Goal: Transaction & Acquisition: Purchase product/service

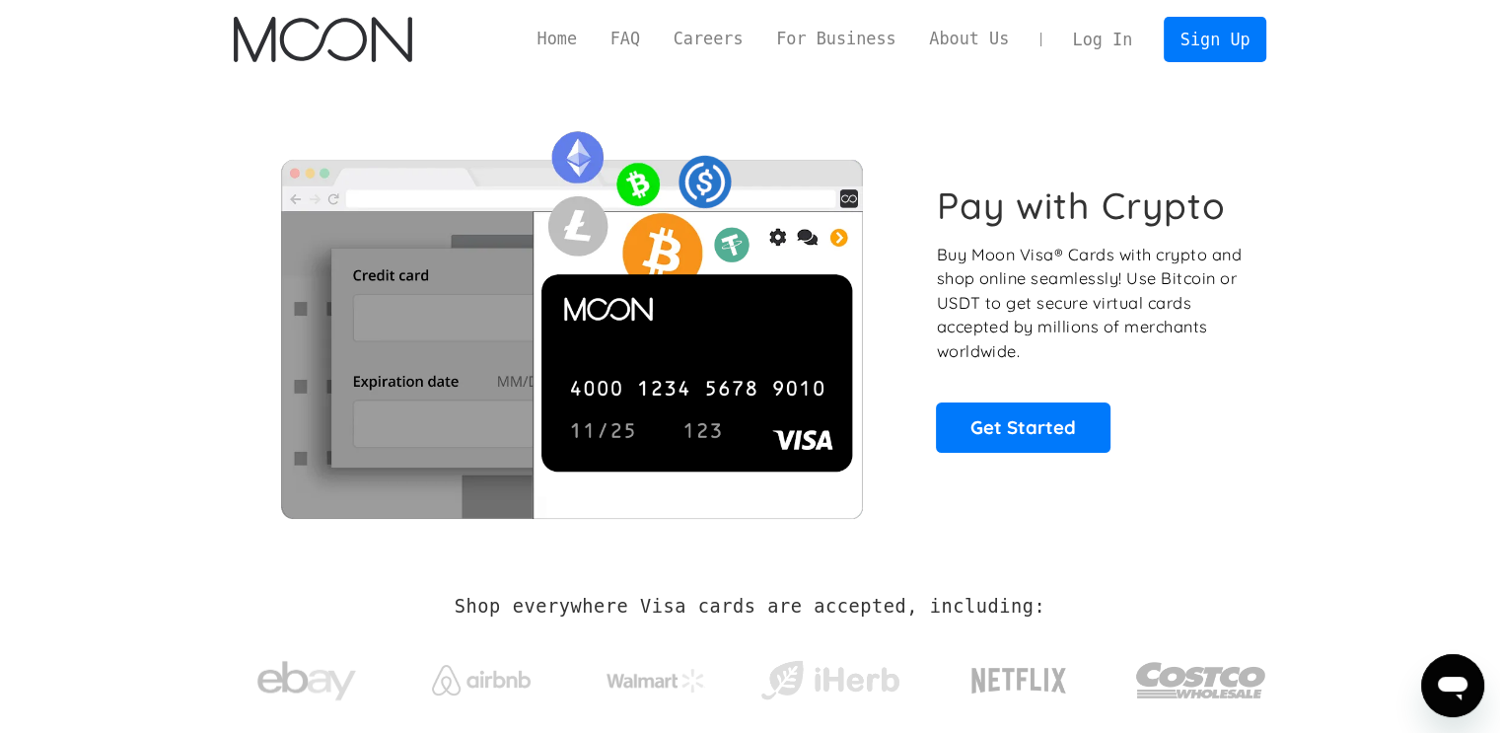
click at [1287, 317] on div "Pay with Crypto Buy Moon Visa® Cards with crypto and shop online seamlessly! Us…" at bounding box center [750, 318] width 1092 height 478
click at [1384, 210] on section "Pay with Crypto Buy Moon Visa® Cards with crypto and shop online seamlessly! Us…" at bounding box center [750, 318] width 1500 height 478
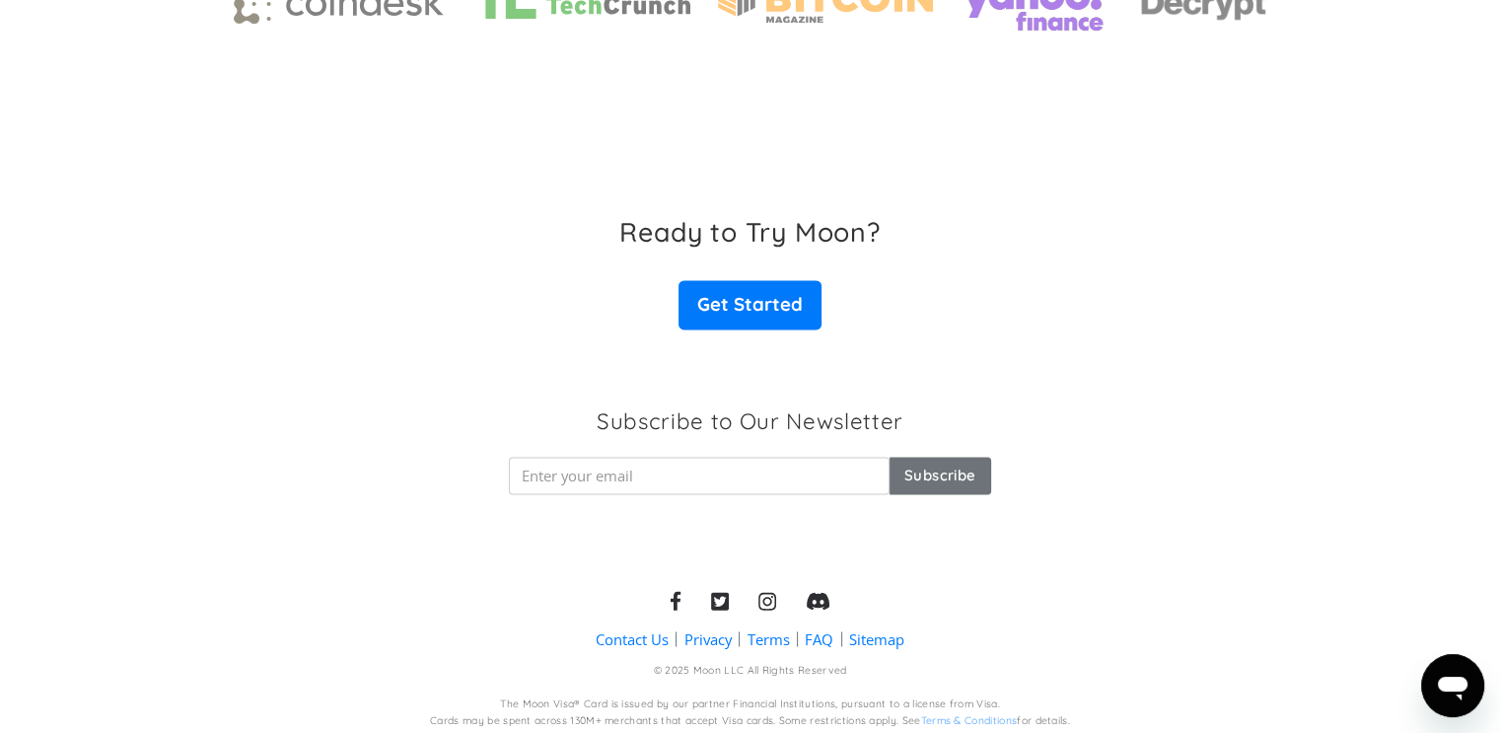
scroll to position [3128, 0]
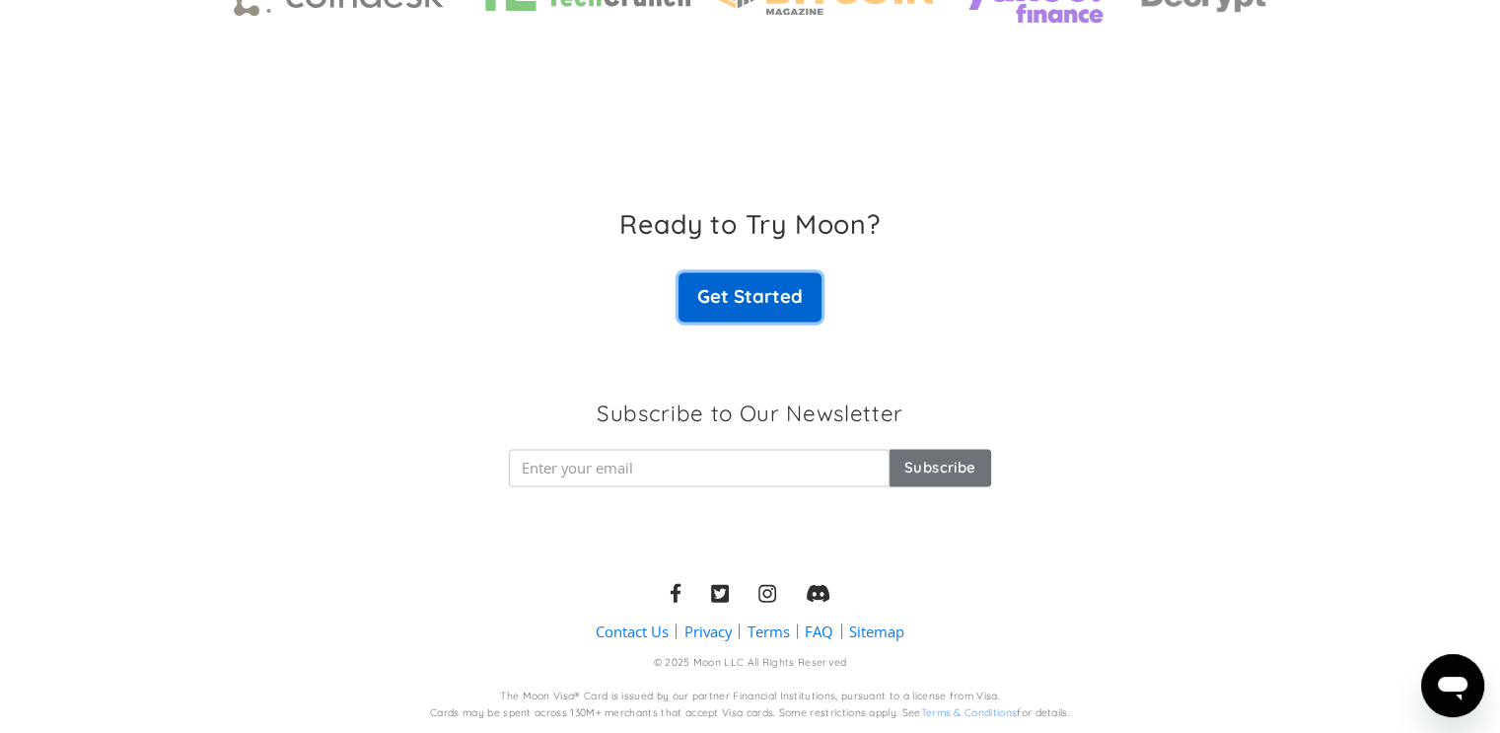
click at [735, 292] on link "Get Started" at bounding box center [749, 296] width 142 height 49
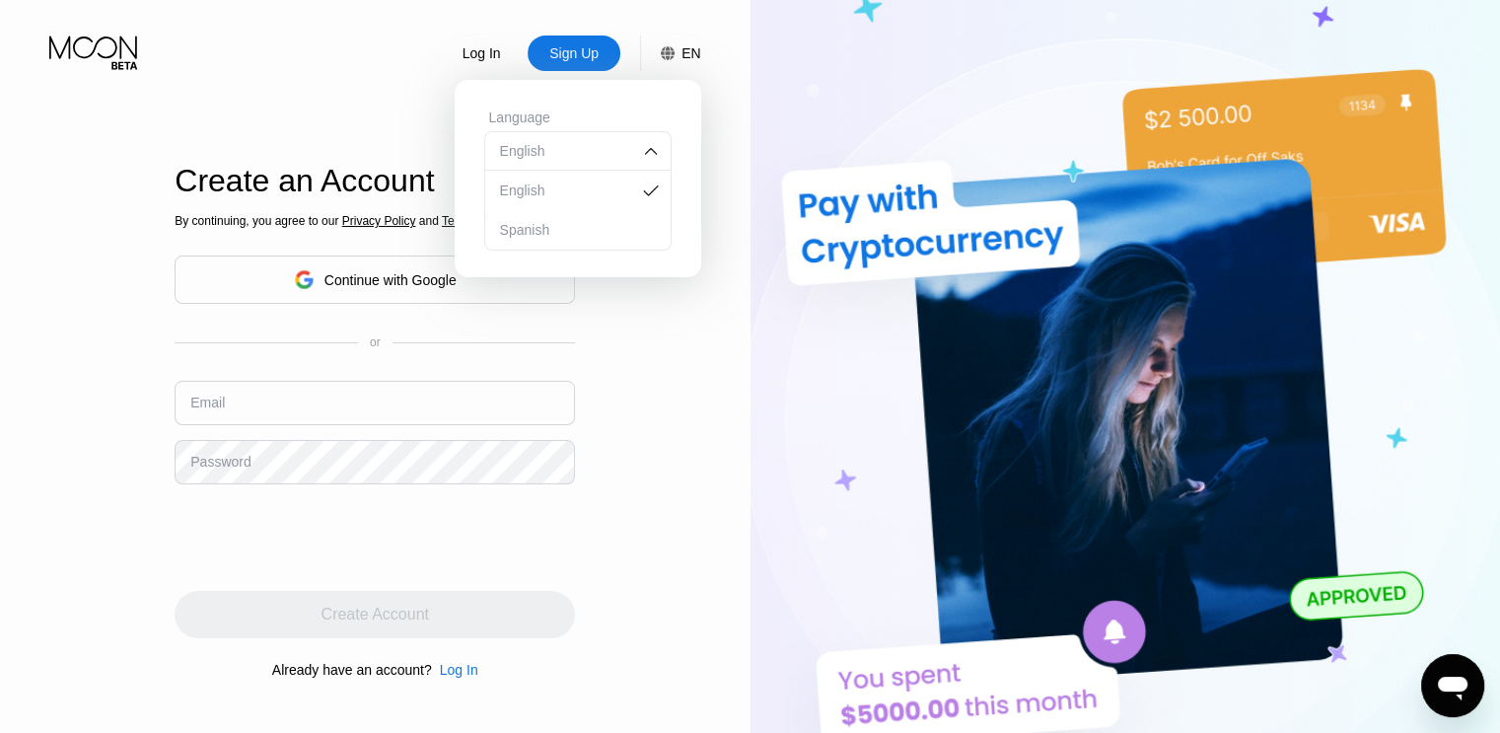
click at [648, 376] on div "Log In Sign Up EN Language English English Spanish Save Create an Account By co…" at bounding box center [375, 403] width 750 height 806
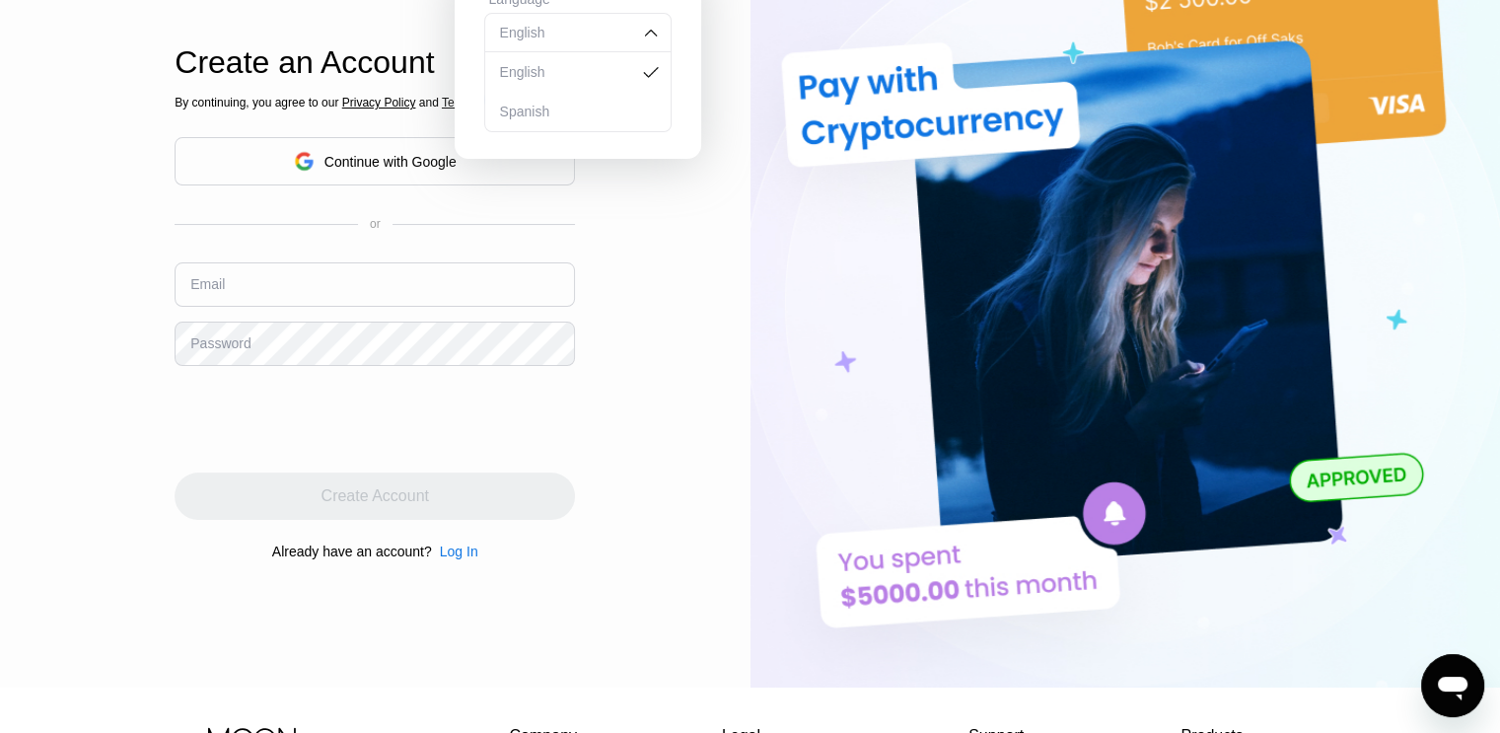
click at [637, 287] on div "Log In Sign Up EN Language English English Spanish Save Create an Account By co…" at bounding box center [375, 285] width 750 height 806
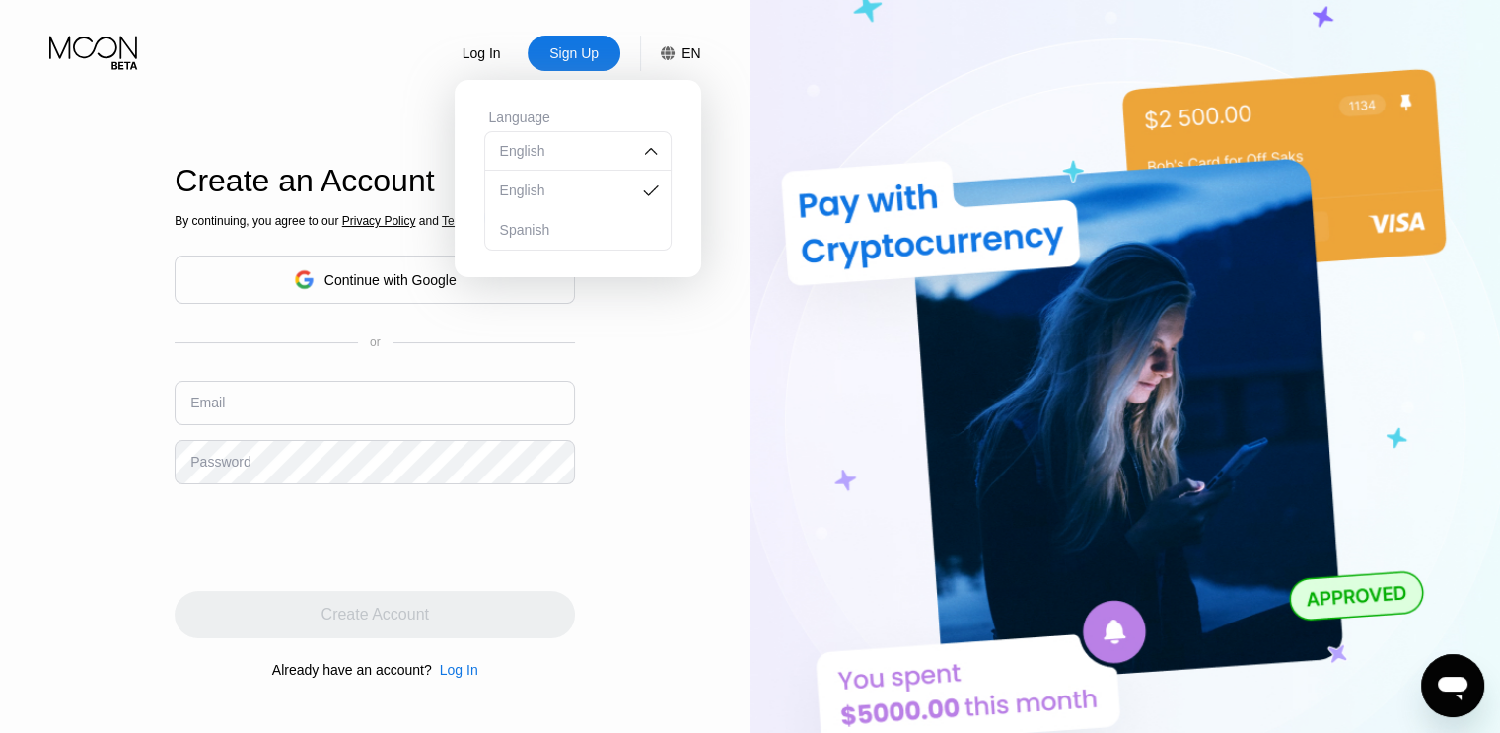
click at [587, 55] on div "Sign Up" at bounding box center [573, 53] width 53 height 20
click at [683, 53] on div "EN" at bounding box center [690, 53] width 19 height 16
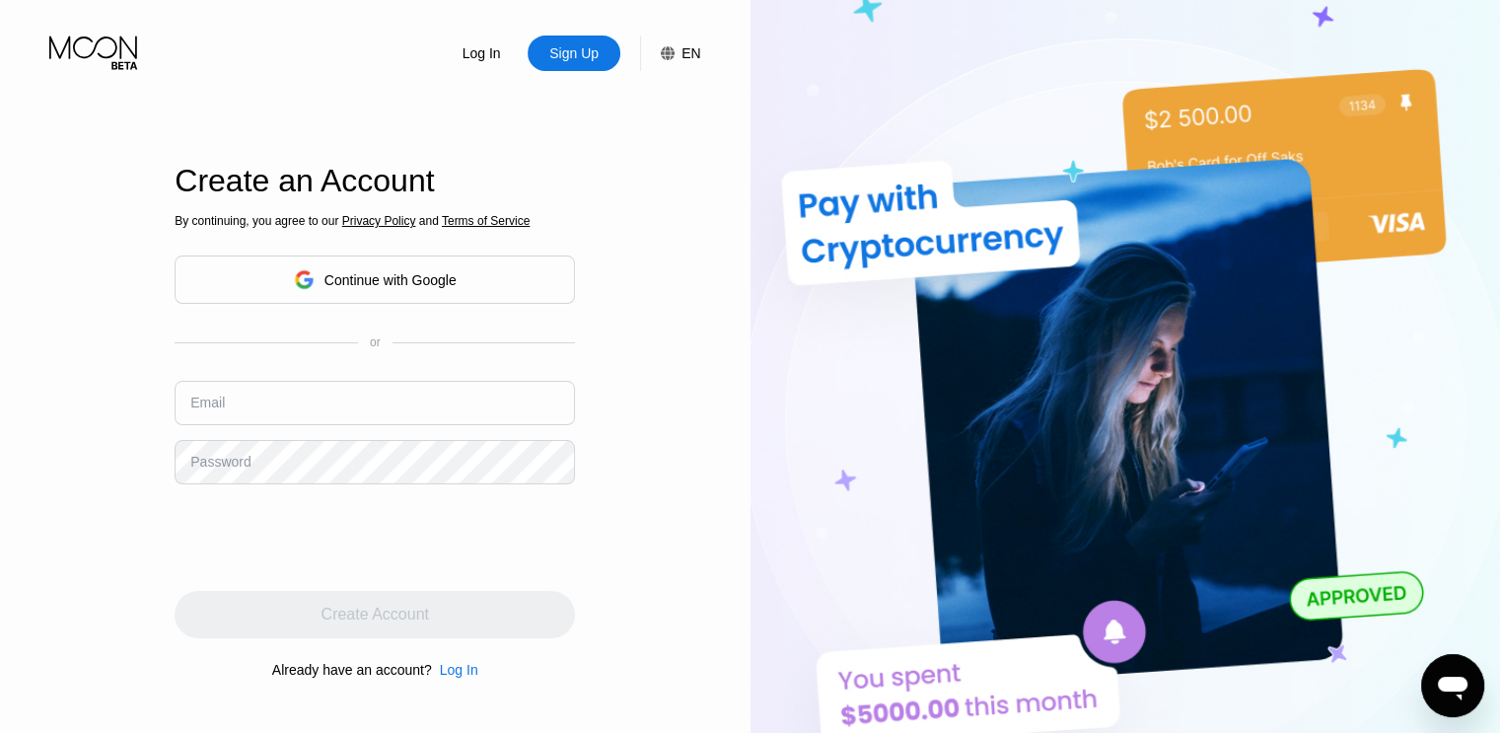
click at [347, 272] on div "Continue with Google" at bounding box center [390, 280] width 132 height 16
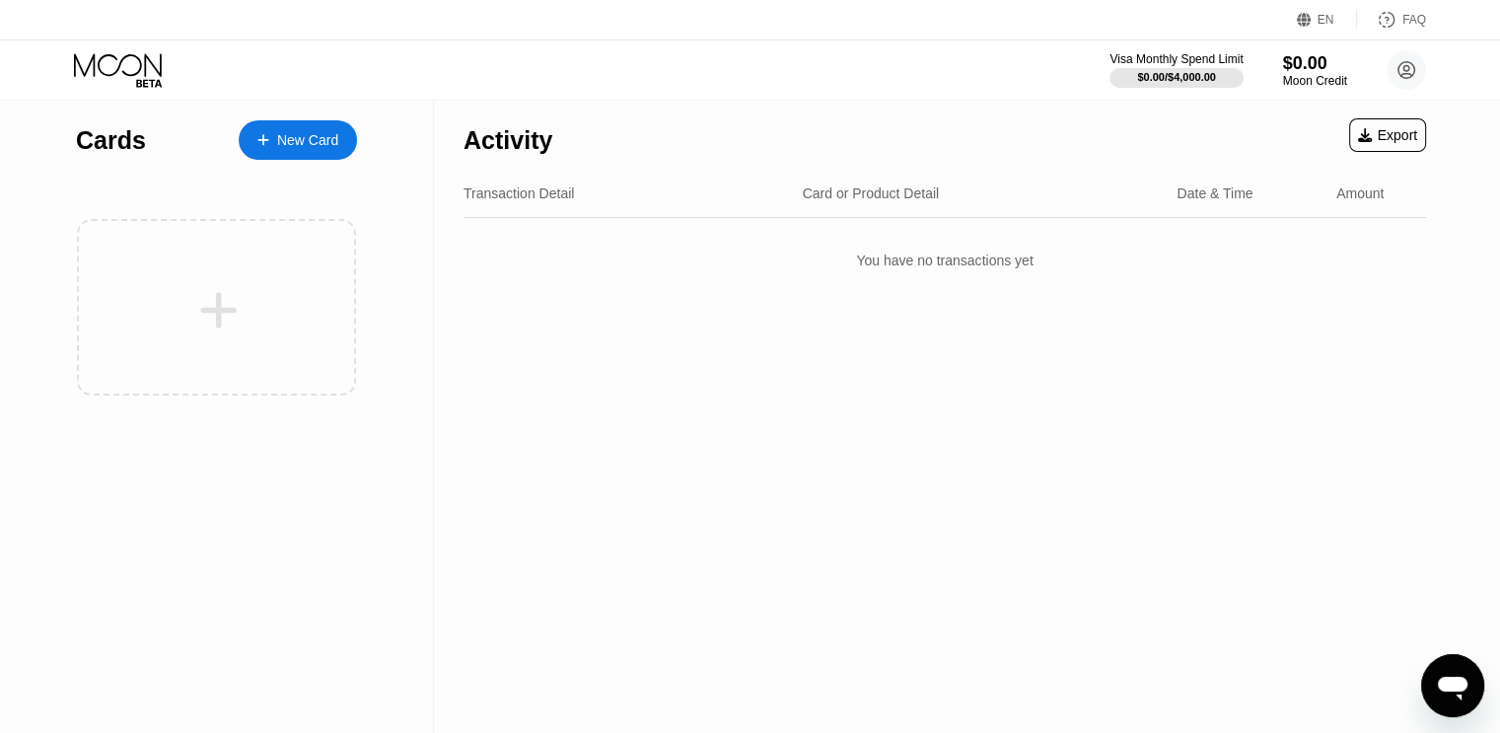
click at [1314, 10] on div "EN" at bounding box center [1307, 20] width 20 height 20
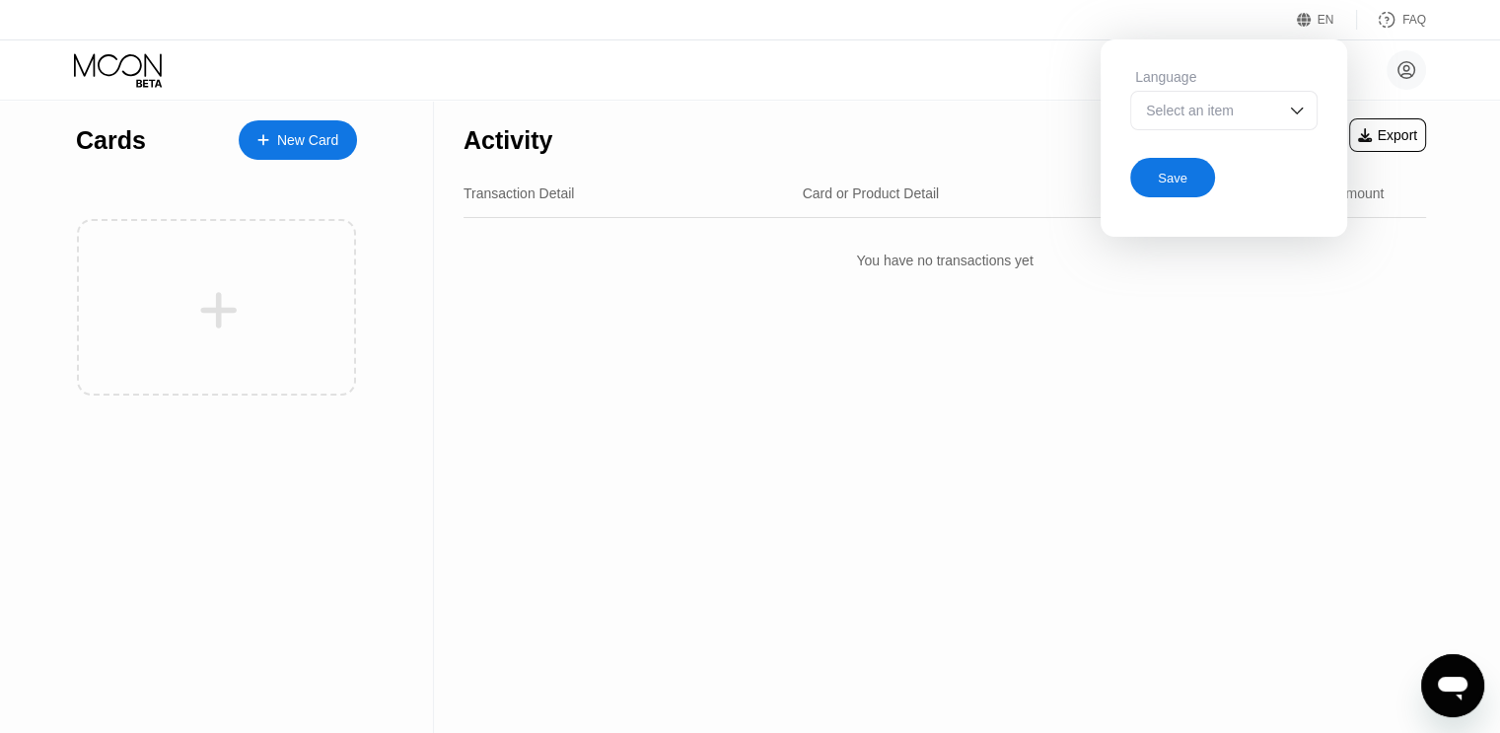
click at [1278, 110] on div "Select an item" at bounding box center [1223, 110] width 187 height 39
click at [1288, 109] on img at bounding box center [1297, 111] width 20 height 20
click at [1182, 191] on div at bounding box center [1223, 189] width 185 height 39
click at [1274, 118] on div at bounding box center [1223, 110] width 187 height 39
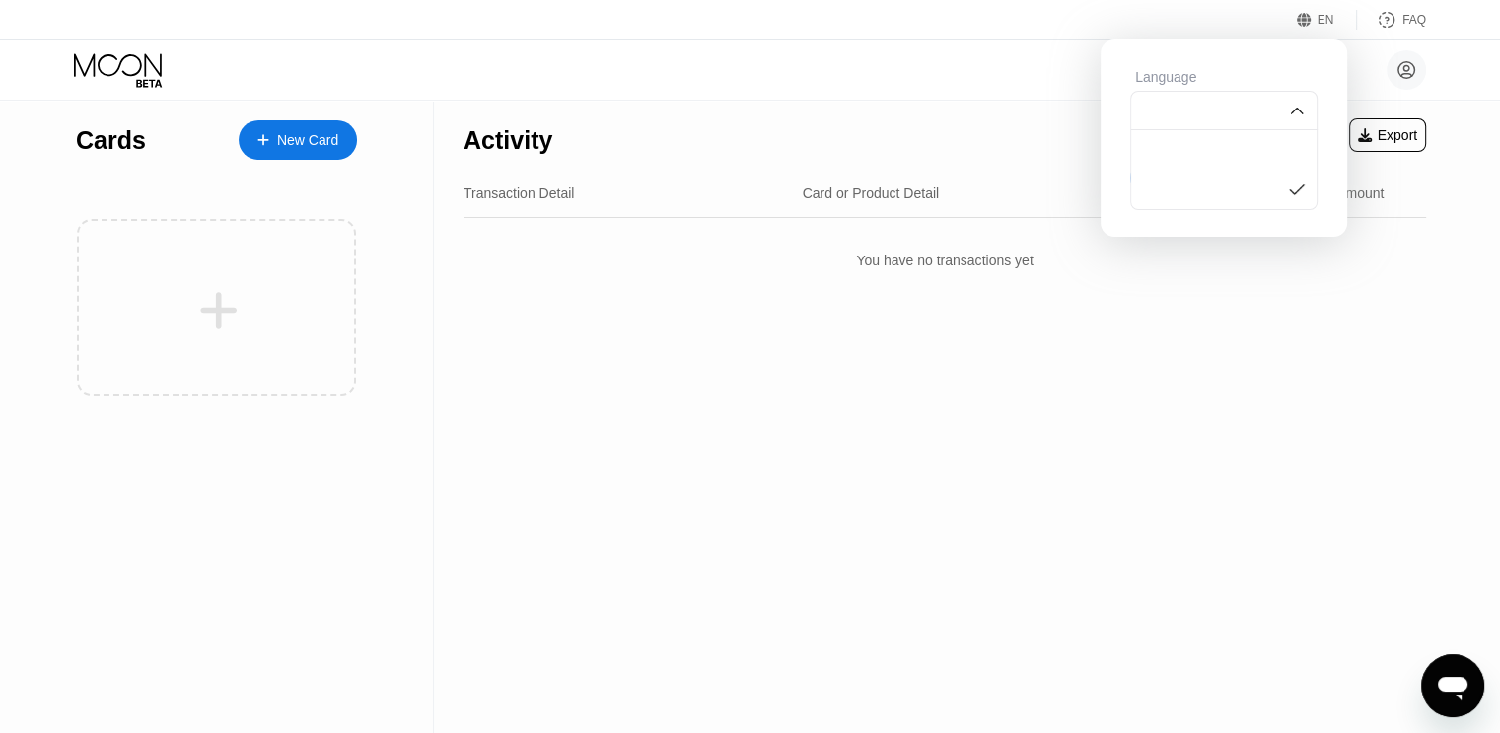
click at [1234, 139] on div at bounding box center [1223, 149] width 185 height 39
click at [824, 86] on div "xin liu liu01xxxxx@gmail.com  Home Settings Support Careers About Us Log out P…" at bounding box center [750, 69] width 1500 height 59
click at [551, 245] on div "You have no transactions yet" at bounding box center [944, 260] width 962 height 55
click at [308, 148] on div "New Card" at bounding box center [298, 139] width 118 height 39
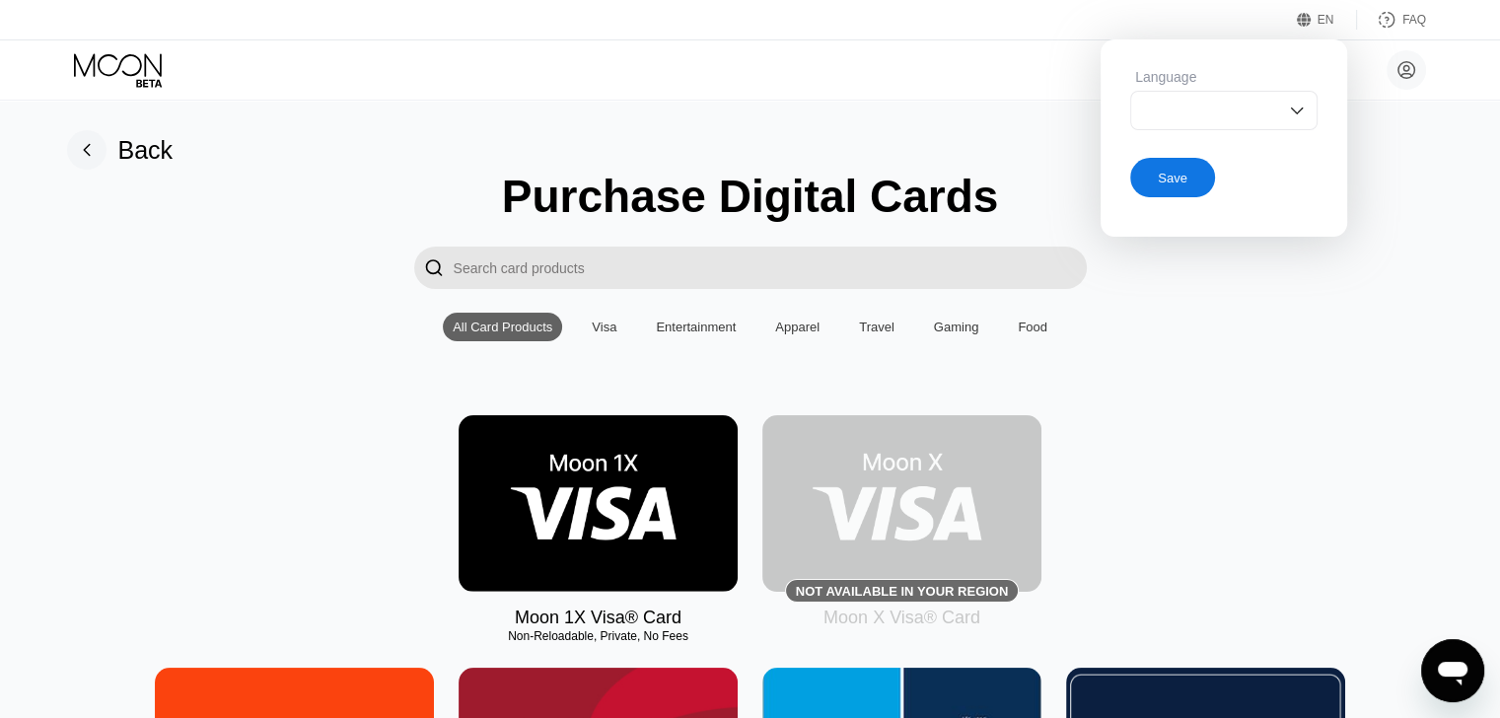
click at [613, 332] on div "Visa" at bounding box center [604, 327] width 44 height 29
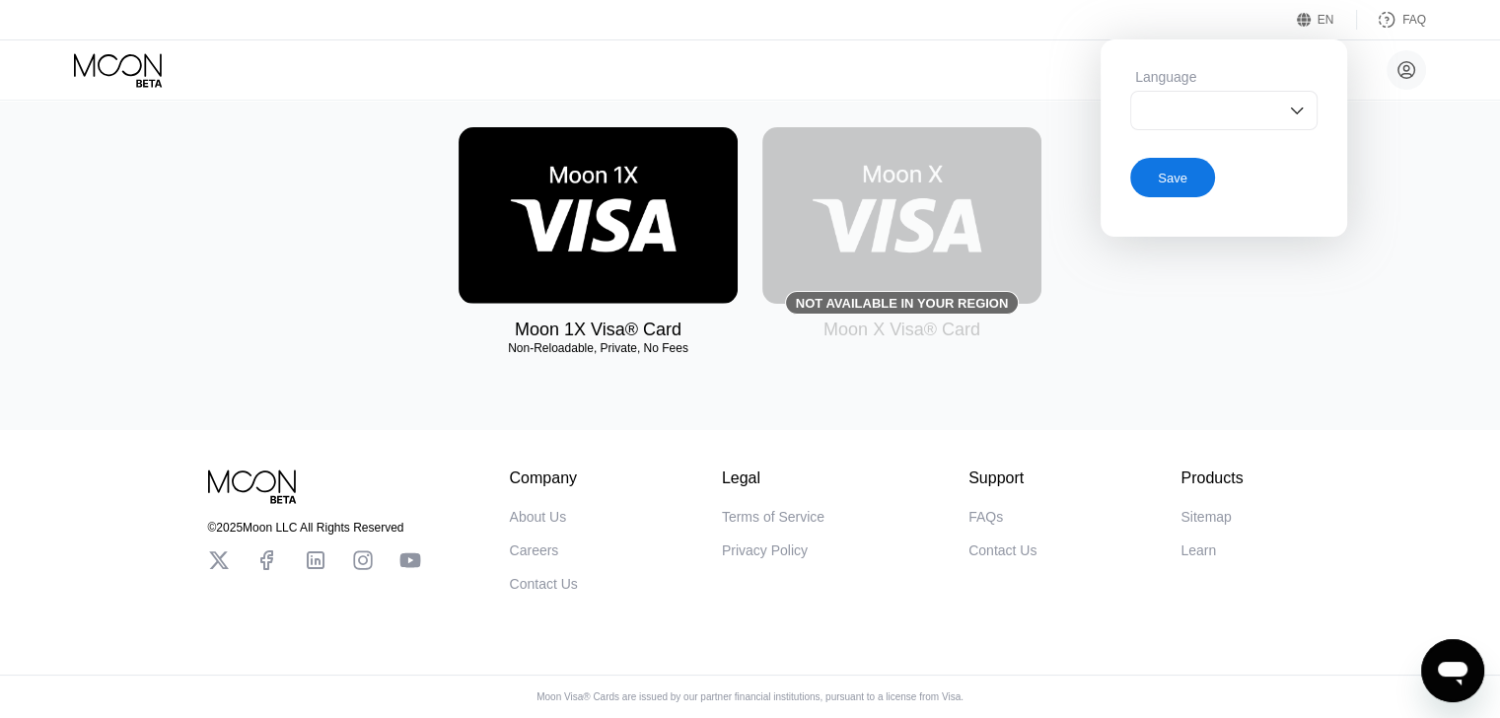
scroll to position [291, 0]
click at [647, 234] on img at bounding box center [598, 215] width 279 height 177
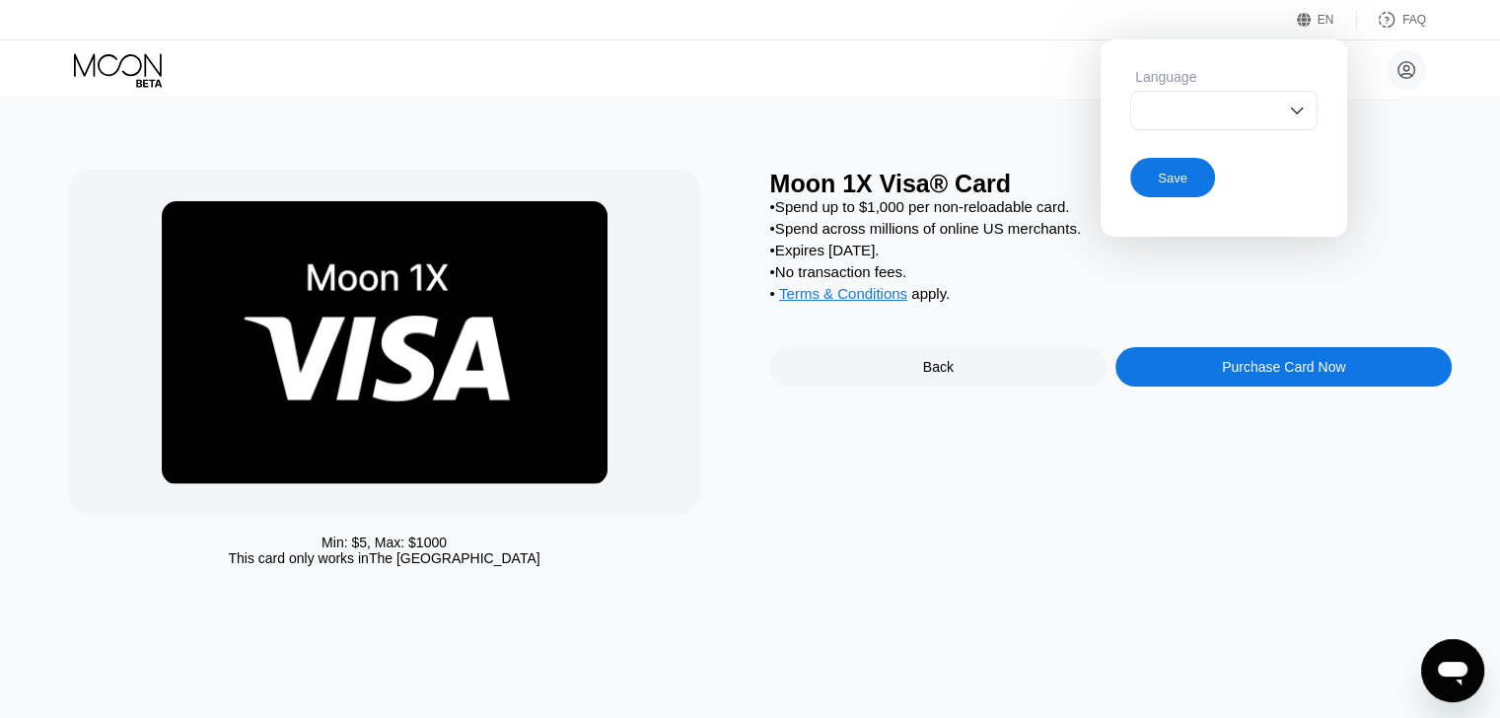
click at [1186, 177] on div "Save" at bounding box center [1173, 178] width 30 height 17
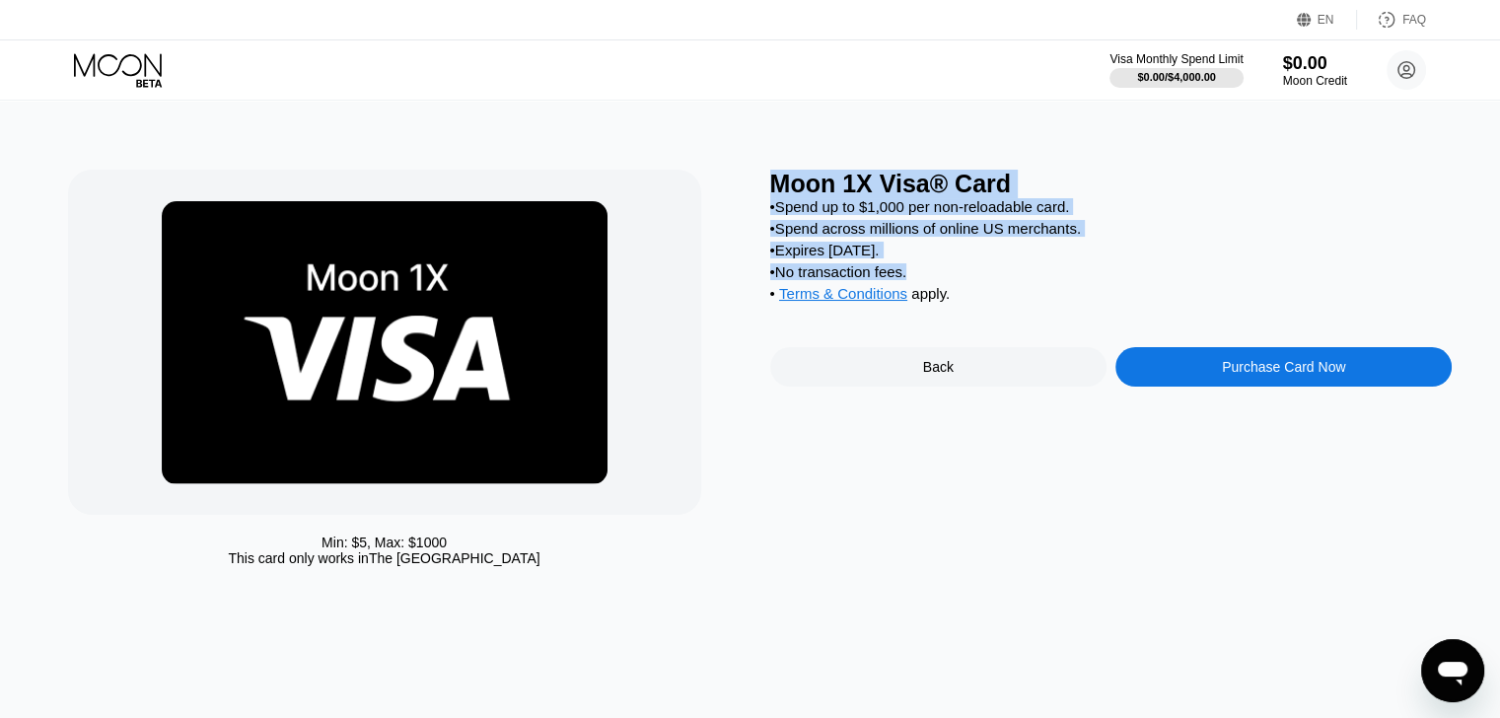
drag, startPoint x: 772, startPoint y: 177, endPoint x: 1117, endPoint y: 276, distance: 358.9
click at [1117, 276] on div "Moon 1X Visa® Card • Spend up to $1,000 per non-reloadable card. • Spend across…" at bounding box center [1111, 373] width 682 height 406
click at [1275, 217] on div "• Spend up to $1,000 per non-reloadable card. • Spend across millions of online…" at bounding box center [1111, 254] width 682 height 113
click at [984, 293] on div "• Terms & Conditions apply ." at bounding box center [1111, 296] width 682 height 22
drag, startPoint x: 990, startPoint y: 298, endPoint x: 828, endPoint y: 218, distance: 180.4
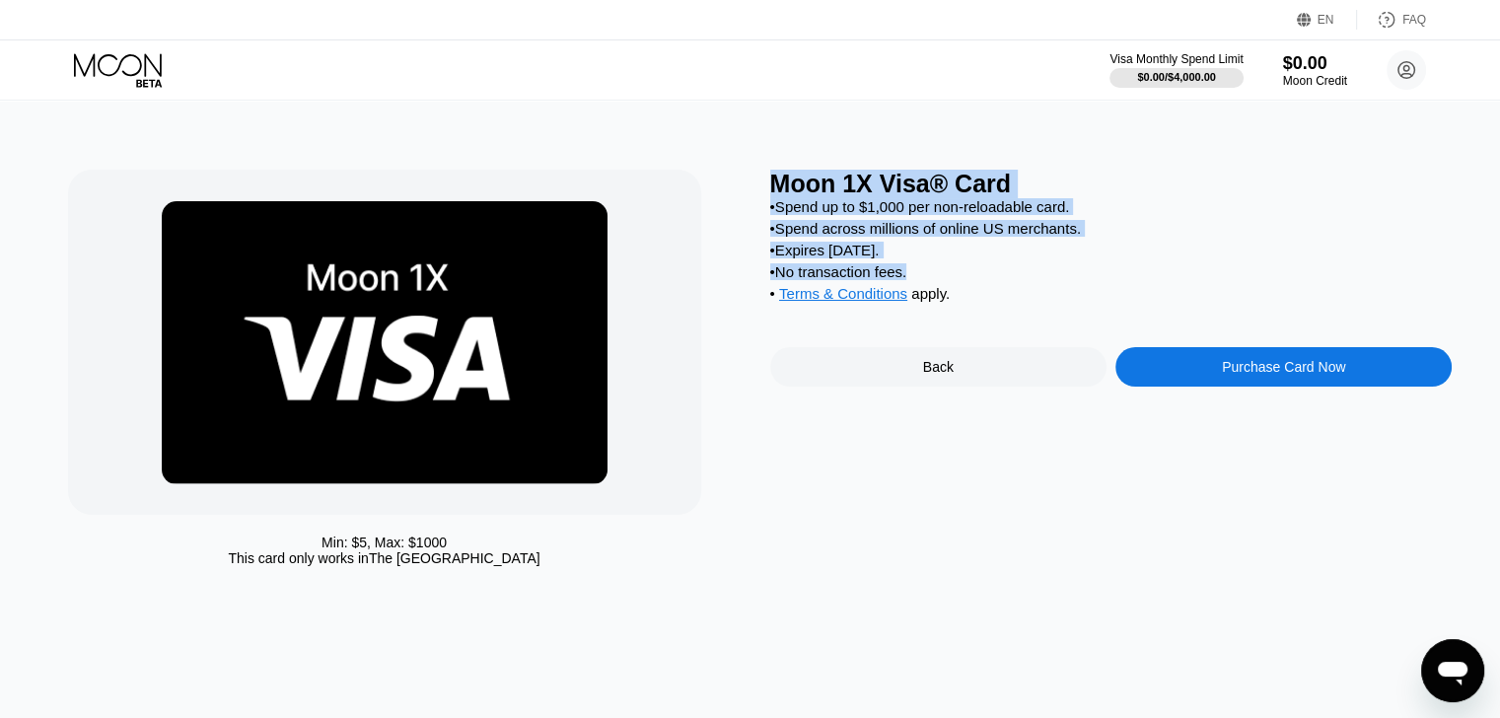
click at [828, 218] on div "• Spend up to $1,000 per non-reloadable card. • Spend across millions of online…" at bounding box center [1111, 254] width 682 height 113
click at [759, 178] on div "Min: $ 5 , Max: $ 1000 This card only works in The United States Moon 1X Visa® …" at bounding box center [750, 373] width 1365 height 406
click at [770, 182] on div "Moon 1X Visa® Card" at bounding box center [1111, 184] width 682 height 29
drag, startPoint x: 769, startPoint y: 182, endPoint x: 936, endPoint y: 285, distance: 195.7
click at [937, 287] on div "Moon 1X Visa® Card • Spend up to $1,000 per non-reloadable card. • Spend across…" at bounding box center [1111, 373] width 682 height 406
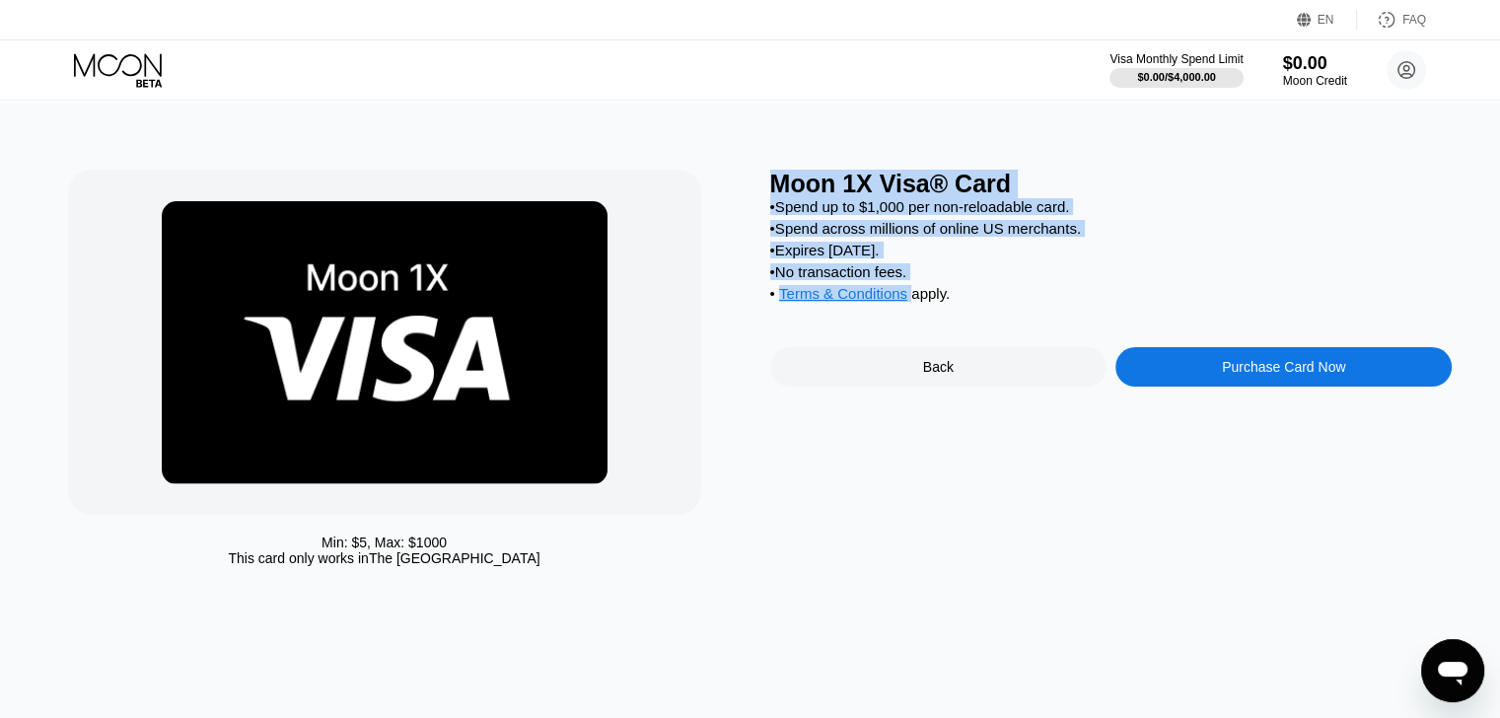
click at [951, 292] on div "• Terms & Conditions apply ." at bounding box center [1111, 296] width 682 height 22
click at [1328, 264] on div "• No transaction fees." at bounding box center [1111, 271] width 682 height 17
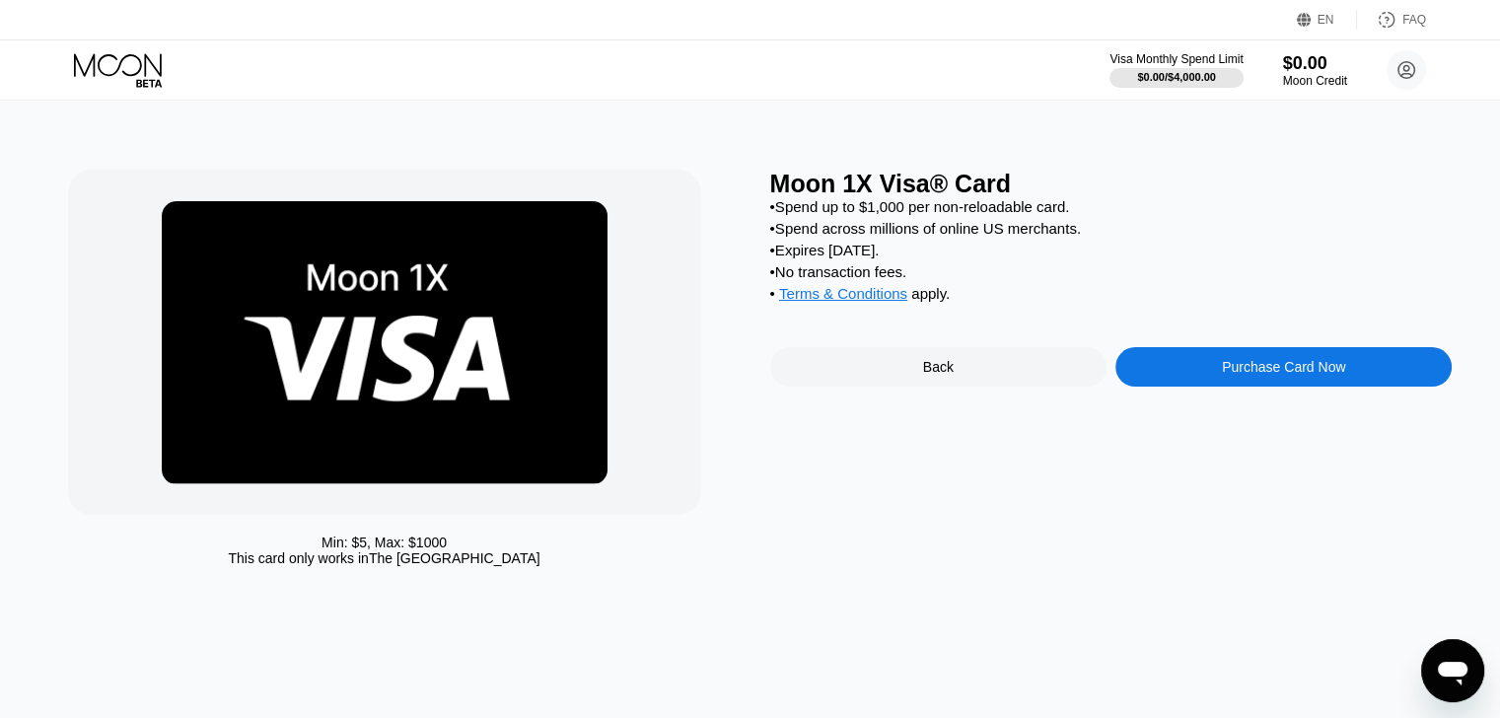
click at [1226, 364] on div "Purchase Card Now" at bounding box center [1283, 367] width 123 height 16
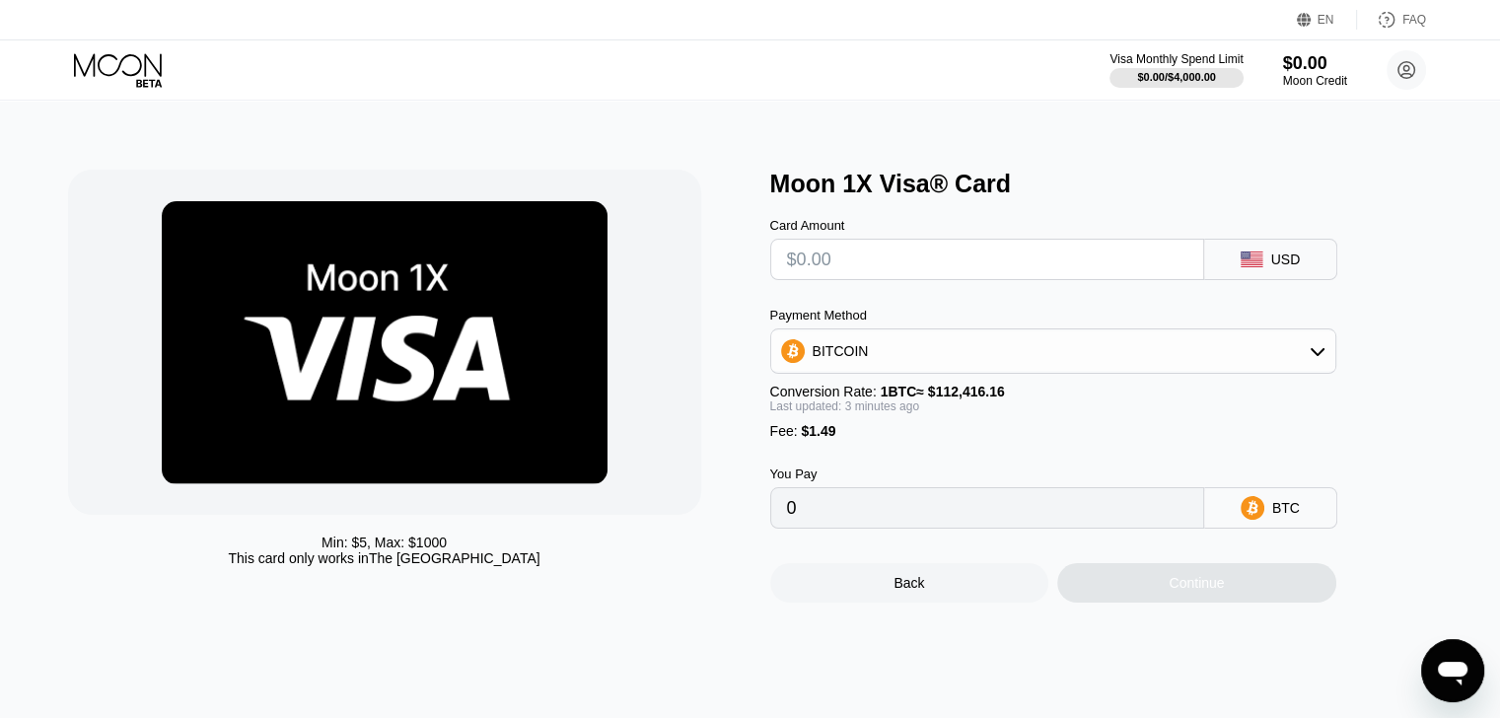
click at [920, 257] on input "text" at bounding box center [987, 259] width 400 height 39
type input "$5"
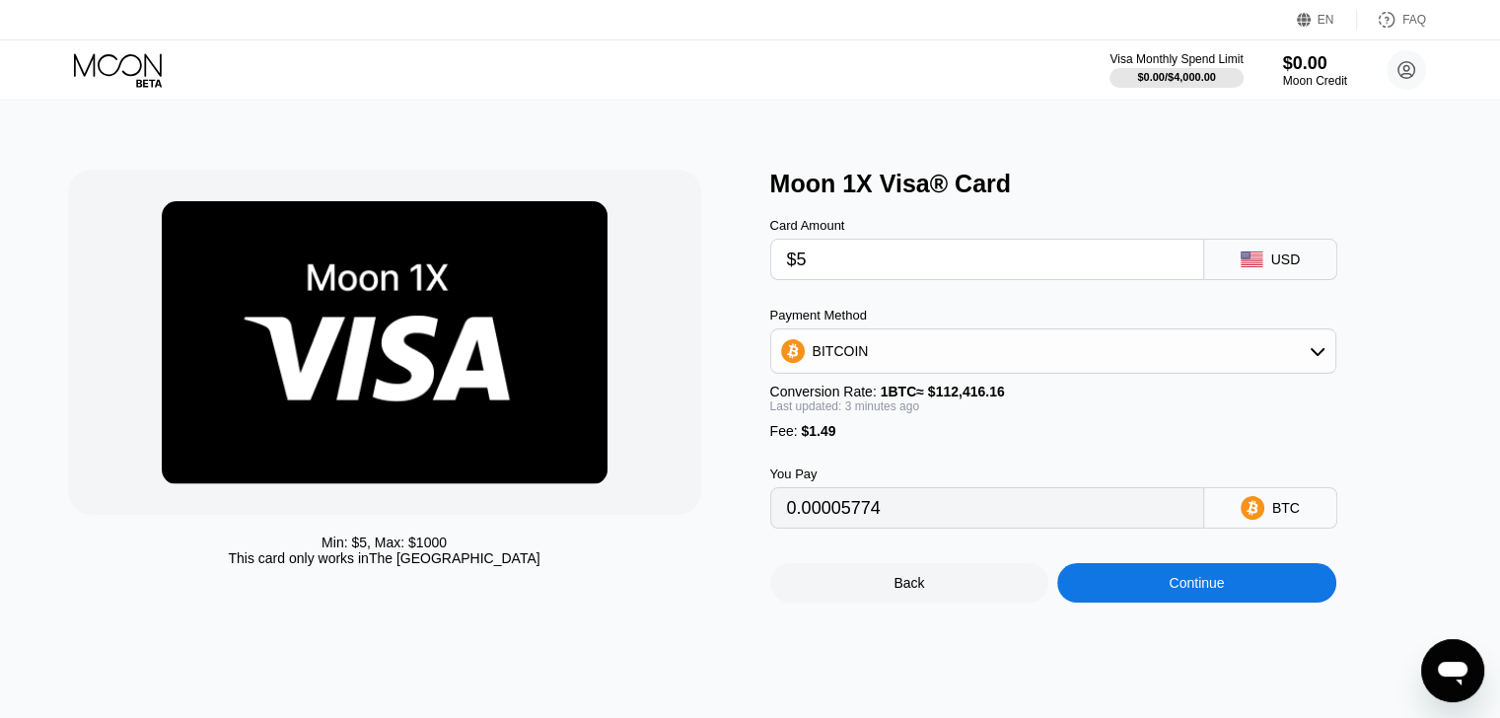
type input "0.00005774"
type input "$50"
type input "0.00045804"
type input "$500"
type input "0.00446102"
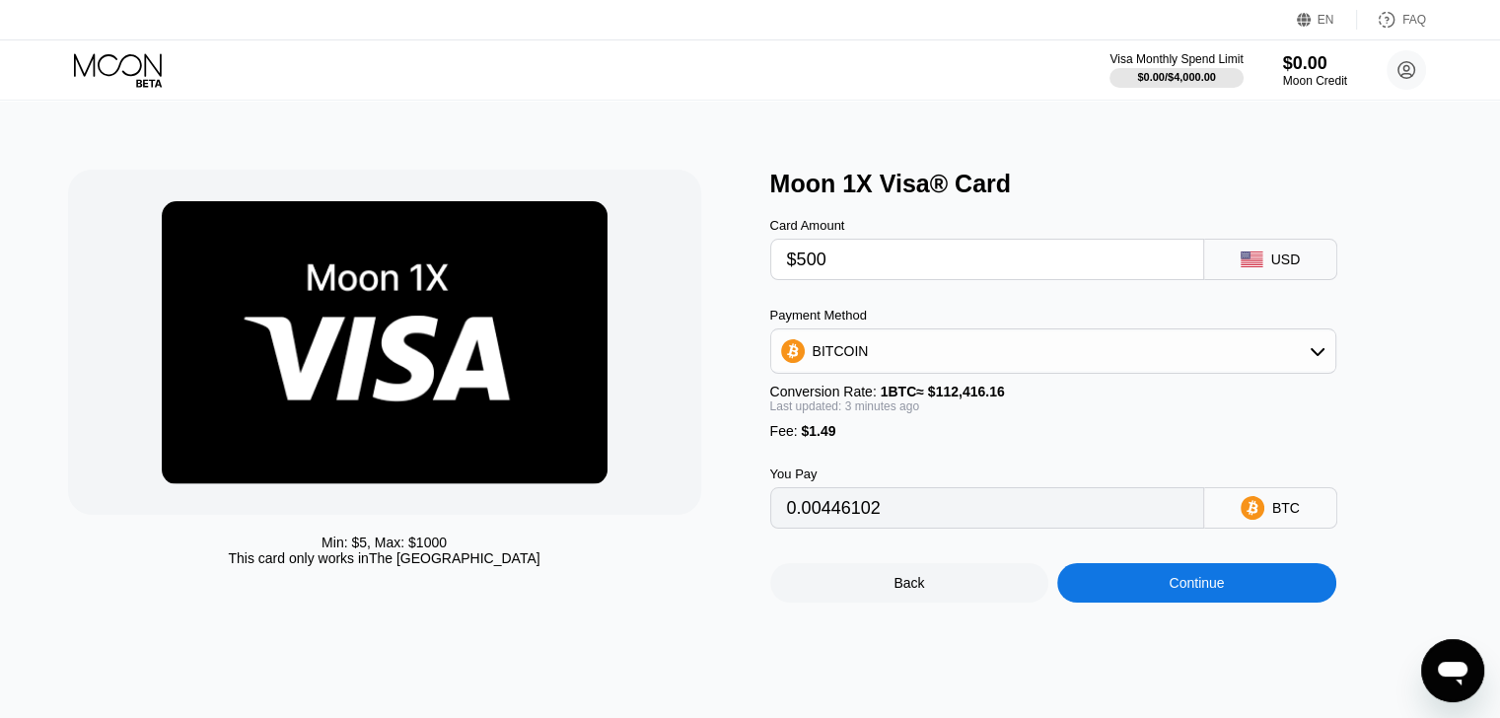
type input "$500"
click at [904, 352] on div "BITCOIN" at bounding box center [1053, 350] width 564 height 39
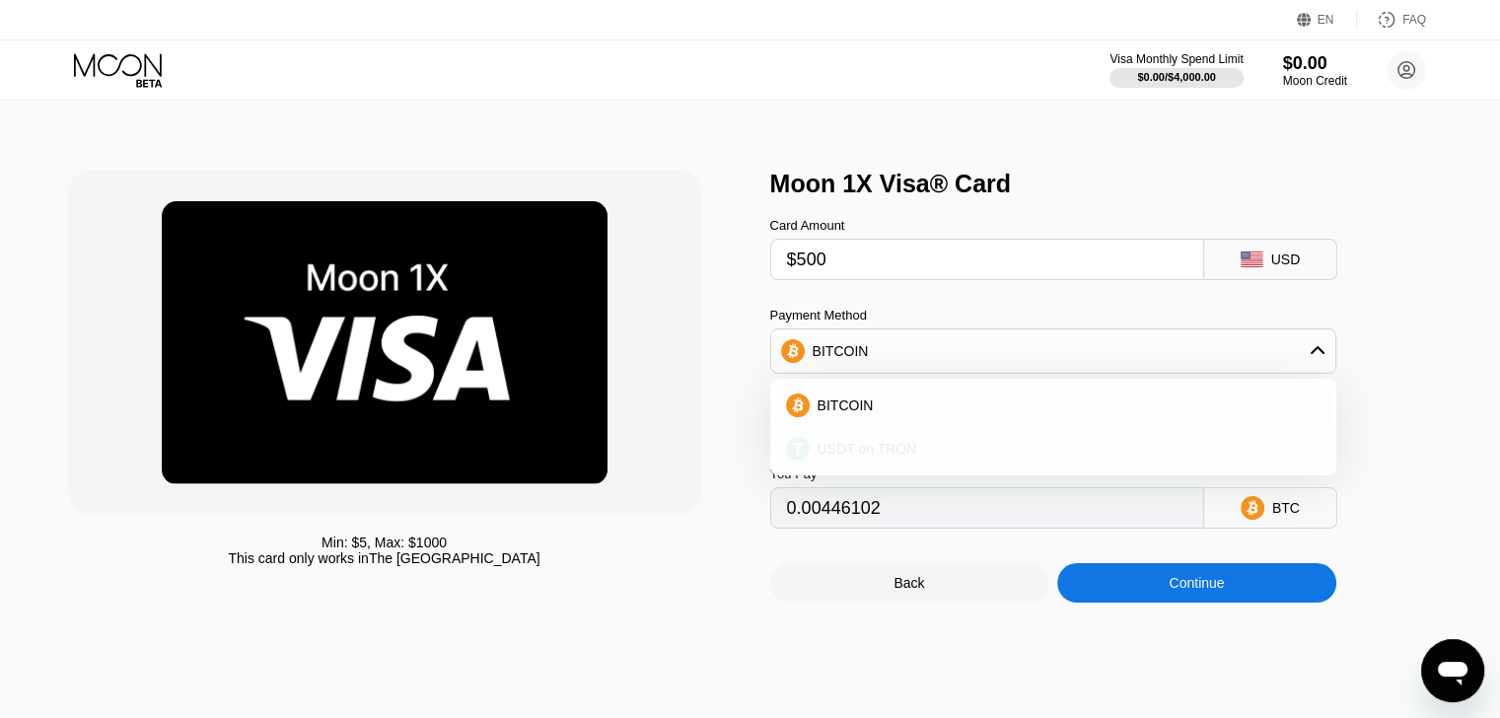
click at [908, 446] on span "USDT on TRON" at bounding box center [867, 449] width 100 height 16
type input "506.56"
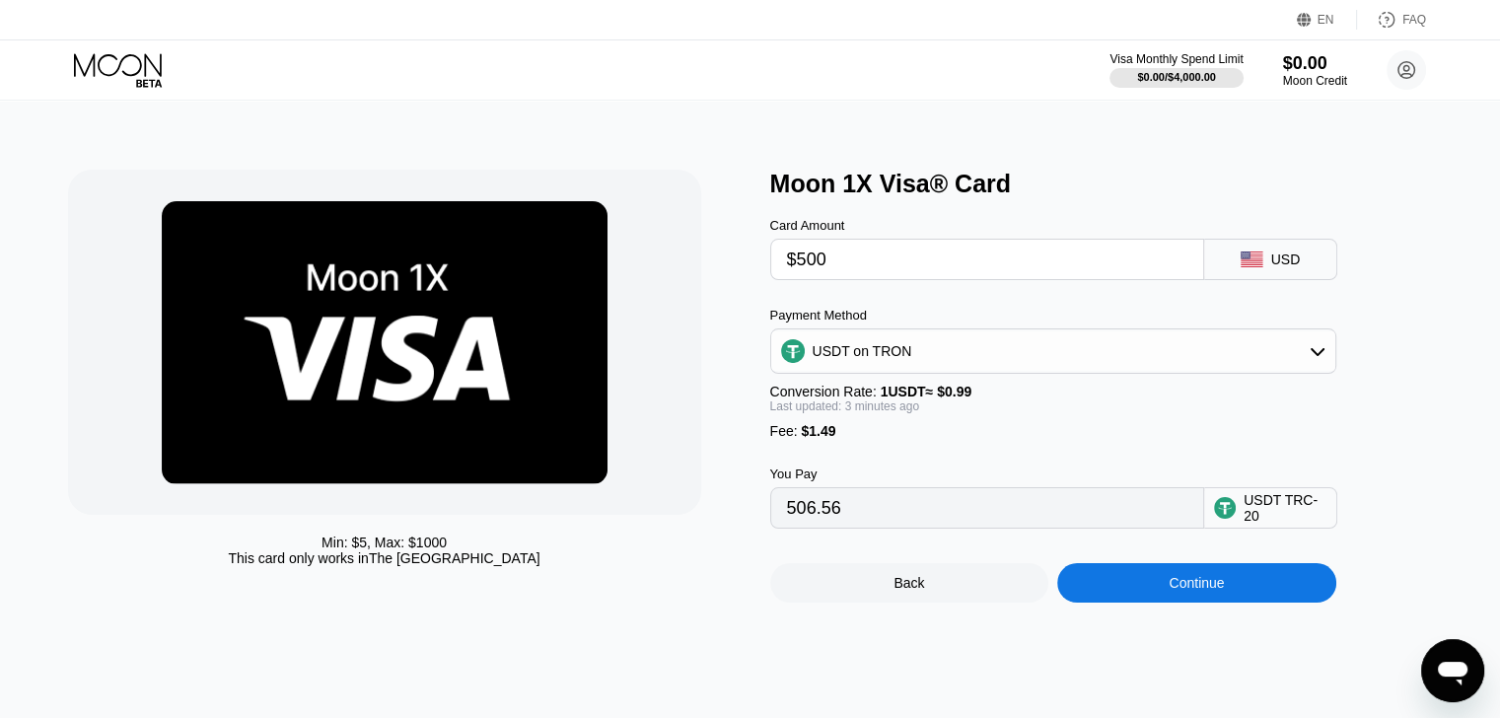
click at [806, 260] on input "$500" at bounding box center [987, 259] width 400 height 39
type input "$100"
type input "102.52"
type input "$100"
click at [1049, 436] on div "Fee : $1.49" at bounding box center [1053, 431] width 566 height 16
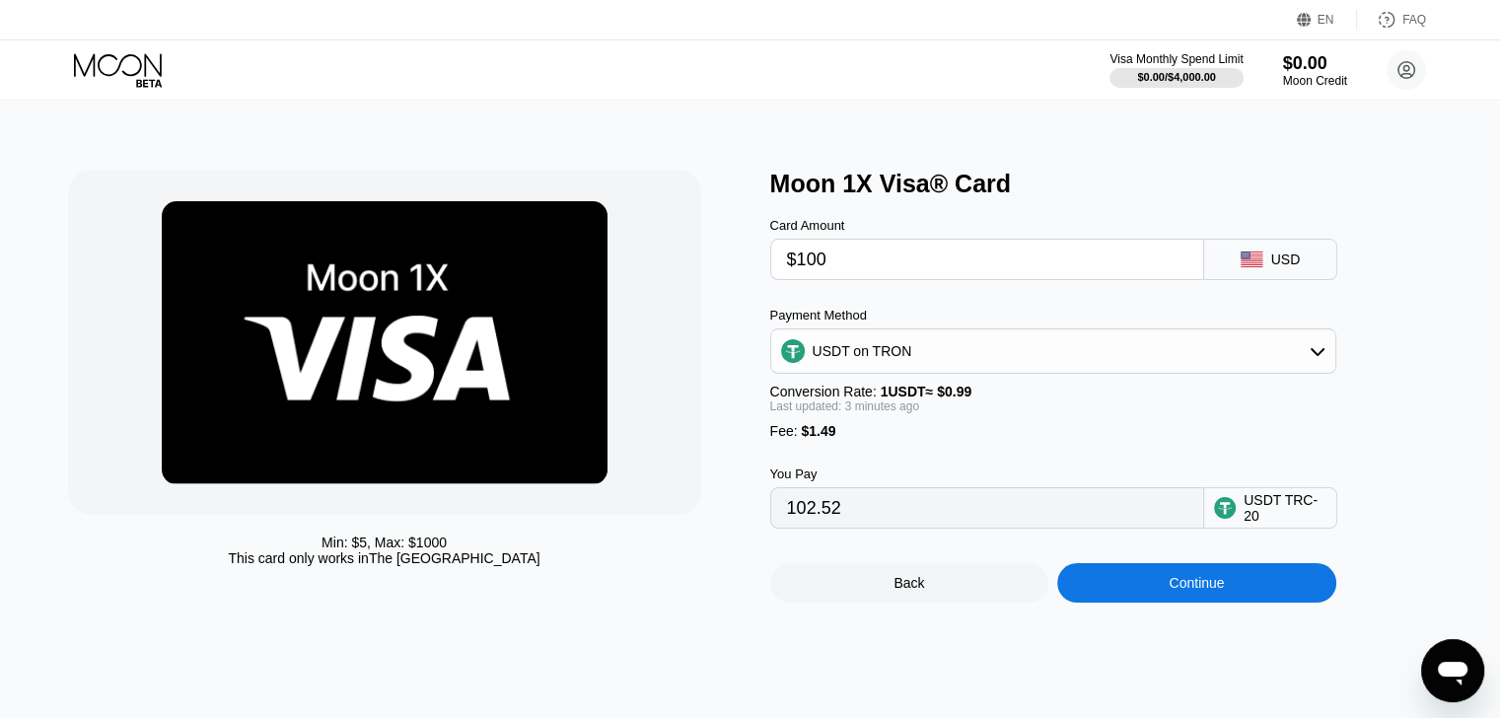
click at [1217, 583] on div "Continue" at bounding box center [1196, 583] width 55 height 16
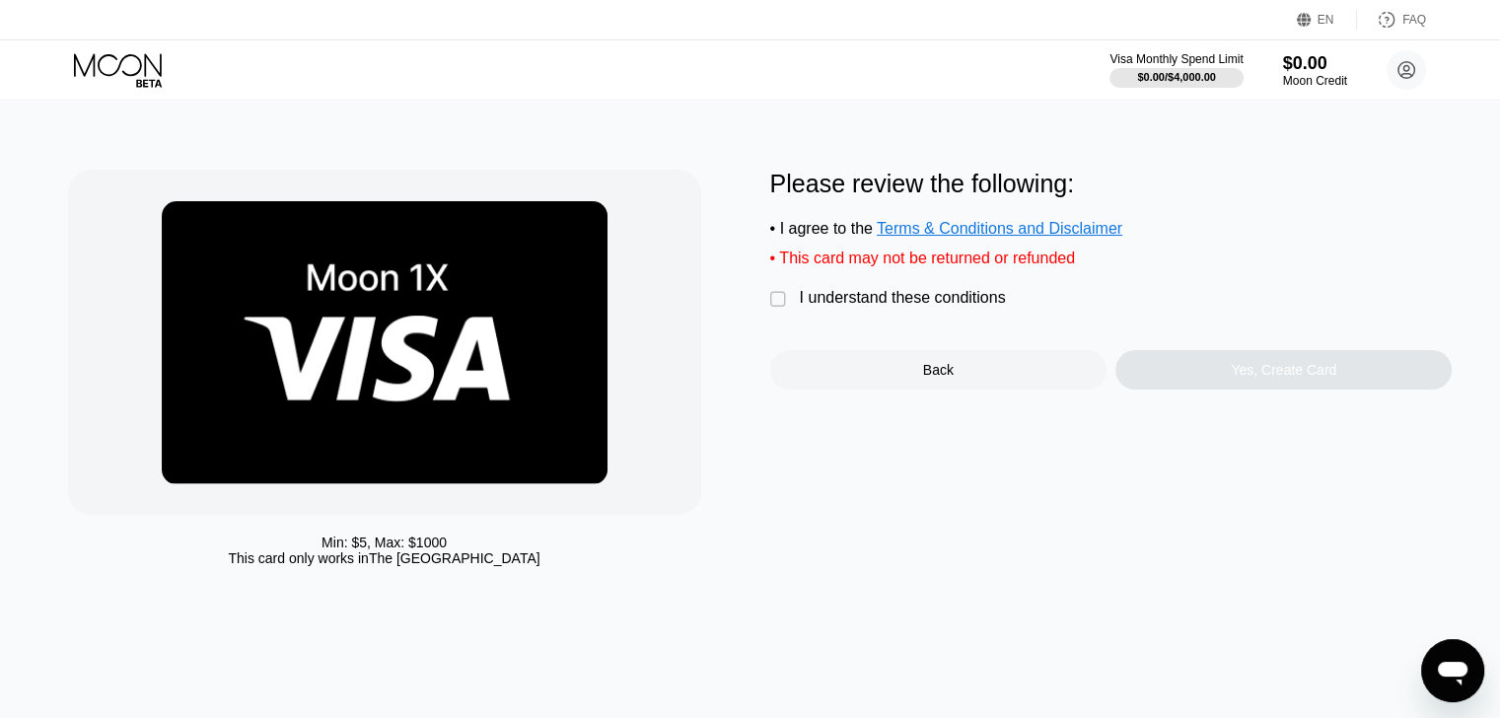
click at [780, 301] on div "" at bounding box center [780, 300] width 20 height 20
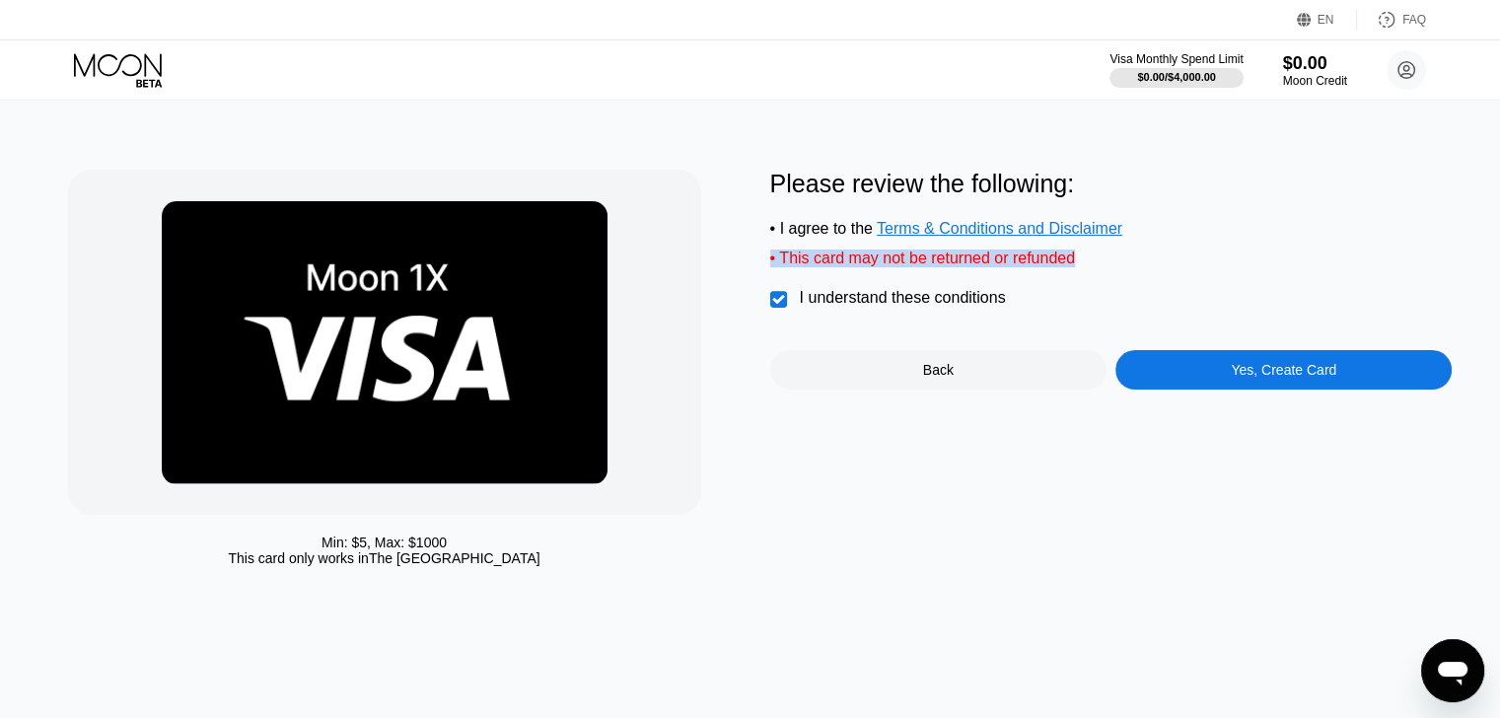
drag, startPoint x: 1099, startPoint y: 264, endPoint x: 766, endPoint y: 260, distance: 332.3
click at [766, 260] on div "Min: $ 5 , Max: $ 1000 This card only works in The United States Please review …" at bounding box center [750, 373] width 1365 height 406
copy div "• This card may not be returned or refunded"
click at [931, 365] on div "Back" at bounding box center [938, 370] width 31 height 16
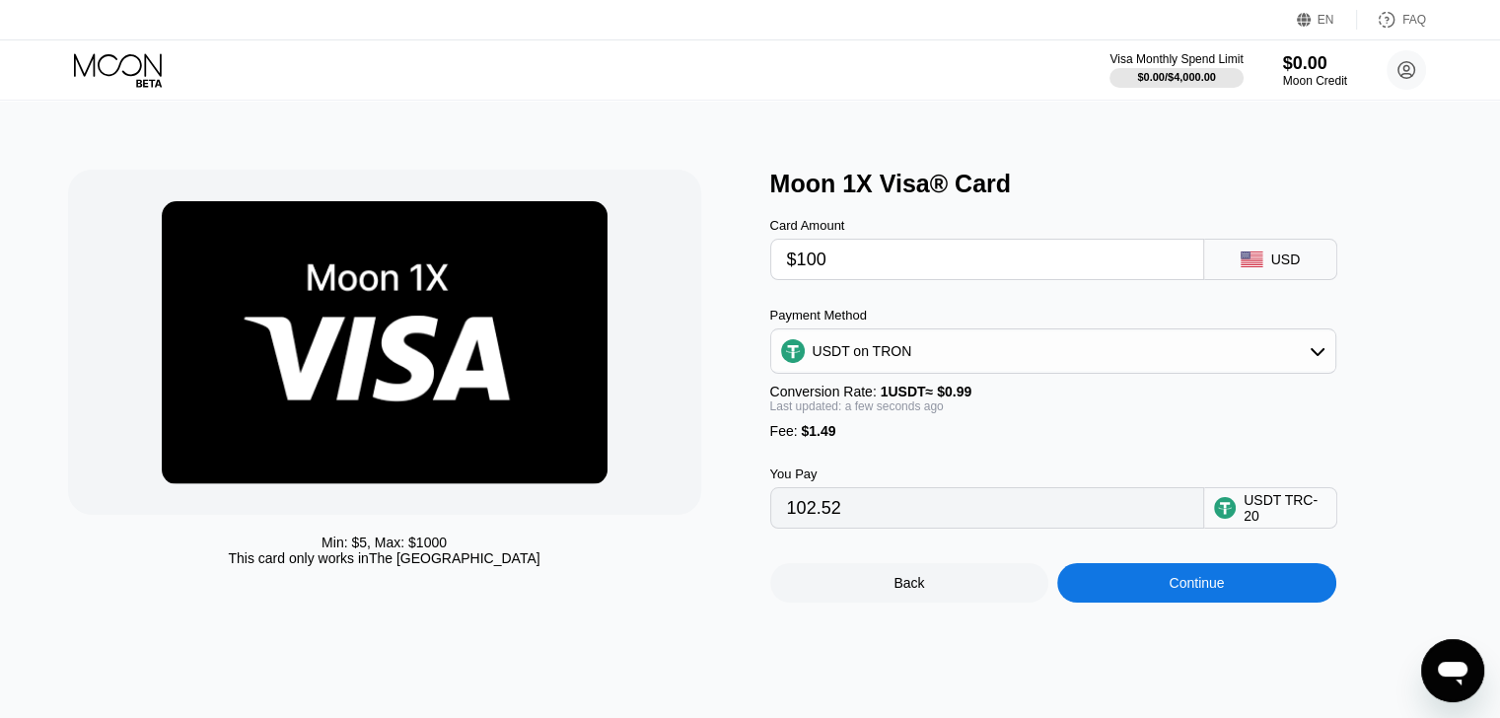
click at [921, 580] on div "Back" at bounding box center [908, 583] width 31 height 16
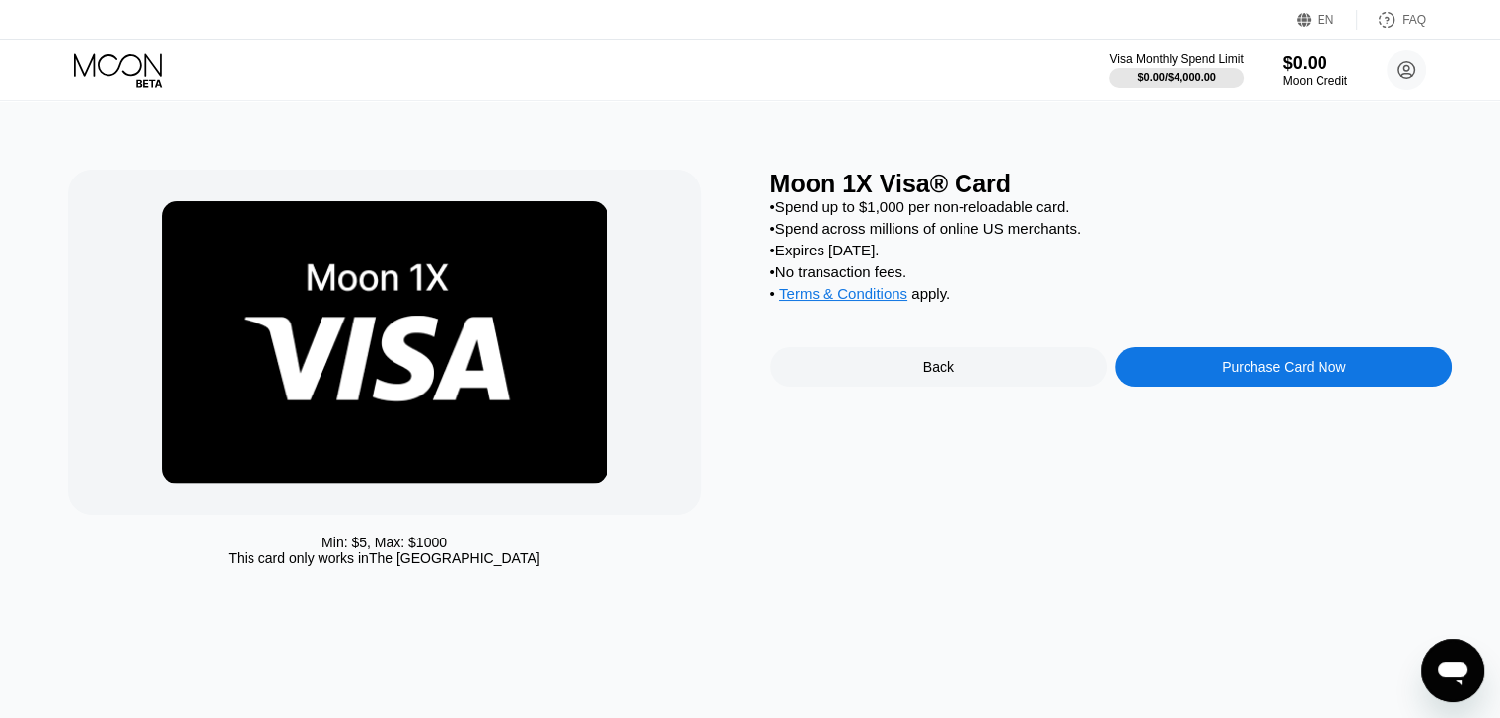
drag, startPoint x: 986, startPoint y: 300, endPoint x: 763, endPoint y: 221, distance: 236.4
click at [763, 221] on div "Min: $ 5 , Max: $ 1000 This card only works in The United States Moon 1X Visa® …" at bounding box center [750, 373] width 1365 height 406
drag, startPoint x: 756, startPoint y: 194, endPoint x: 887, endPoint y: 257, distance: 145.5
click at [887, 257] on div "Min: $ 5 , Max: $ 1000 This card only works in The United States Moon 1X Visa® …" at bounding box center [750, 373] width 1365 height 406
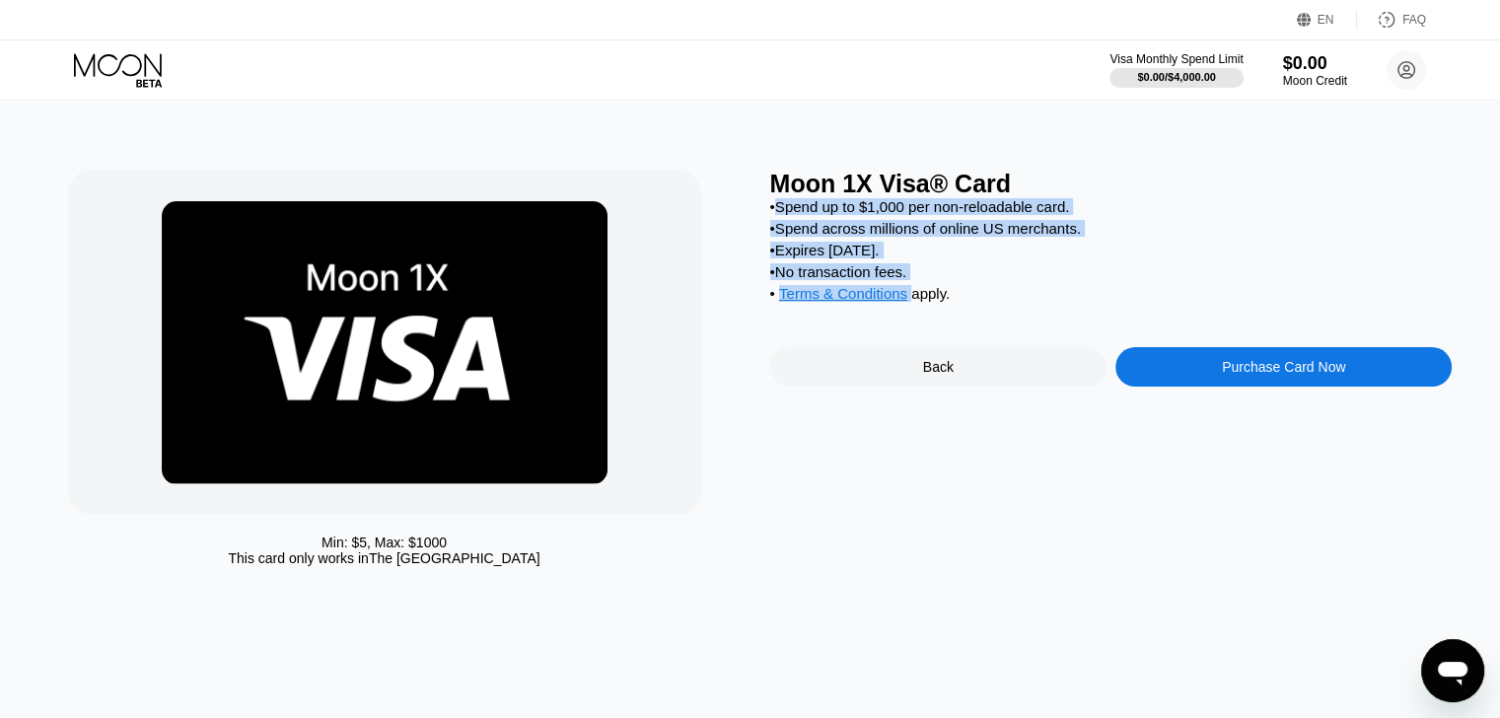
drag, startPoint x: 775, startPoint y: 208, endPoint x: 953, endPoint y: 290, distance: 195.5
click at [953, 290] on div "• Spend up to $1,000 per non-reloadable card. • Spend across millions of online…" at bounding box center [1111, 254] width 682 height 113
click at [941, 292] on div "• Terms & Conditions apply ." at bounding box center [1111, 296] width 682 height 22
copy div "Spend up to $1,000 per non-reloadable card. • Spend across millions of online U…"
click at [864, 343] on div "Moon 1X Visa® Card • Spend up to $1,000 per non-reloadable card. • Spend across…" at bounding box center [1111, 373] width 682 height 406
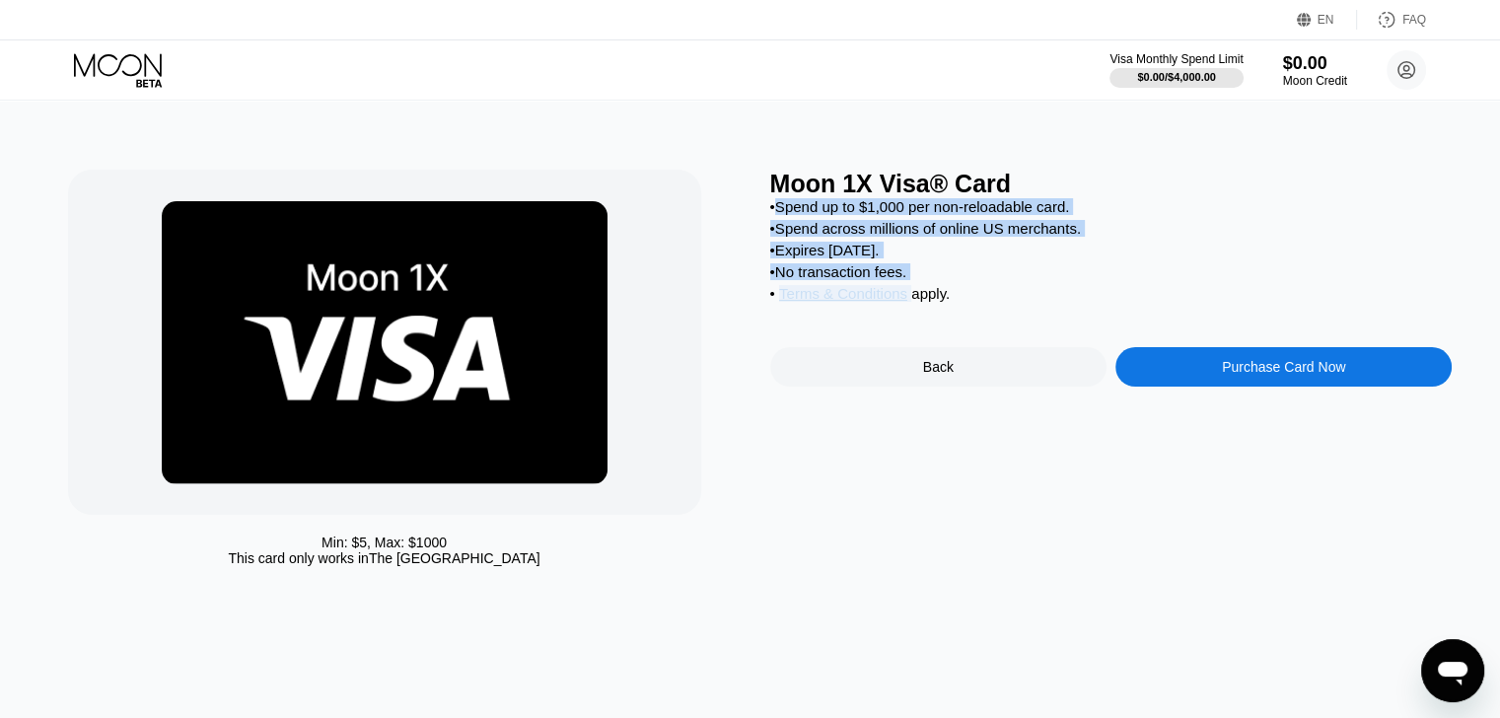
click at [850, 292] on span "Terms & Conditions" at bounding box center [843, 293] width 128 height 17
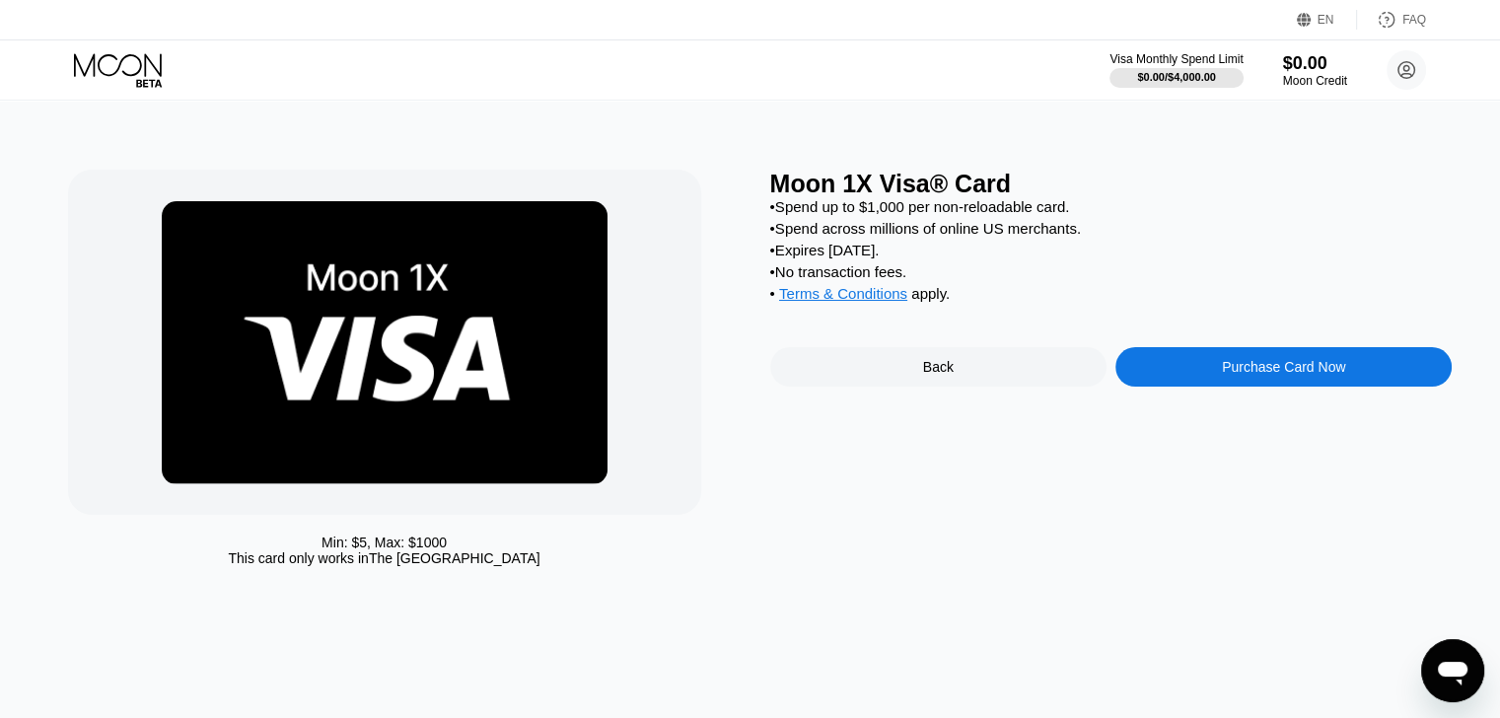
click at [756, 27] on div "EN Language English Save FAQ" at bounding box center [750, 20] width 1500 height 40
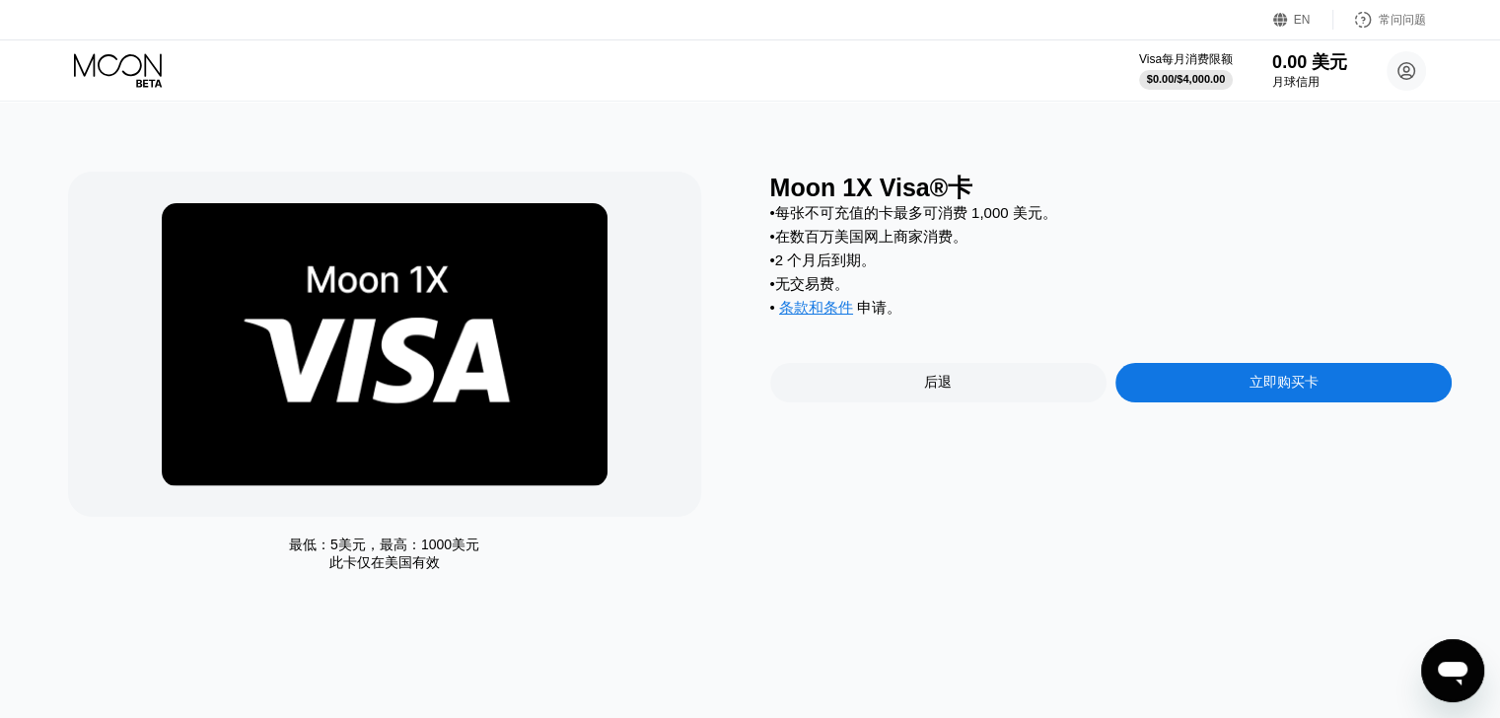
click at [821, 565] on div "Moon 1X Visa®卡 • 每张不可充值的卡最多可消费 1,000 美元。 • 在数百万美国网上商家消费。 • 2 个月后到期。 • 无交易费。 • 条…" at bounding box center [1111, 377] width 682 height 410
click at [1229, 382] on div "立即购买卡" at bounding box center [1283, 382] width 336 height 39
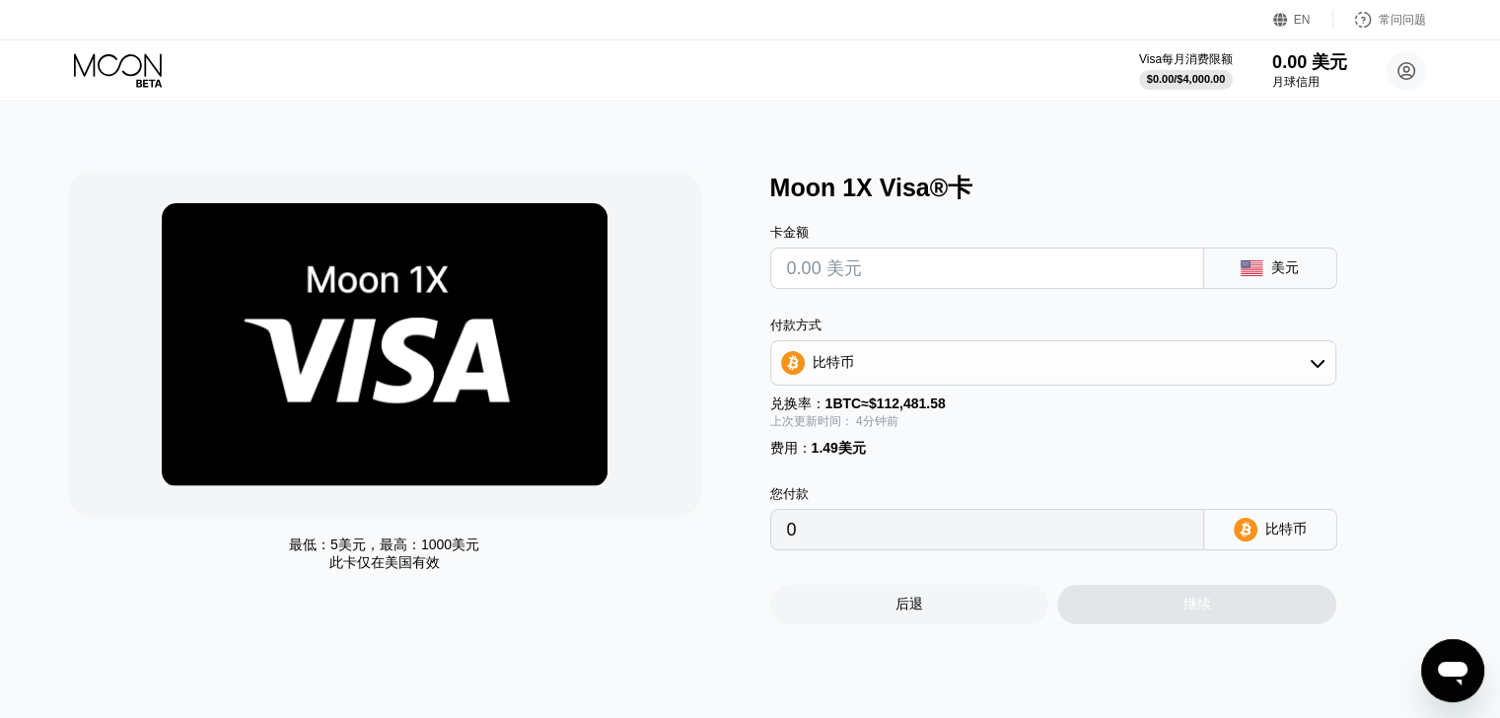
click at [884, 265] on input "text" at bounding box center [987, 267] width 400 height 39
type input "$1"
type input "0.00002214"
type input "$10"
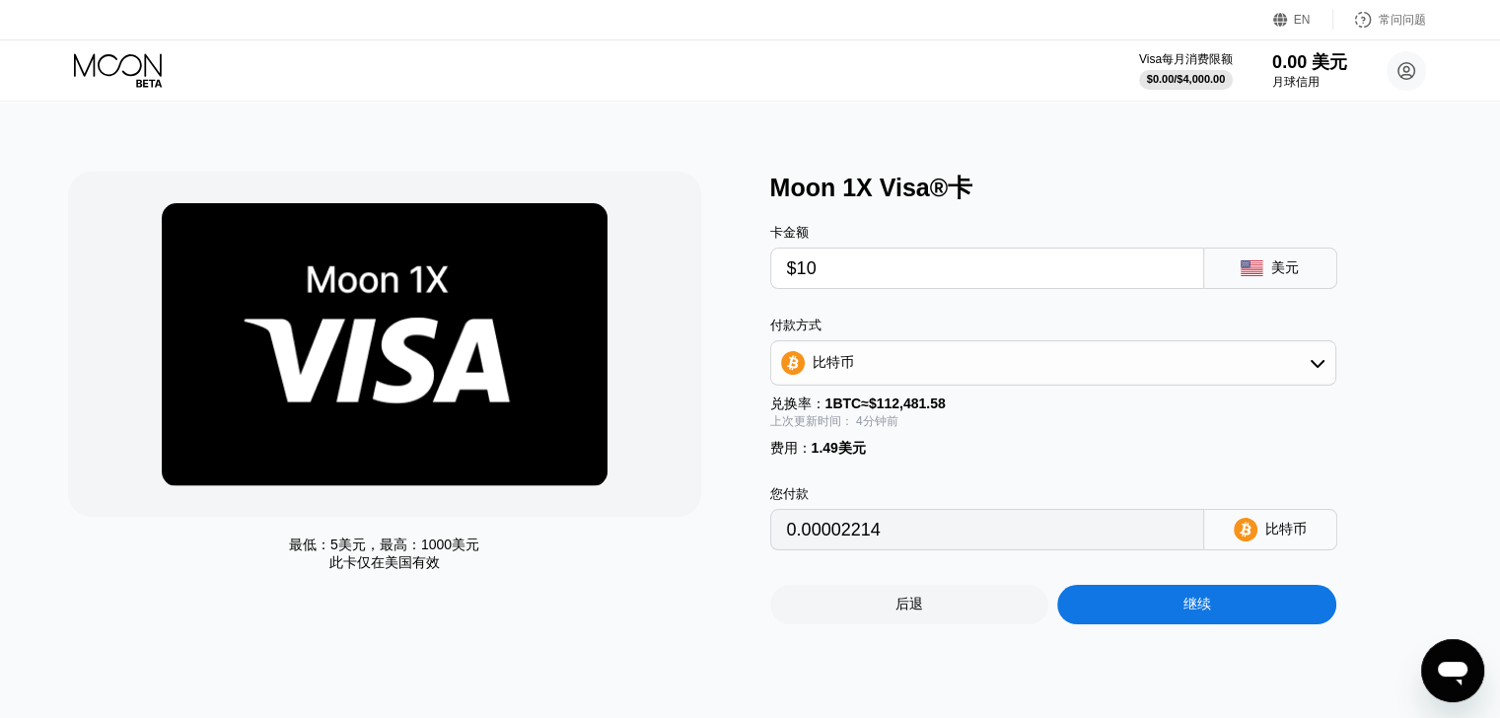
type input "0.00010212"
type input "$10"
click at [879, 383] on div "比特币" at bounding box center [1053, 362] width 564 height 39
click at [894, 461] on font "TRON 上的 USDT" at bounding box center [873, 460] width 112 height 16
type input "11.61"
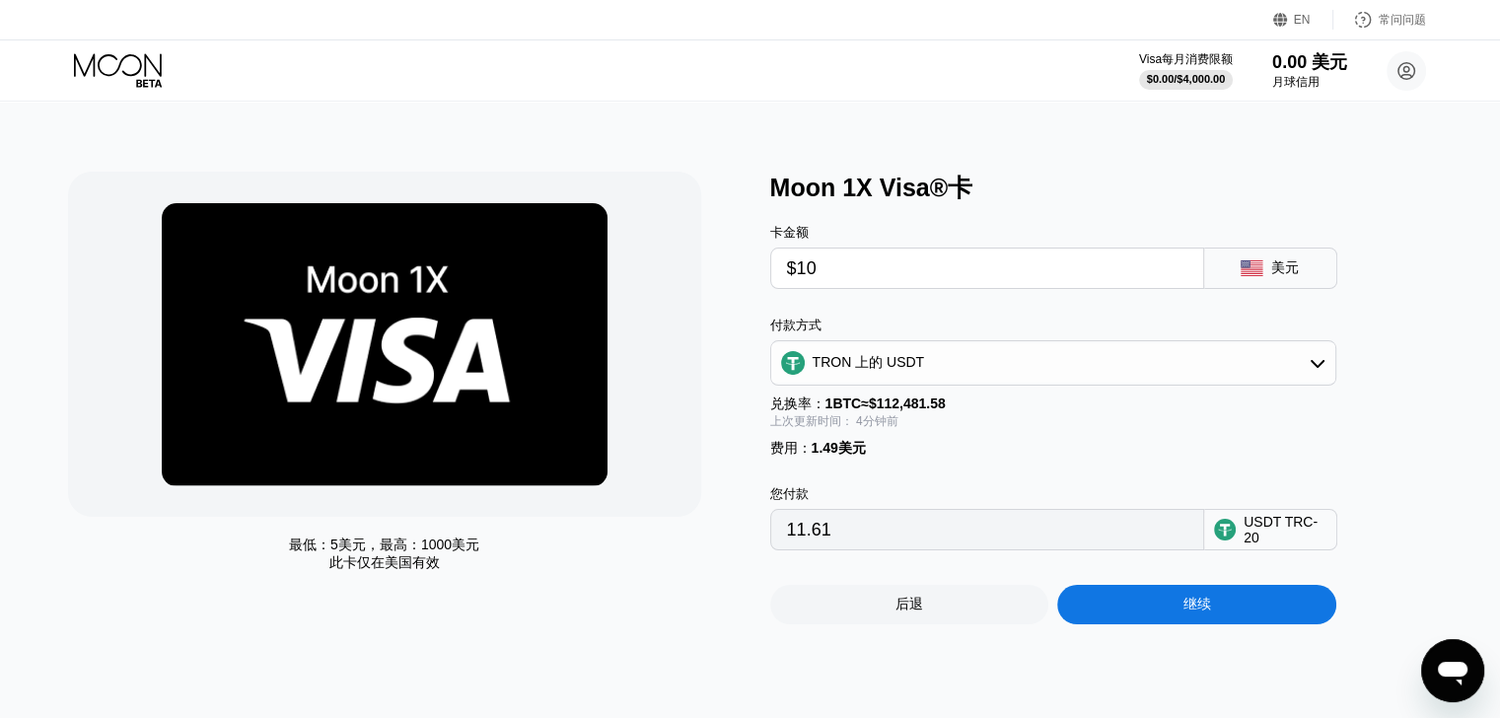
click at [882, 272] on input "$10" at bounding box center [987, 267] width 400 height 39
type input "$100"
type input "102.52"
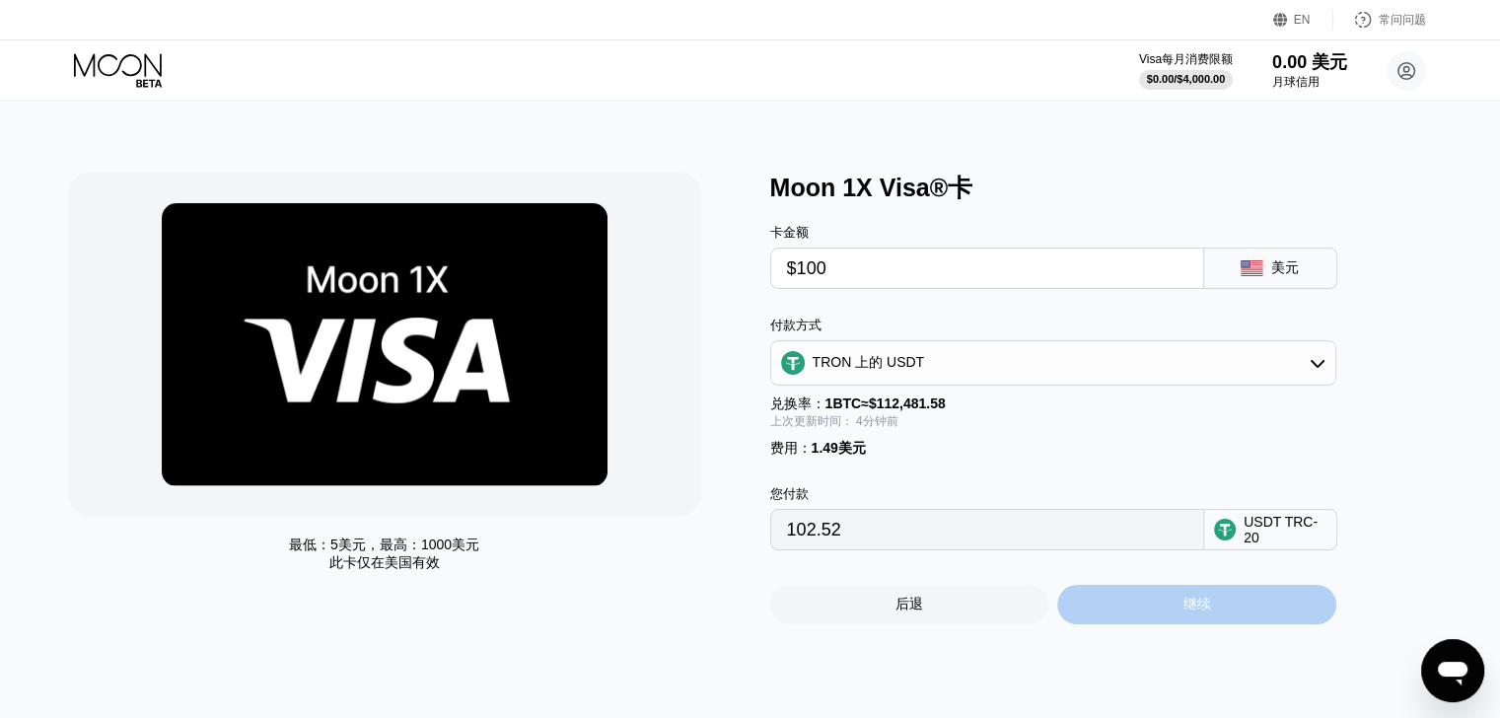
click at [1137, 605] on div "继续" at bounding box center [1196, 604] width 279 height 39
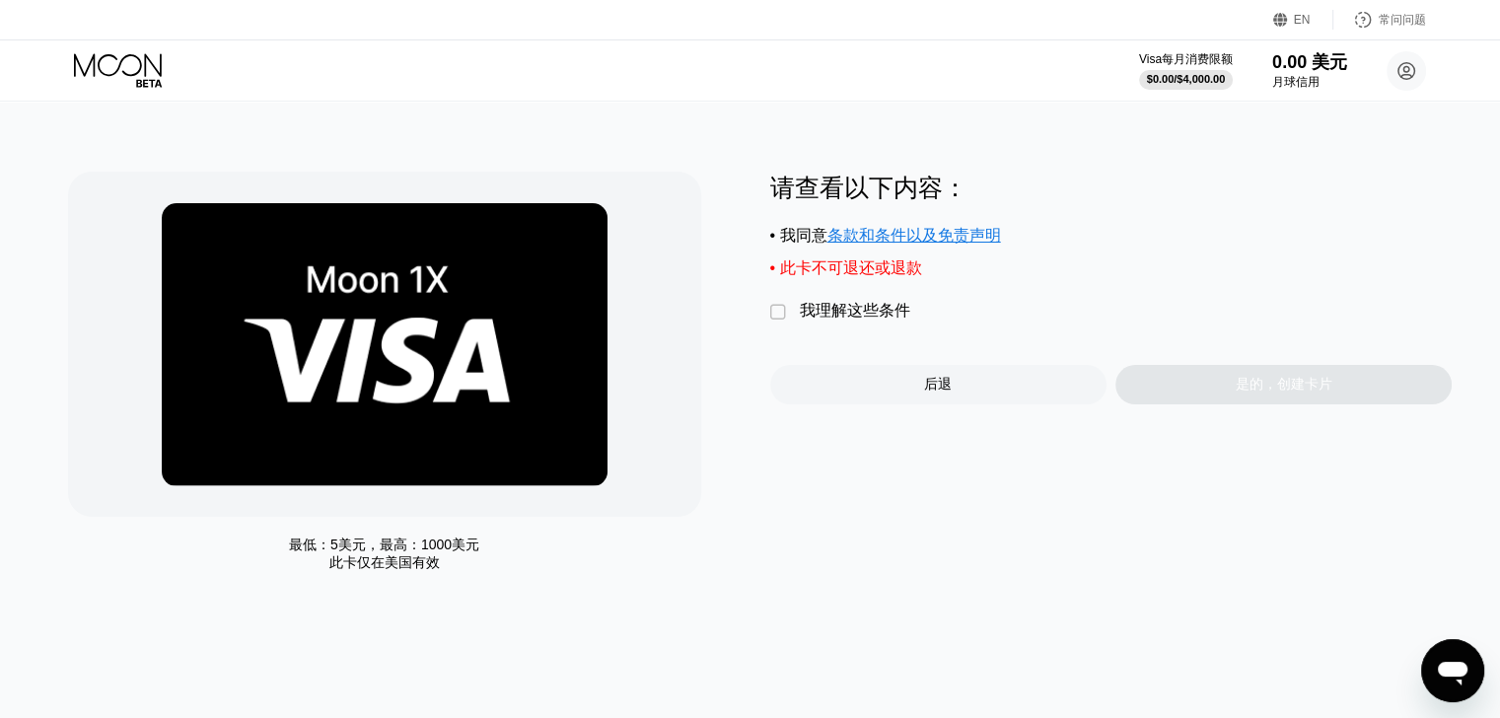
click at [778, 319] on font "" at bounding box center [778, 313] width 16 height 20
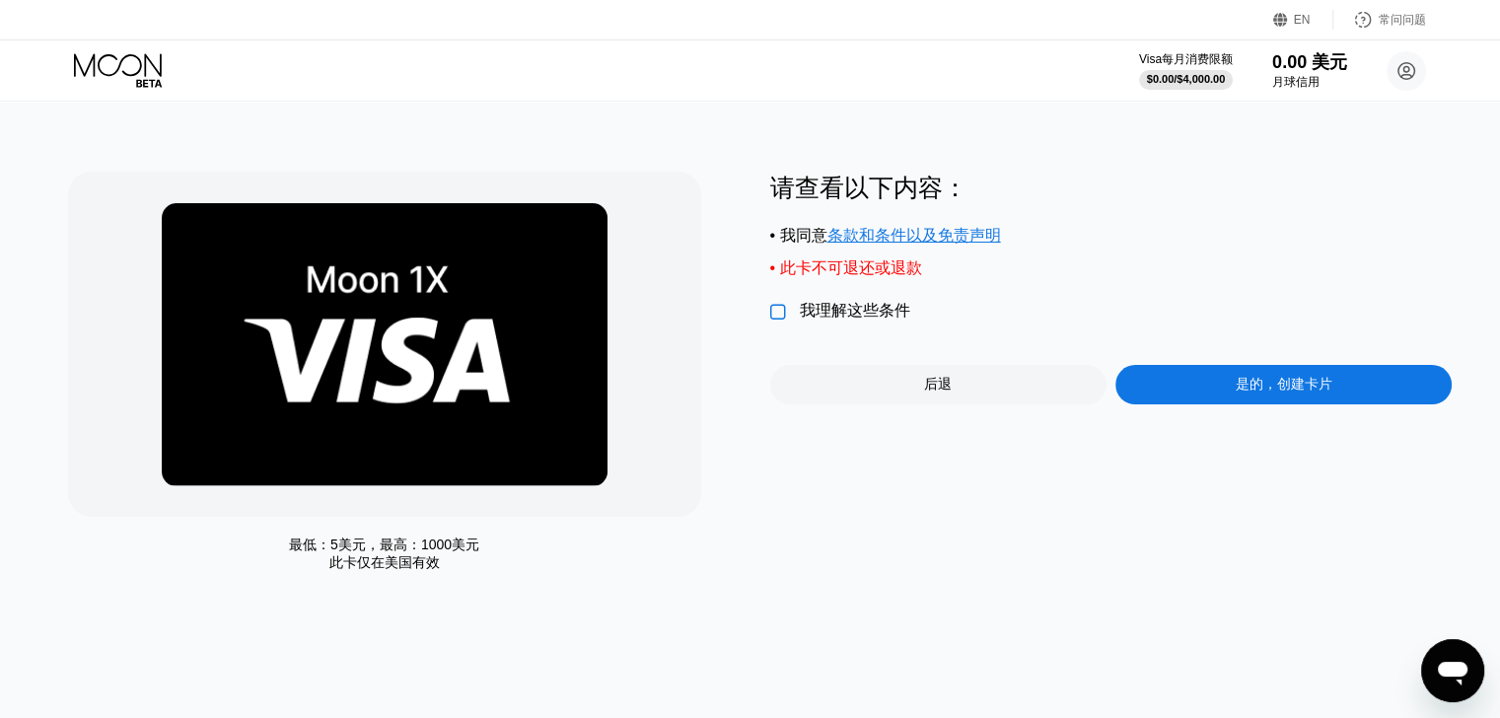
click at [778, 319] on font "" at bounding box center [778, 313] width 16 height 20
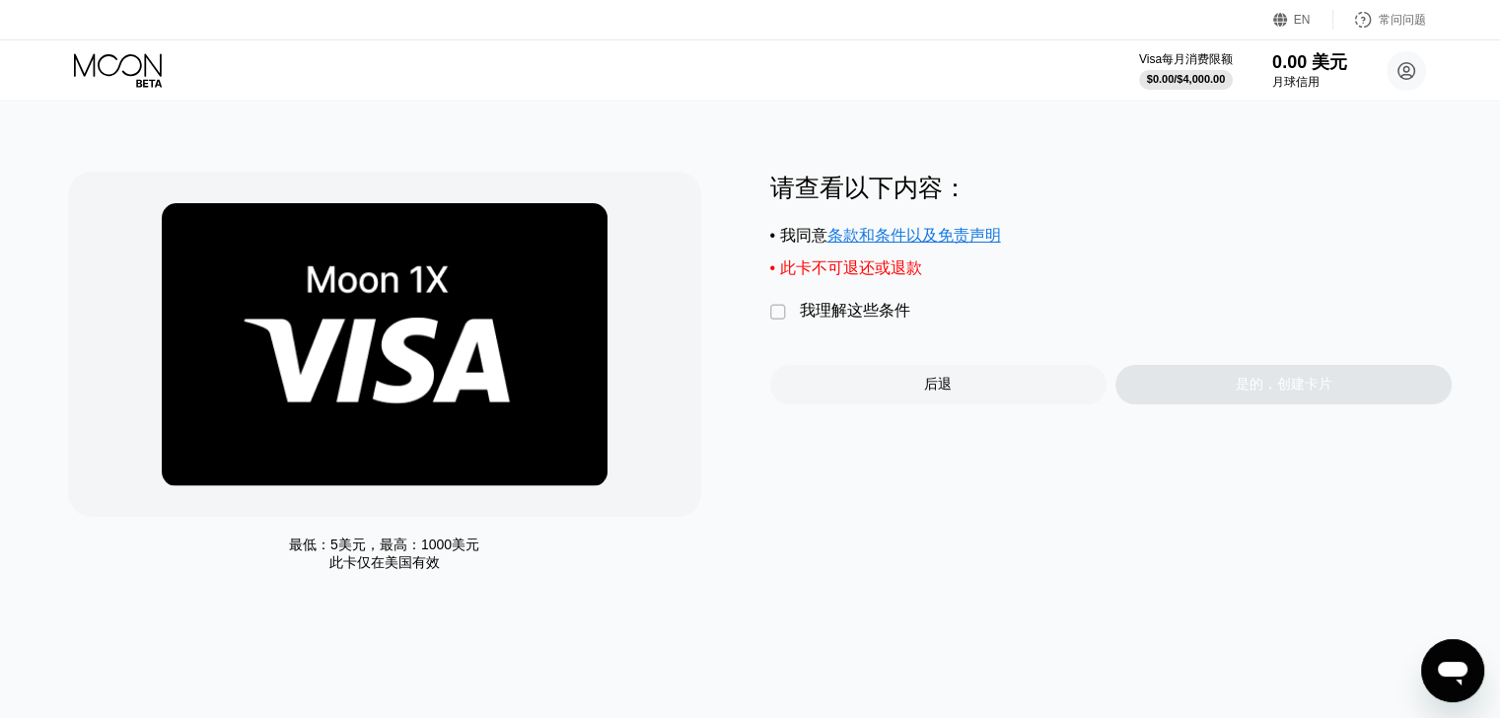
click at [778, 319] on font "" at bounding box center [778, 313] width 16 height 20
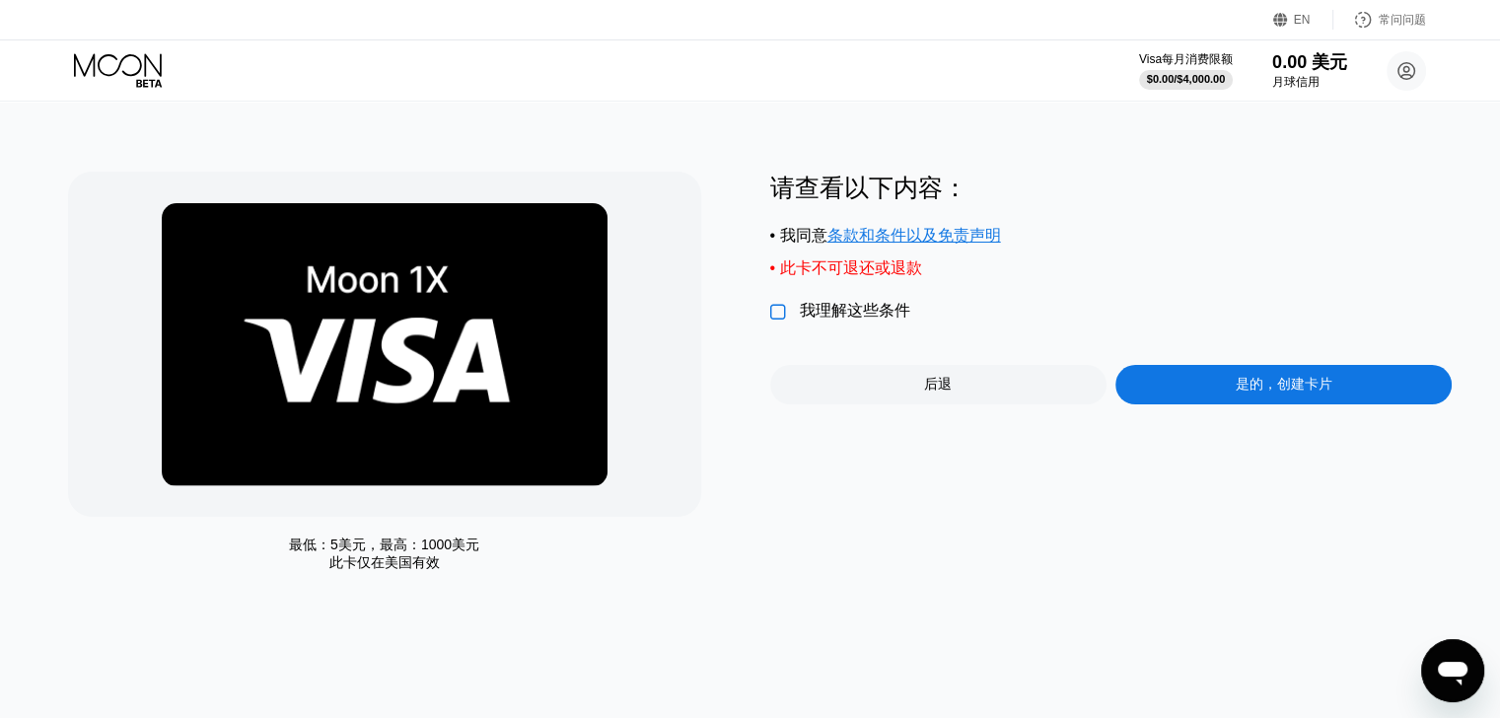
click at [1265, 391] on font "是的，创建卡片" at bounding box center [1284, 384] width 97 height 16
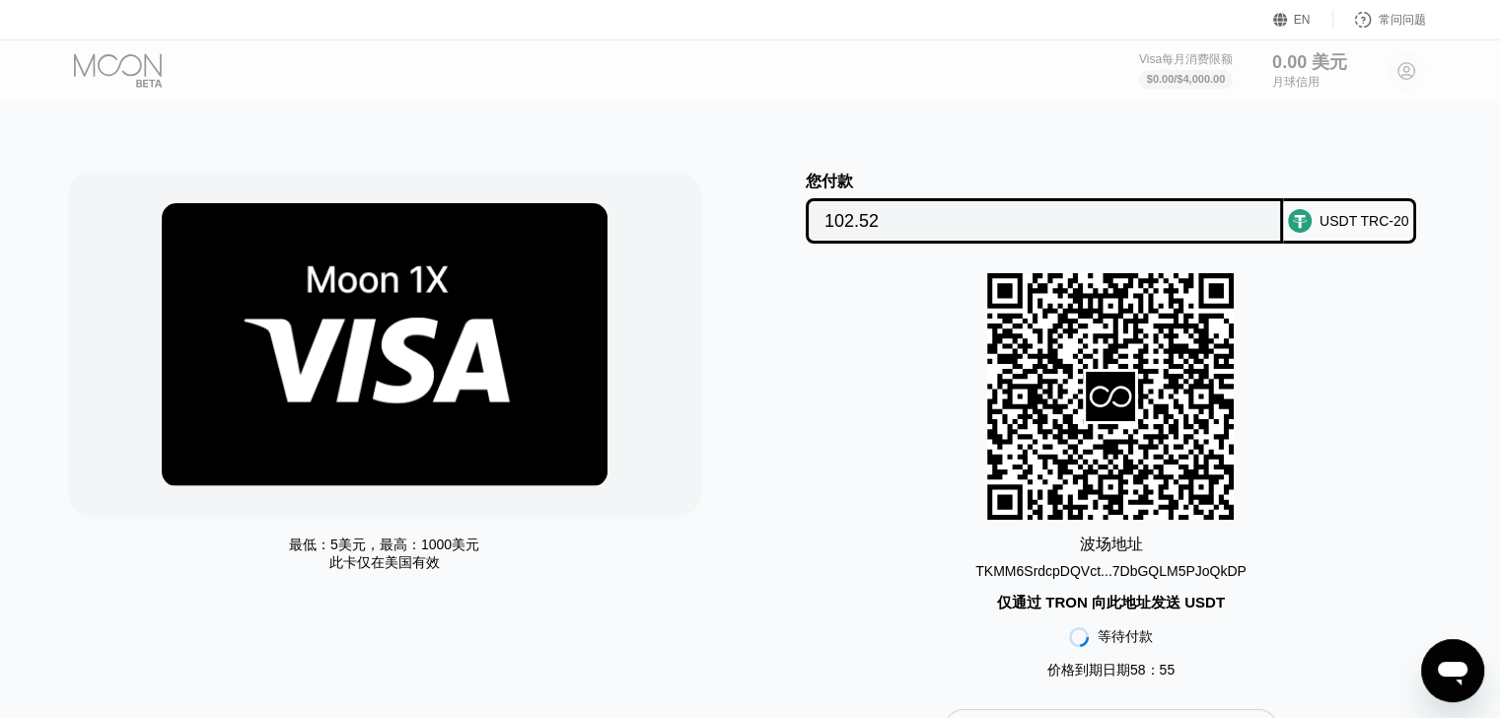
click at [1360, 224] on font "USDT TRC-20" at bounding box center [1364, 221] width 90 height 16
click at [1339, 222] on font "USDT TRC-20" at bounding box center [1364, 221] width 90 height 16
click at [1158, 569] on font "TKMM6SrdcpDQVct...7DbGQLM5PJoQkDP" at bounding box center [1110, 571] width 271 height 16
click at [915, 224] on input "102.52" at bounding box center [1044, 220] width 440 height 39
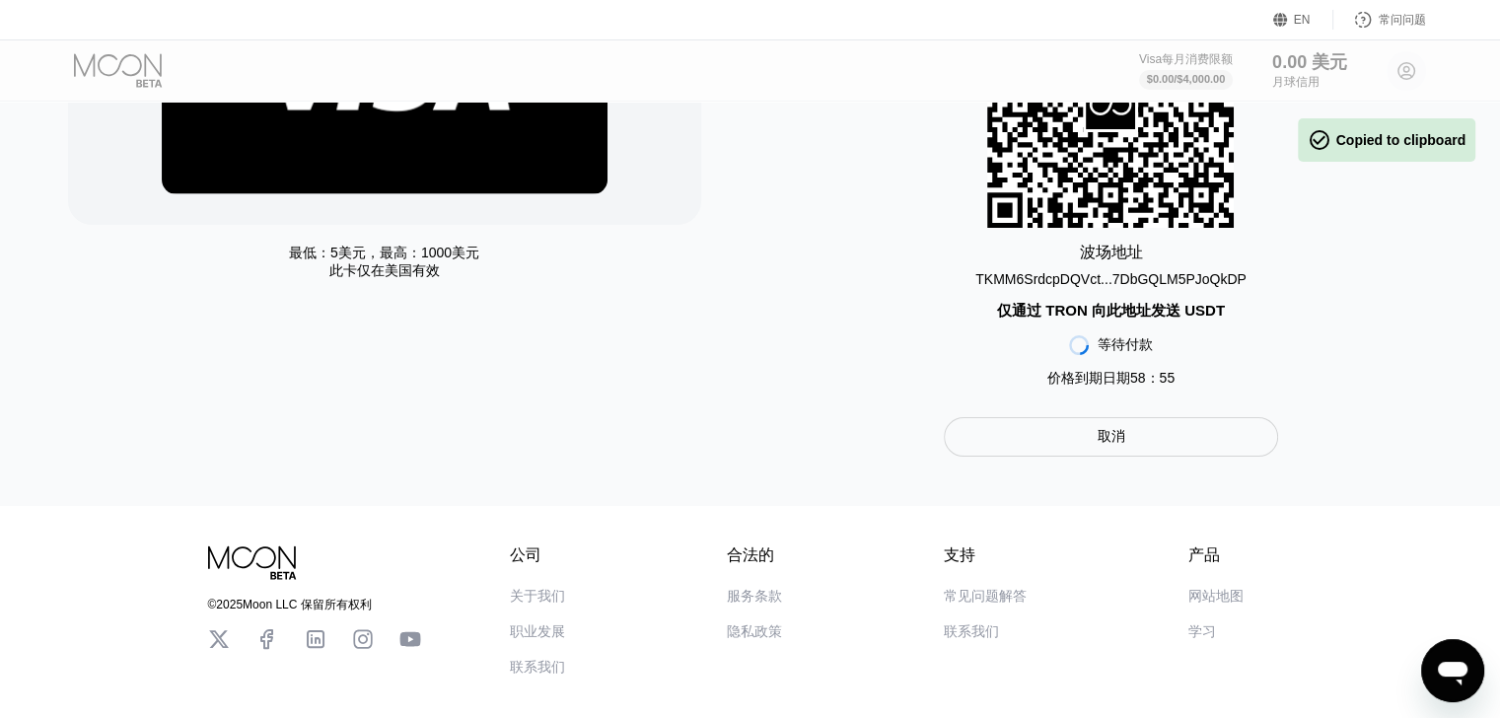
scroll to position [331, 0]
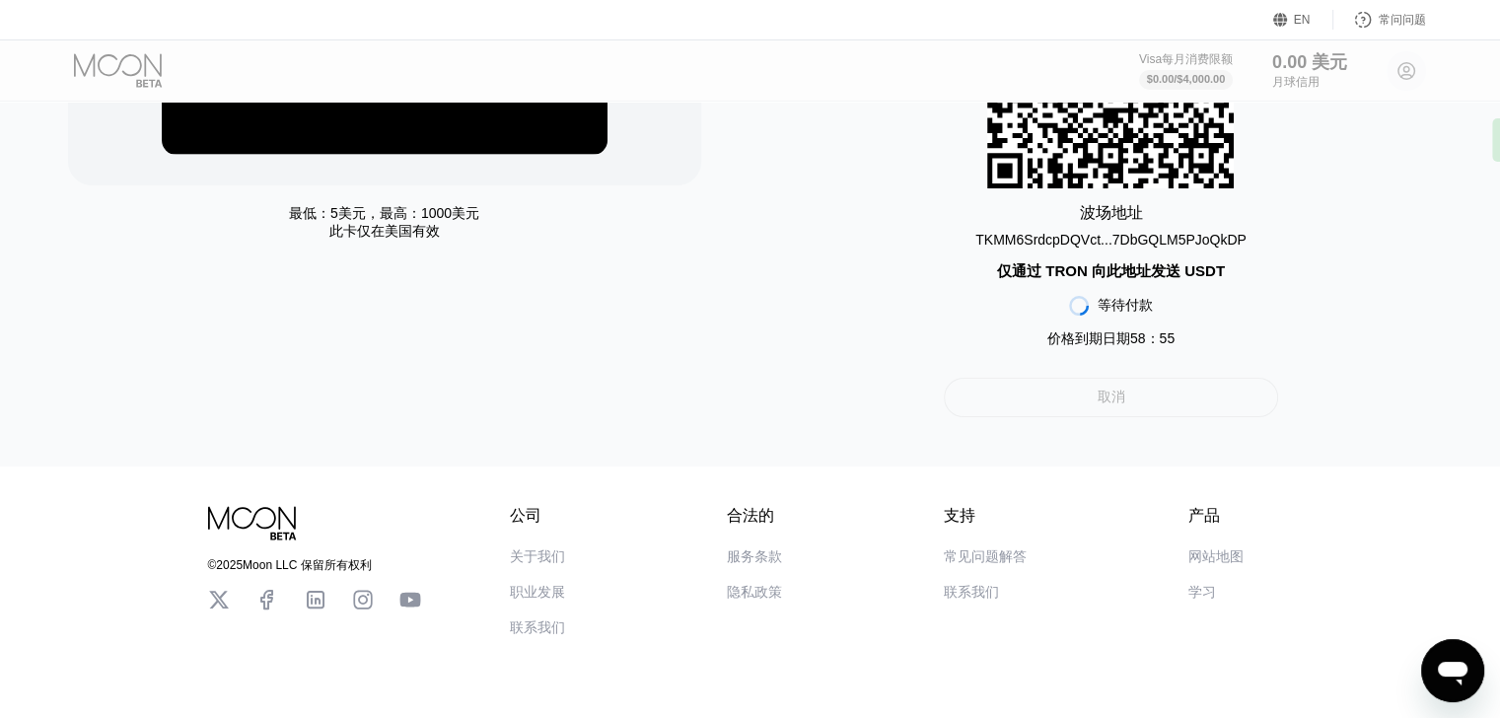
click at [1135, 402] on div "取消" at bounding box center [1111, 397] width 334 height 39
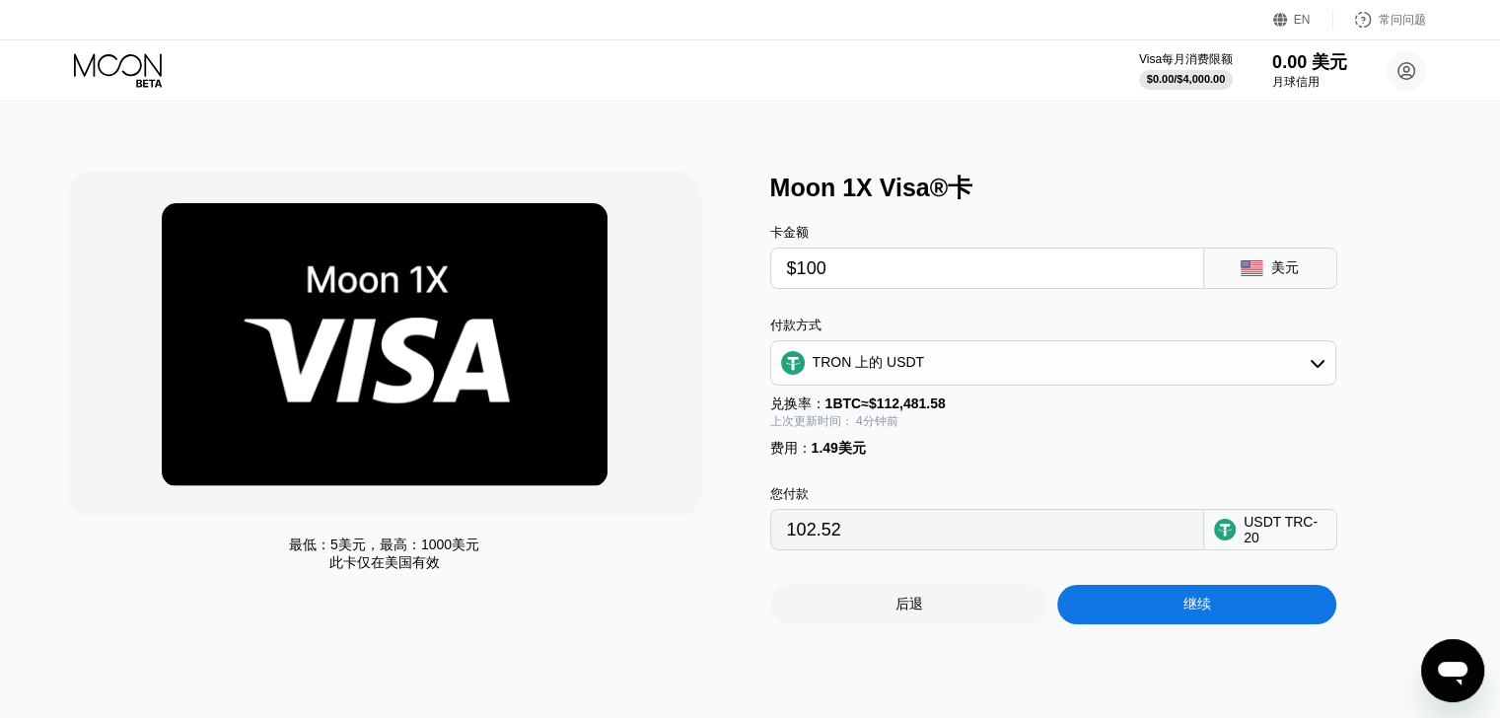
click at [861, 276] on input "$100" at bounding box center [987, 267] width 400 height 39
type input "$10"
type input "11.61"
type input "$10"
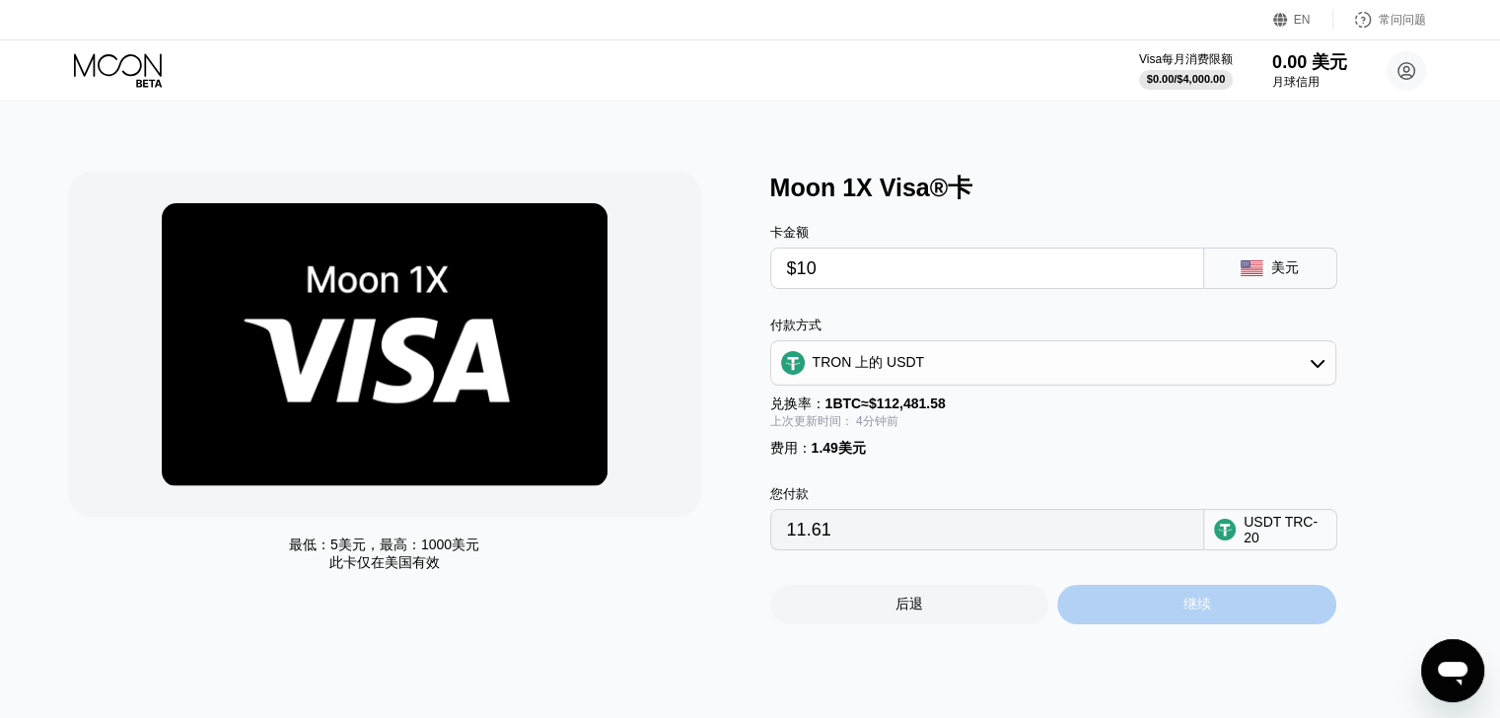
click at [1174, 617] on div "继续" at bounding box center [1196, 604] width 279 height 39
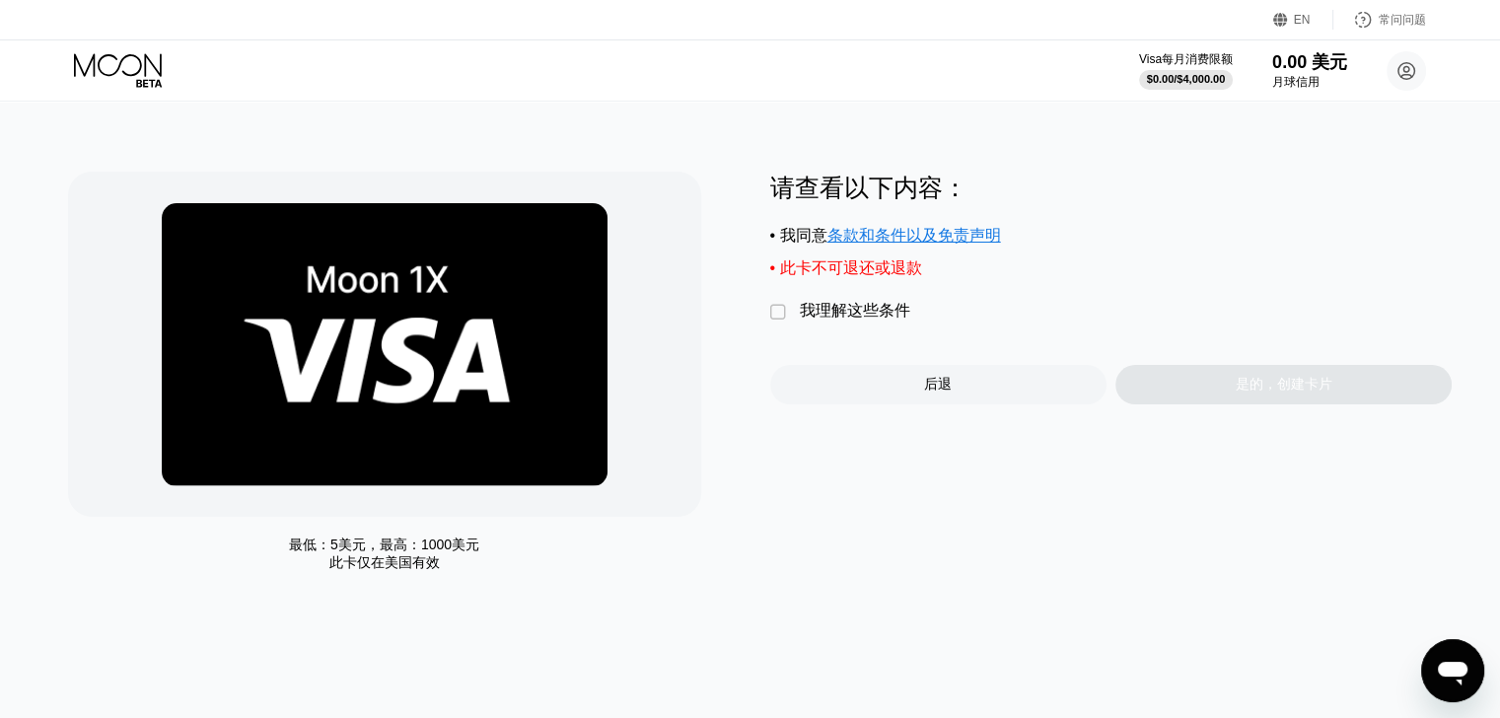
click at [777, 319] on font "" at bounding box center [778, 313] width 16 height 20
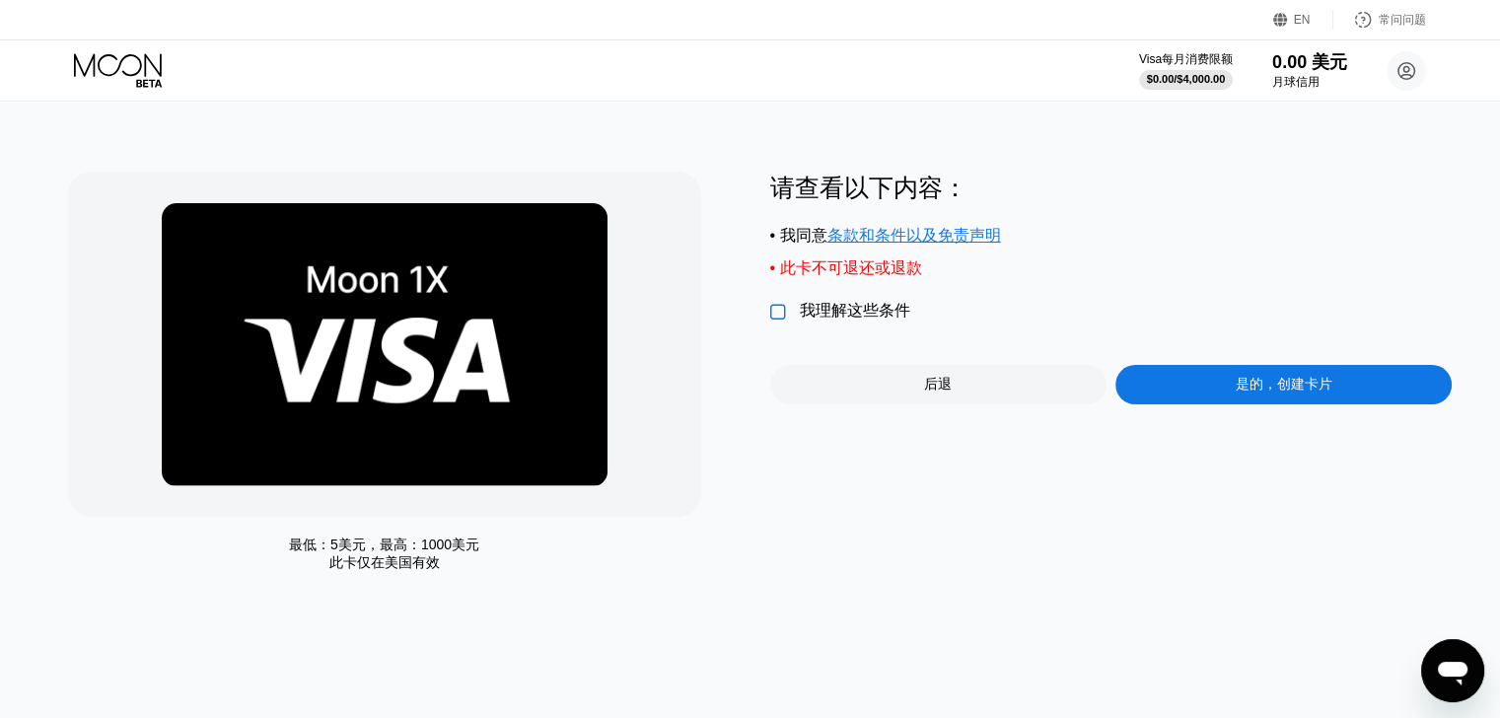
click at [779, 319] on font "" at bounding box center [778, 313] width 16 height 20
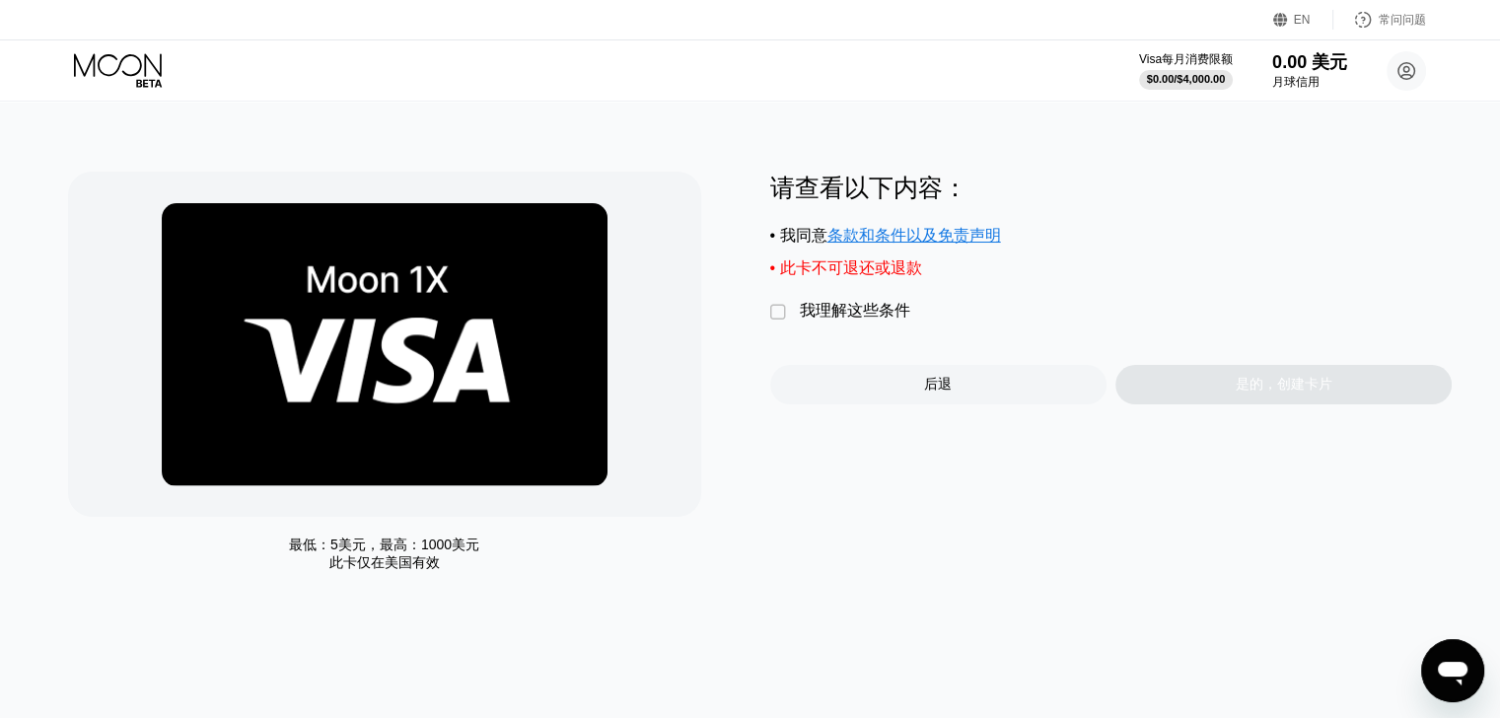
click at [808, 319] on font "我理解这些条件" at bounding box center [855, 310] width 110 height 17
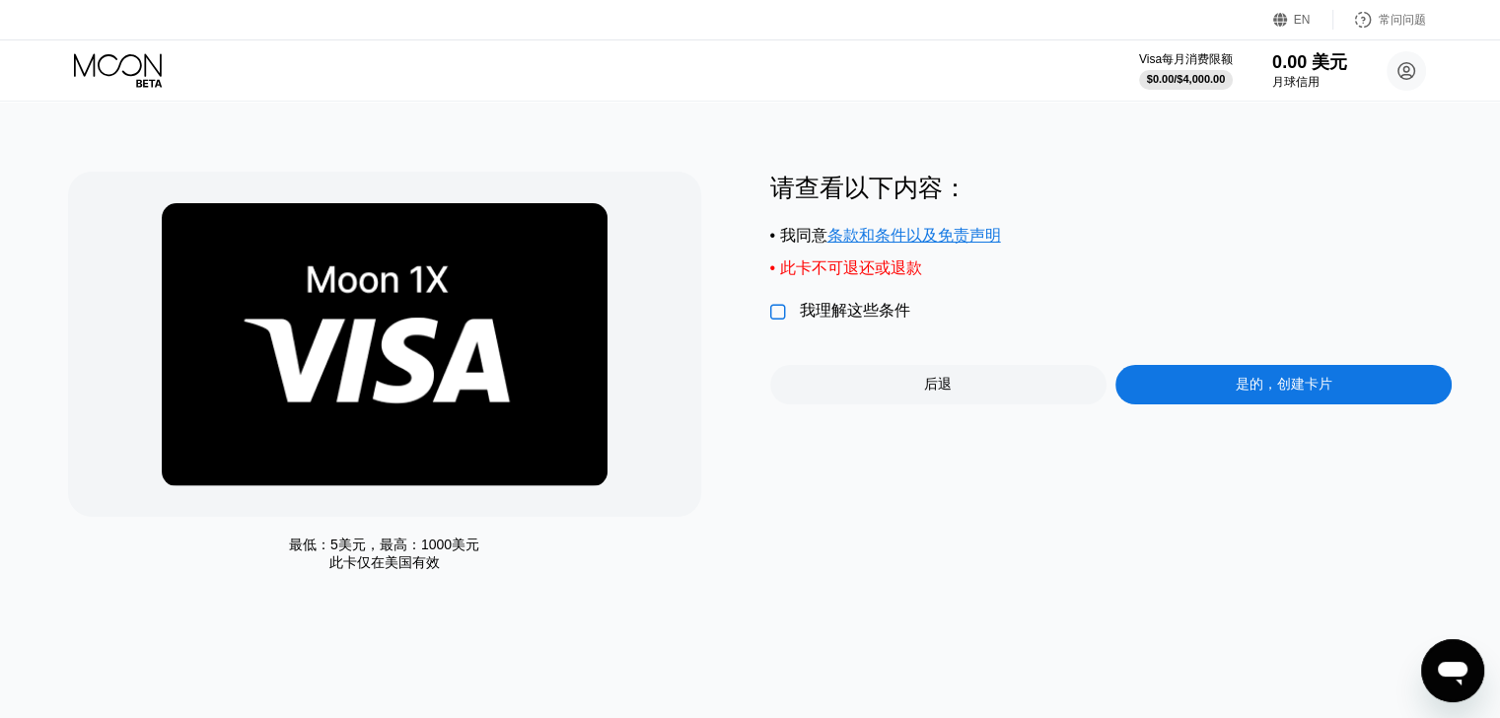
click at [1273, 391] on font "是的，创建卡片" at bounding box center [1284, 384] width 97 height 16
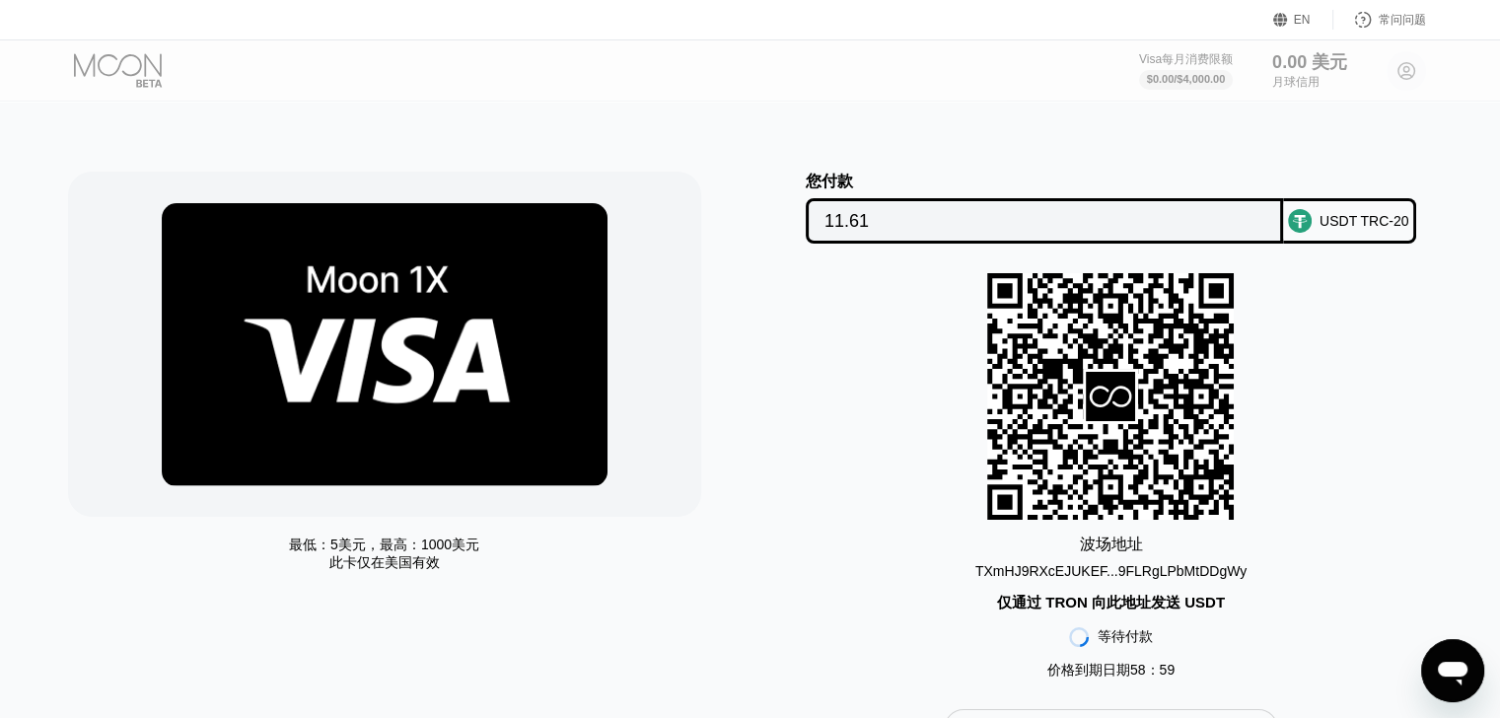
click at [1199, 572] on font "TXmHJ9RXcEJUKEF...9FLRgLPbMtDDgWy" at bounding box center [1110, 571] width 271 height 16
click at [935, 140] on div "最低： 5美元 ，最高： 1000美元 此卡仅在 美国有效 您付款 11.61 USDT TRC-20 波场 地址 TXmHJ9RXcEJUKEF...9FL…" at bounding box center [750, 450] width 1515 height 695
click at [779, 409] on div "波场 地址 TXmHJ9RXcEJUKEF...9FLRgLPbMtDDgWy 仅通过 TRON 向此地址发送 USDT 等待付款 价格到期日期 58 ： 59" at bounding box center [1111, 481] width 682 height 416
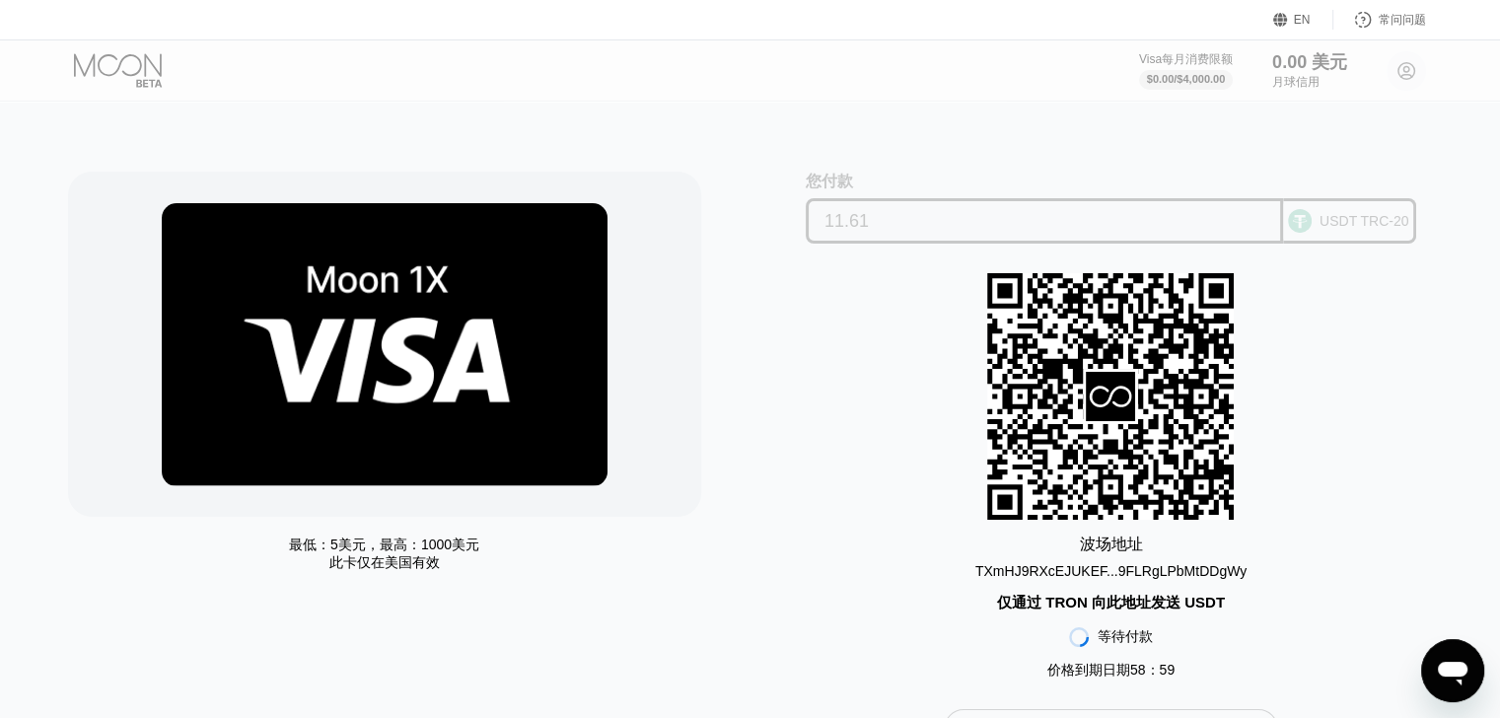
click at [1106, 217] on input "11.61" at bounding box center [1044, 220] width 440 height 39
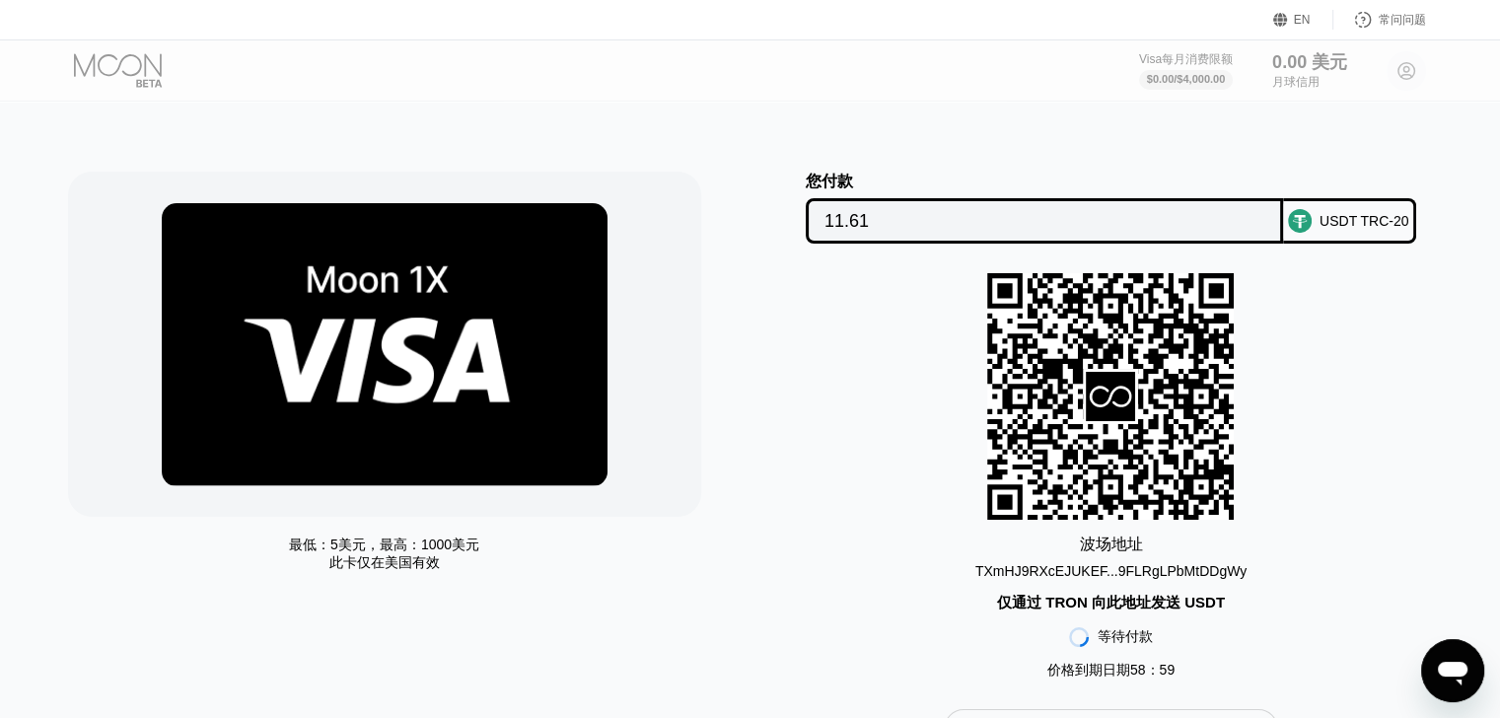
click at [999, 576] on font "TXmHJ9RXcEJUKEF...9FLRgLPbMtDDgWy" at bounding box center [1110, 571] width 271 height 16
click at [861, 105] on div "最低： 5美元 ，最高： 1000美元 此卡仅在 美国有效 您付款 11.61 USDT TRC-20 波场 地址 TXmHJ9RXcEJUKEF...9FL…" at bounding box center [750, 450] width 1515 height 695
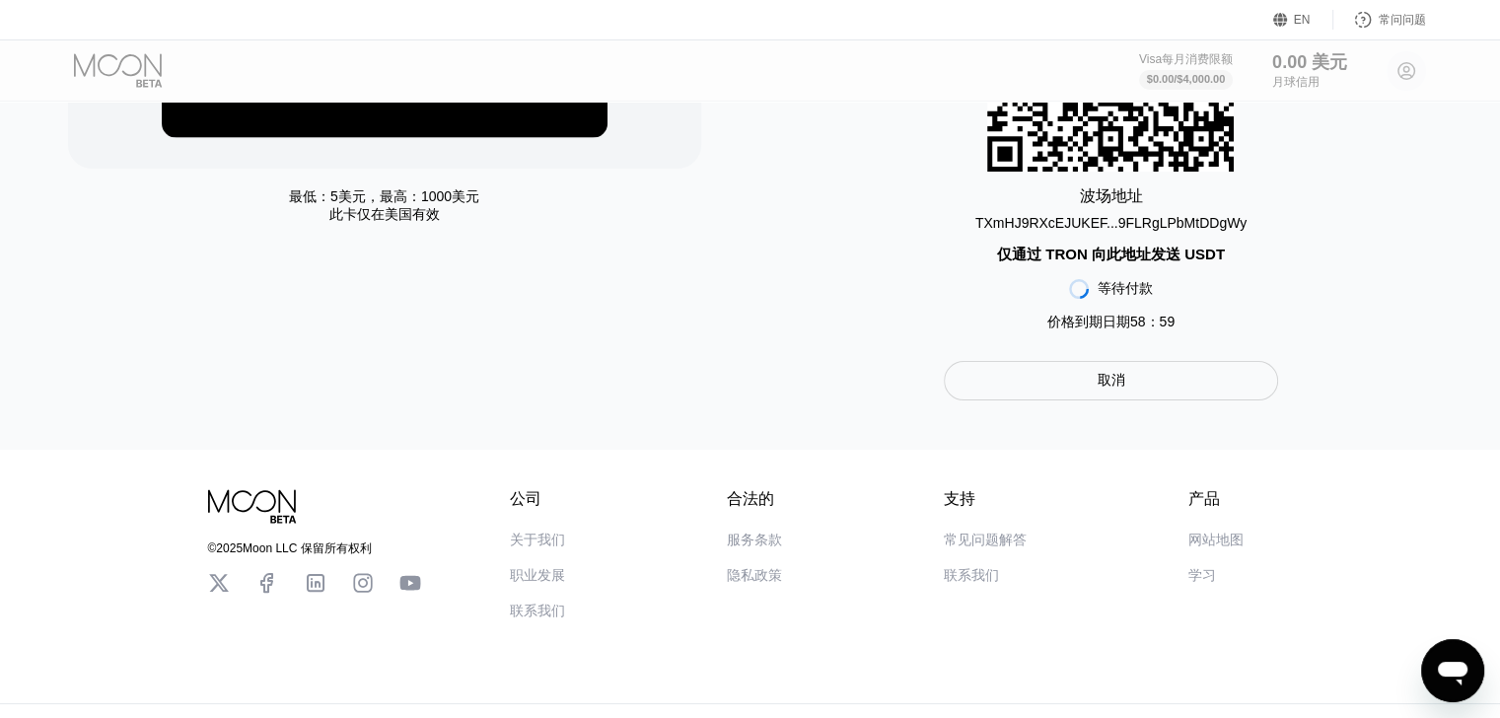
scroll to position [367, 0]
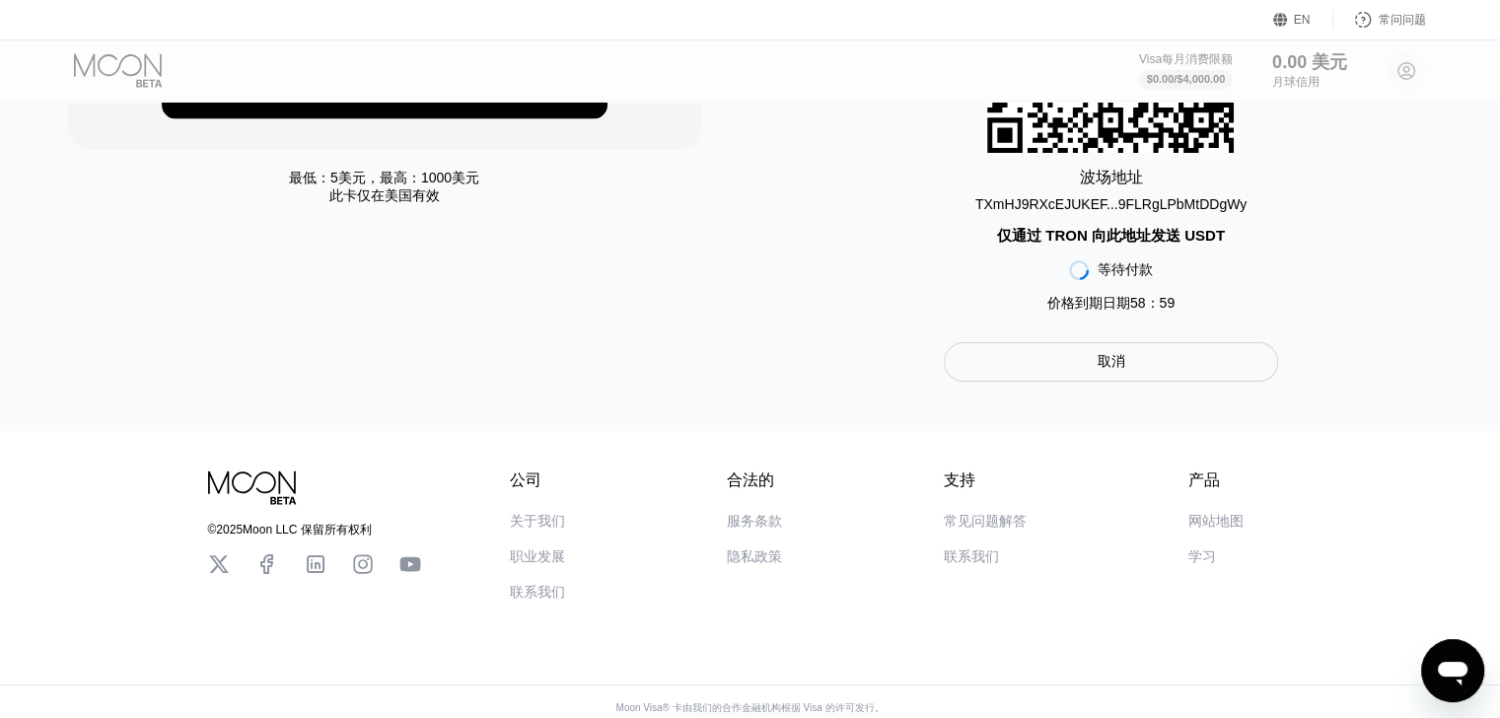
click at [1104, 369] on font "取消" at bounding box center [1111, 361] width 28 height 16
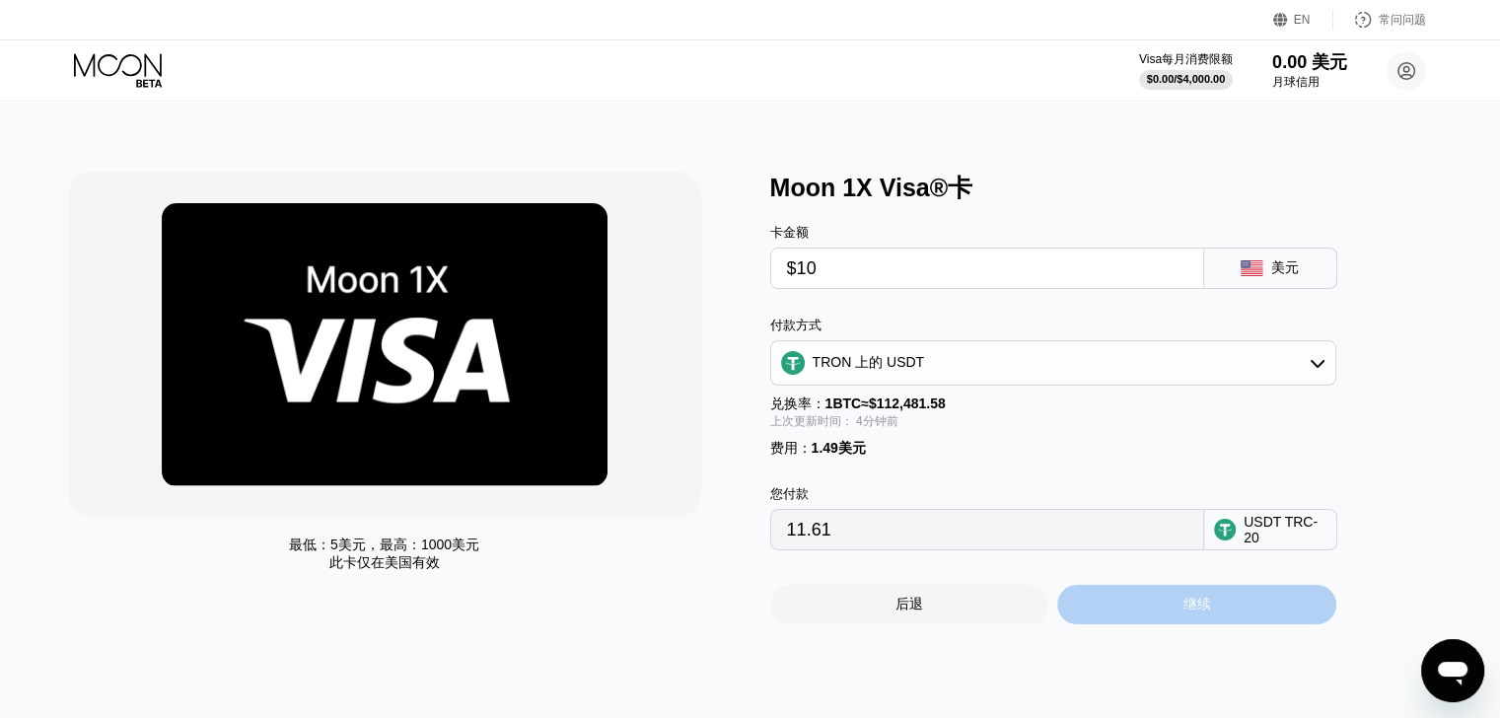
click at [1195, 611] on font "继续" at bounding box center [1196, 604] width 28 height 16
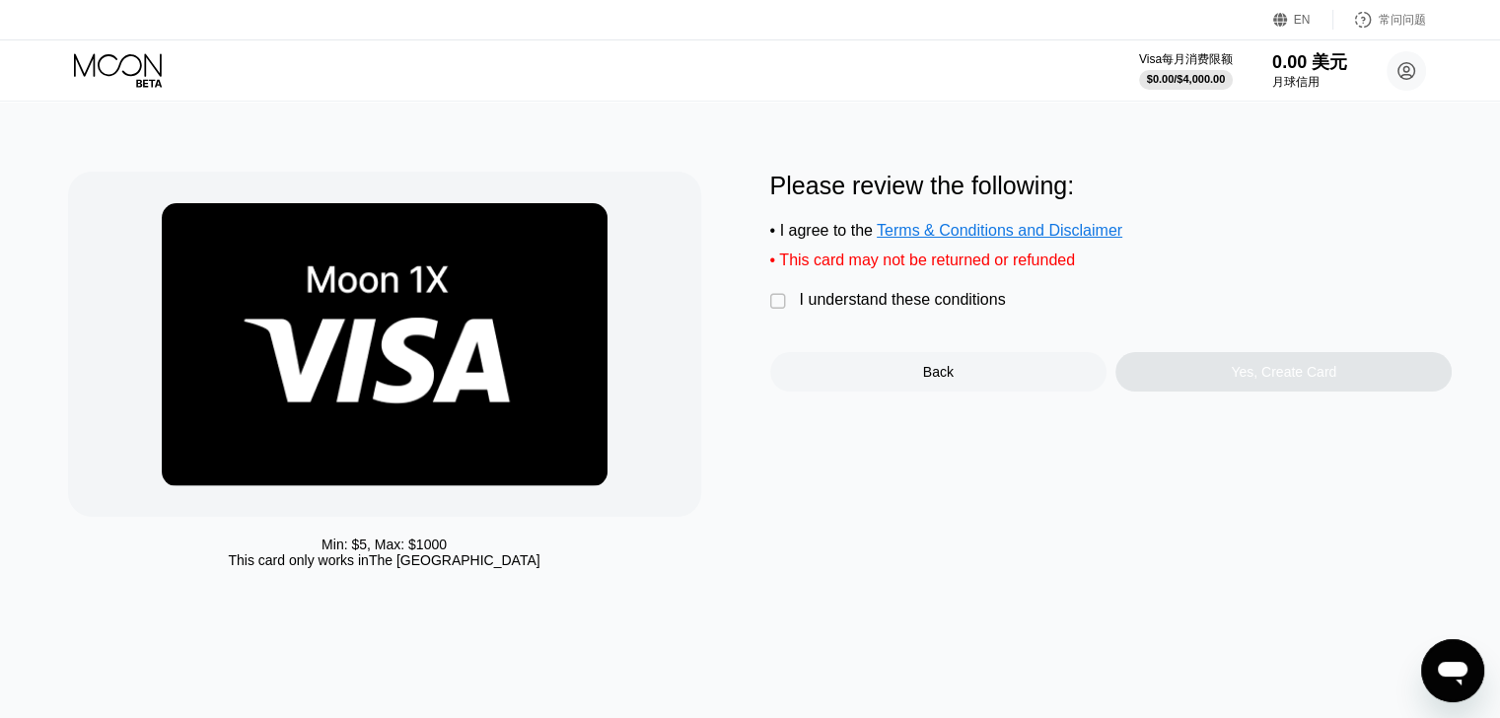
click at [773, 296] on div "" at bounding box center [780, 302] width 20 height 20
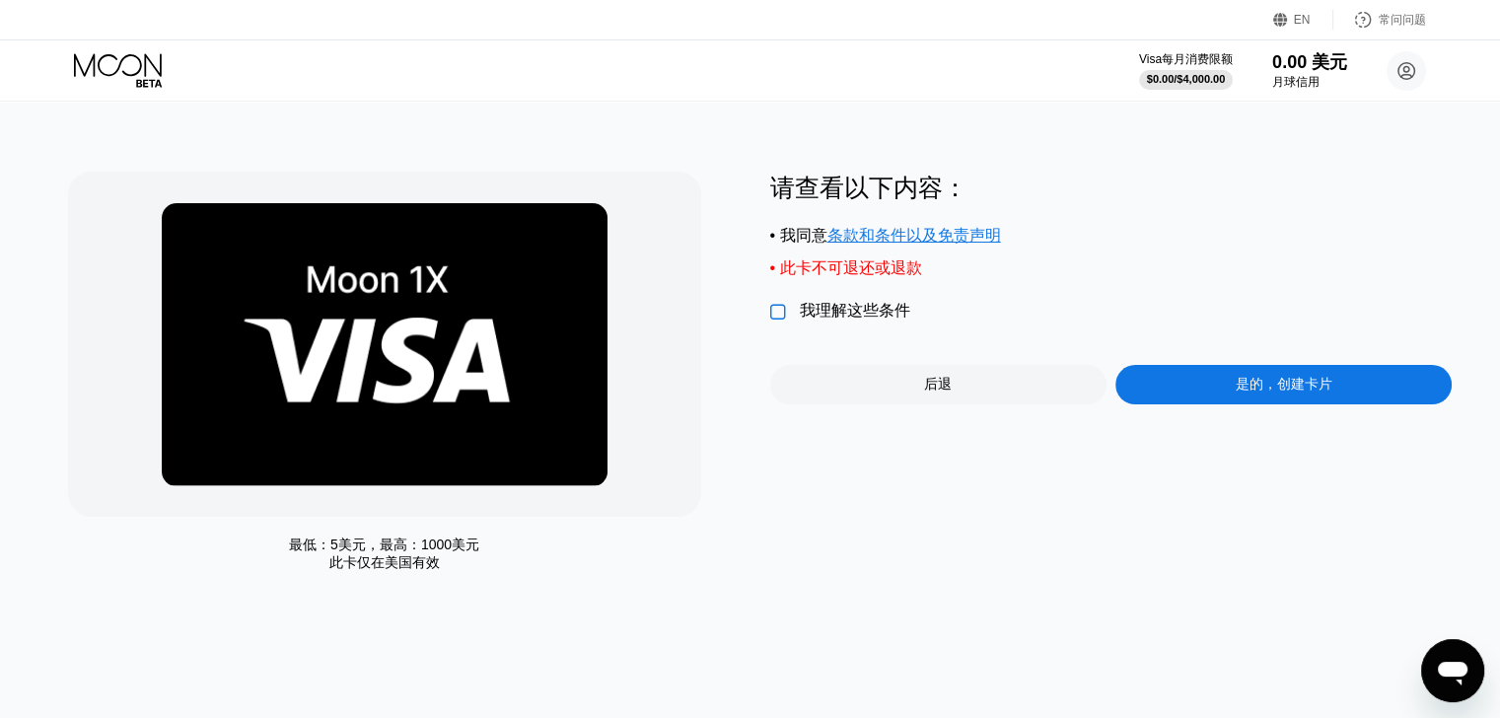
click at [1332, 400] on div "是的，创建卡片" at bounding box center [1283, 384] width 336 height 39
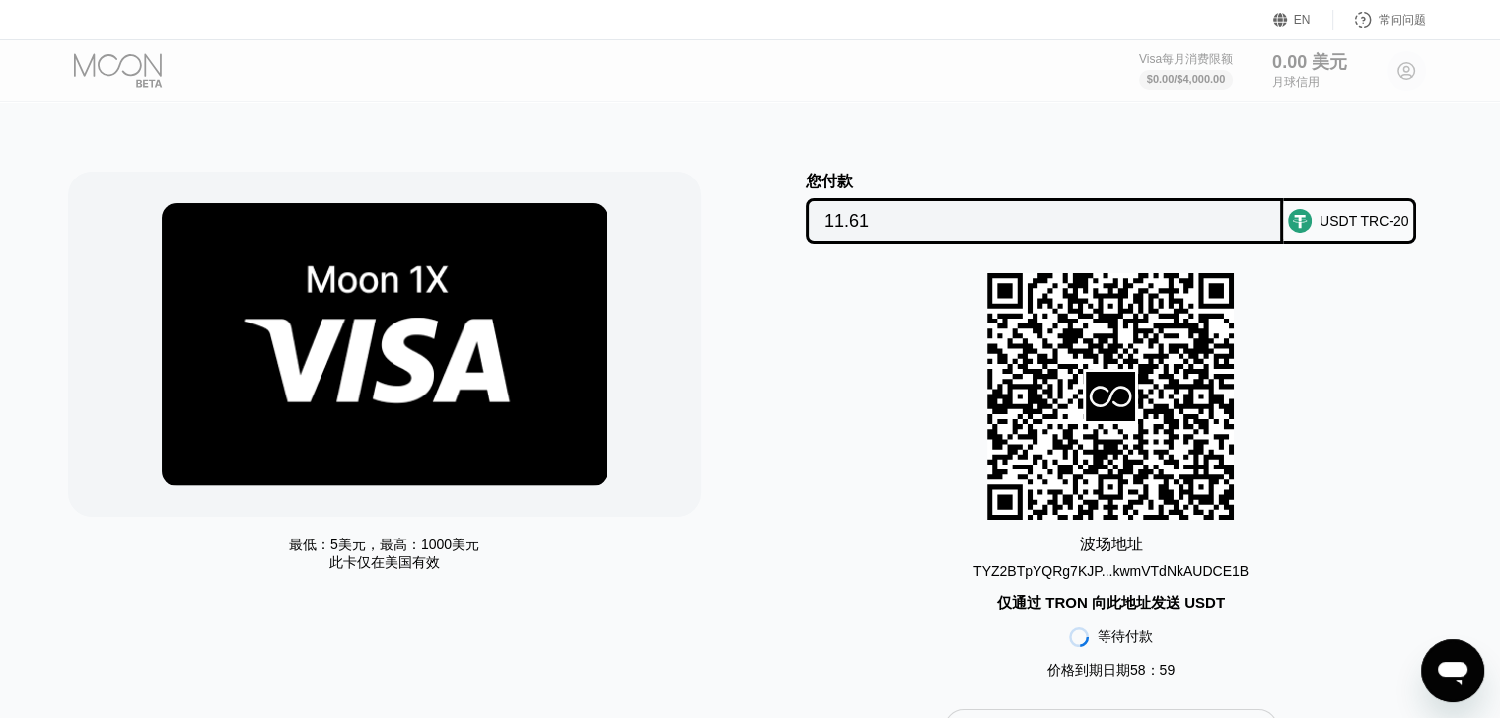
click at [1179, 568] on font "TYZ2BTpYQRg7KJP...kwmVTdNkAUDCE1B" at bounding box center [1110, 571] width 275 height 16
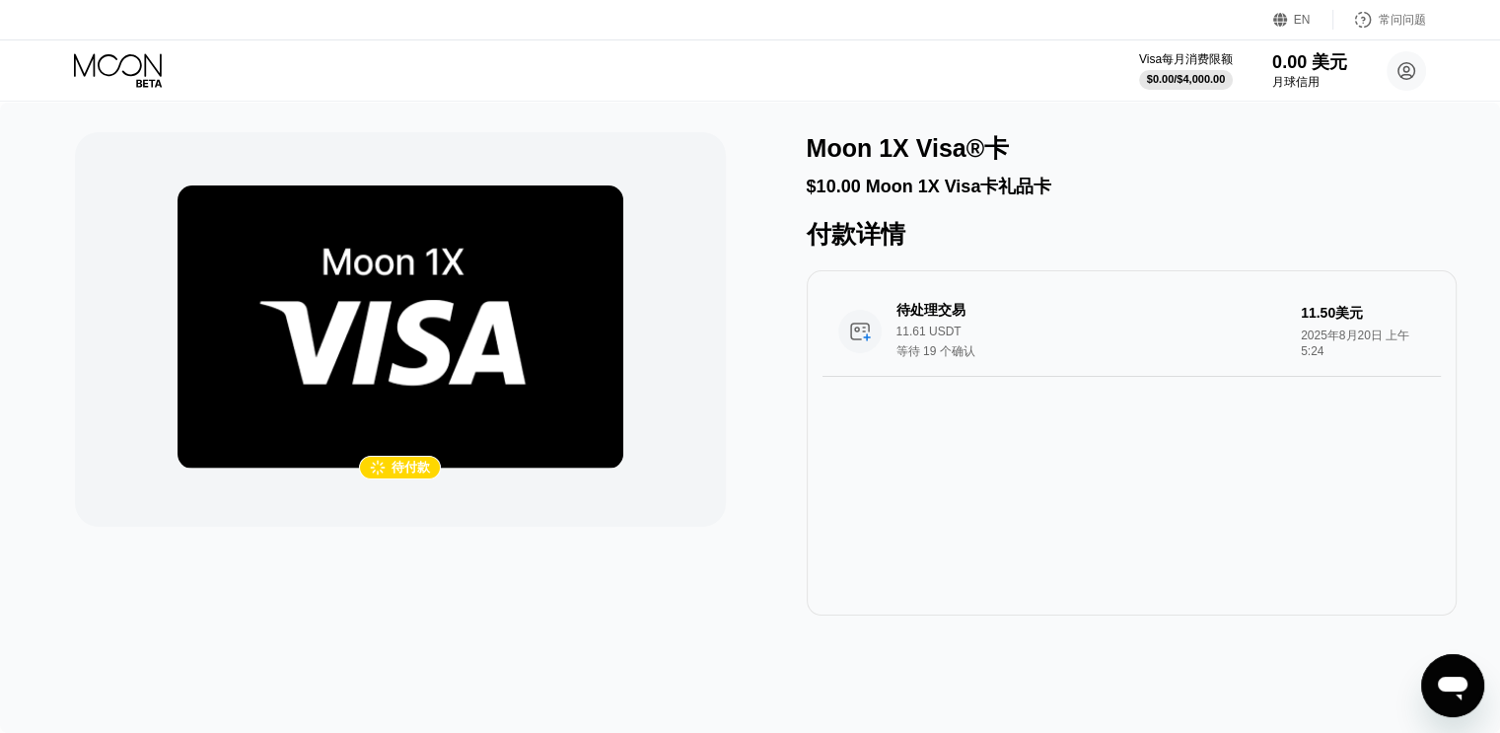
click at [736, 491] on div " 待付款 Moon 1X Visa®卡 $10.00 Moon 1X Visa卡礼品卡 付款详情 待处理交易 11.61 USDT 等待 19 个确认 11…" at bounding box center [750, 373] width 1350 height 483
click at [1248, 336] on div "11.61 USDT" at bounding box center [1097, 331] width 402 height 14
click at [1291, 22] on div "EN" at bounding box center [1283, 20] width 20 height 20
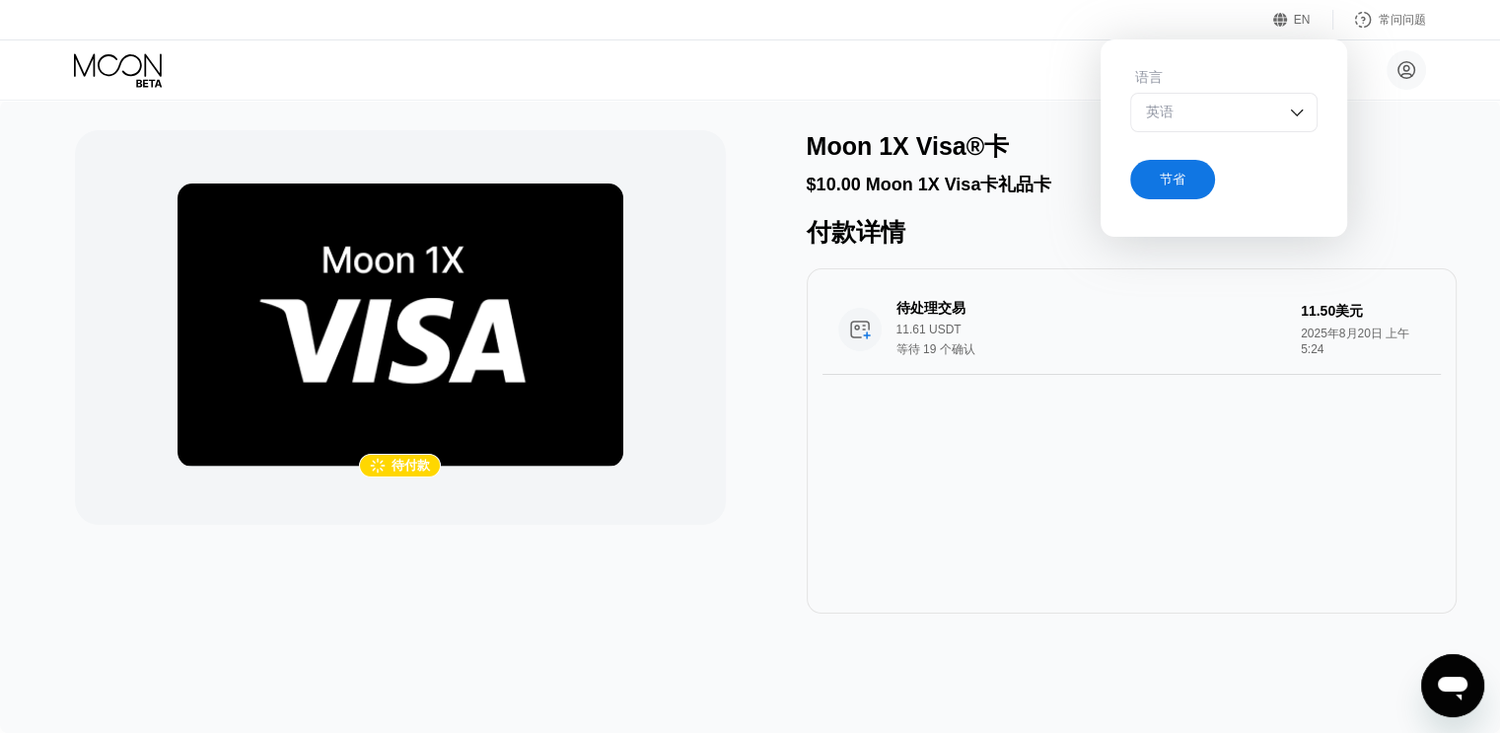
click at [1261, 101] on div "英语" at bounding box center [1223, 112] width 187 height 39
click at [937, 55] on div "刘鑫 liu01xxxxx@gmail.com  家 设置 支持 职业发展 关于我们 登出 隐私政策 条款" at bounding box center [750, 69] width 1500 height 59
click at [1242, 480] on div "待处理交易 11.61 USDT 等待 19 个确认 11.50美元 2025年8月20日 上午5:24" at bounding box center [1132, 440] width 650 height 345
click at [109, 68] on icon at bounding box center [120, 70] width 92 height 35
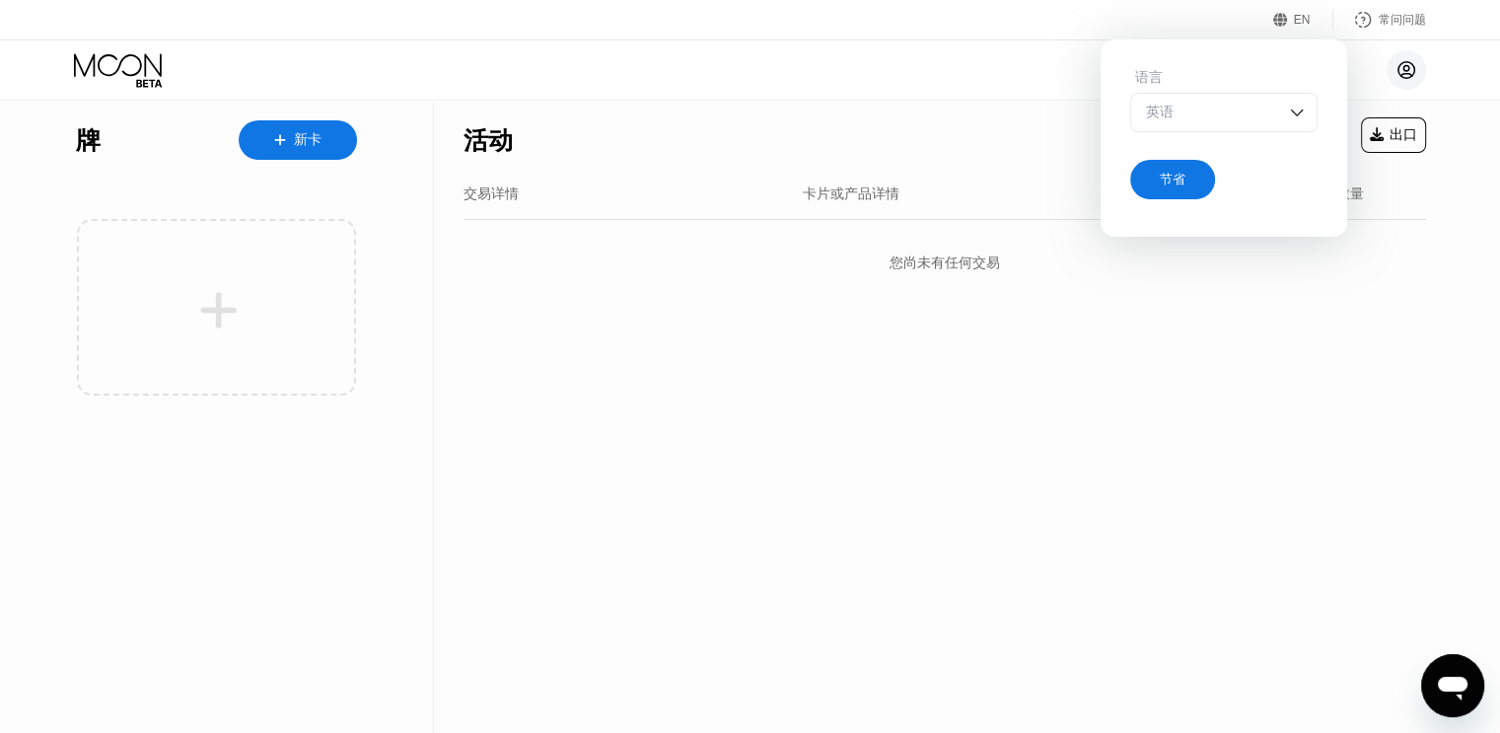
click at [1402, 73] on icon at bounding box center [1406, 70] width 11 height 11
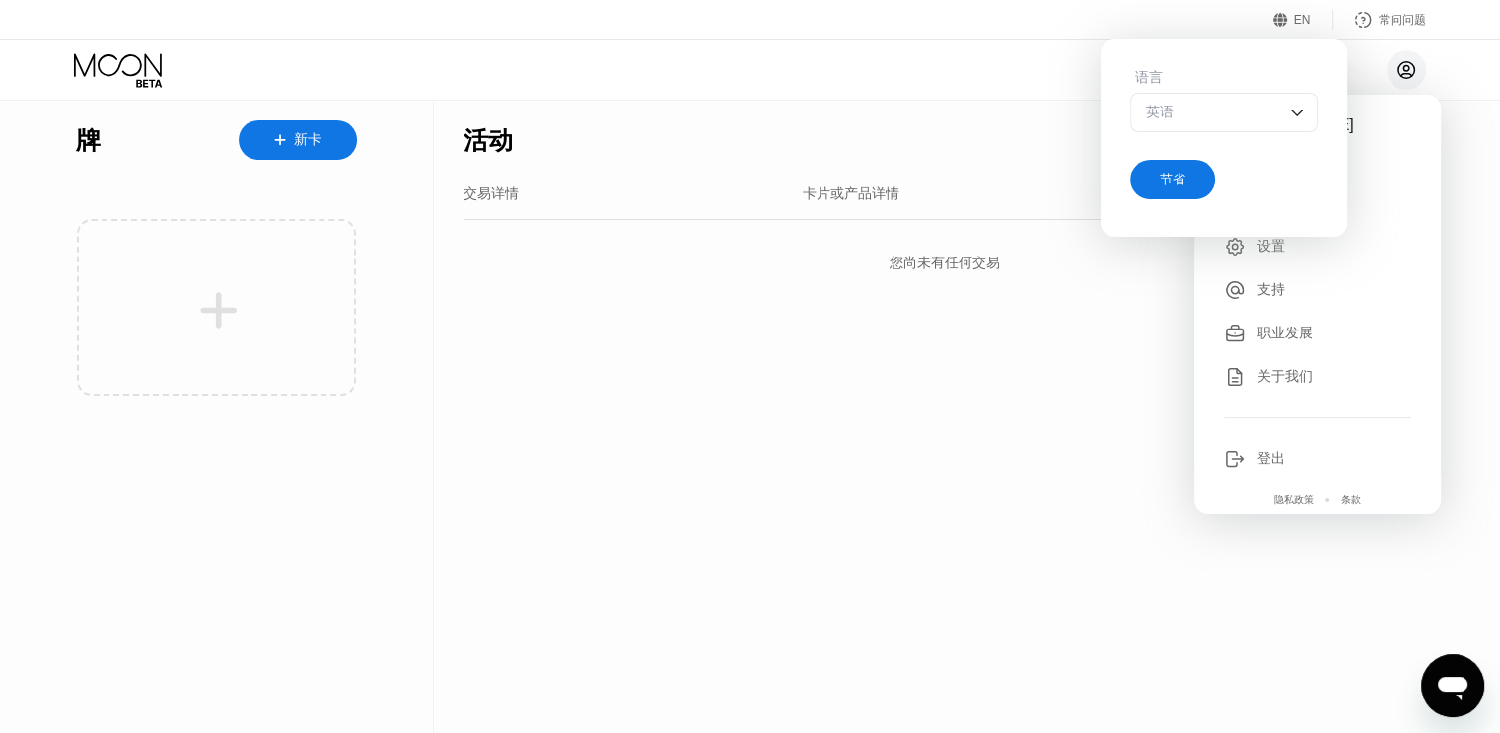
click at [1402, 73] on icon at bounding box center [1406, 70] width 11 height 11
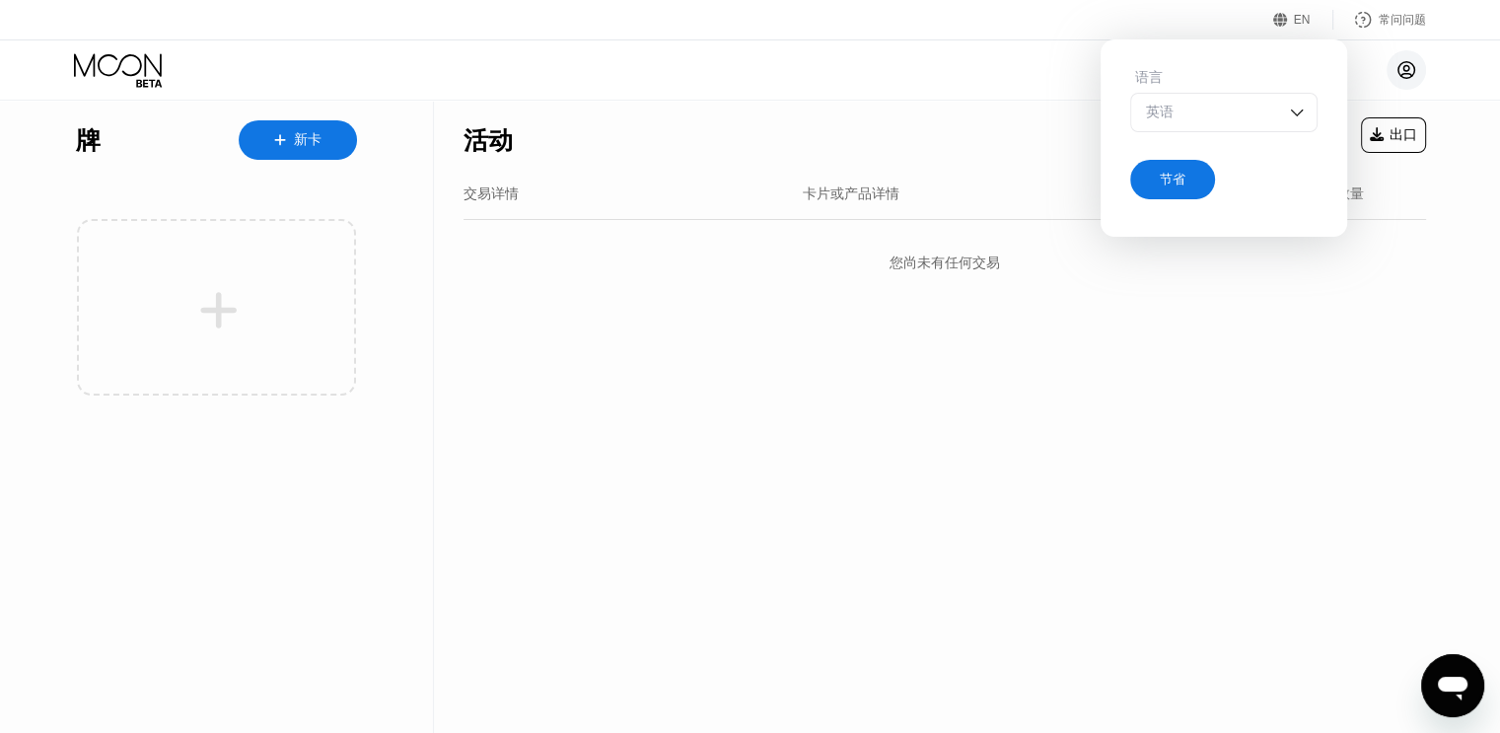
click at [1402, 73] on icon at bounding box center [1406, 70] width 11 height 11
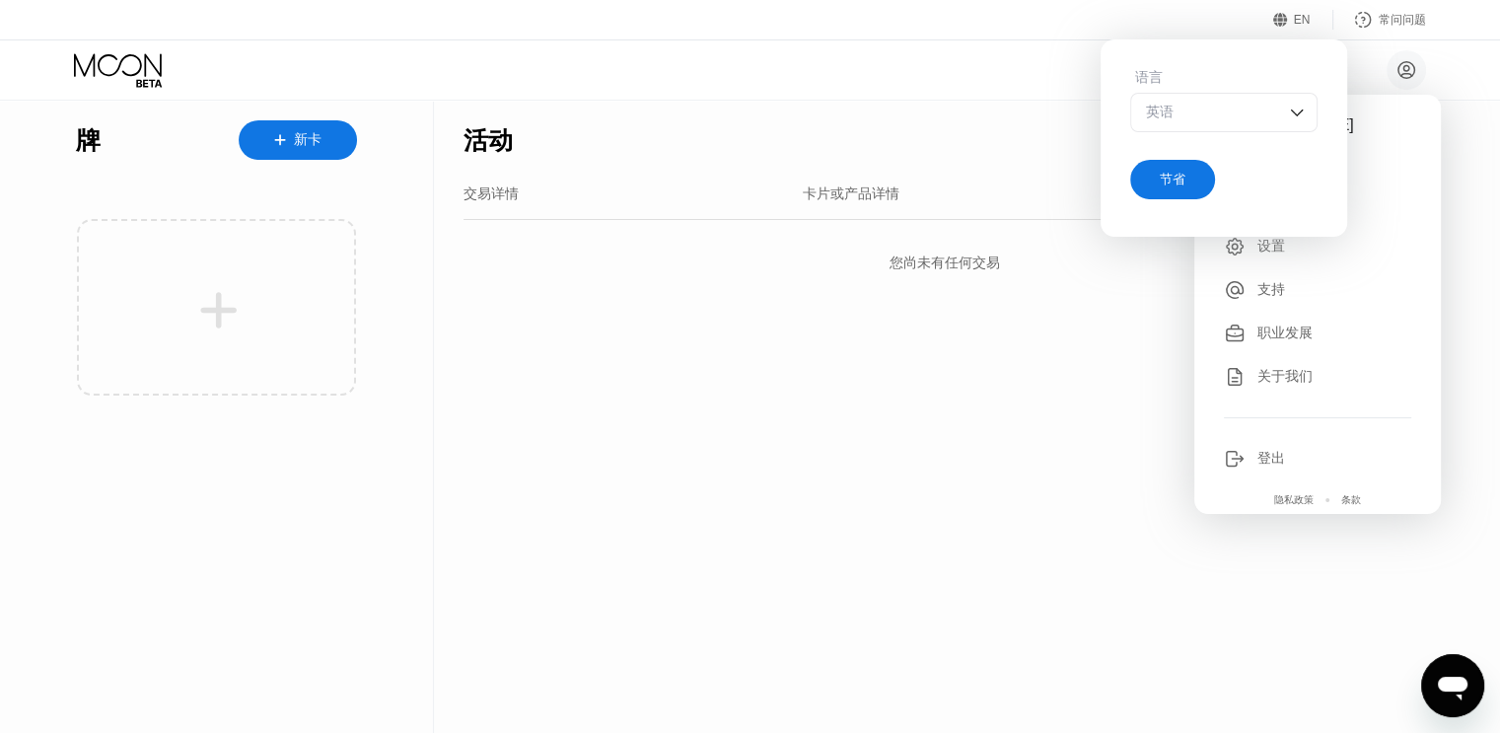
click at [1301, 20] on font "EN" at bounding box center [1302, 20] width 17 height 14
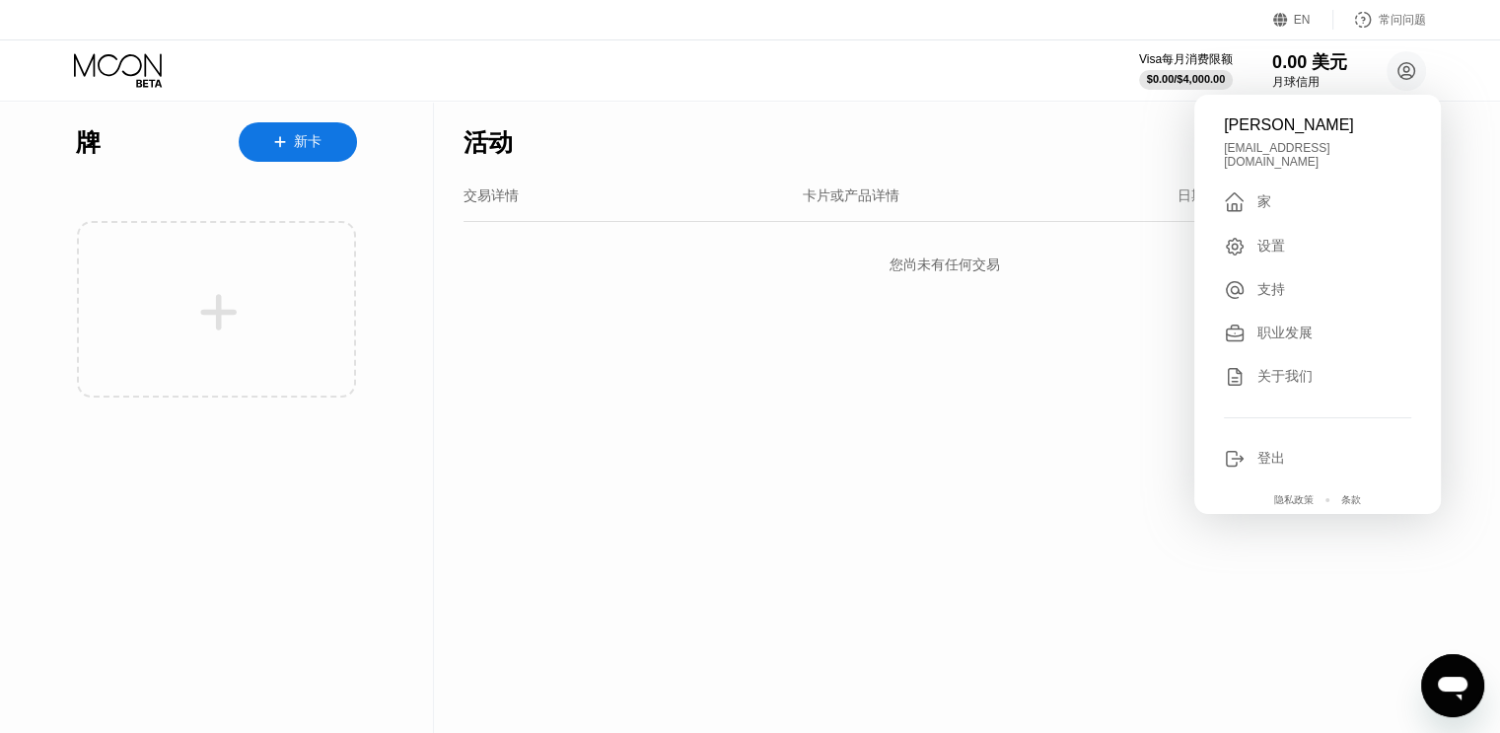
click at [1248, 190] on div "" at bounding box center [1241, 202] width 34 height 24
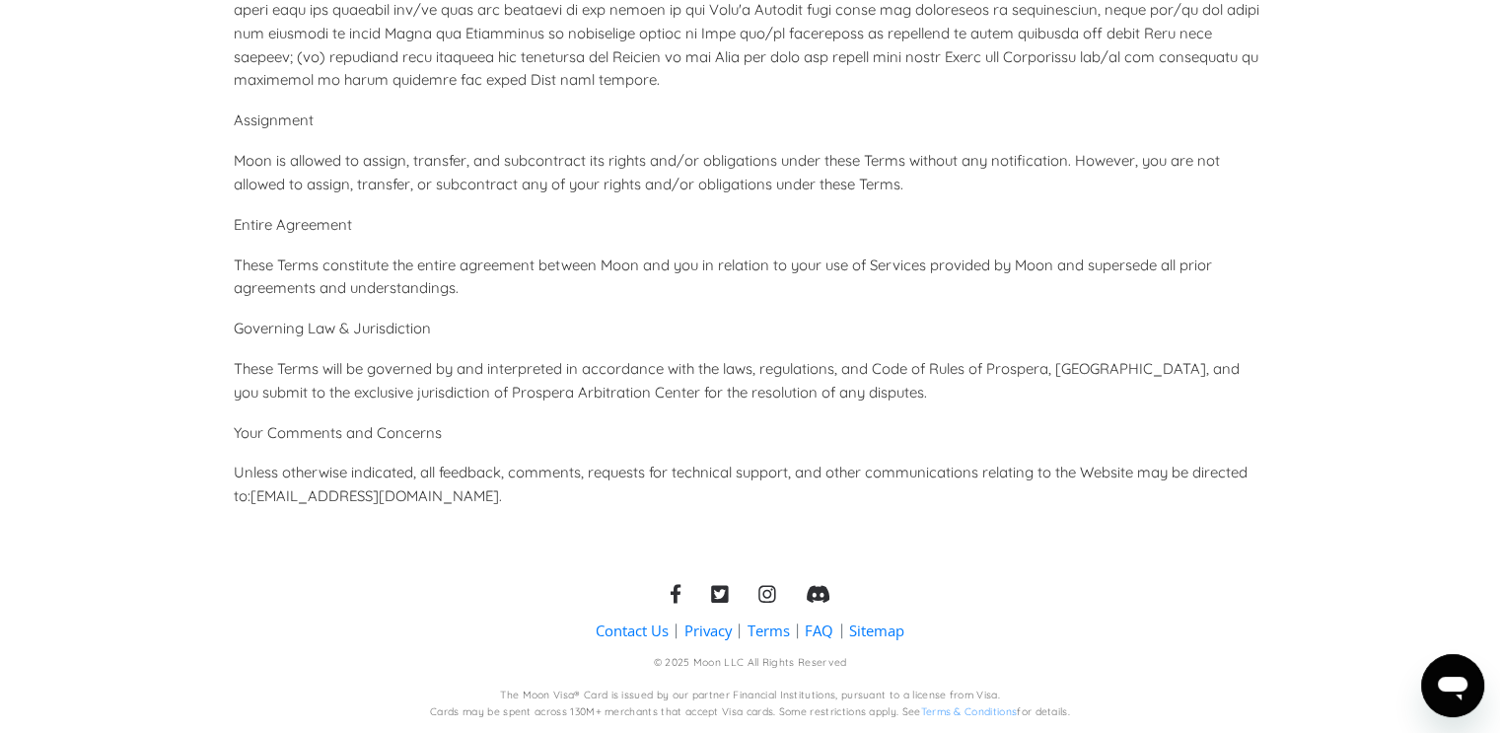
scroll to position [8934, 0]
click at [991, 230] on p "Entire Agreement" at bounding box center [750, 225] width 1033 height 24
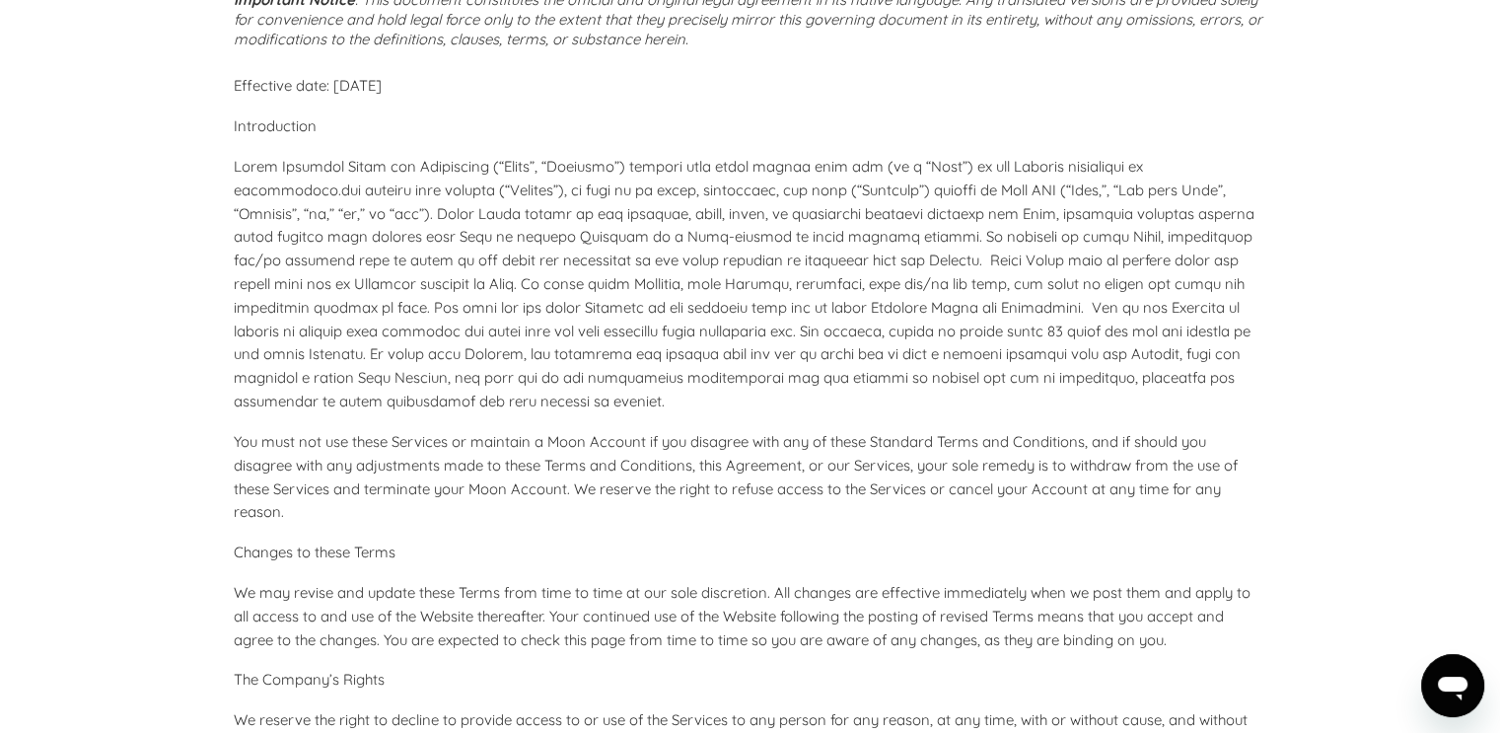
scroll to position [0, 0]
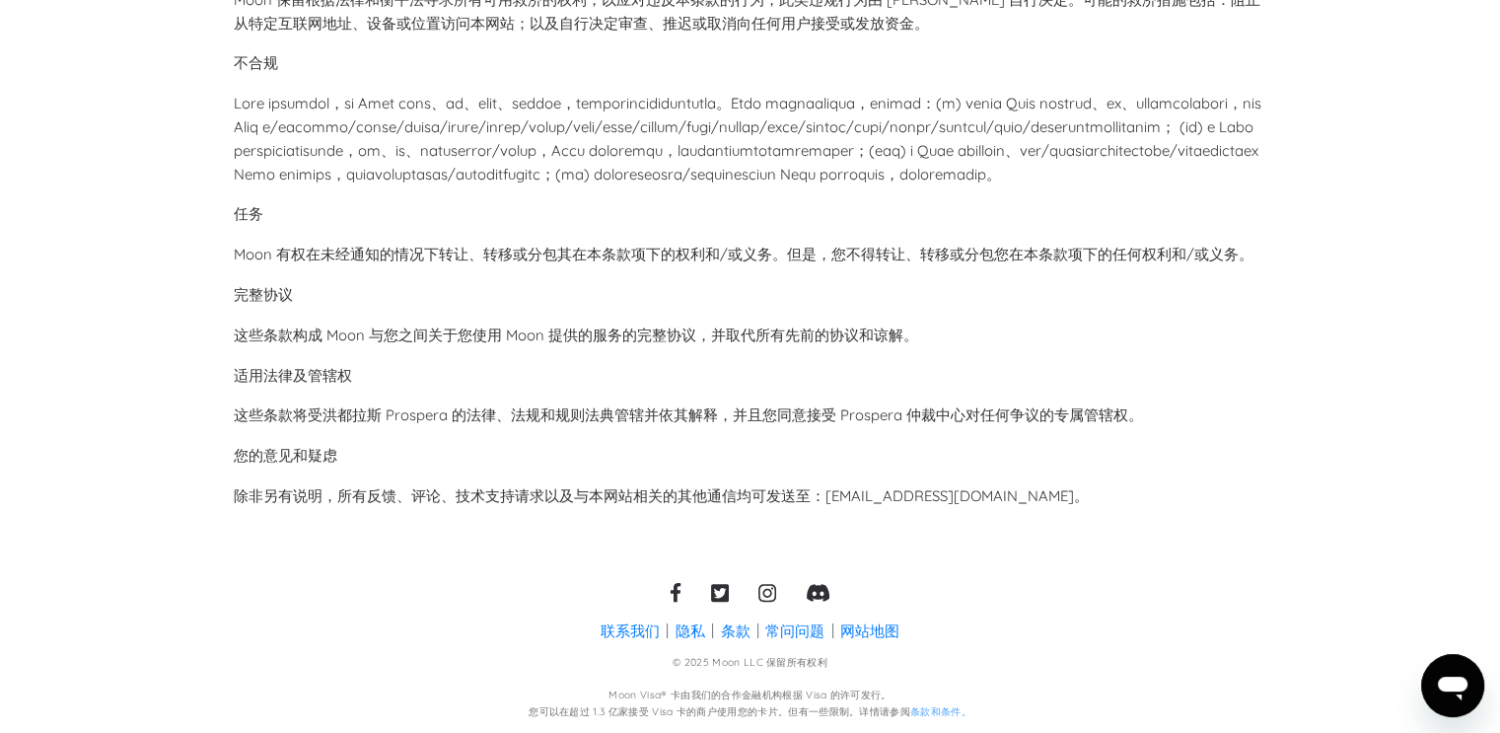
scroll to position [6812, 0]
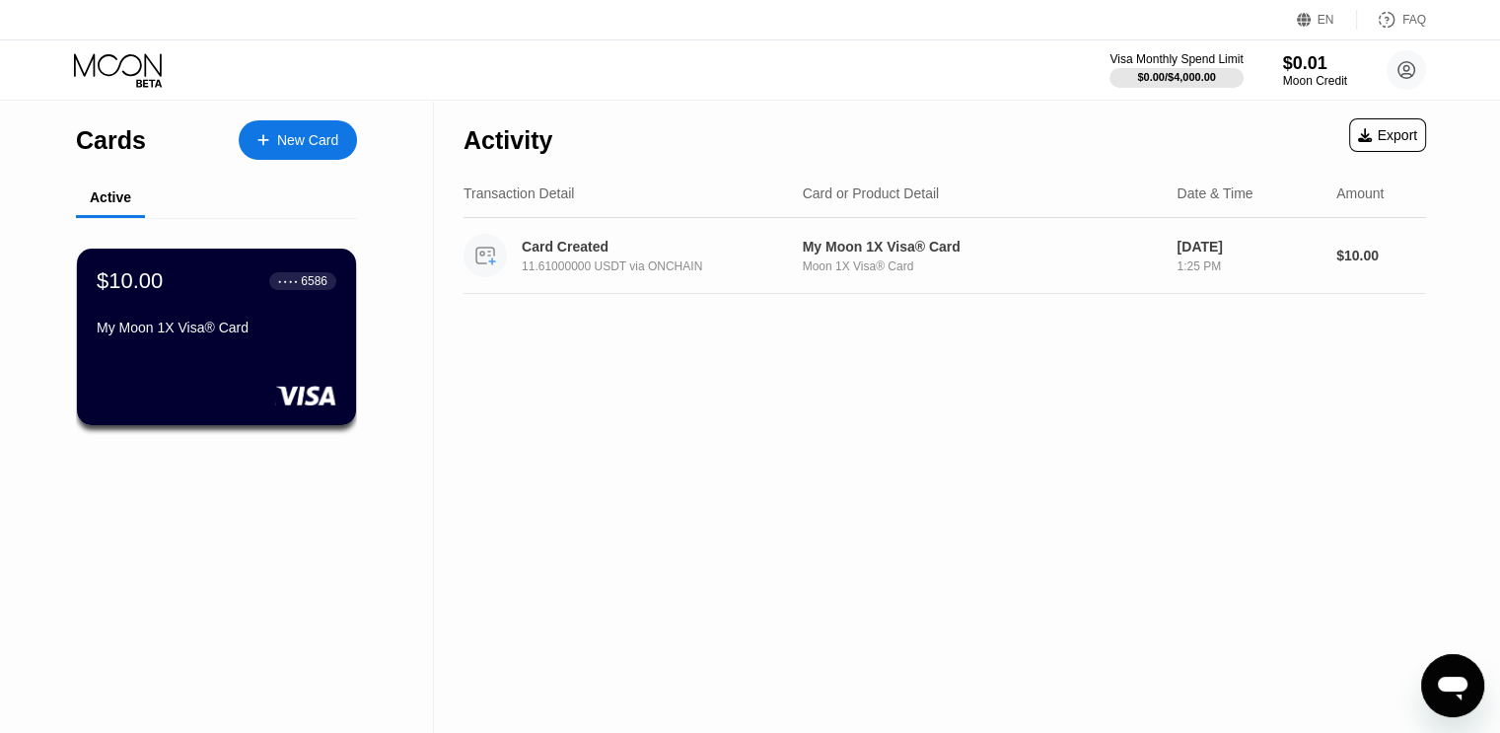
click at [684, 264] on div "11.61000000 USDT via ONCHAIN" at bounding box center [667, 266] width 291 height 14
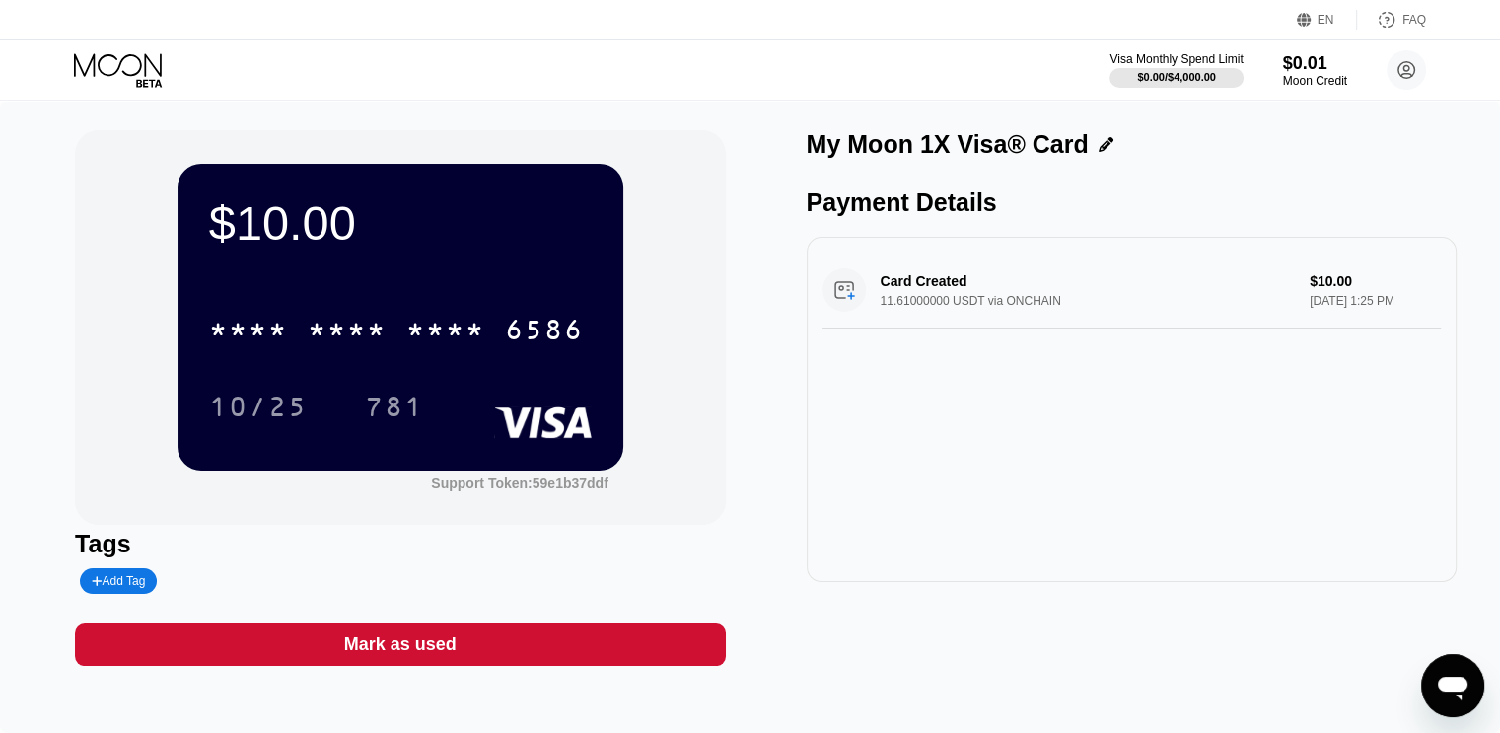
click at [939, 298] on div "Card Created 11.61000000 USDT via ONCHAIN $10.00 [DATE] 1:25 PM" at bounding box center [1131, 290] width 618 height 76
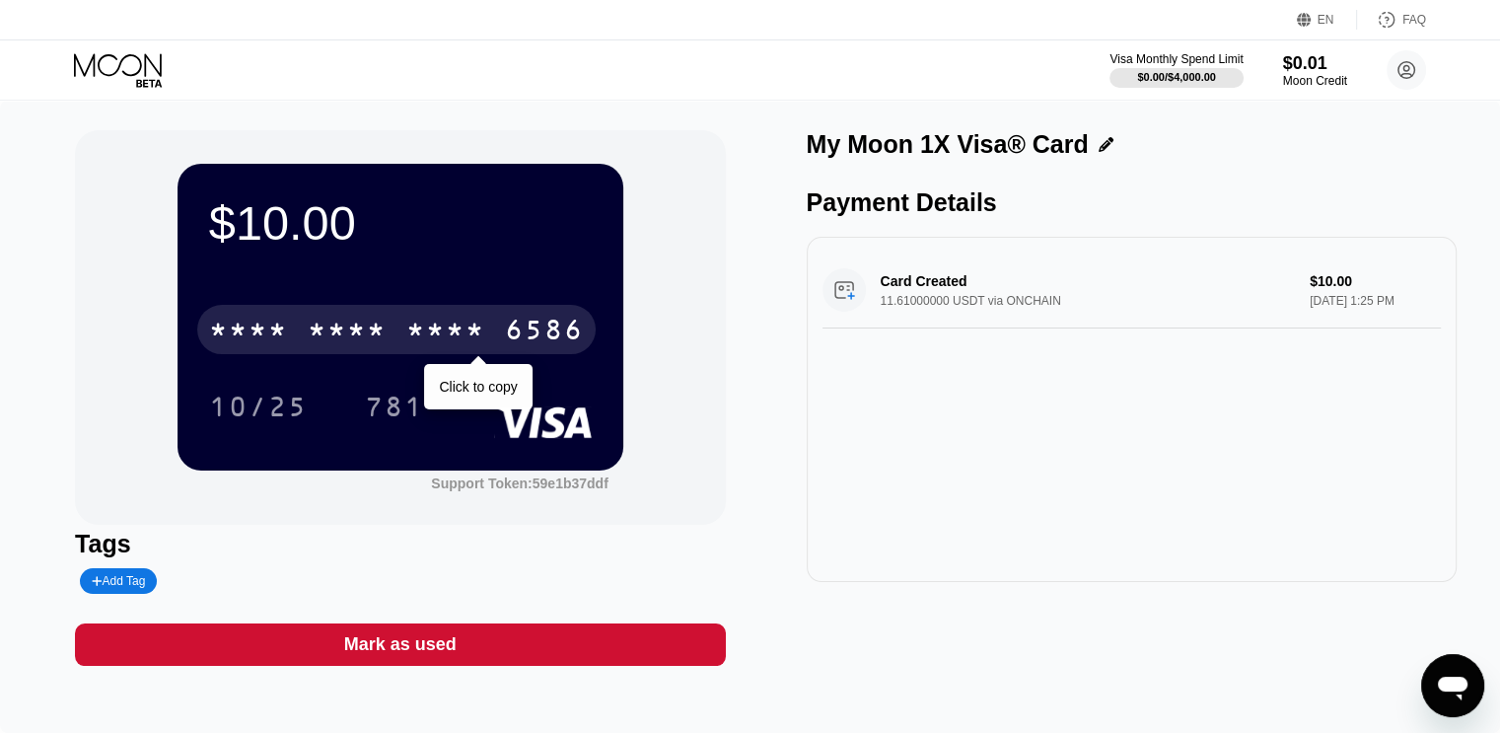
click at [311, 329] on div "* * * *" at bounding box center [347, 333] width 79 height 32
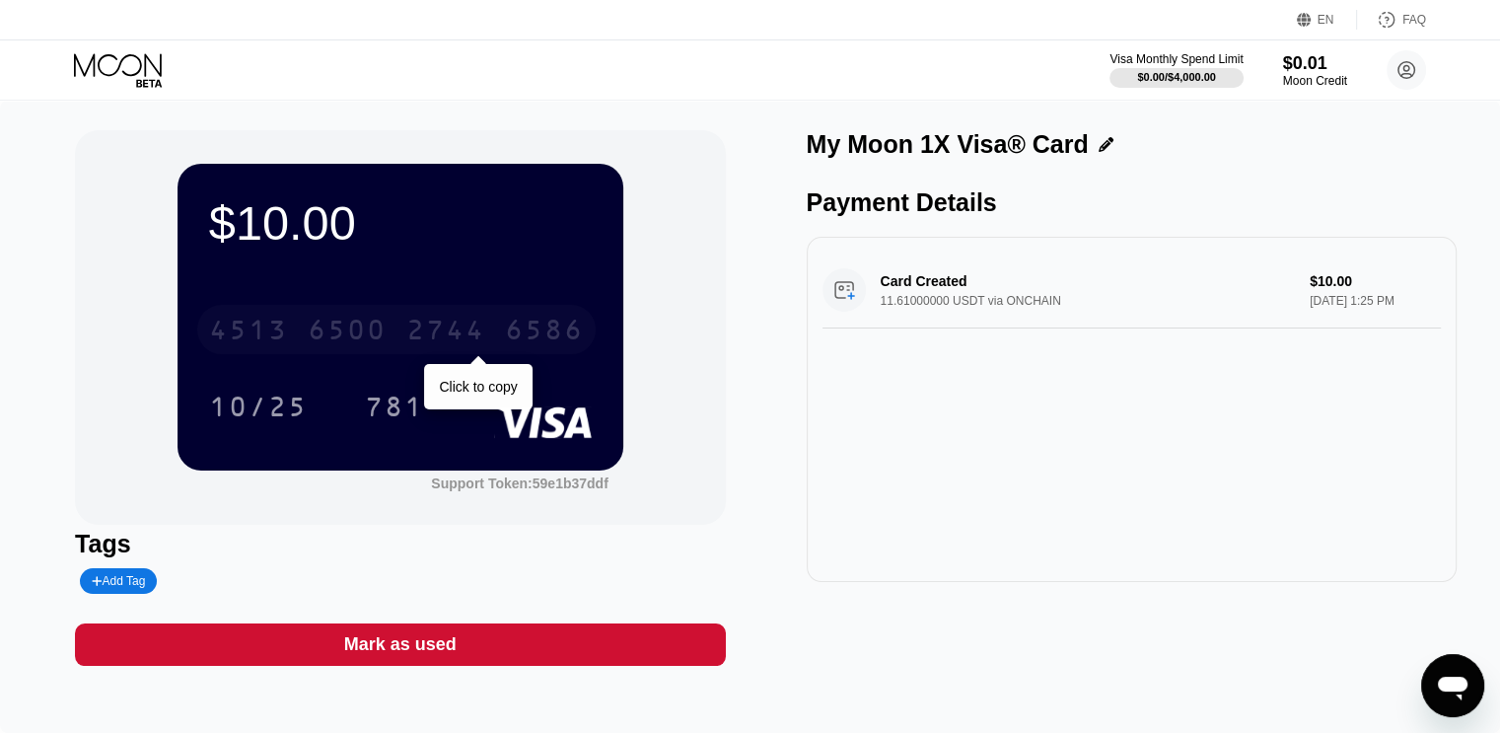
click at [571, 334] on div "6586" at bounding box center [544, 333] width 79 height 32
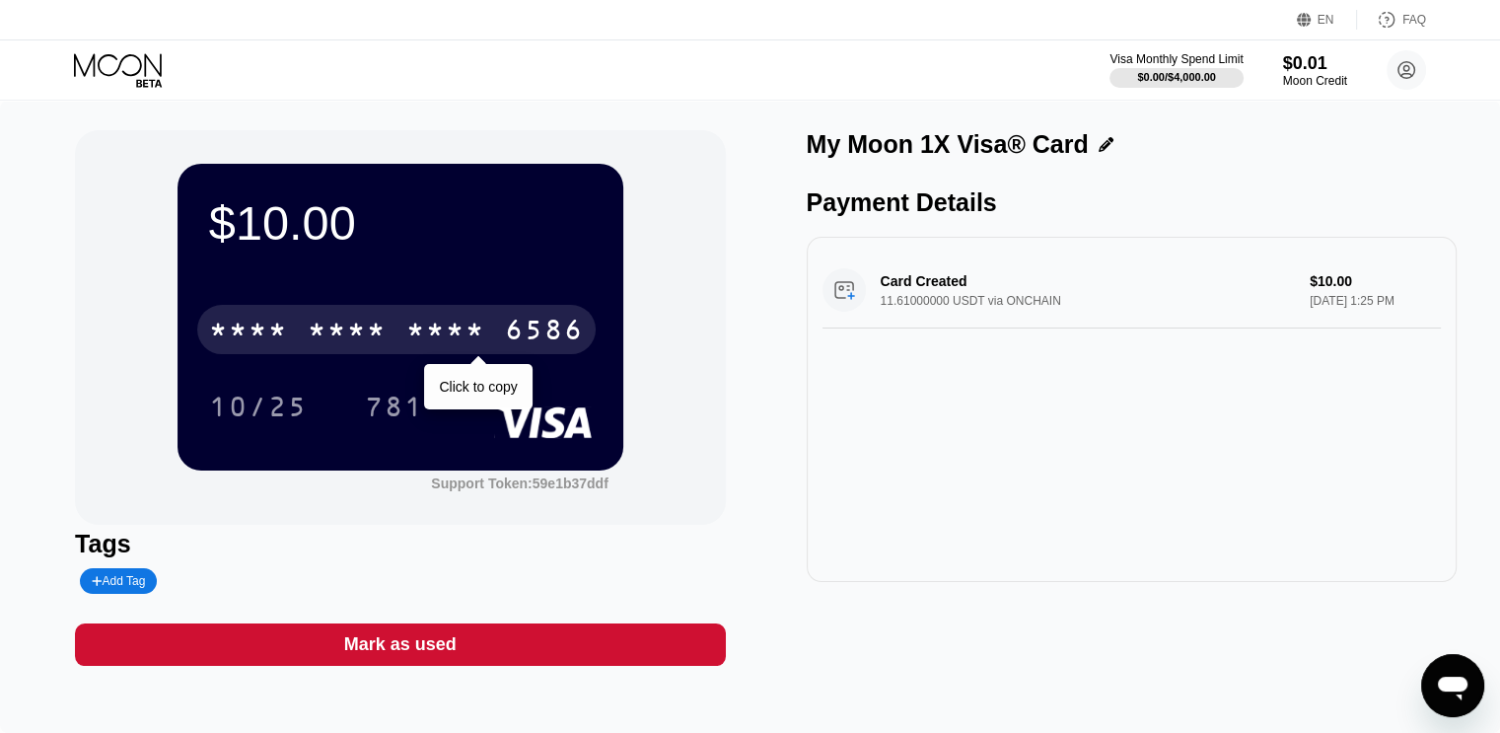
click at [376, 323] on div "* * * *" at bounding box center [347, 333] width 79 height 32
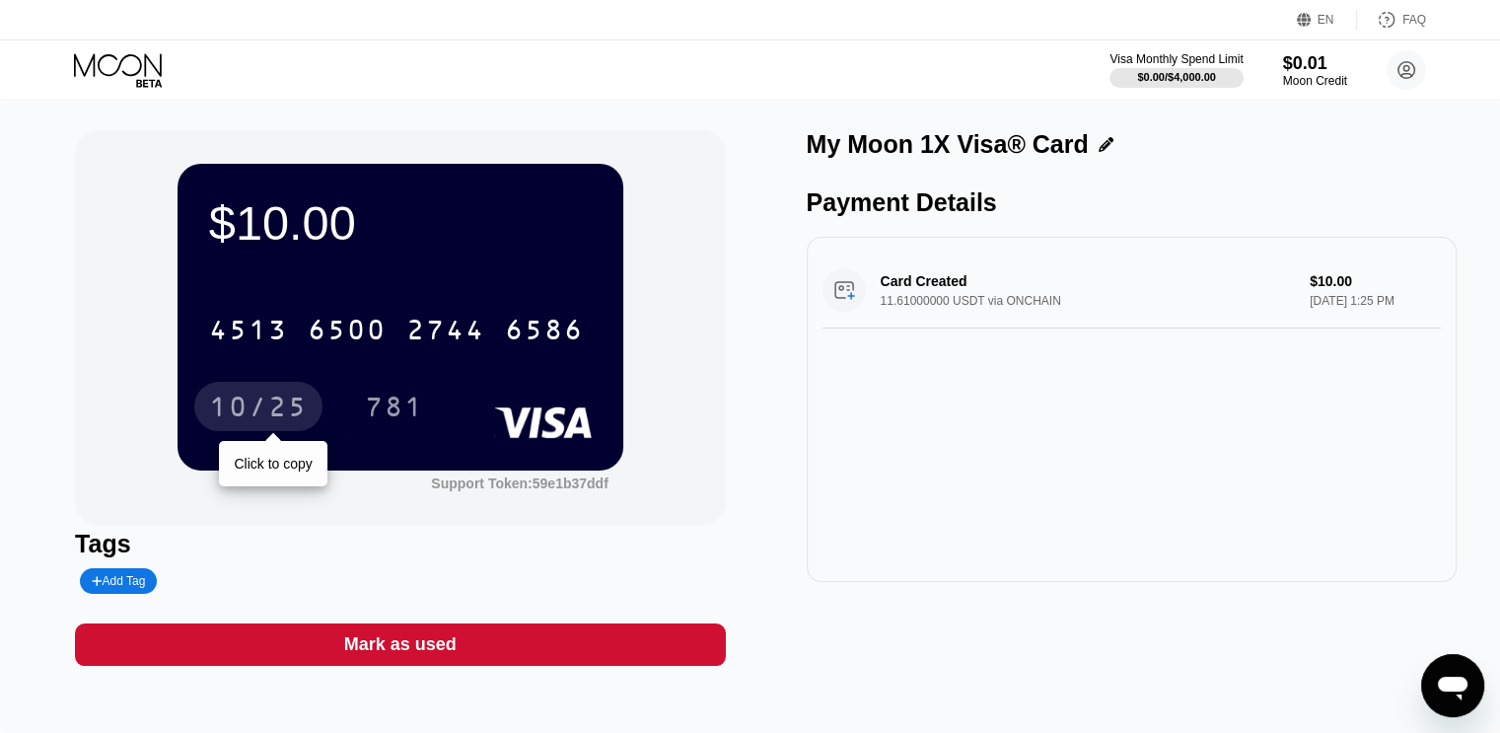
click at [261, 397] on div "10/25" at bounding box center [258, 409] width 99 height 32
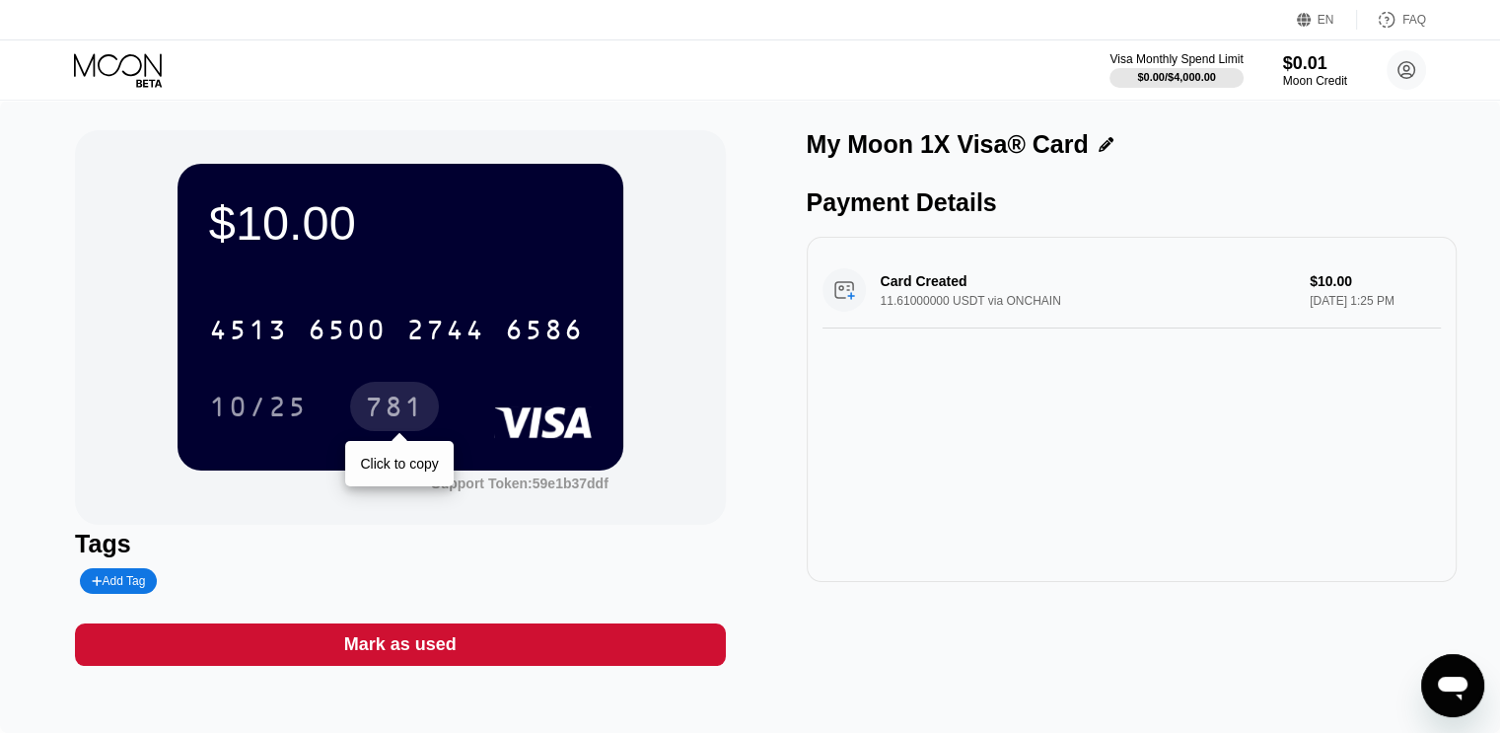
click at [395, 398] on div "781" at bounding box center [394, 409] width 59 height 32
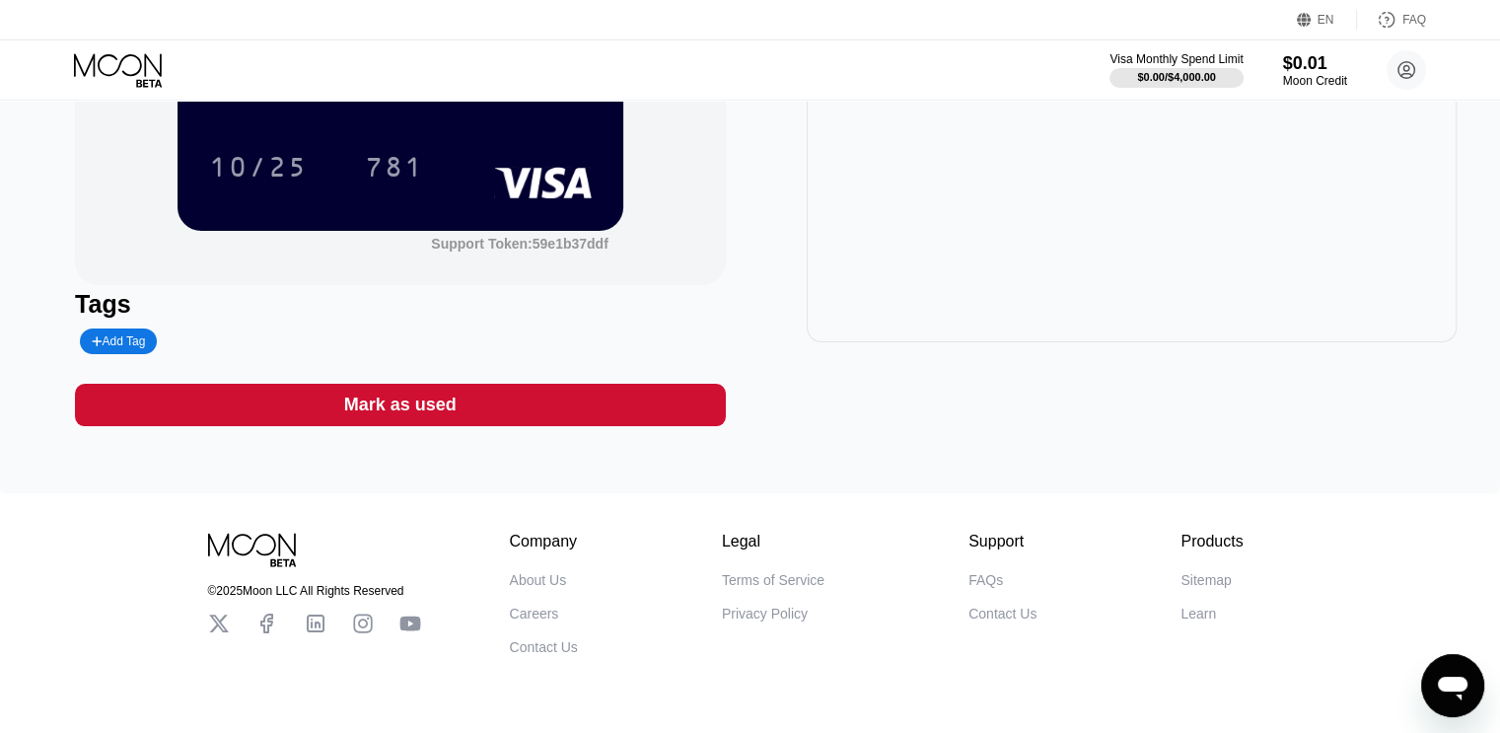
scroll to position [291, 0]
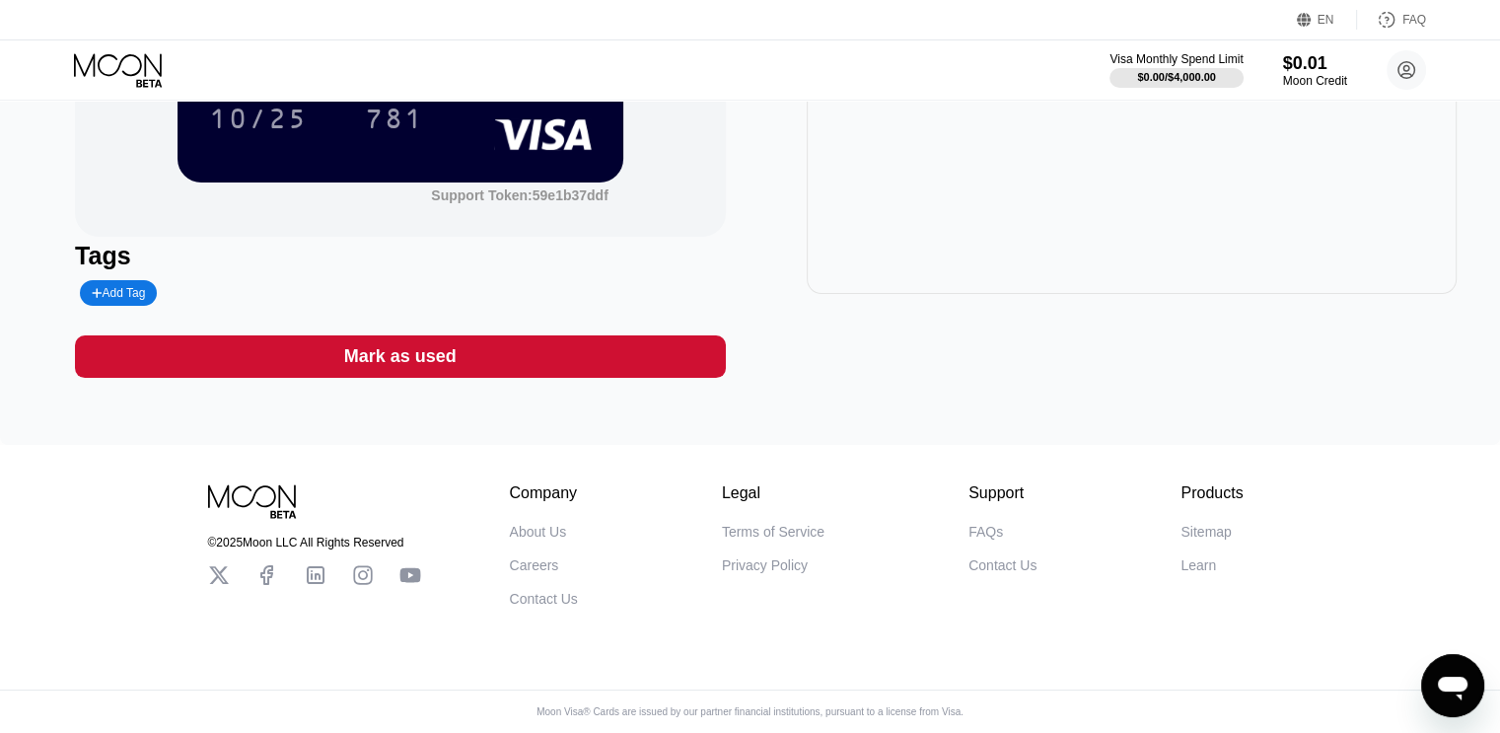
click at [450, 358] on div "Mark as used" at bounding box center [400, 356] width 112 height 23
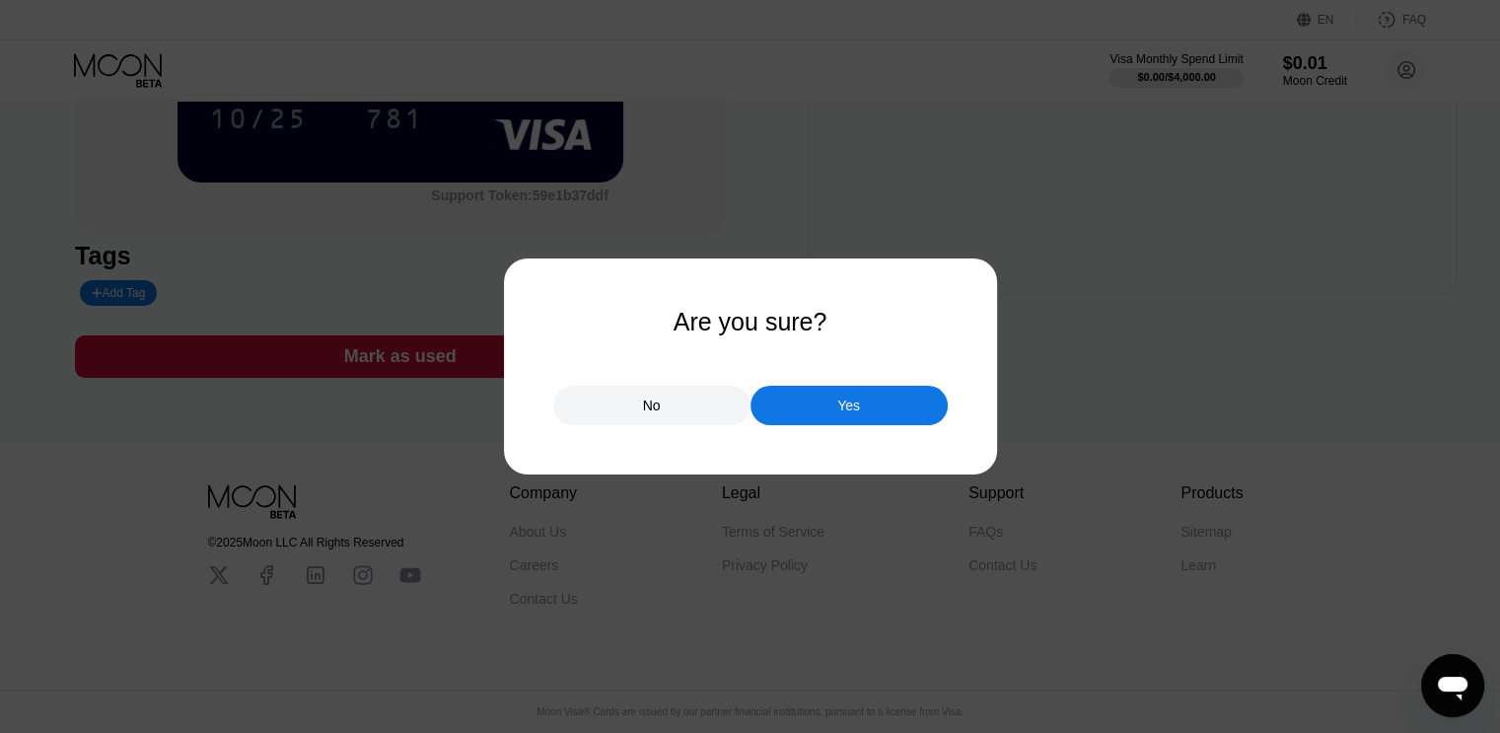
click at [837, 407] on div "Yes" at bounding box center [848, 405] width 23 height 18
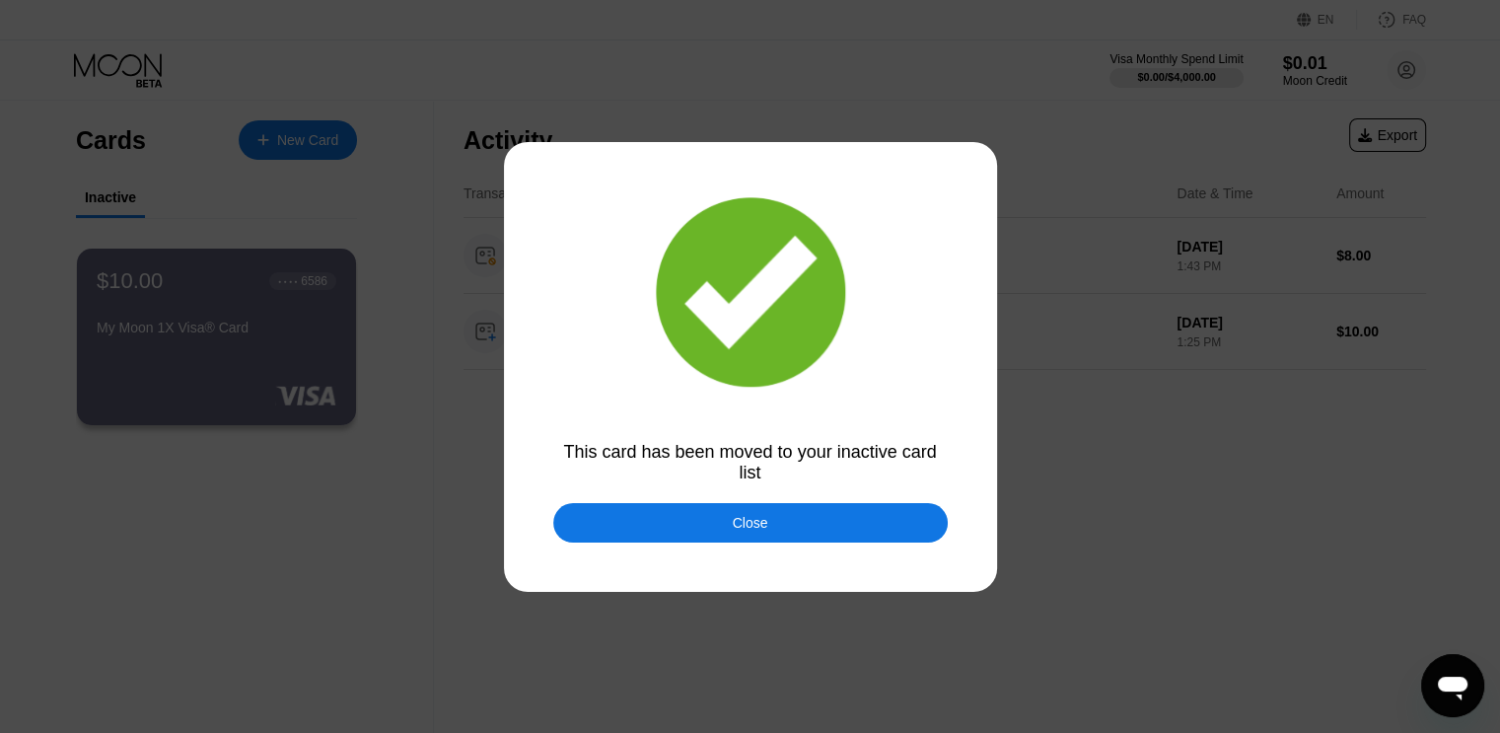
click at [855, 431] on div at bounding box center [757, 366] width 1515 height 733
drag, startPoint x: 564, startPoint y: 449, endPoint x: 823, endPoint y: 464, distance: 259.8
click at [823, 464] on div "This card has been moved to your inactive card list" at bounding box center [750, 462] width 394 height 41
copy div "This card has been moved to your inactive card list"
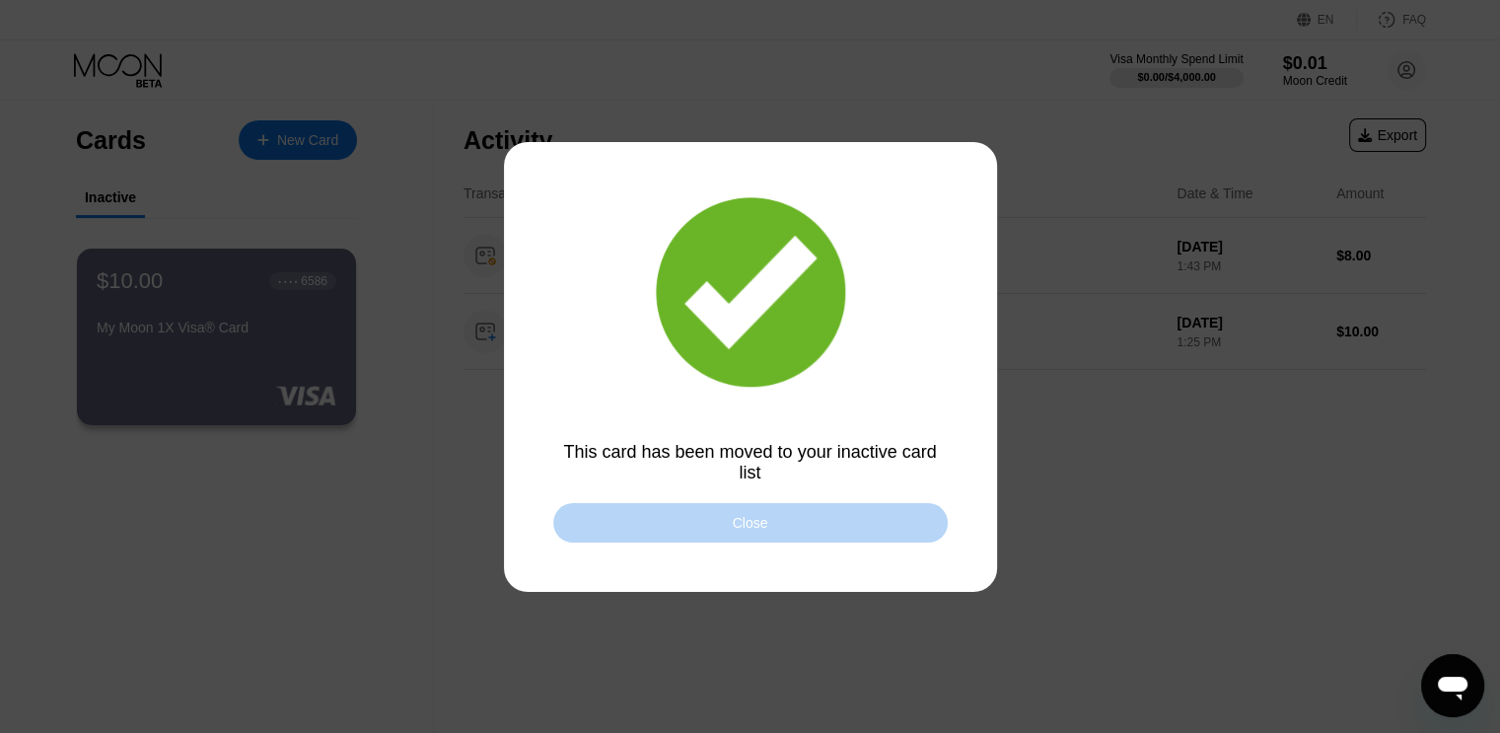
click at [745, 520] on div "Close" at bounding box center [750, 523] width 35 height 16
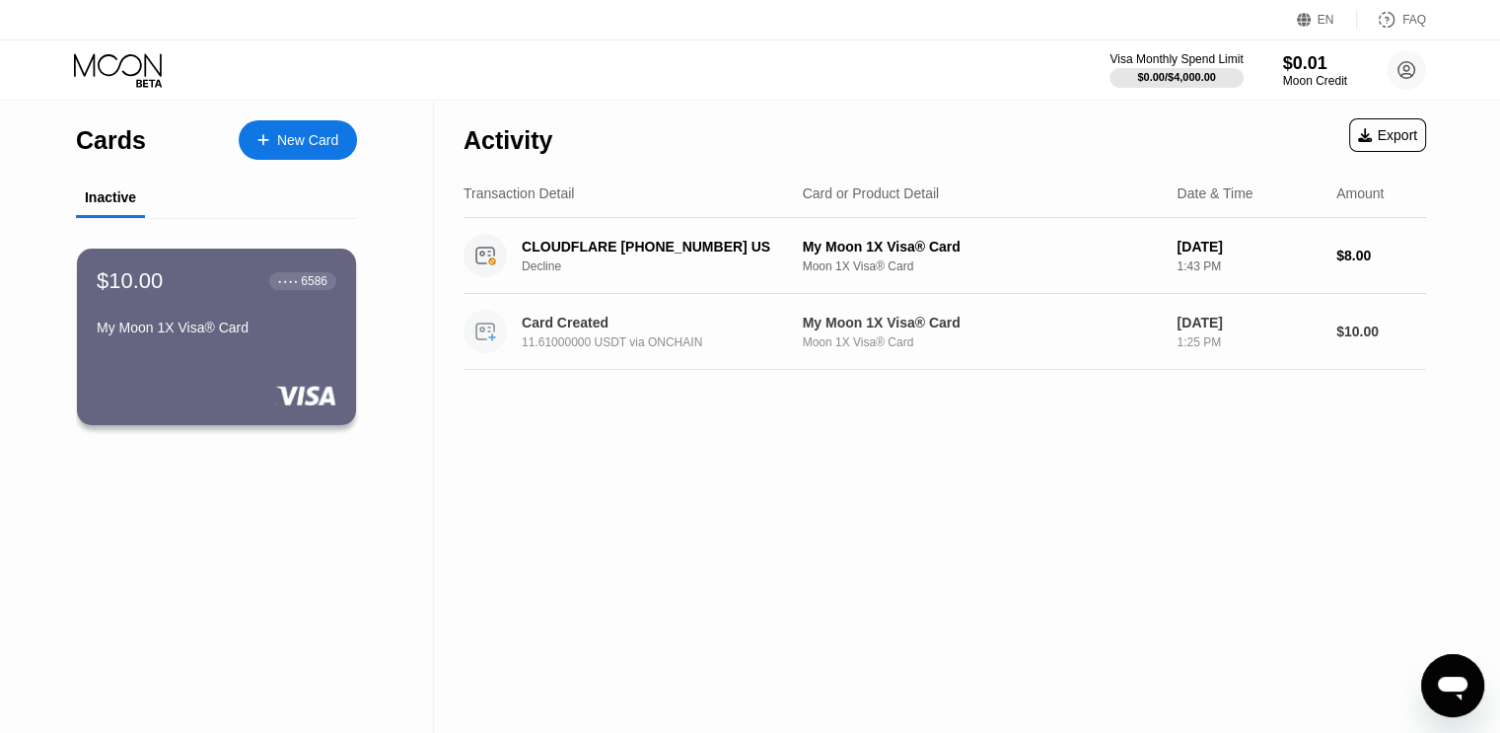
click at [1060, 341] on div "Moon 1X Visa® Card" at bounding box center [982, 342] width 359 height 14
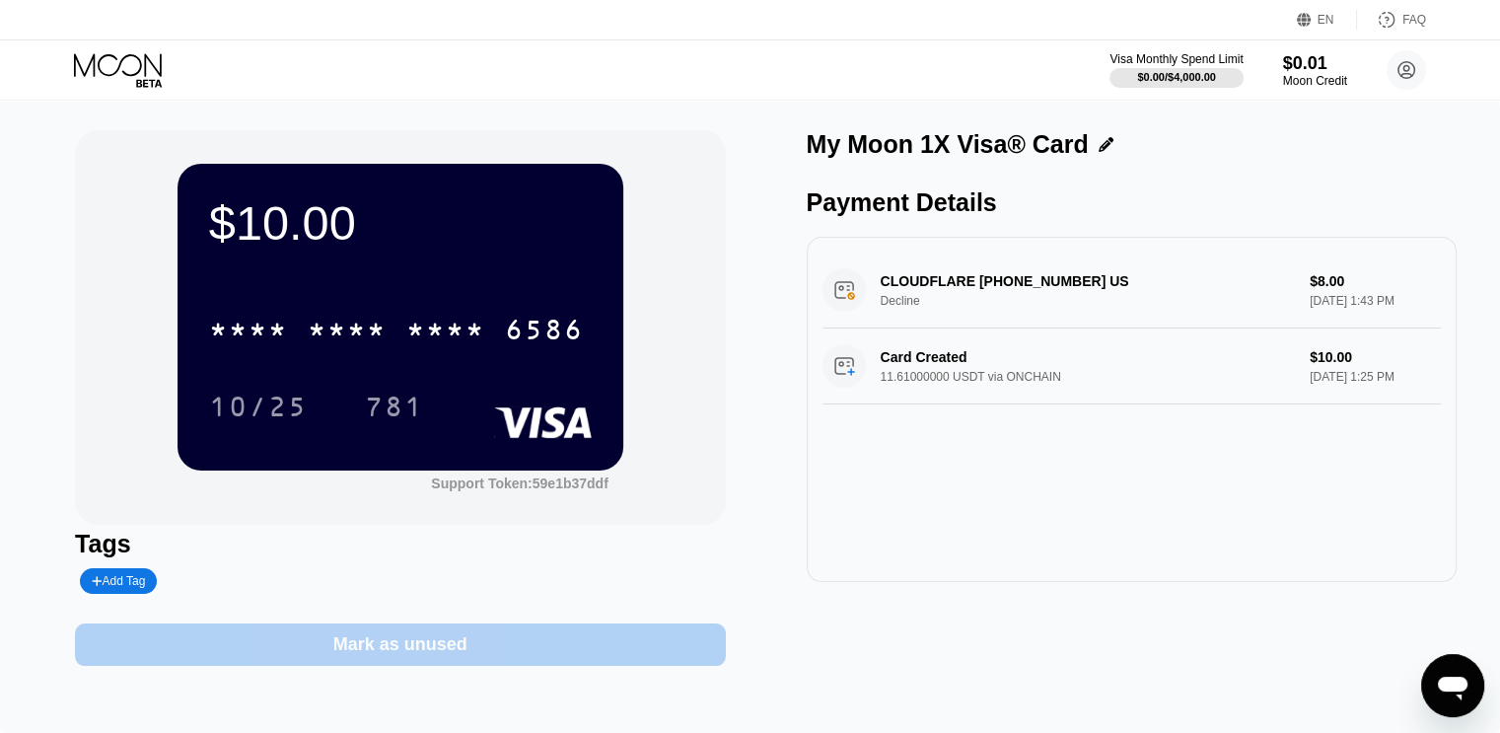
click at [448, 648] on div "Mark as unused" at bounding box center [400, 644] width 134 height 23
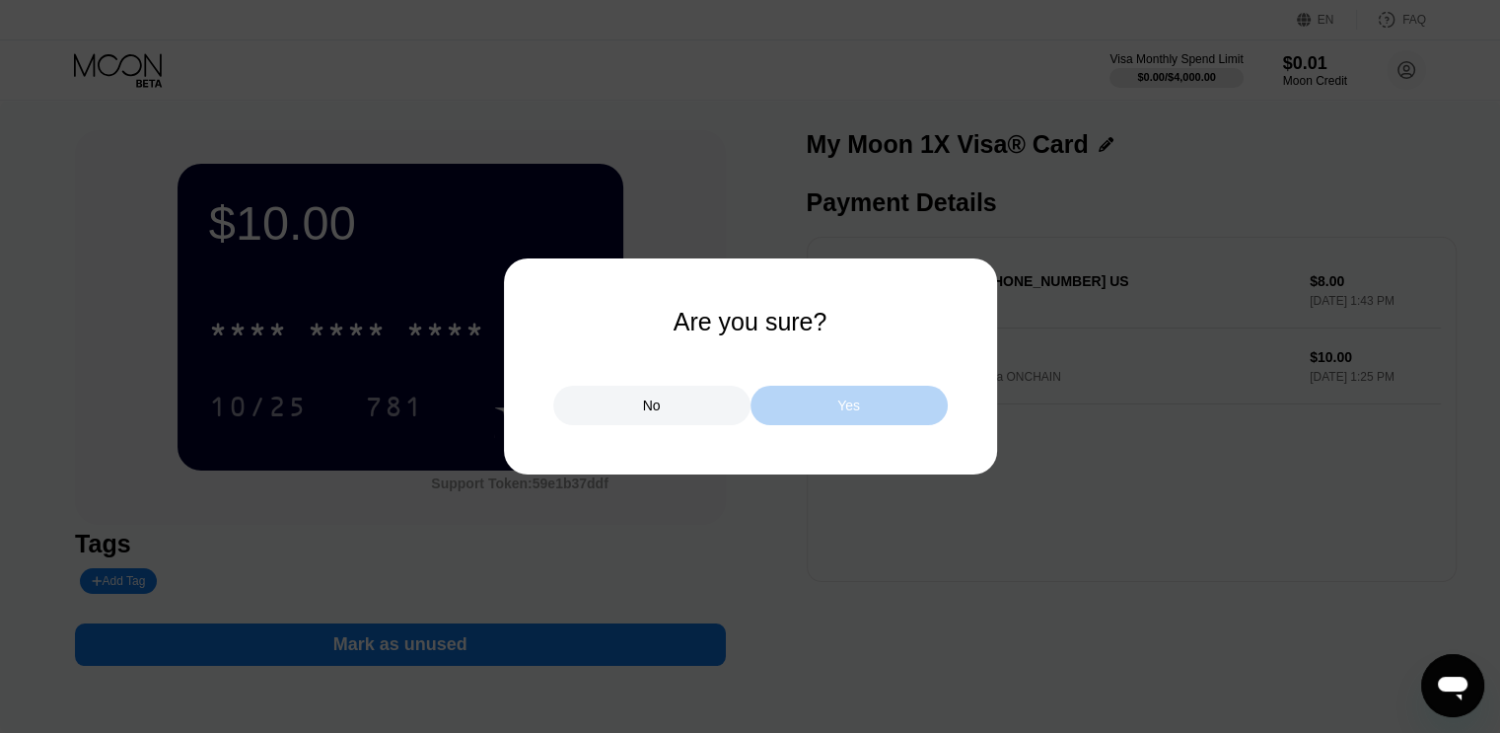
click at [855, 416] on div "Yes" at bounding box center [848, 405] width 197 height 39
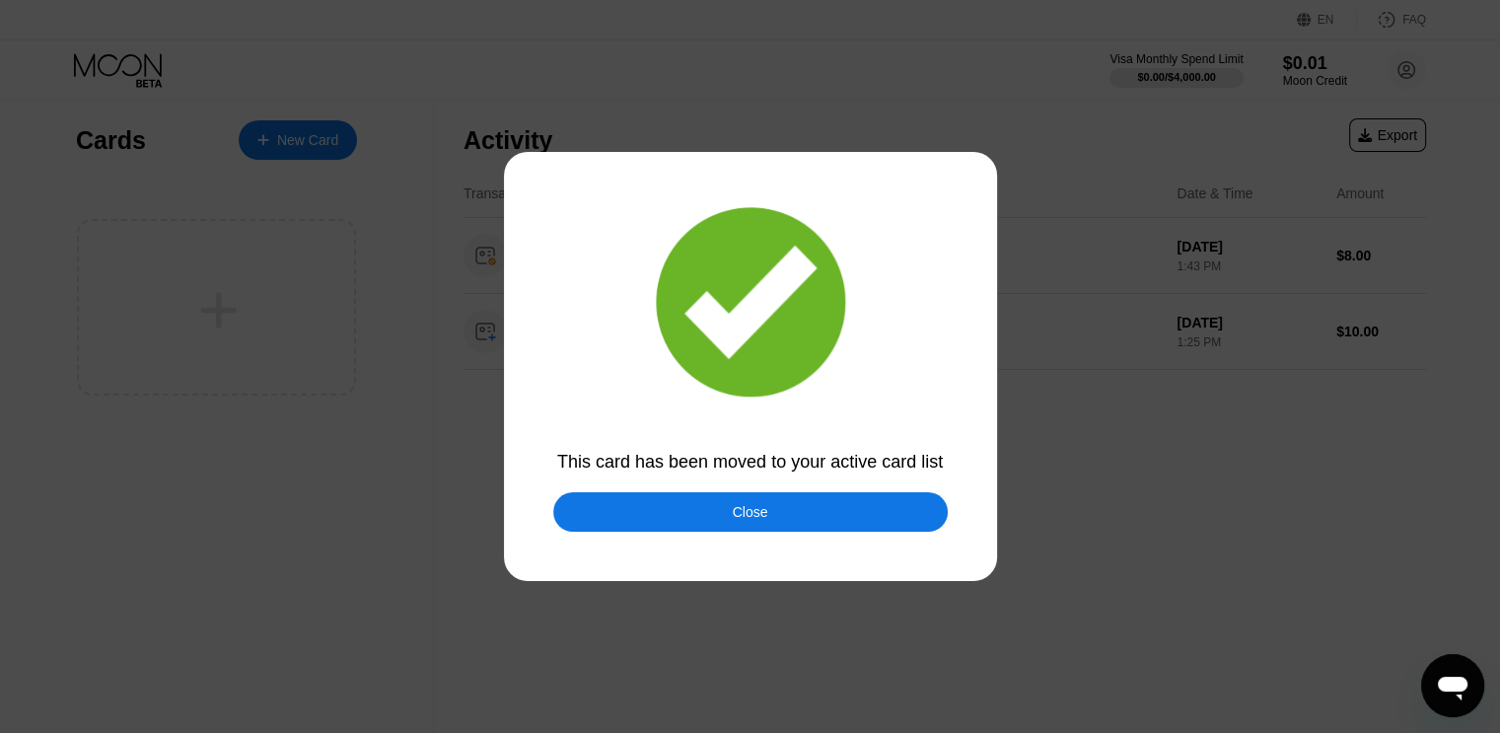
click at [787, 516] on div "Close" at bounding box center [750, 511] width 394 height 39
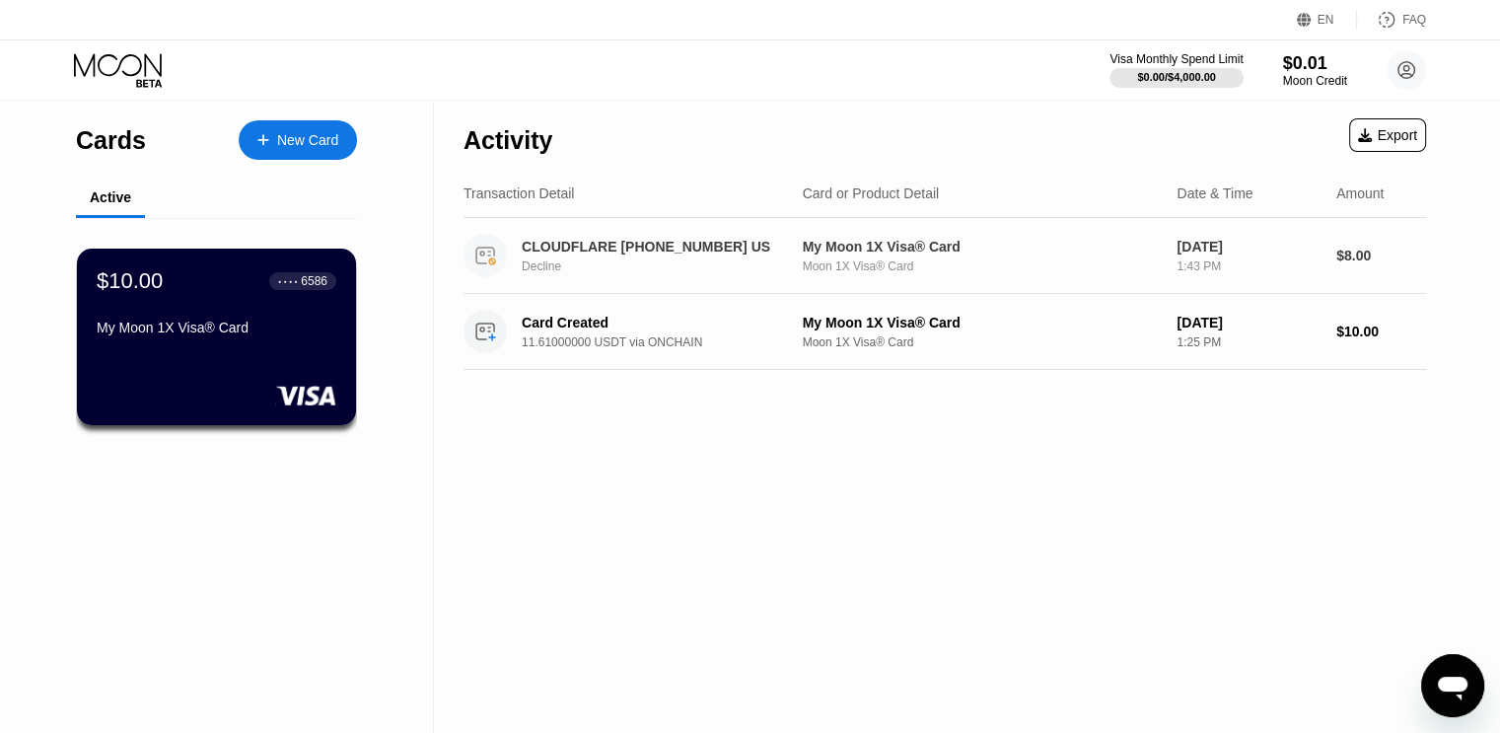
click at [726, 261] on div "Decline" at bounding box center [667, 266] width 291 height 14
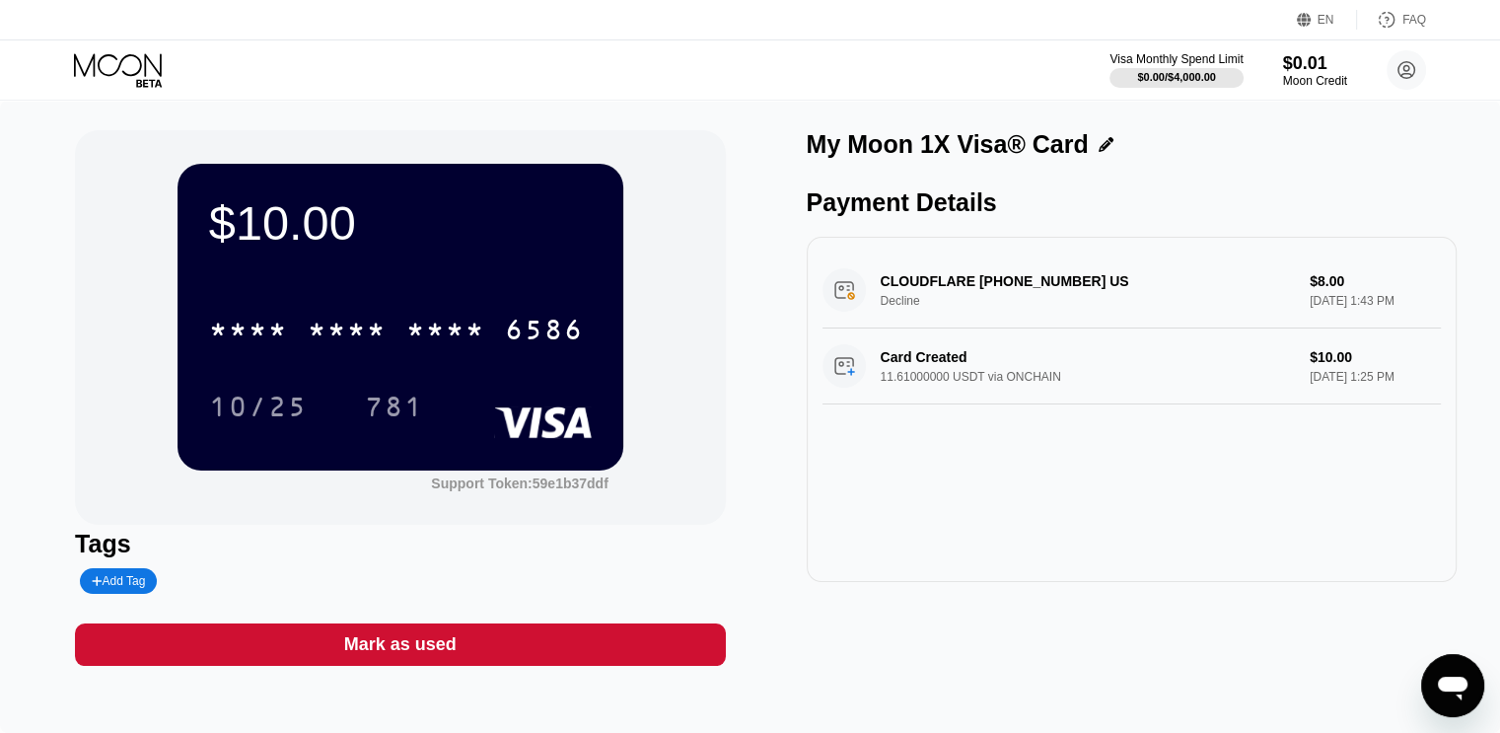
click at [975, 302] on div "CLOUDFLARE +18889935273 US Decline $8.00 Aug 20, 2025 1:43 PM" at bounding box center [1131, 290] width 618 height 76
click at [982, 278] on div "CLOUDFLARE +18889935273 US Decline $8.00 Aug 20, 2025 1:43 PM" at bounding box center [1131, 290] width 618 height 76
click at [852, 287] on div "CLOUDFLARE +18889935273 US Decline $8.00 Aug 20, 2025 1:43 PM" at bounding box center [1131, 290] width 618 height 76
click at [1336, 285] on div "CLOUDFLARE +18889935273 US Decline $8.00 Aug 20, 2025 1:43 PM" at bounding box center [1131, 290] width 618 height 76
click at [1321, 298] on div "CLOUDFLARE +18889935273 US Decline $8.00 Aug 20, 2025 1:43 PM" at bounding box center [1131, 290] width 618 height 76
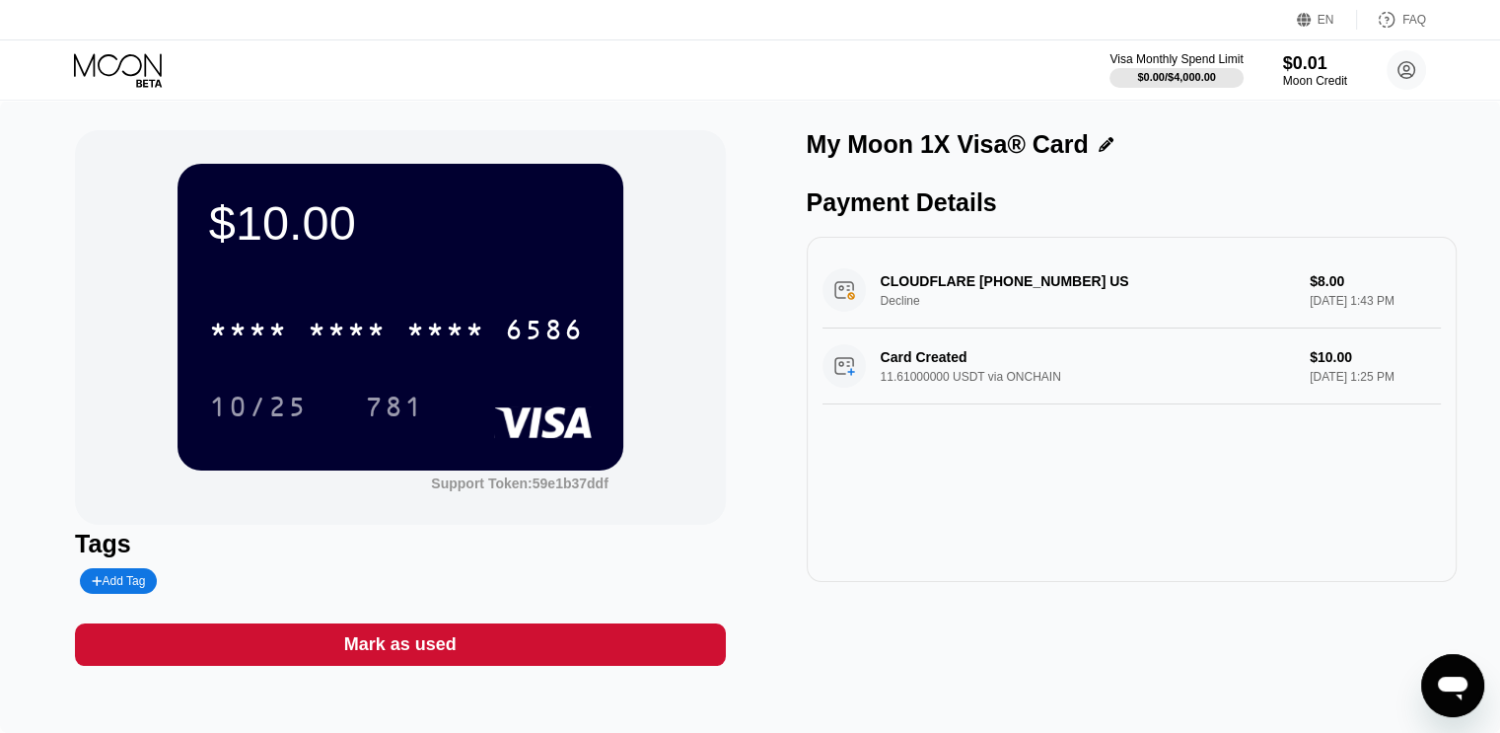
click at [957, 281] on div "CLOUDFLARE +18889935273 US Decline $8.00 Aug 20, 2025 1:43 PM" at bounding box center [1131, 290] width 618 height 76
click at [1404, 70] on icon at bounding box center [1406, 70] width 11 height 11
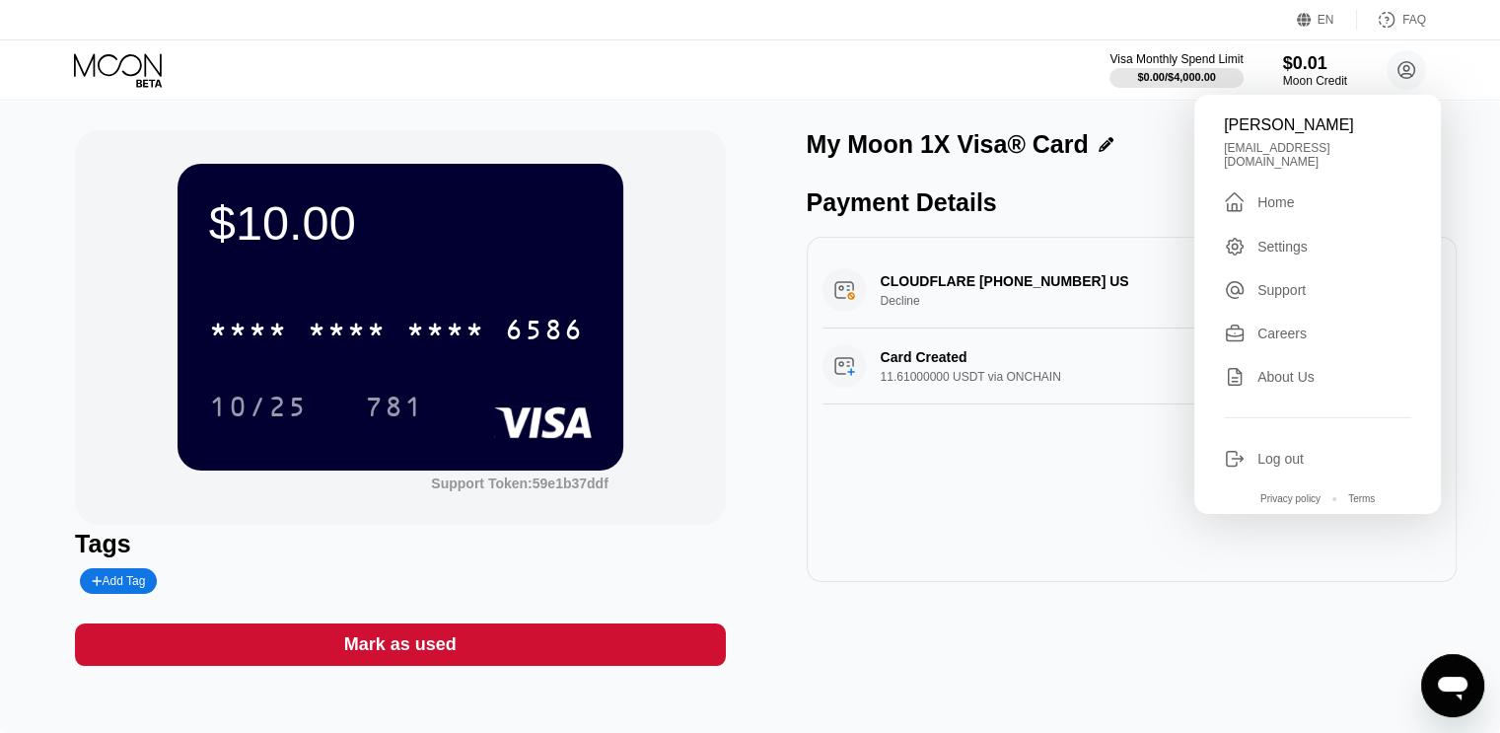
click at [1291, 239] on div "Settings" at bounding box center [1282, 247] width 50 height 16
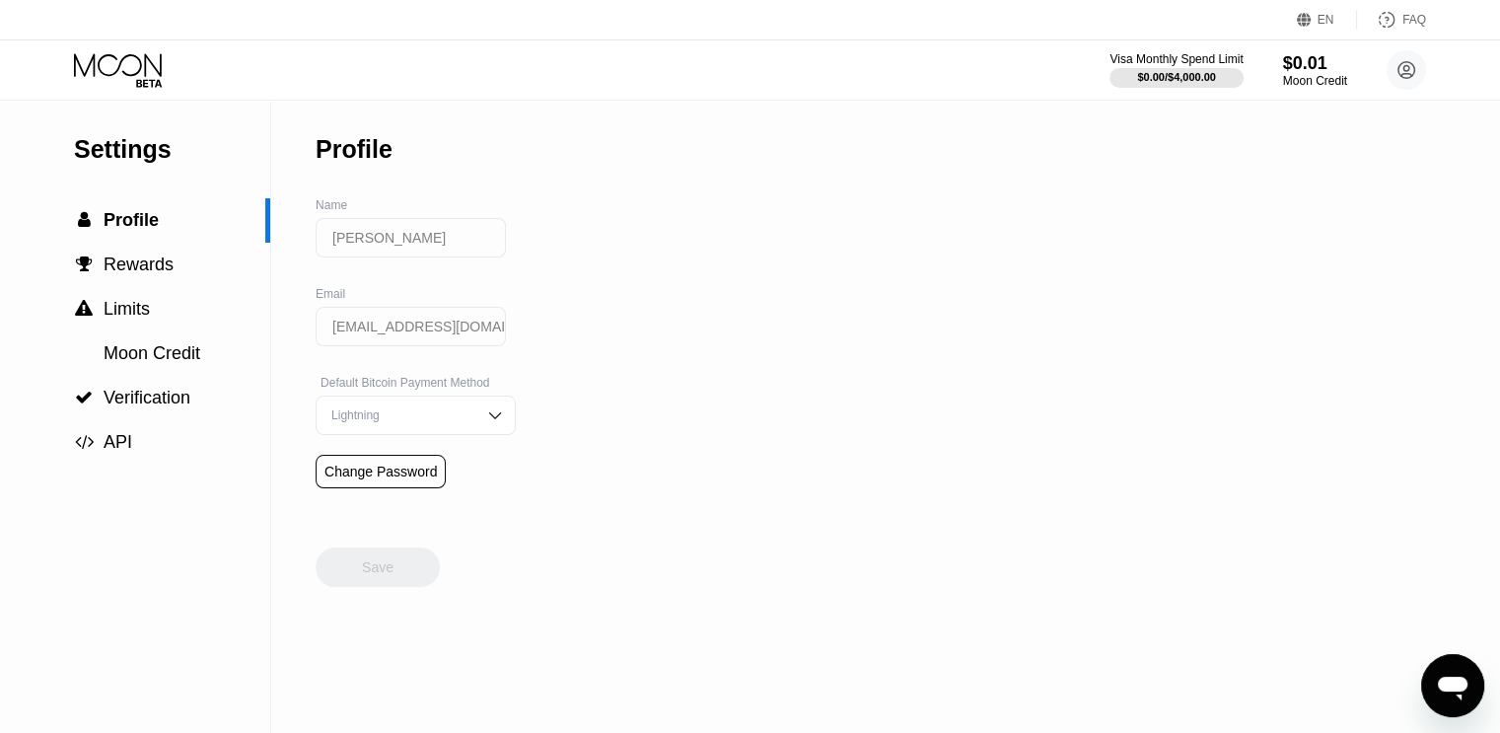
click at [445, 405] on div "Lightning" at bounding box center [416, 414] width 200 height 39
click at [193, 221] on div " Profile" at bounding box center [132, 220] width 265 height 21
click at [161, 349] on span "Moon Credit" at bounding box center [152, 354] width 97 height 20
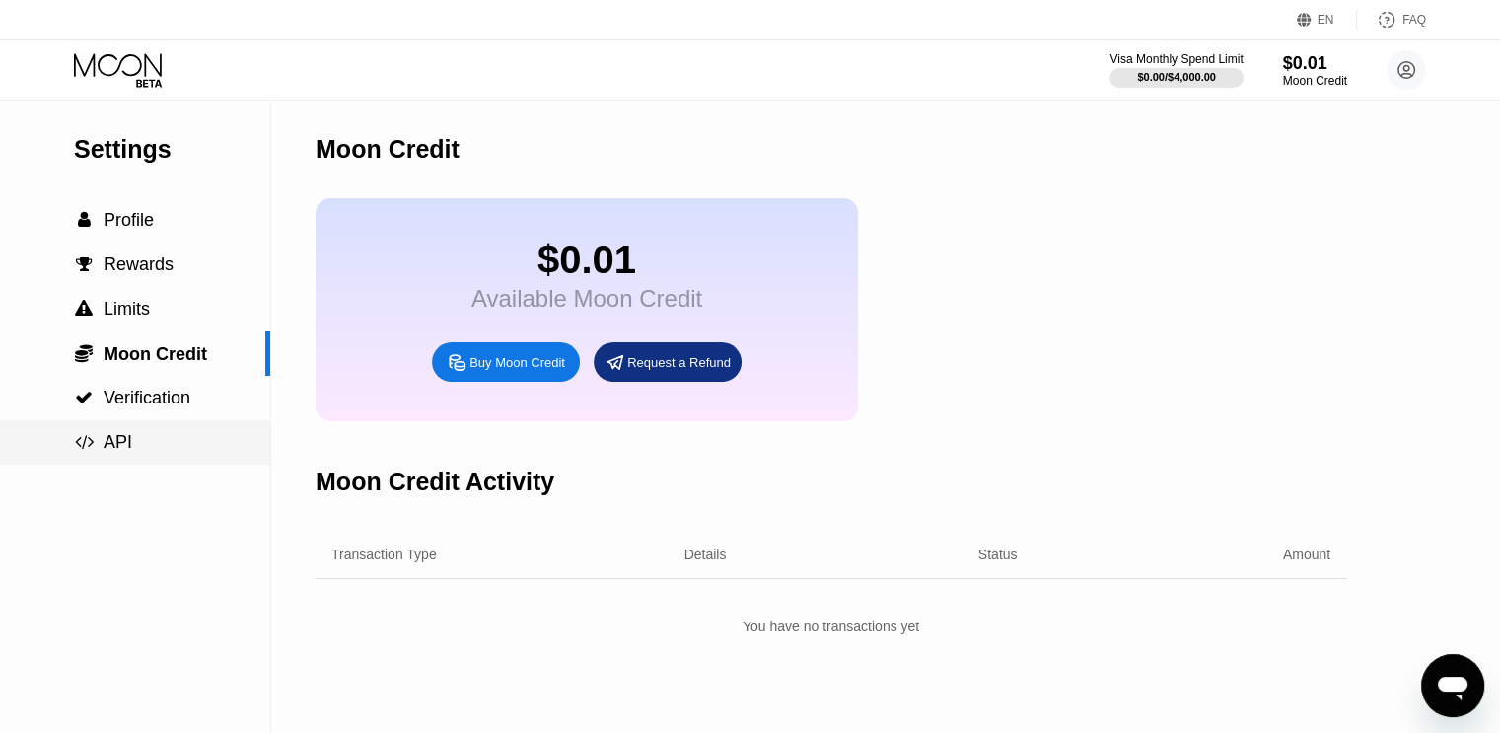
click at [155, 438] on div " API" at bounding box center [135, 442] width 270 height 21
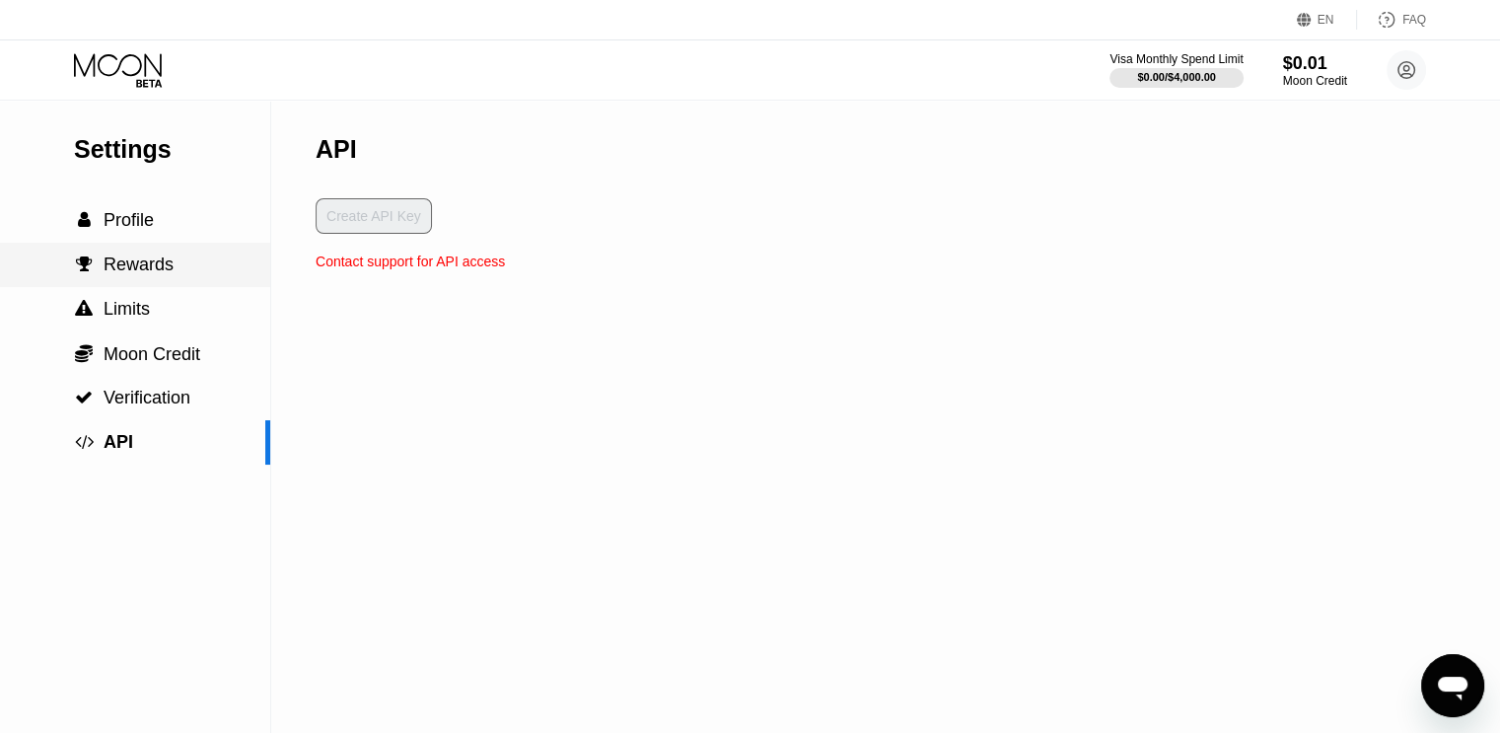
click at [147, 276] on div " Rewards" at bounding box center [135, 265] width 270 height 44
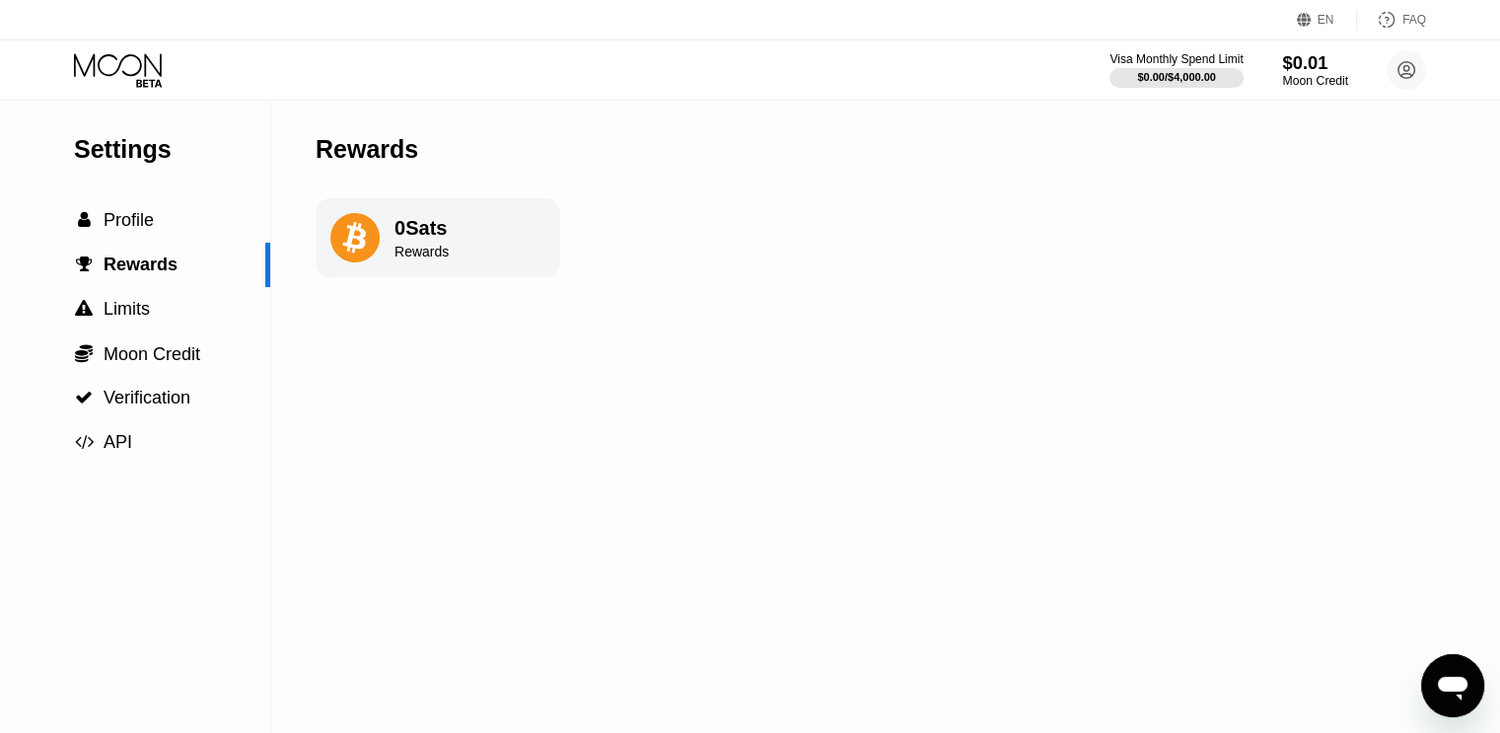
click at [1323, 78] on div "Moon Credit" at bounding box center [1315, 81] width 66 height 14
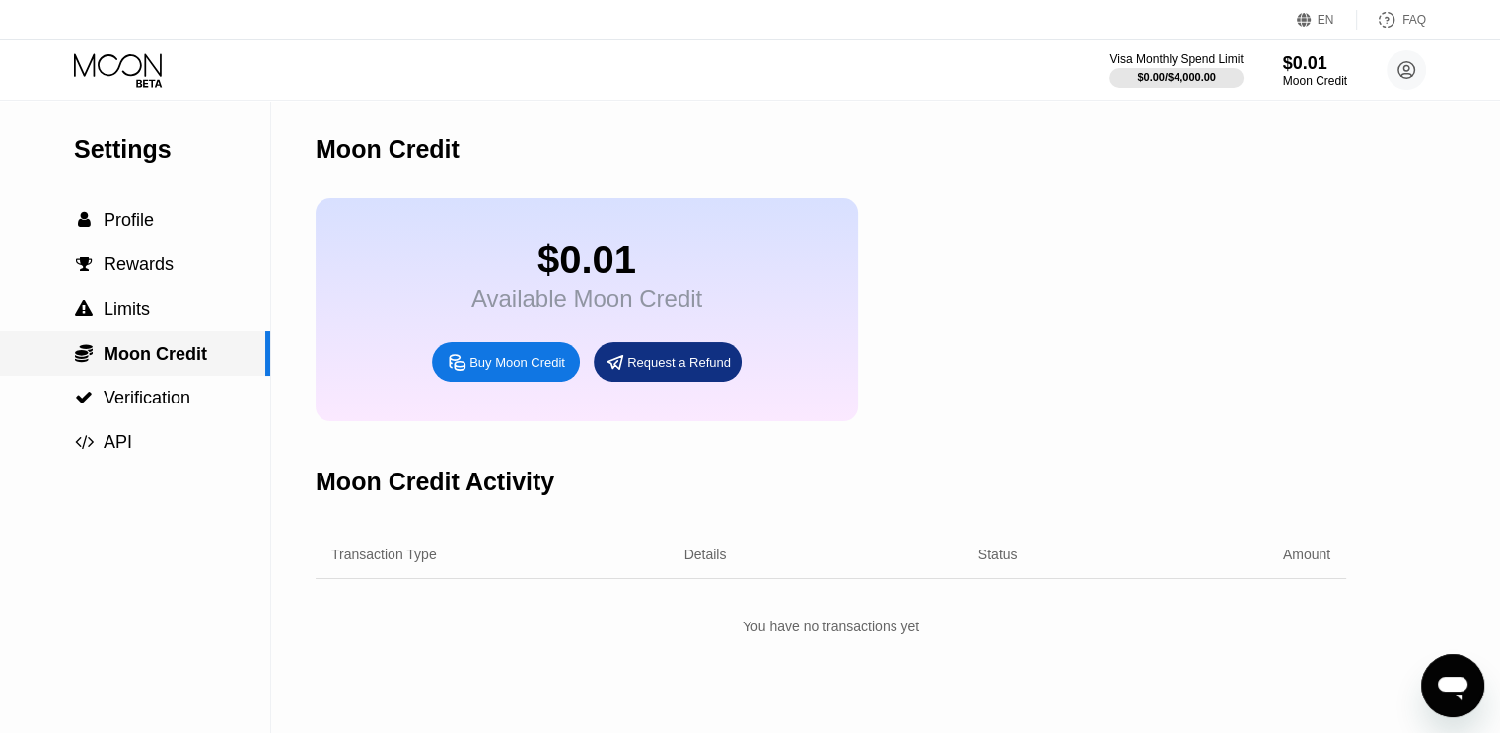
click at [180, 356] on span "Moon Credit" at bounding box center [156, 354] width 104 height 20
click at [476, 376] on div "Buy Moon Credit" at bounding box center [506, 361] width 148 height 39
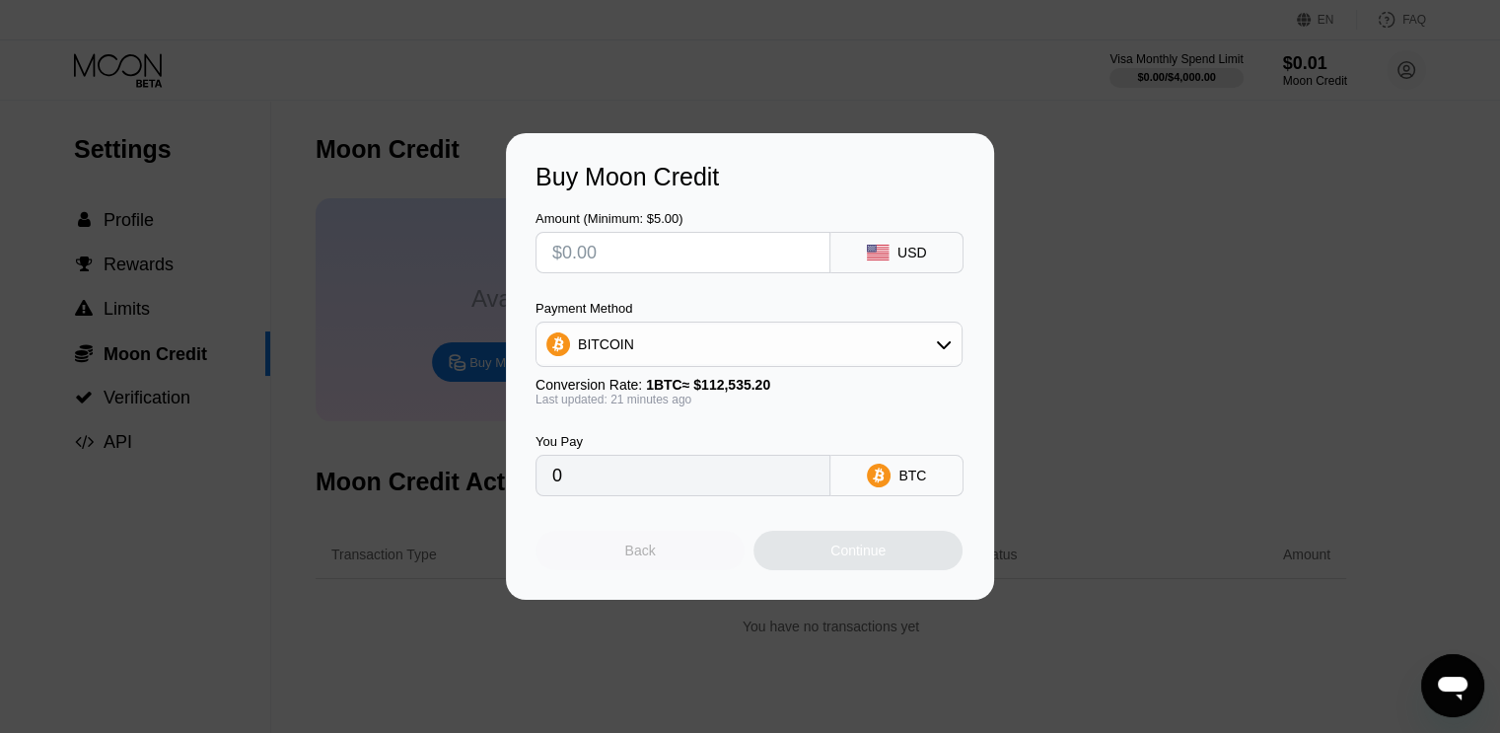
click at [622, 542] on div "Back" at bounding box center [639, 550] width 209 height 39
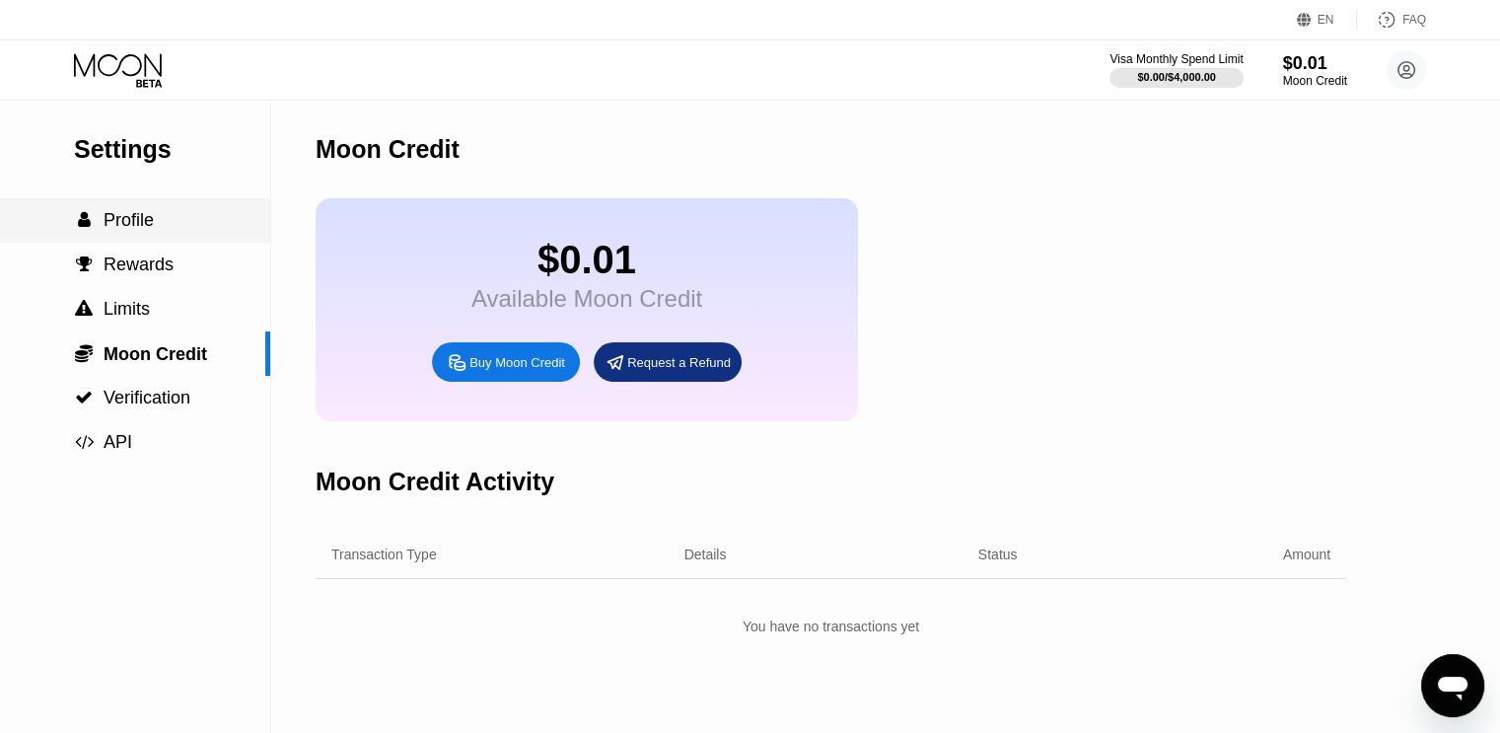
click at [164, 226] on div " Profile" at bounding box center [135, 220] width 270 height 21
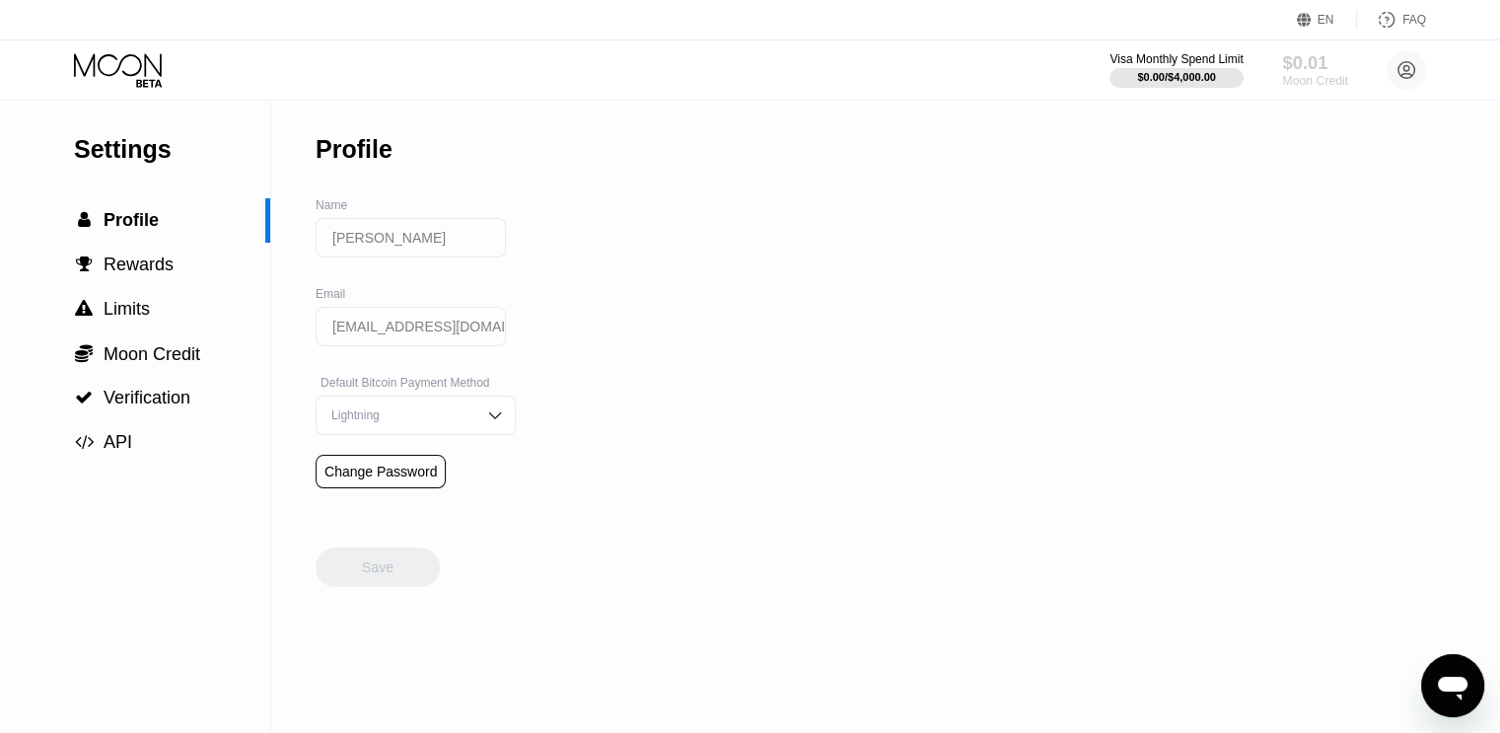
click at [1309, 74] on div "Moon Credit" at bounding box center [1315, 81] width 66 height 14
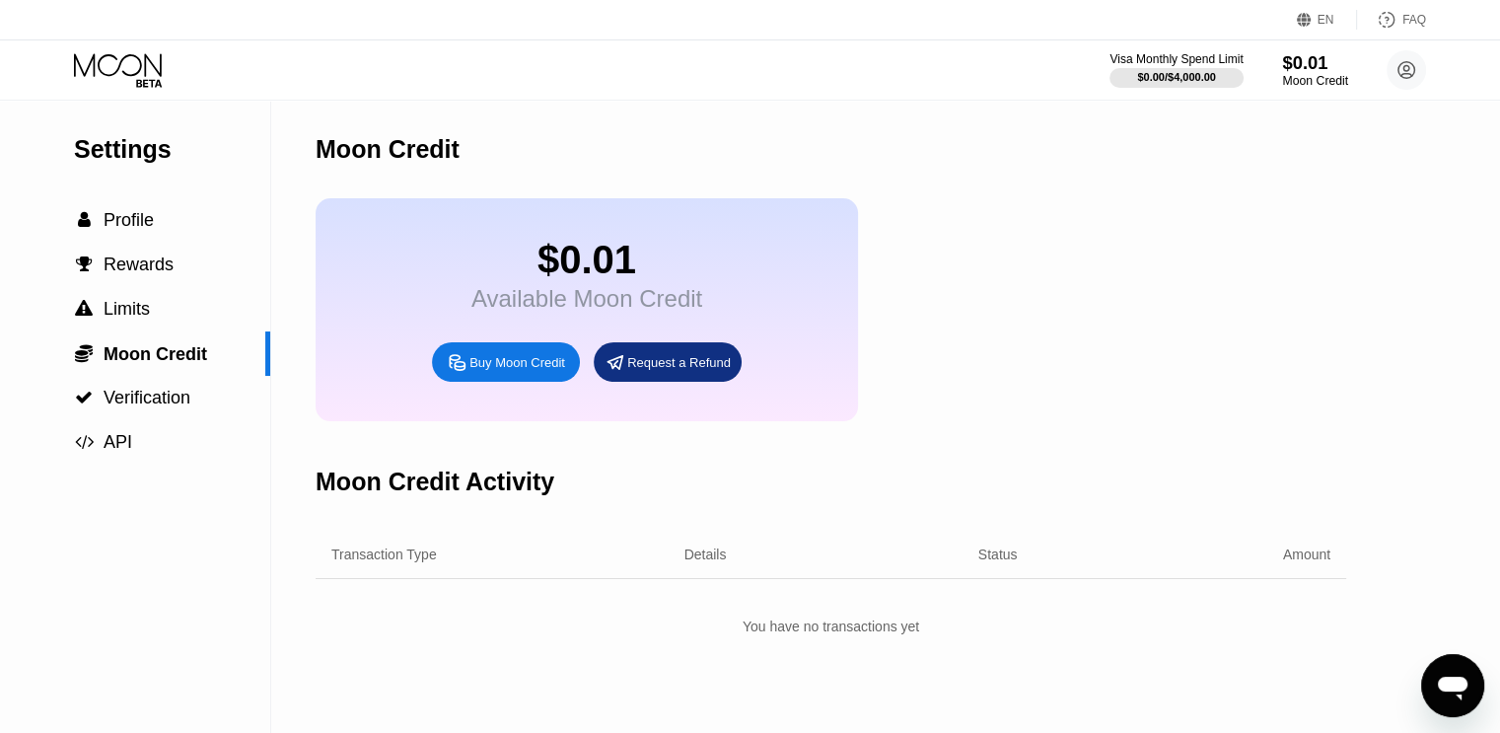
click at [1309, 74] on div "Moon Credit" at bounding box center [1315, 81] width 66 height 14
click at [1190, 61] on div "Visa Monthly Spend Limit" at bounding box center [1176, 59] width 136 height 14
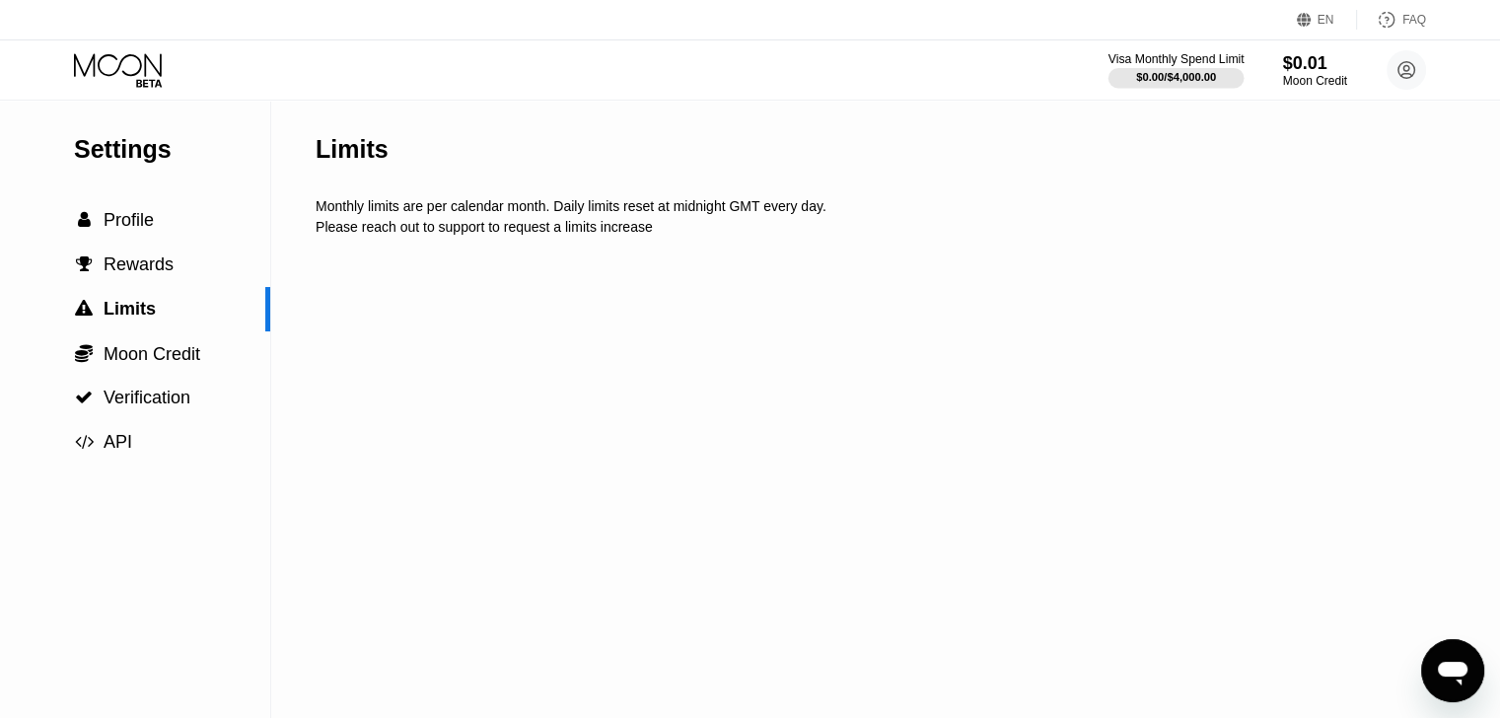
click at [1181, 78] on div "$0.00 / $4,000.00" at bounding box center [1176, 77] width 80 height 12
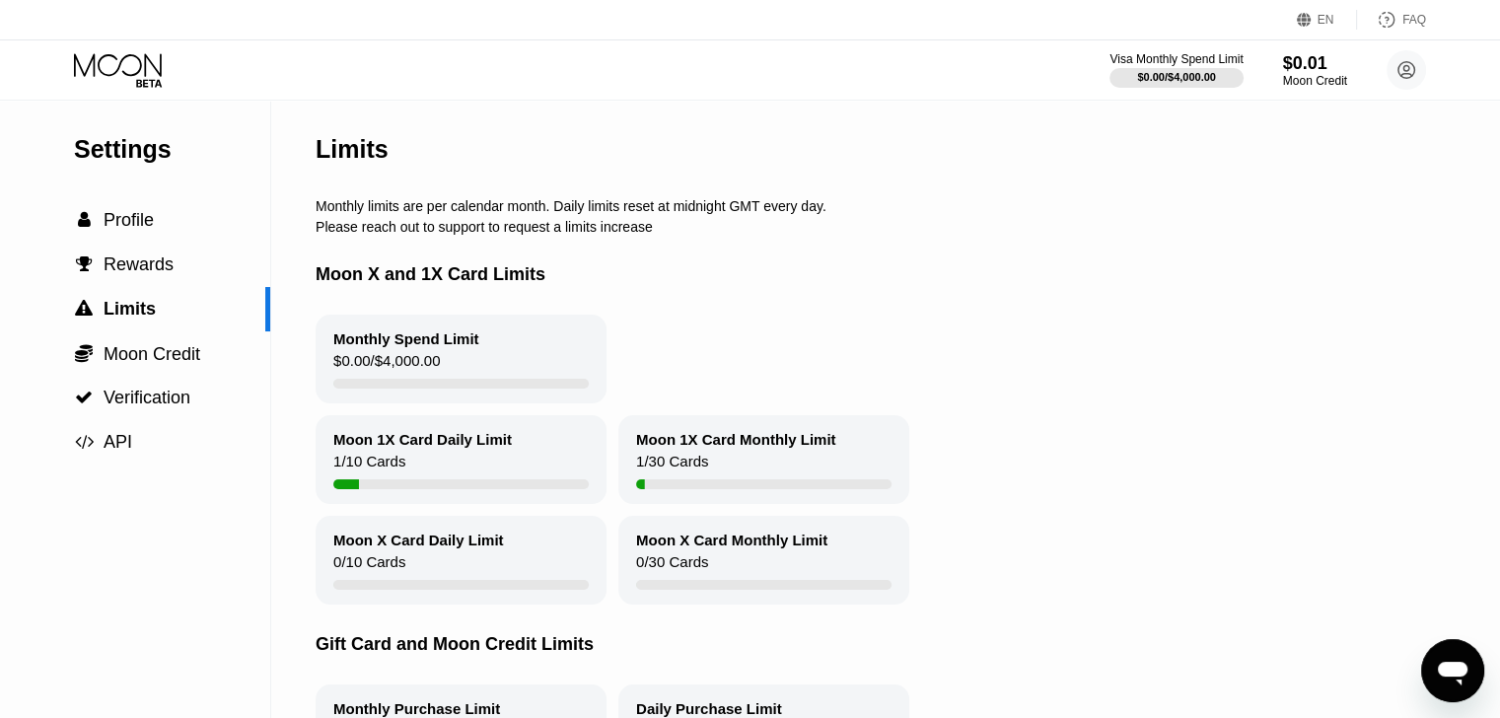
click at [512, 429] on div "Moon 1X Card Daily Limit 1 / 10 Cards" at bounding box center [461, 459] width 291 height 89
click at [384, 463] on div "1 / 10 Cards" at bounding box center [369, 466] width 72 height 27
click at [197, 344] on span "Moon Credit" at bounding box center [152, 354] width 97 height 20
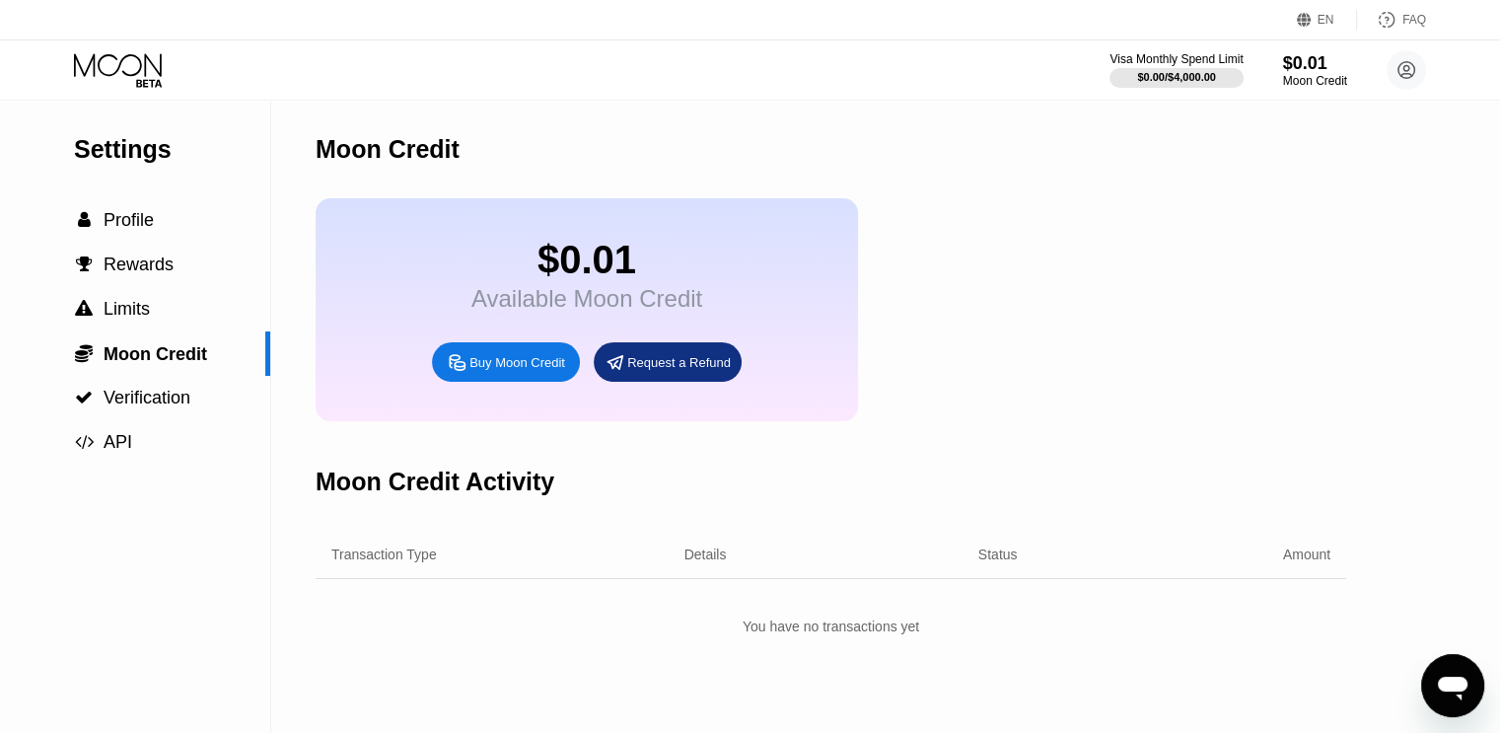
click at [132, 75] on icon at bounding box center [120, 70] width 92 height 35
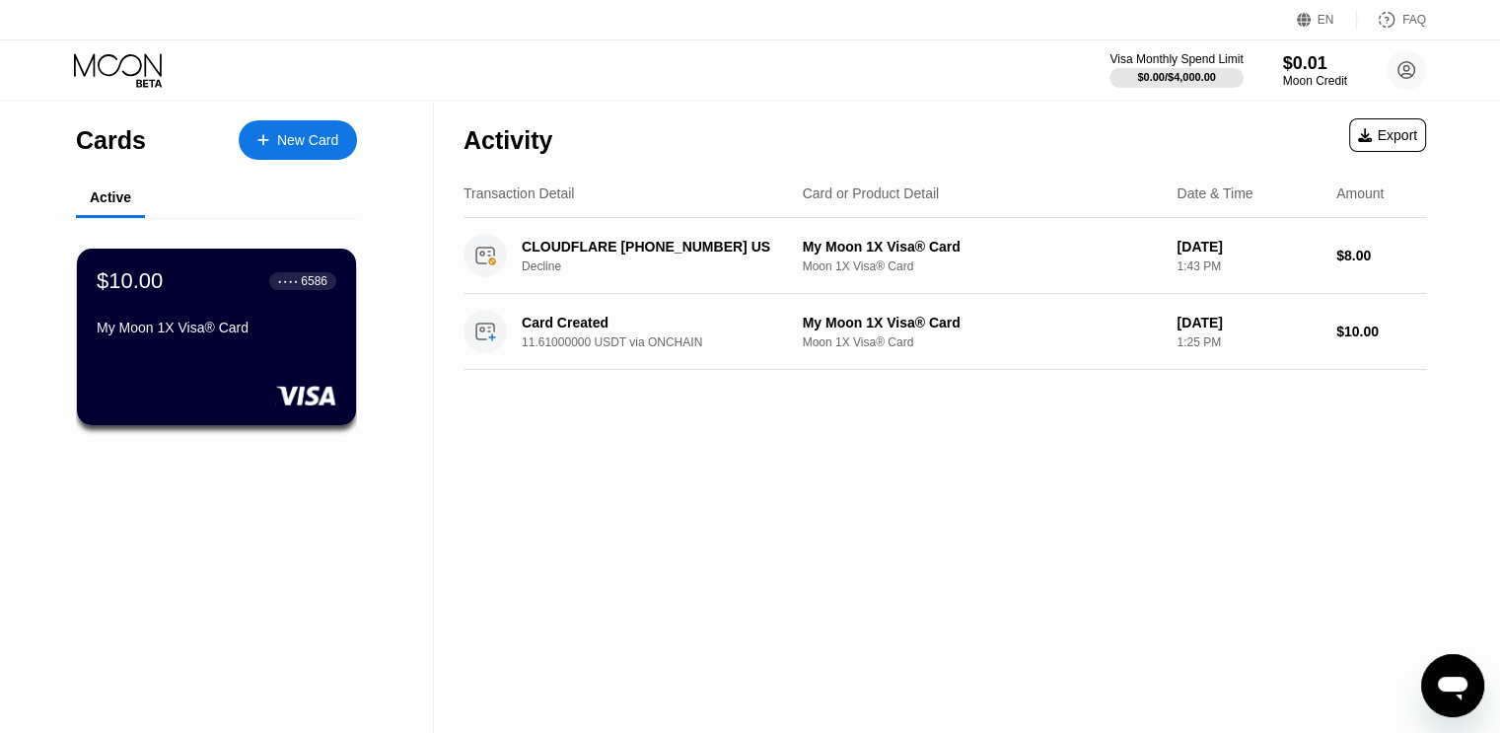
click at [1003, 465] on div "Activity Export Transaction Detail Card or Product Detail Date & Time Amount CL…" at bounding box center [945, 417] width 1022 height 632
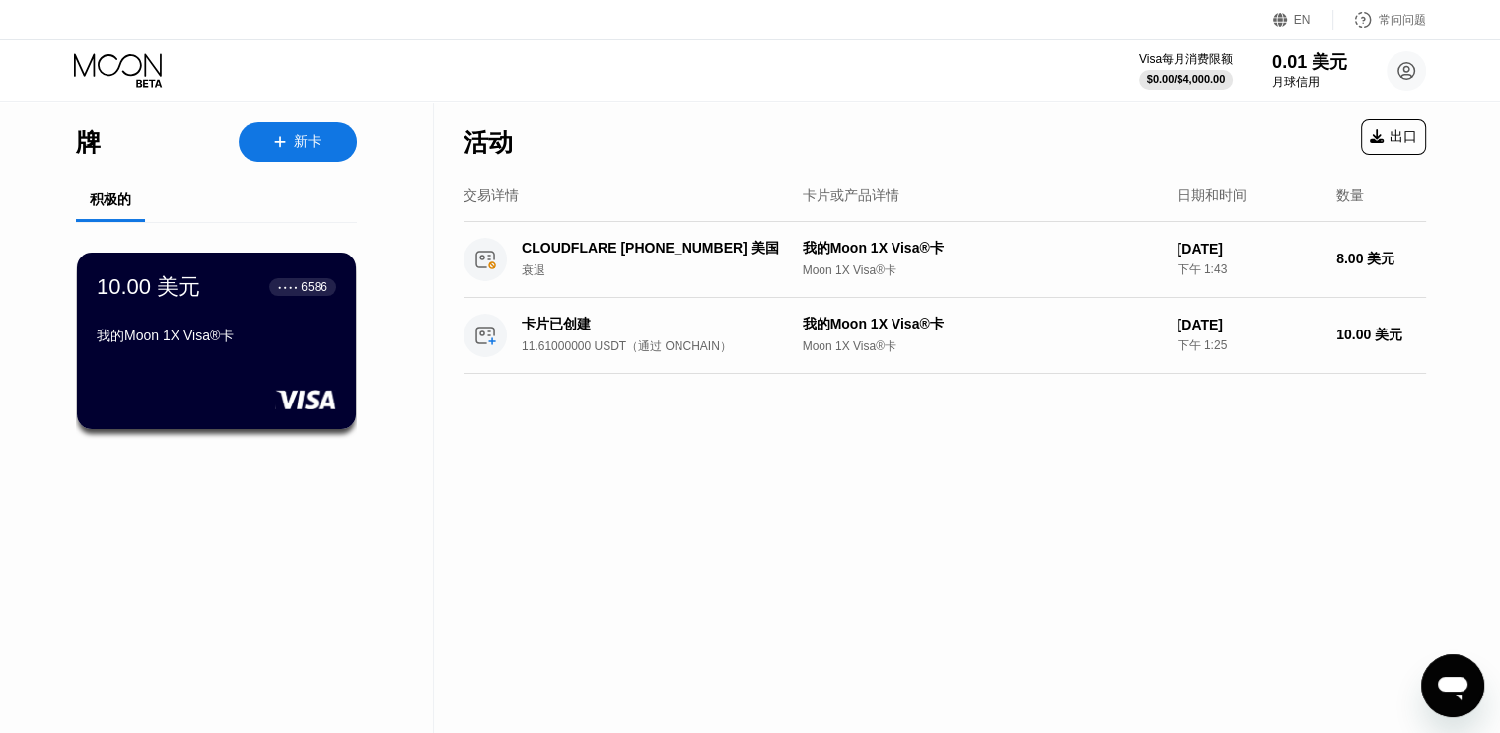
click at [823, 479] on div "活动 出口 交易详情 卡片或产品详情 日期和时间 数量 CLOUDFLARE +18889935273 美国 衰退 我的Moon 1X Visa®卡 Moon…" at bounding box center [945, 418] width 1022 height 630
click at [1024, 273] on div "Moon 1X Visa®卡" at bounding box center [982, 270] width 359 height 17
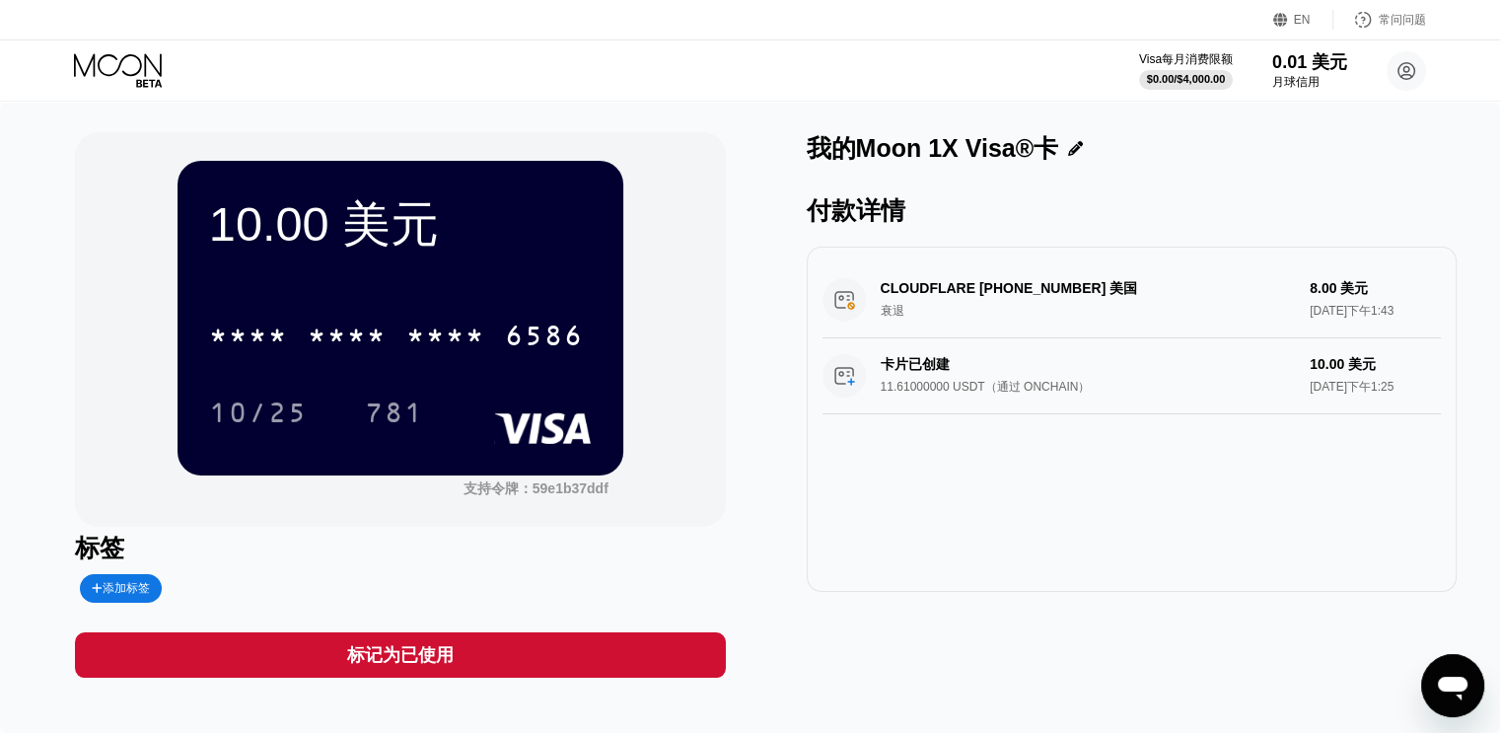
drag, startPoint x: 961, startPoint y: 304, endPoint x: 1149, endPoint y: 299, distance: 187.4
click at [1142, 297] on div "CLOUDFLARE +18889935273 美国 衰退 8.00 美元 2025年8月20日下午1:43" at bounding box center [1131, 300] width 618 height 76
click at [1020, 297] on div "CLOUDFLARE +18889935273 美国 衰退 8.00 美元 2025年8月20日下午1:43" at bounding box center [1131, 300] width 618 height 76
click at [1316, 296] on div "CLOUDFLARE +18889935273 美国 衰退 8.00 美元 2025年8月20日下午1:43" at bounding box center [1131, 300] width 618 height 76
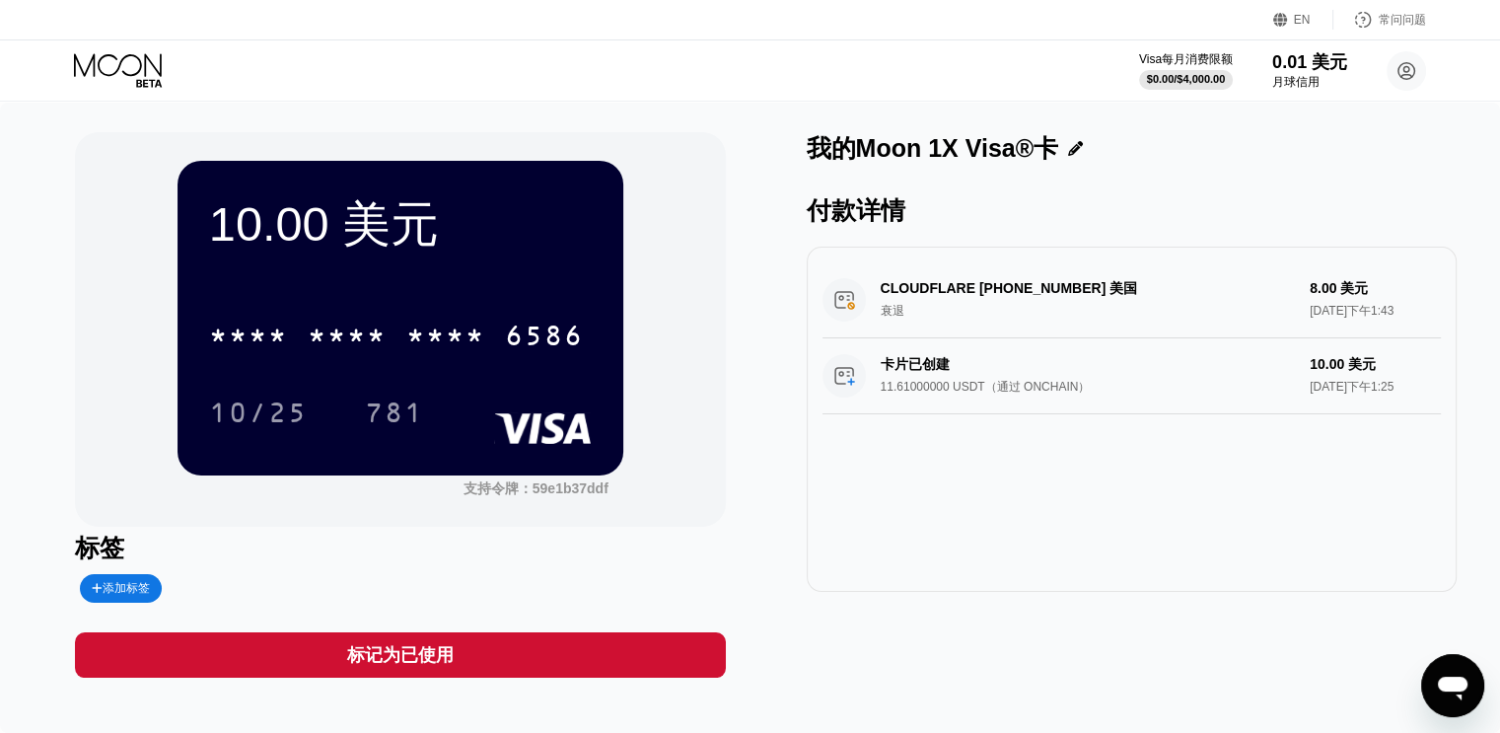
click at [1357, 286] on div "CLOUDFLARE +18889935273 美国 衰退 8.00 美元 2025年8月20日下午1:43" at bounding box center [1131, 300] width 618 height 76
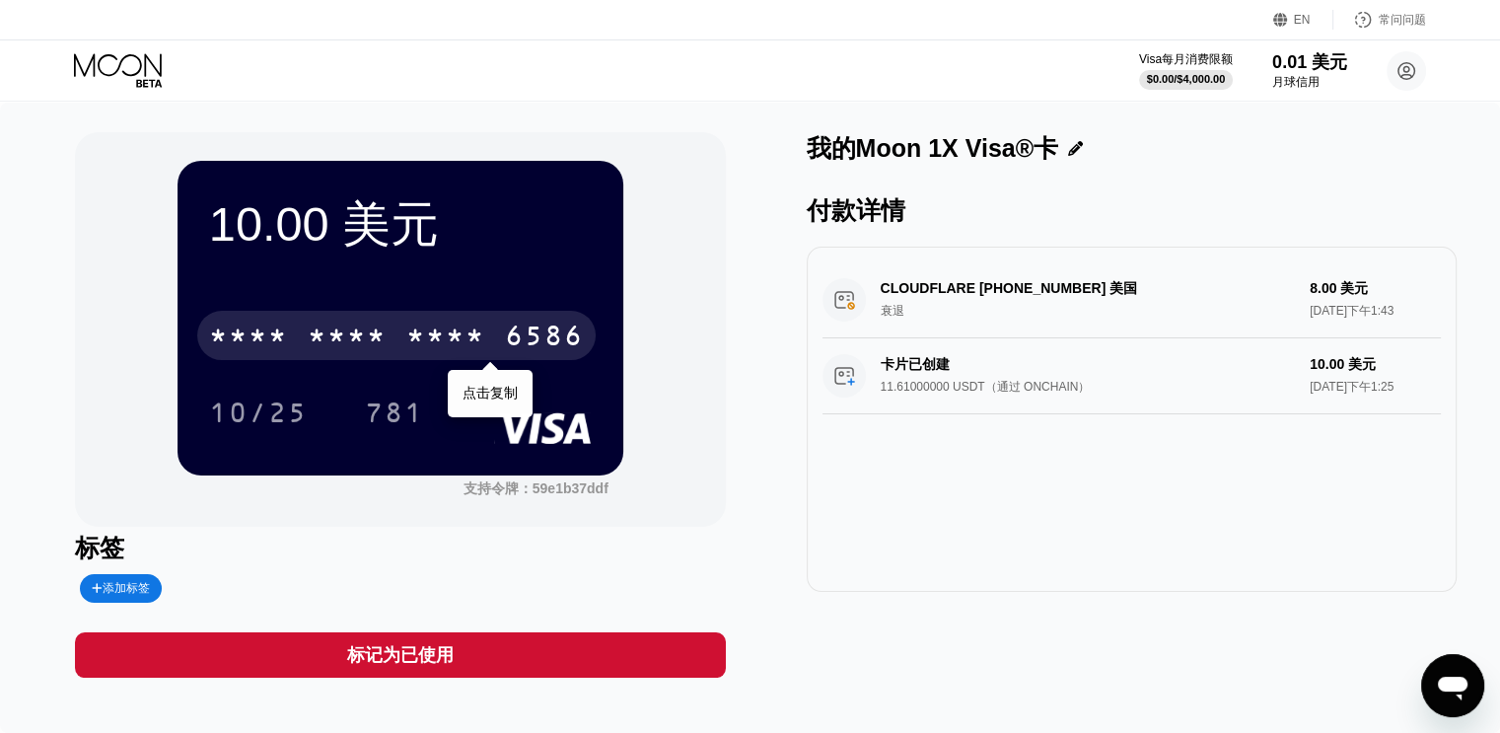
click at [387, 345] on div "* * * * * * * * * * * * 6586" at bounding box center [396, 335] width 398 height 49
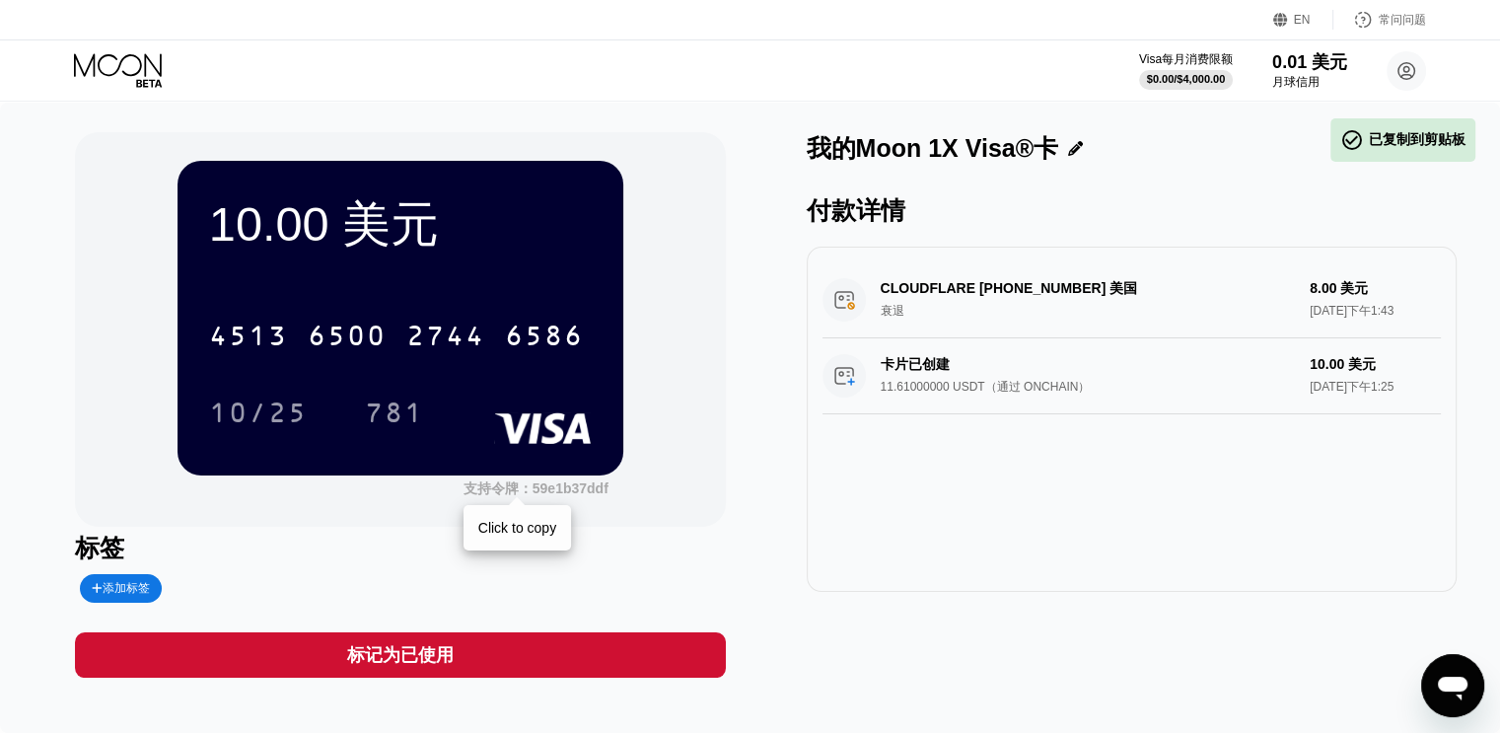
click at [561, 491] on font "59e1b37ddf" at bounding box center [570, 488] width 76 height 16
click at [136, 77] on icon at bounding box center [120, 70] width 92 height 35
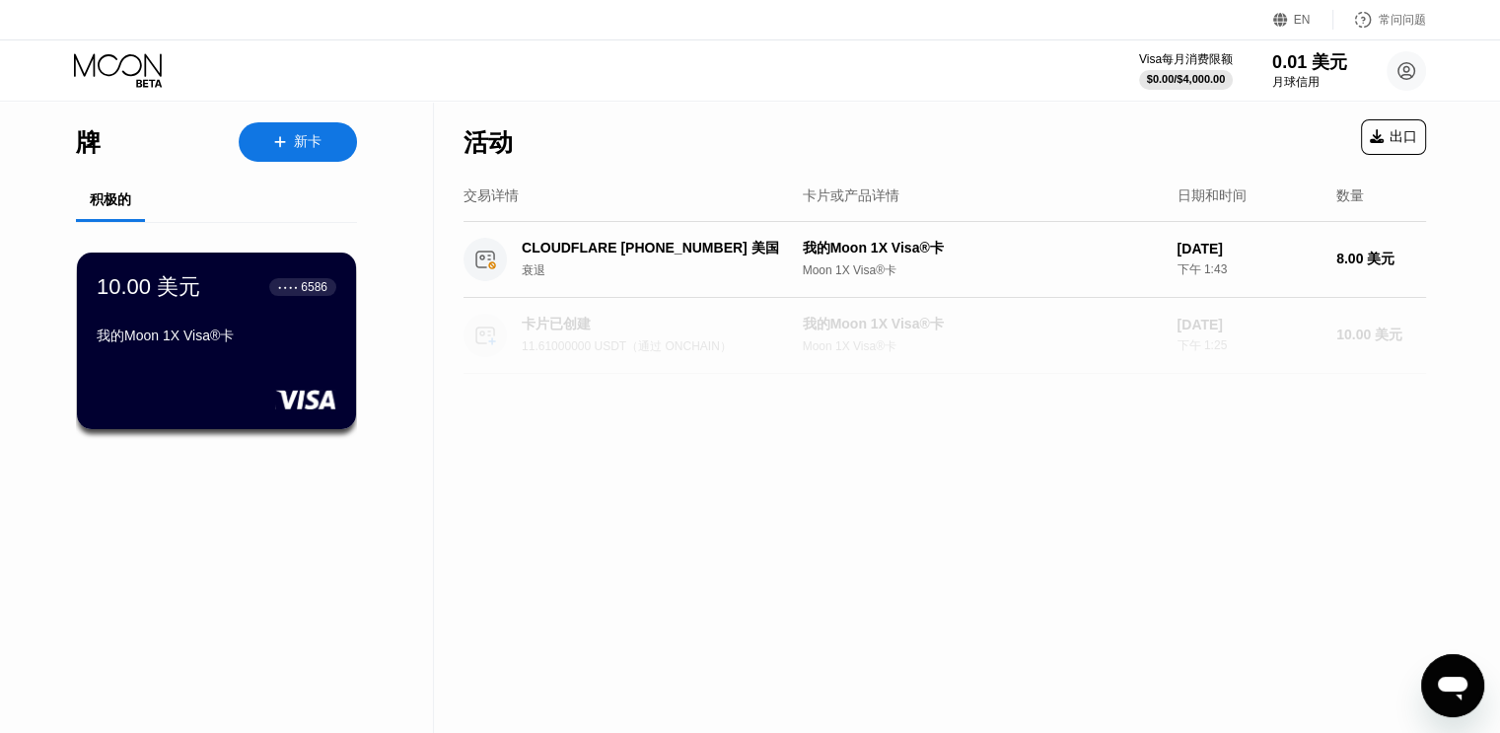
click at [691, 342] on font "11.61000000 USDT（通过 ONCHAIN）" at bounding box center [627, 346] width 210 height 14
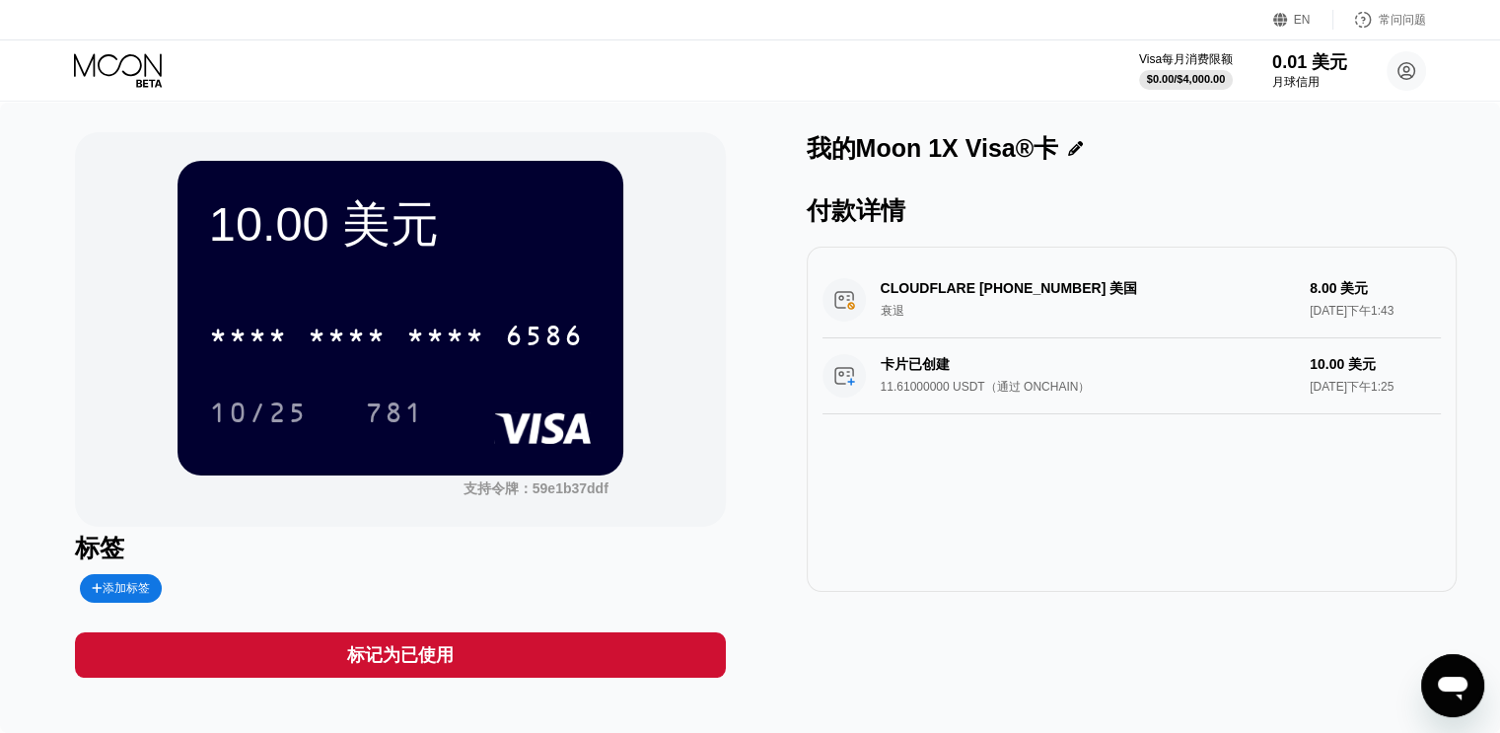
click at [1015, 401] on div "卡片已创建 11.61000000 USDT（通过 ONCHAIN） 10.00 美元 2025年8月20日下午1:25" at bounding box center [1131, 376] width 618 height 76
click at [1185, 294] on div "CLOUDFLARE +18889935273 美国 衰退 8.00 美元 2025年8月20日下午1:43" at bounding box center [1131, 300] width 618 height 76
click at [1370, 303] on div "CLOUDFLARE +18889935273 美国 衰退 8.00 美元 2025年8月20日下午1:43" at bounding box center [1131, 300] width 618 height 76
click at [1155, 284] on div "CLOUDFLARE +18889935273 美国 衰退 8.00 美元 2025年8月20日下午1:43" at bounding box center [1131, 300] width 618 height 76
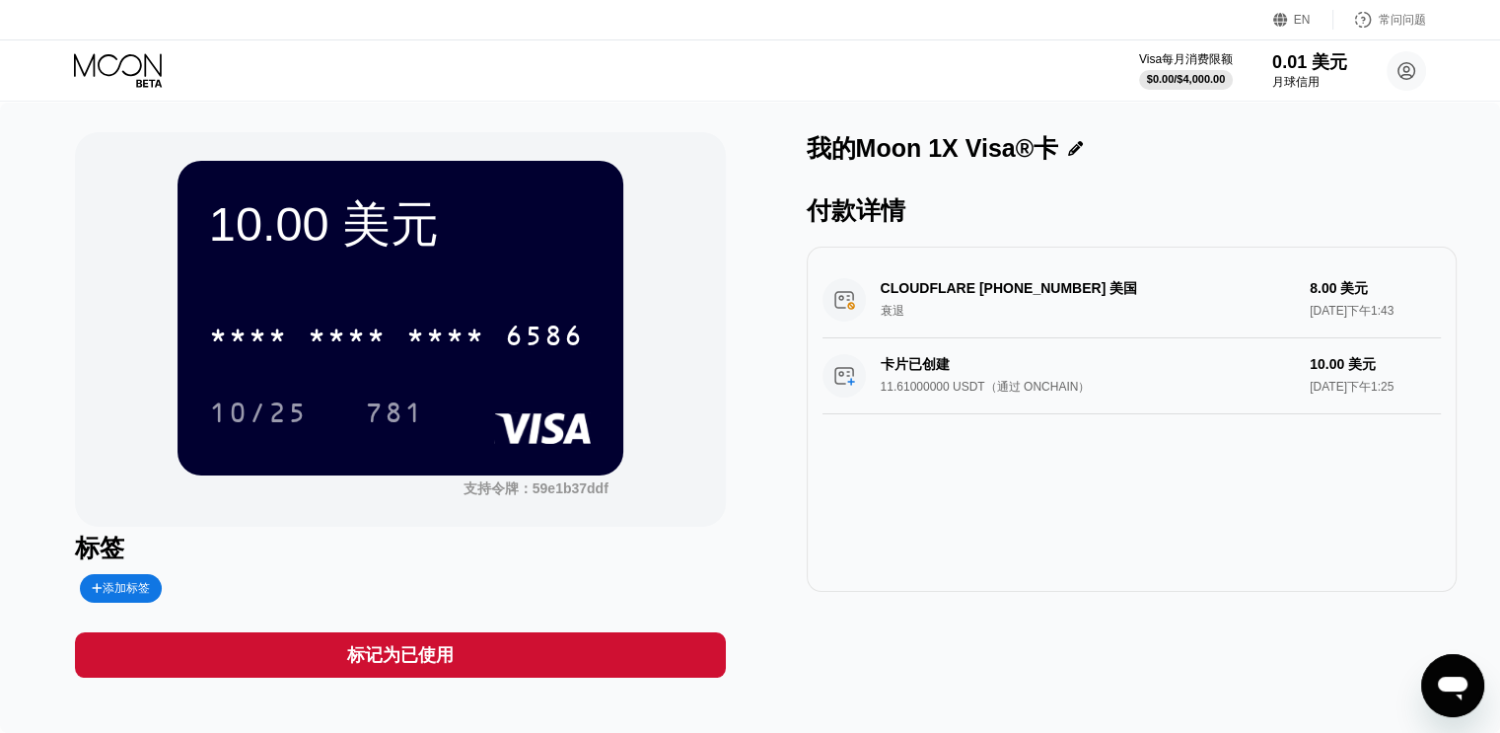
click at [1155, 284] on div "CLOUDFLARE +18889935273 美国 衰退 8.00 美元 2025年8月20日下午1:43" at bounding box center [1131, 300] width 618 height 76
click at [1451, 691] on icon "打开消息传送窗口" at bounding box center [1453, 688] width 30 height 24
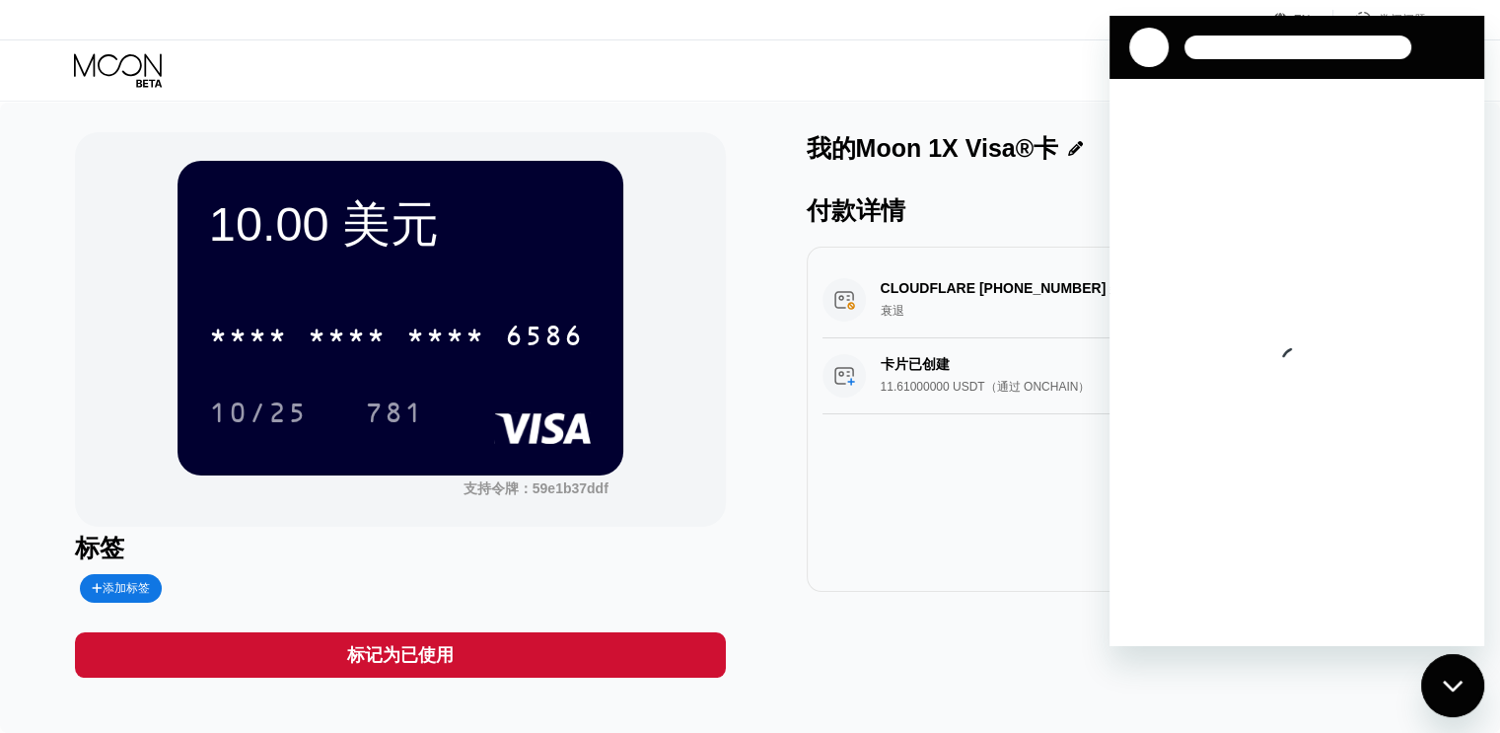
click at [1451, 691] on icon "关闭消息传送窗口" at bounding box center [1453, 685] width 21 height 13
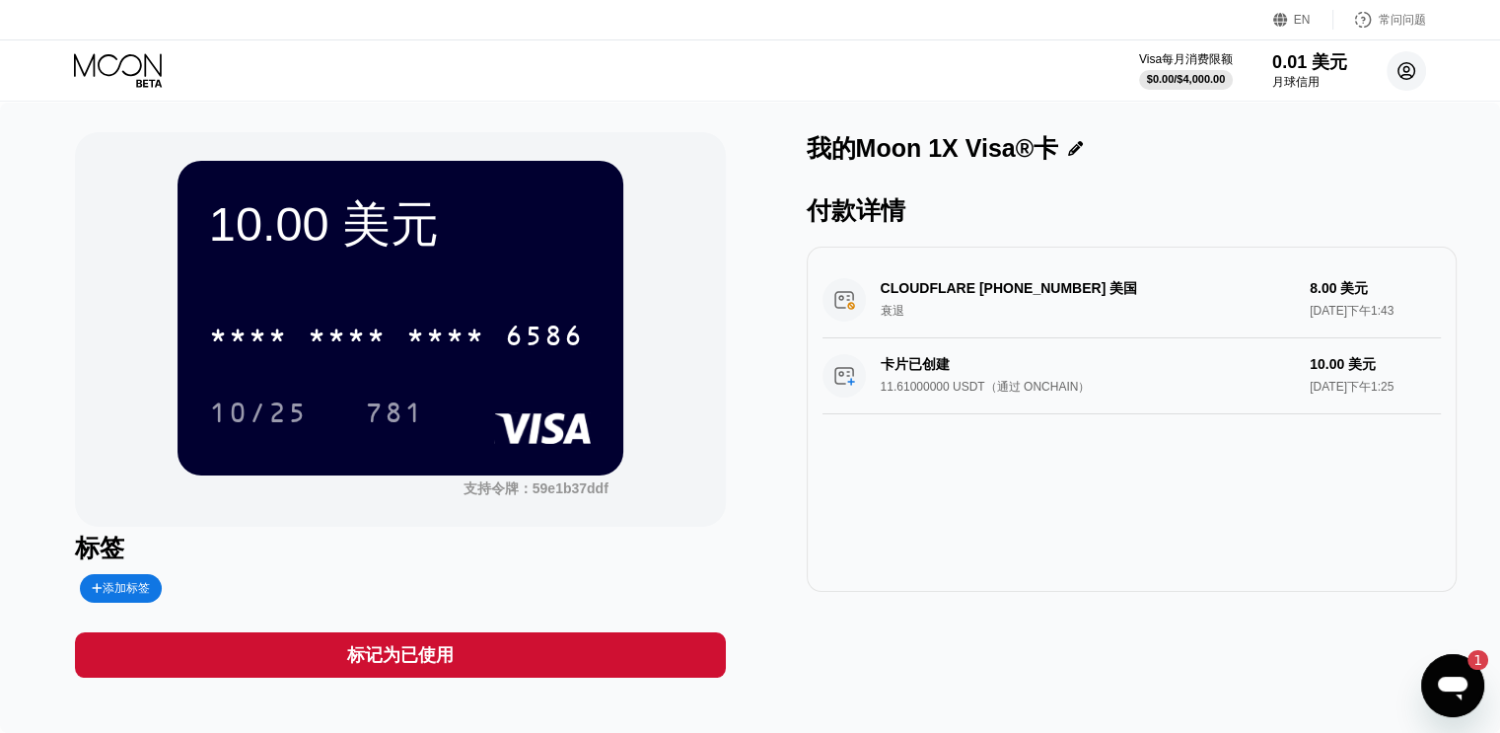
click at [1401, 64] on circle at bounding box center [1405, 70] width 39 height 39
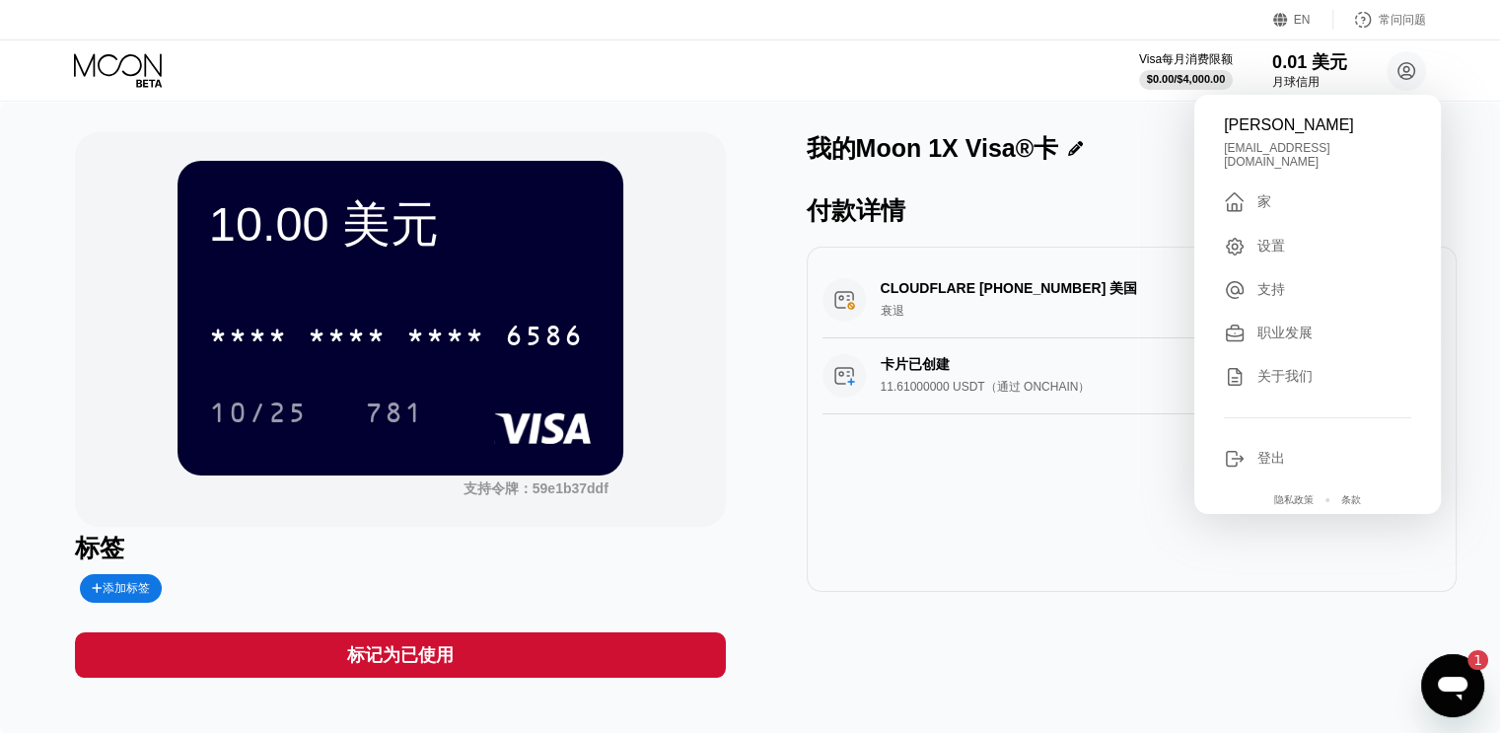
click at [1288, 279] on div "支持" at bounding box center [1317, 290] width 187 height 22
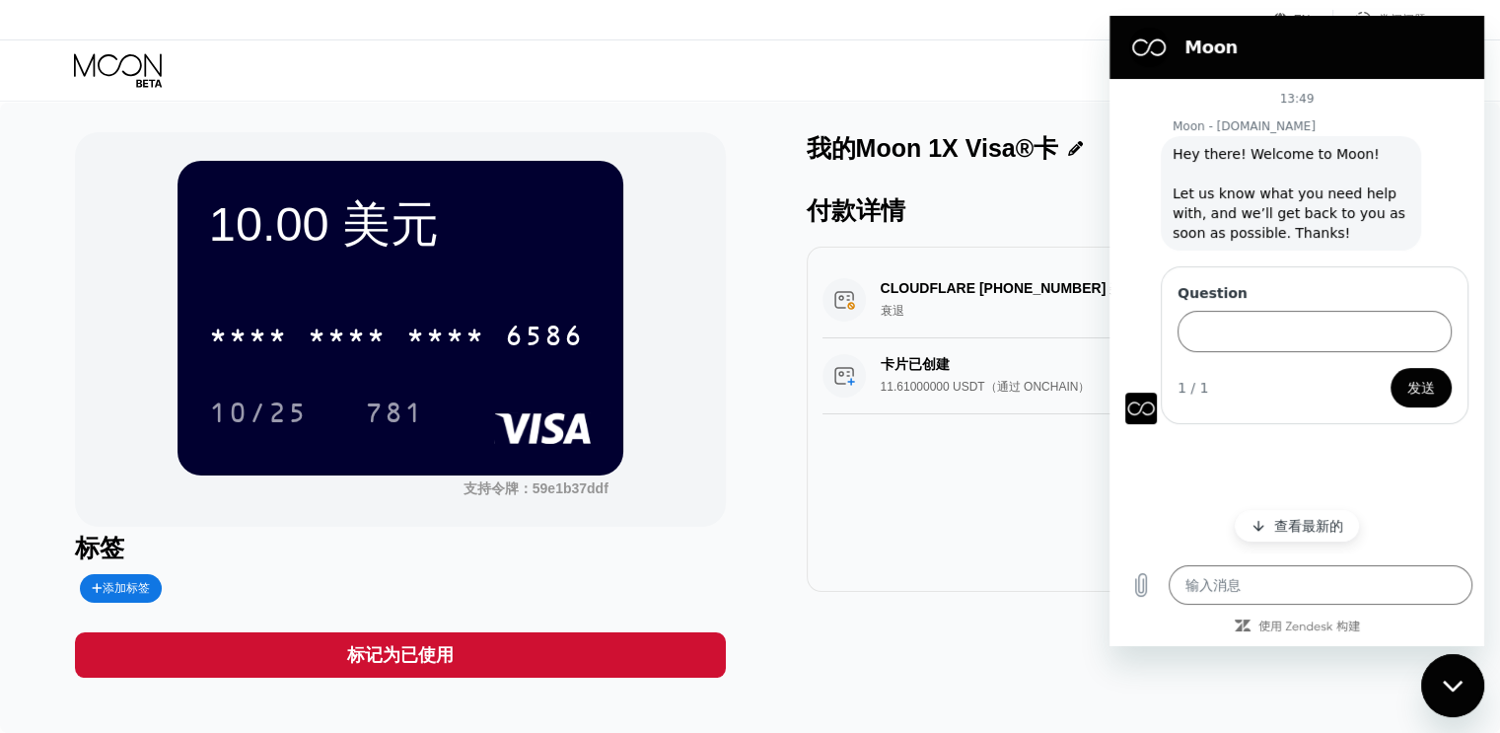
click at [994, 489] on div "CLOUDFLARE +18889935273 美国 衰退 8.00 美元 2025年8月20日下午1:43 卡片已创建 11.61000000 USDT（通…" at bounding box center [1132, 419] width 650 height 345
click at [1014, 82] on div "Visa每月消费限额 $0.00 / $4,000.00 0.01 美元 月球信用 刘鑫 liu01xxxxx@gmail.com  家 设置 支持 职业发…" at bounding box center [750, 70] width 1500 height 60
click at [1443, 684] on icon "关闭消息传送窗口" at bounding box center [1453, 685] width 21 height 13
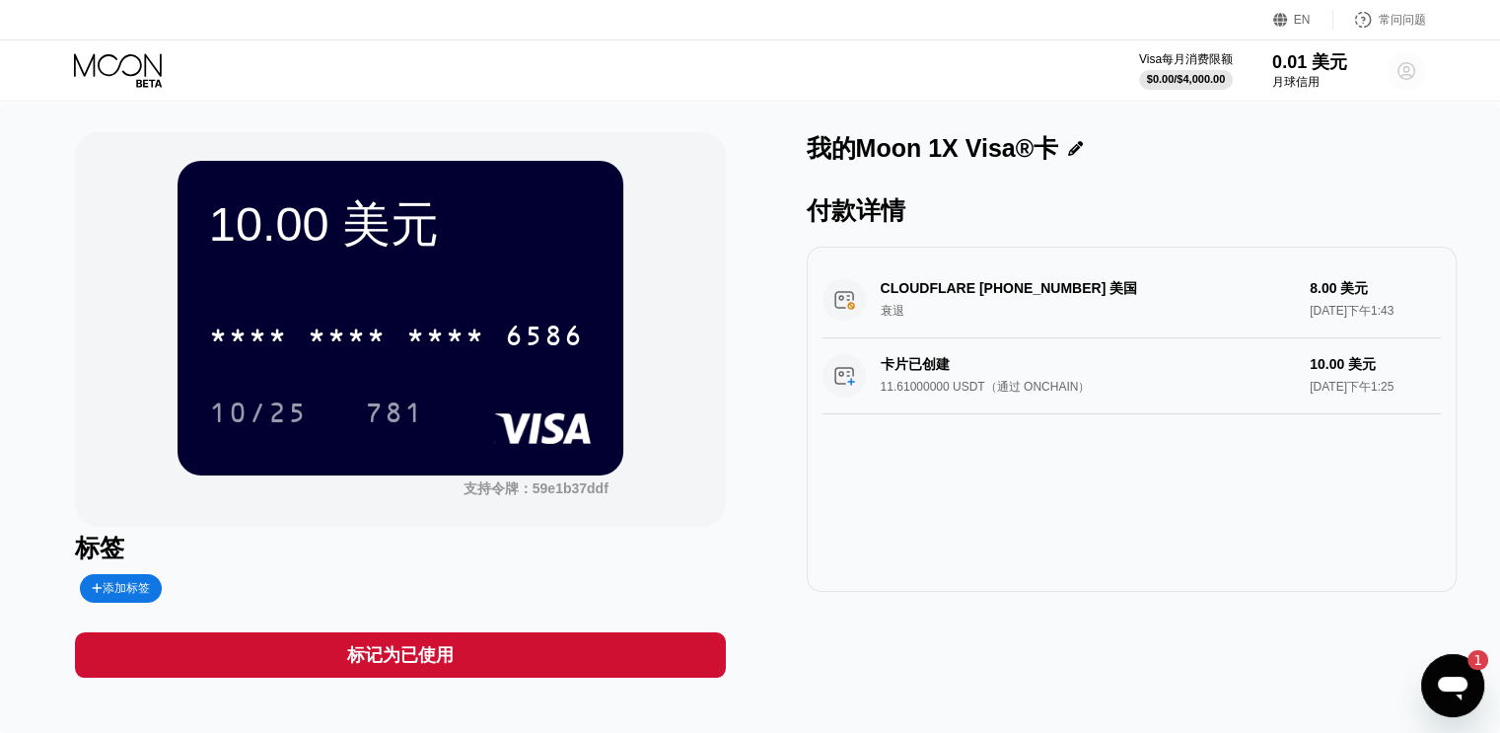
click at [1403, 67] on icon at bounding box center [1406, 71] width 11 height 11
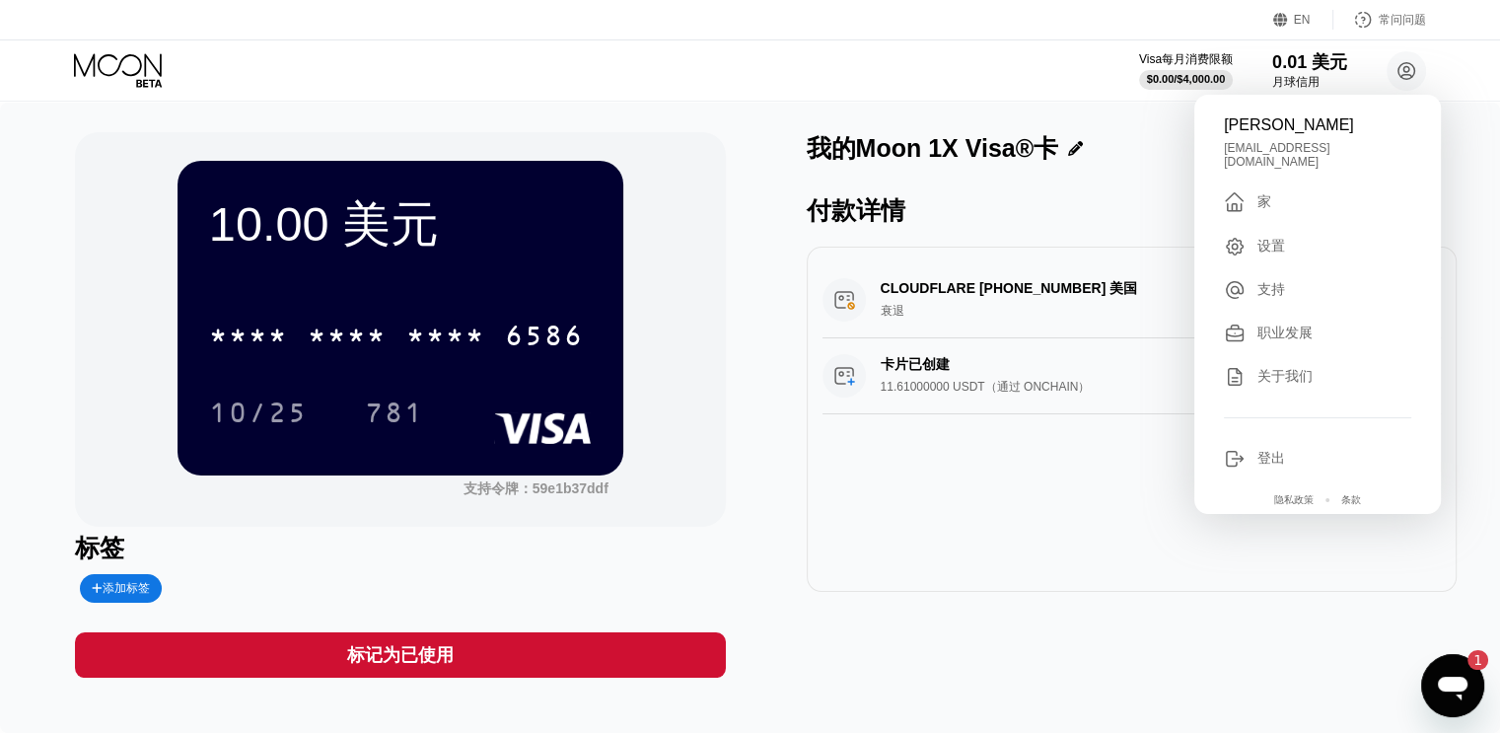
click at [1271, 281] on font "支持" at bounding box center [1271, 289] width 28 height 16
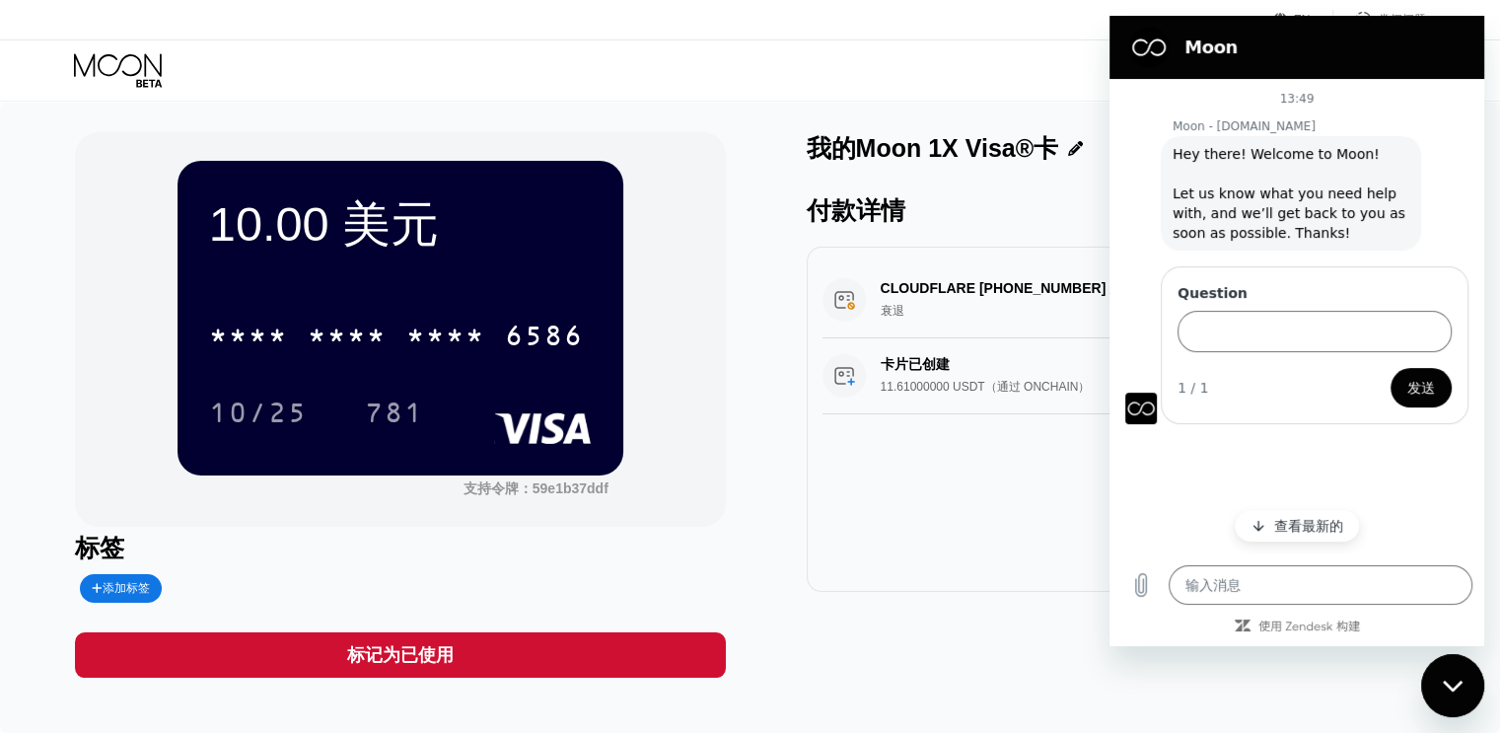
click at [1454, 684] on icon "关闭消息传送窗口" at bounding box center [1453, 685] width 21 height 13
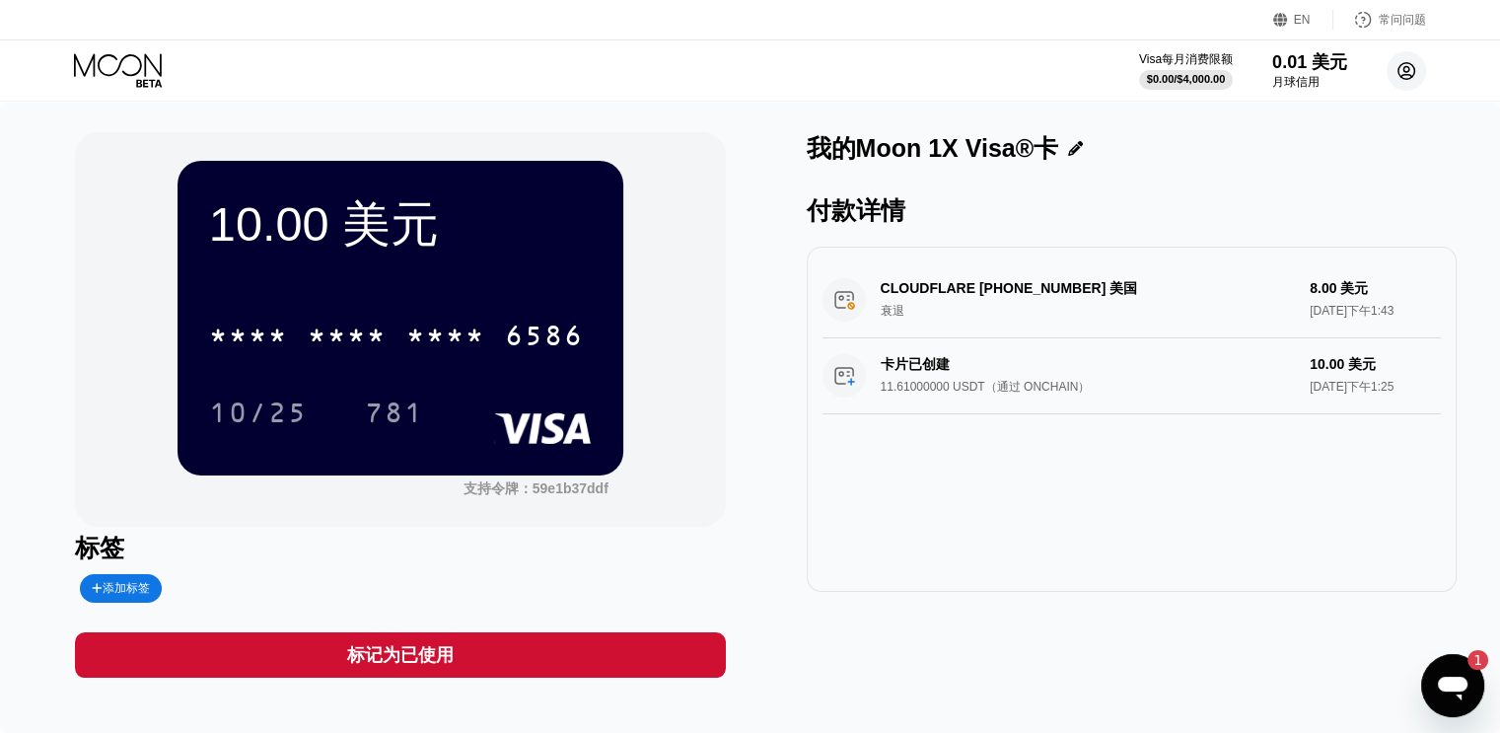
click at [1414, 70] on icon at bounding box center [1406, 70] width 17 height 17
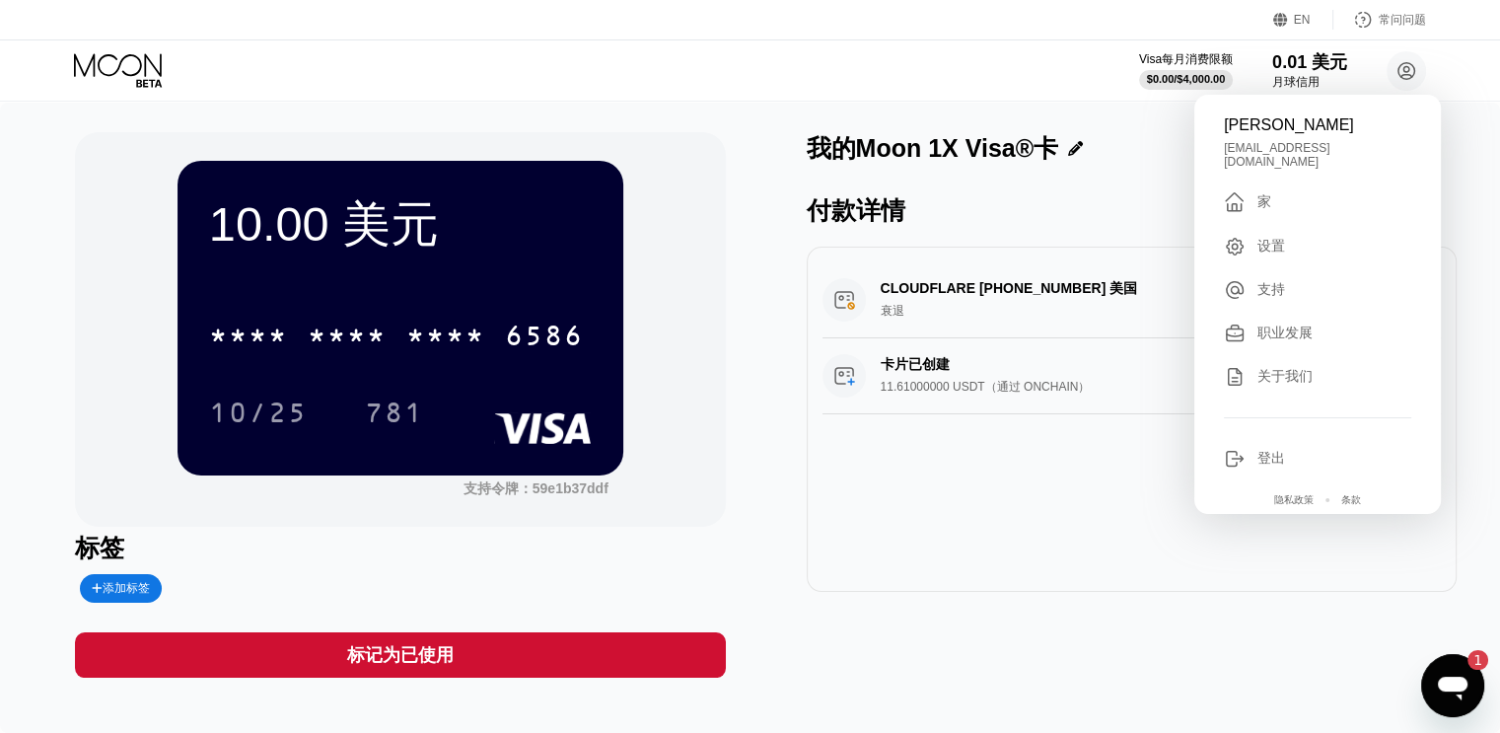
click at [1278, 238] on font "设置" at bounding box center [1271, 246] width 28 height 16
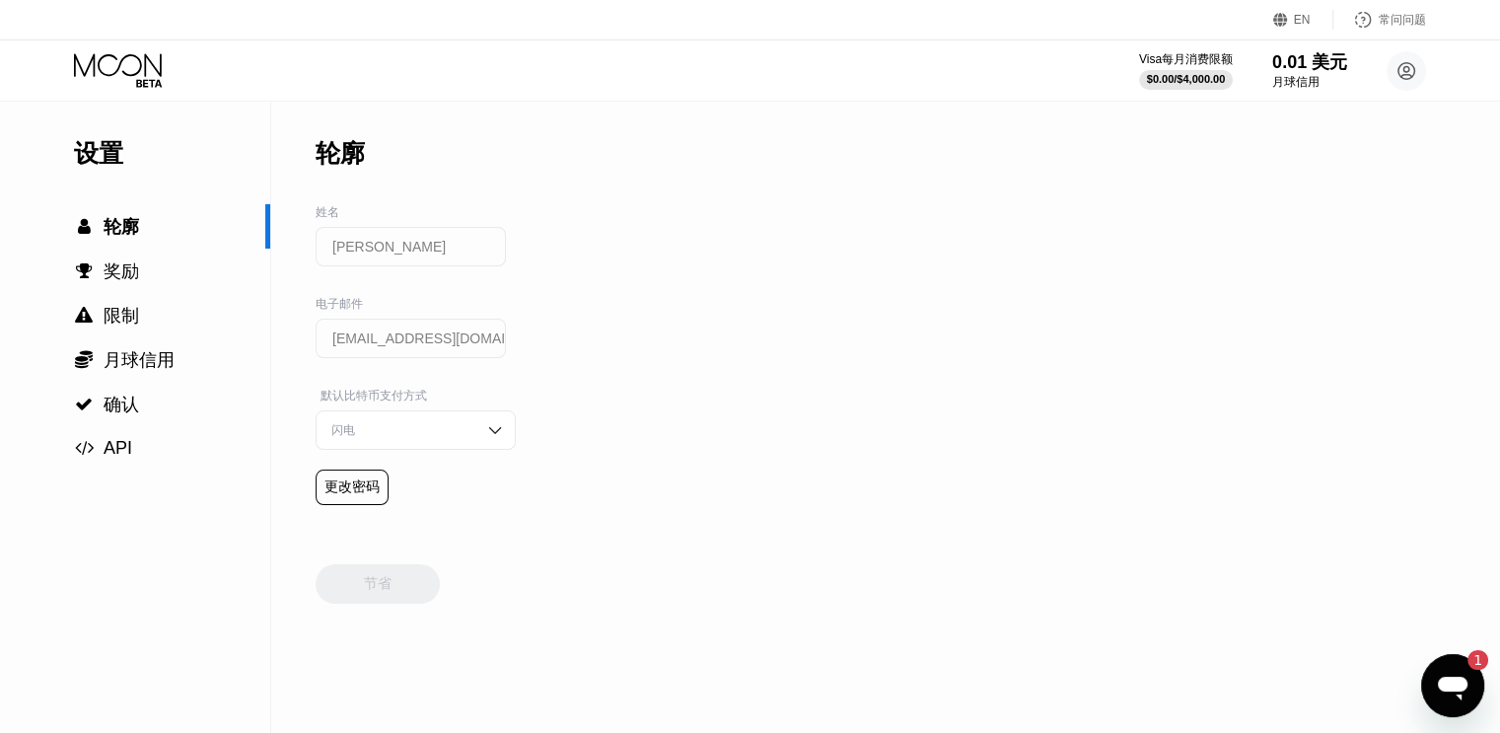
click at [471, 439] on div "闪电" at bounding box center [400, 430] width 149 height 17
click at [152, 318] on div " 限制" at bounding box center [135, 316] width 270 height 24
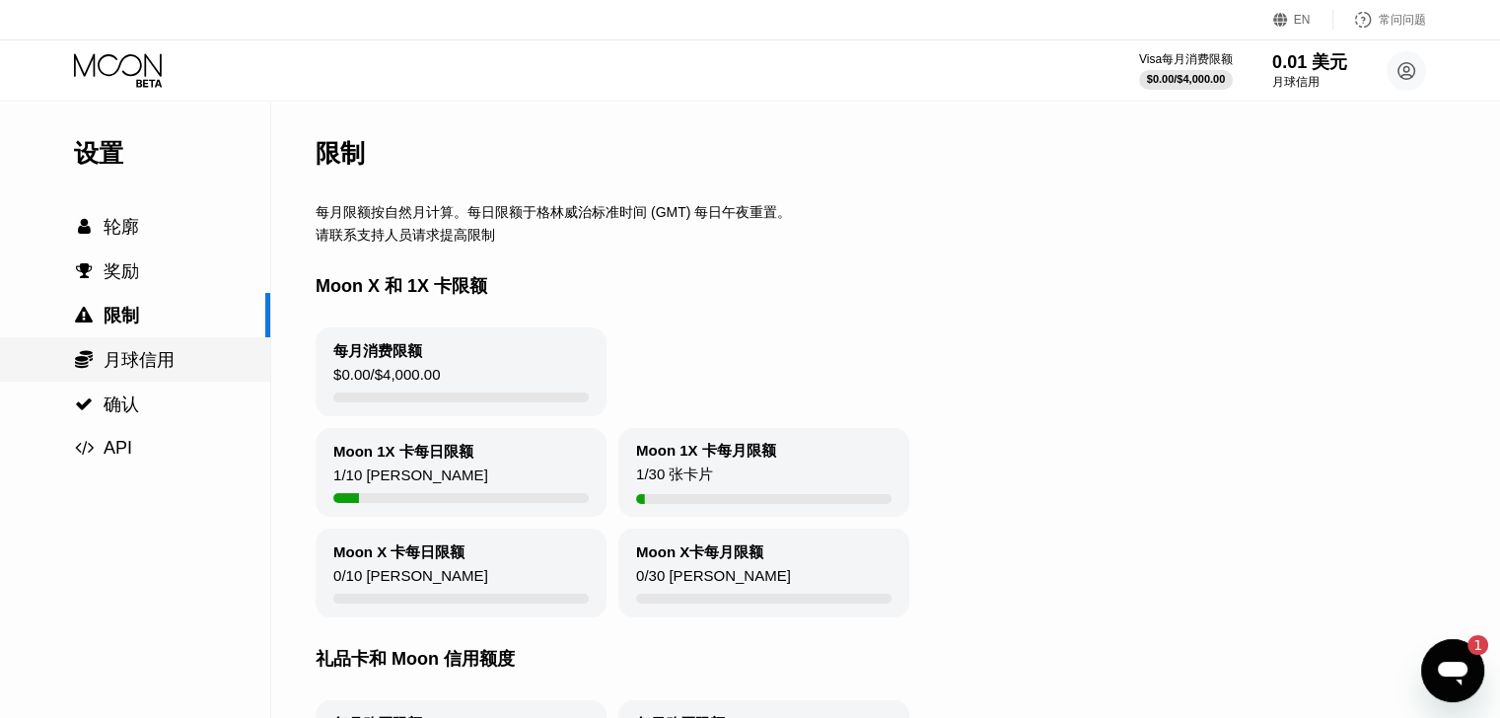
click at [143, 360] on font "月球信用" at bounding box center [139, 360] width 71 height 20
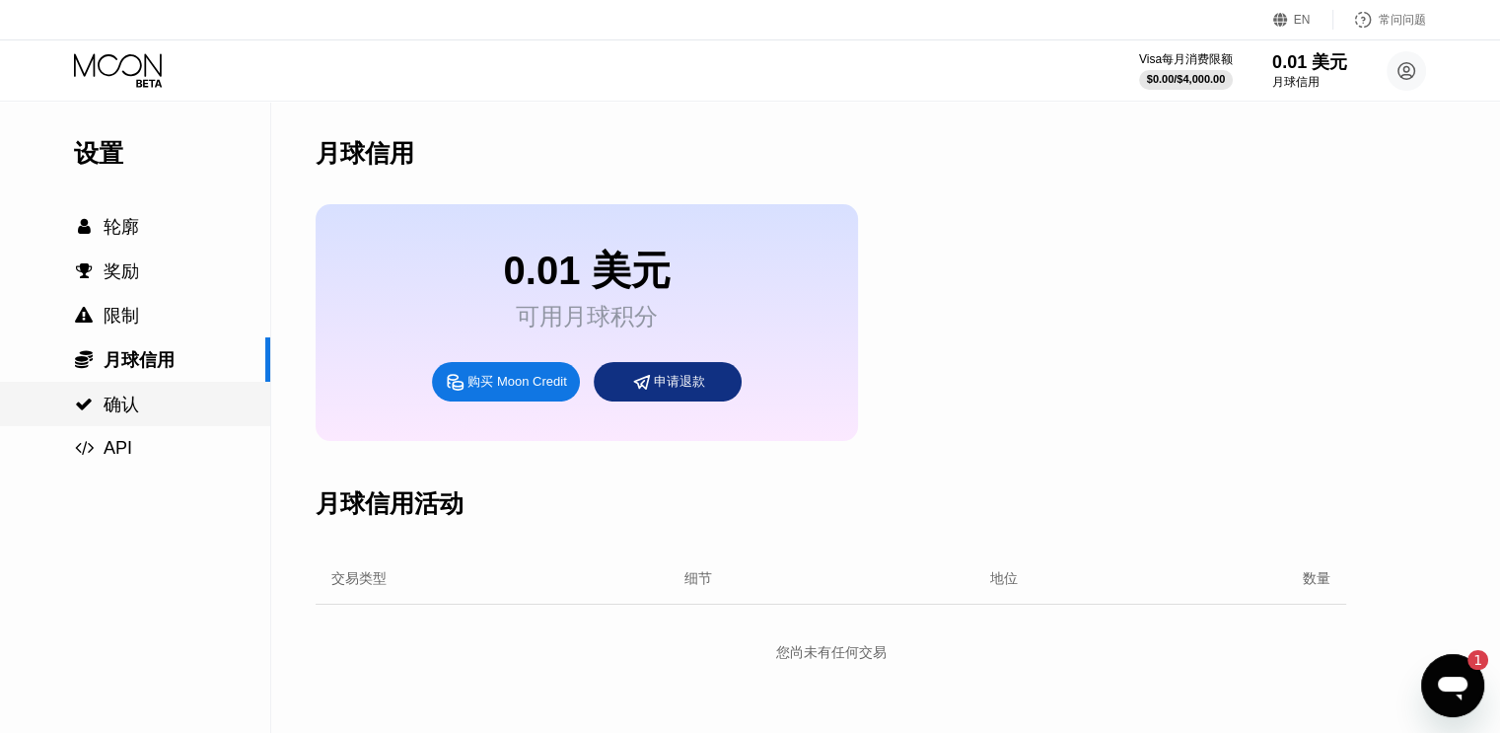
click at [147, 408] on div " 确认" at bounding box center [135, 404] width 270 height 24
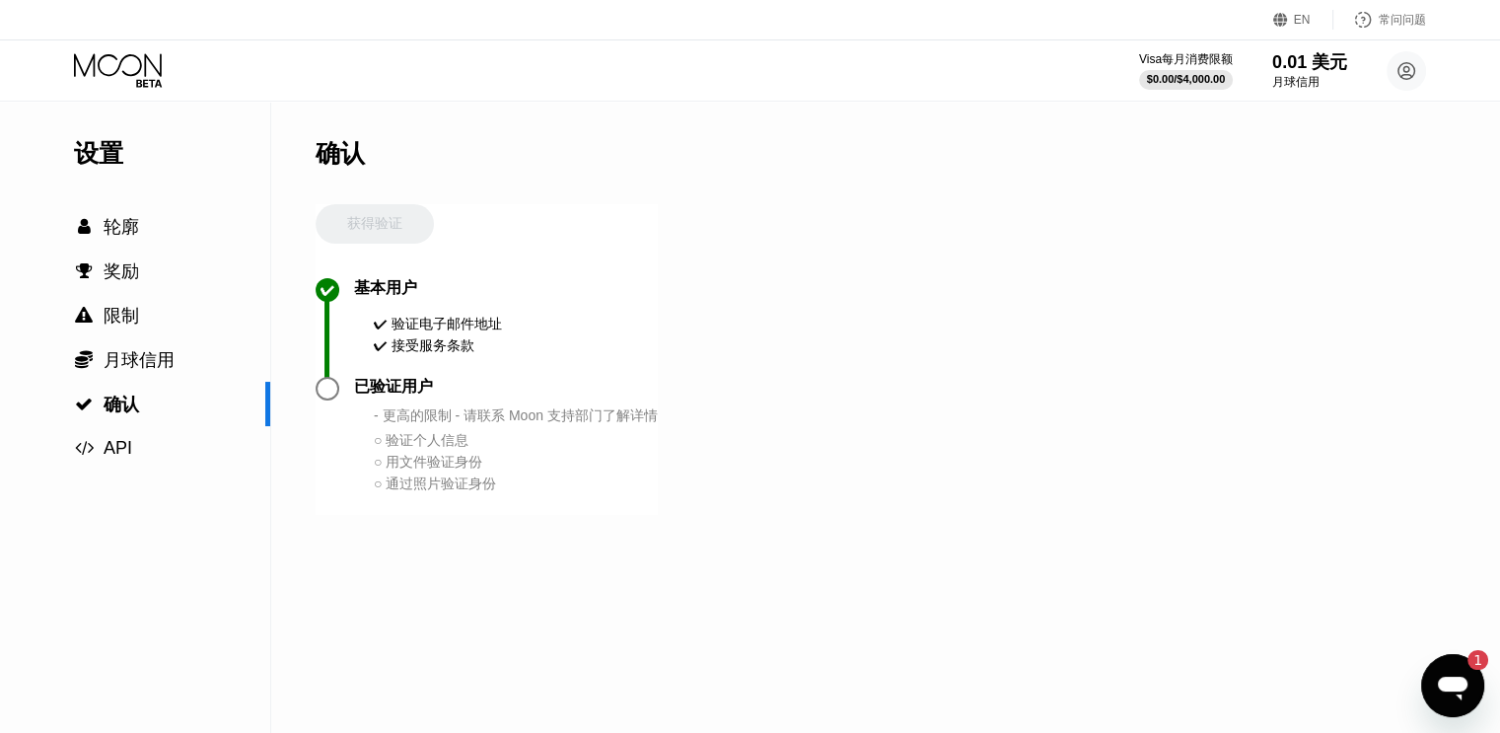
type textarea "x"
click at [130, 70] on icon at bounding box center [120, 70] width 92 height 35
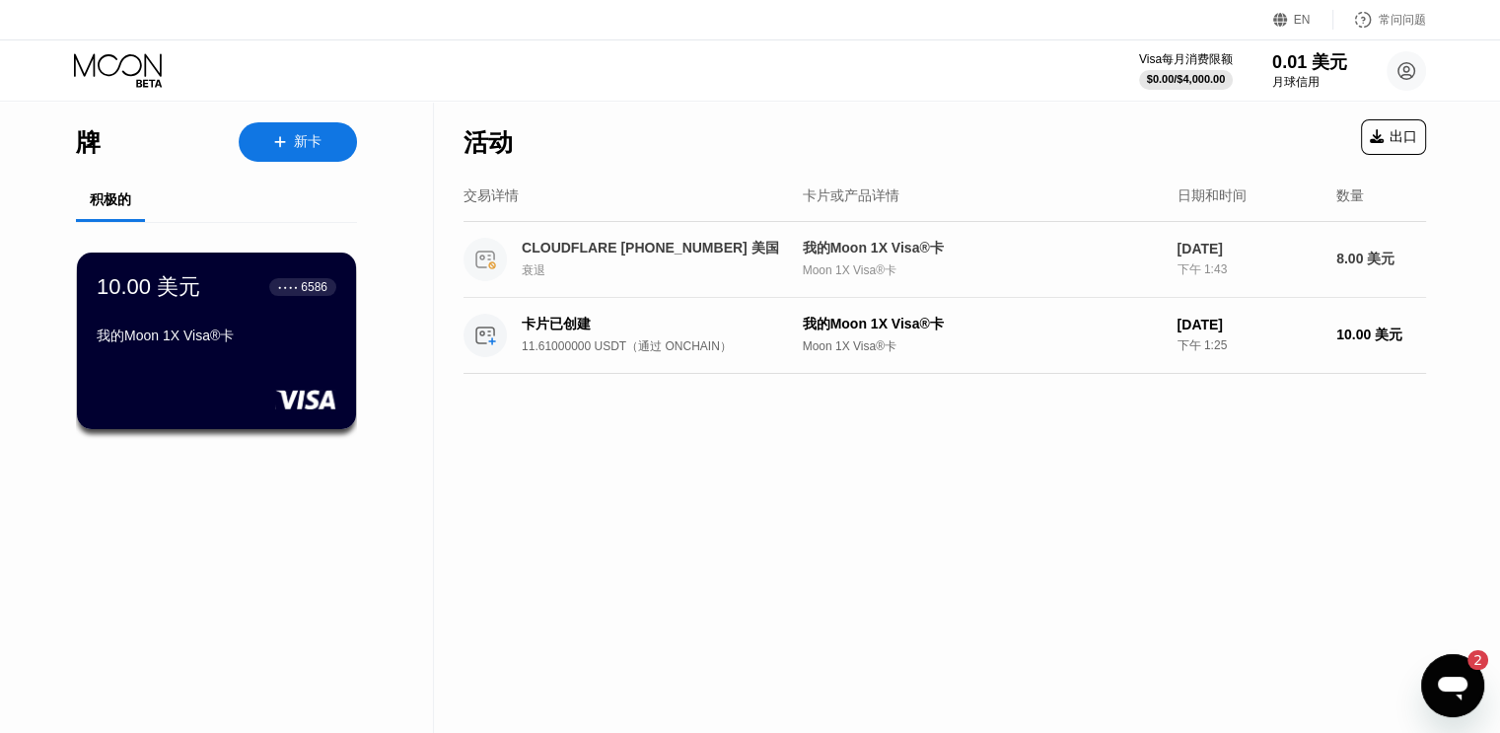
click at [1241, 256] on div "[DATE]" at bounding box center [1248, 249] width 144 height 16
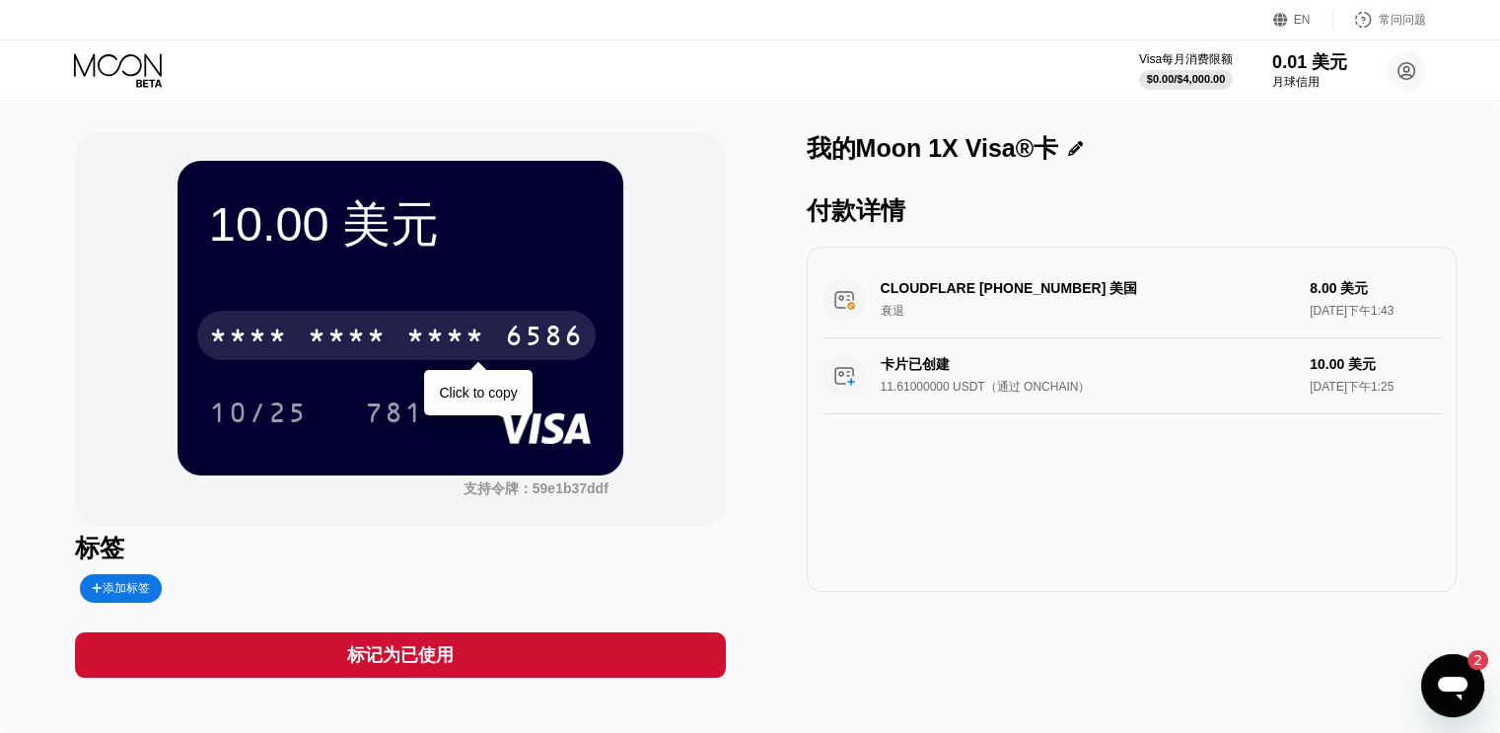
click at [514, 339] on font "6586" at bounding box center [544, 338] width 79 height 32
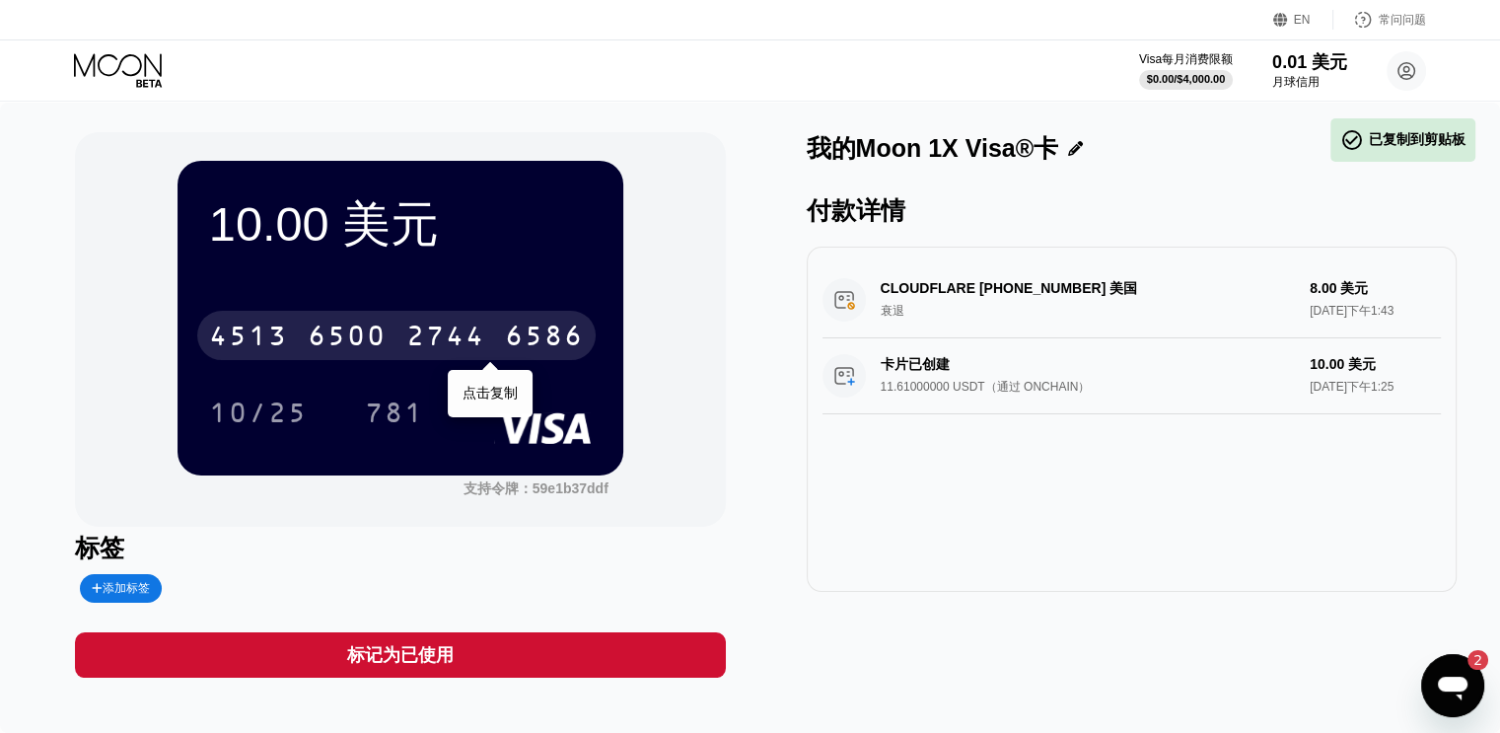
click at [1368, 402] on div "卡片已创建 11.61000000 USDT（通过 ONCHAIN） 10.00 美元 [DATE]下午1:25" at bounding box center [1131, 376] width 618 height 76
click at [1457, 676] on icon "打开消息传送窗口, 2 条未读消息" at bounding box center [1453, 688] width 30 height 24
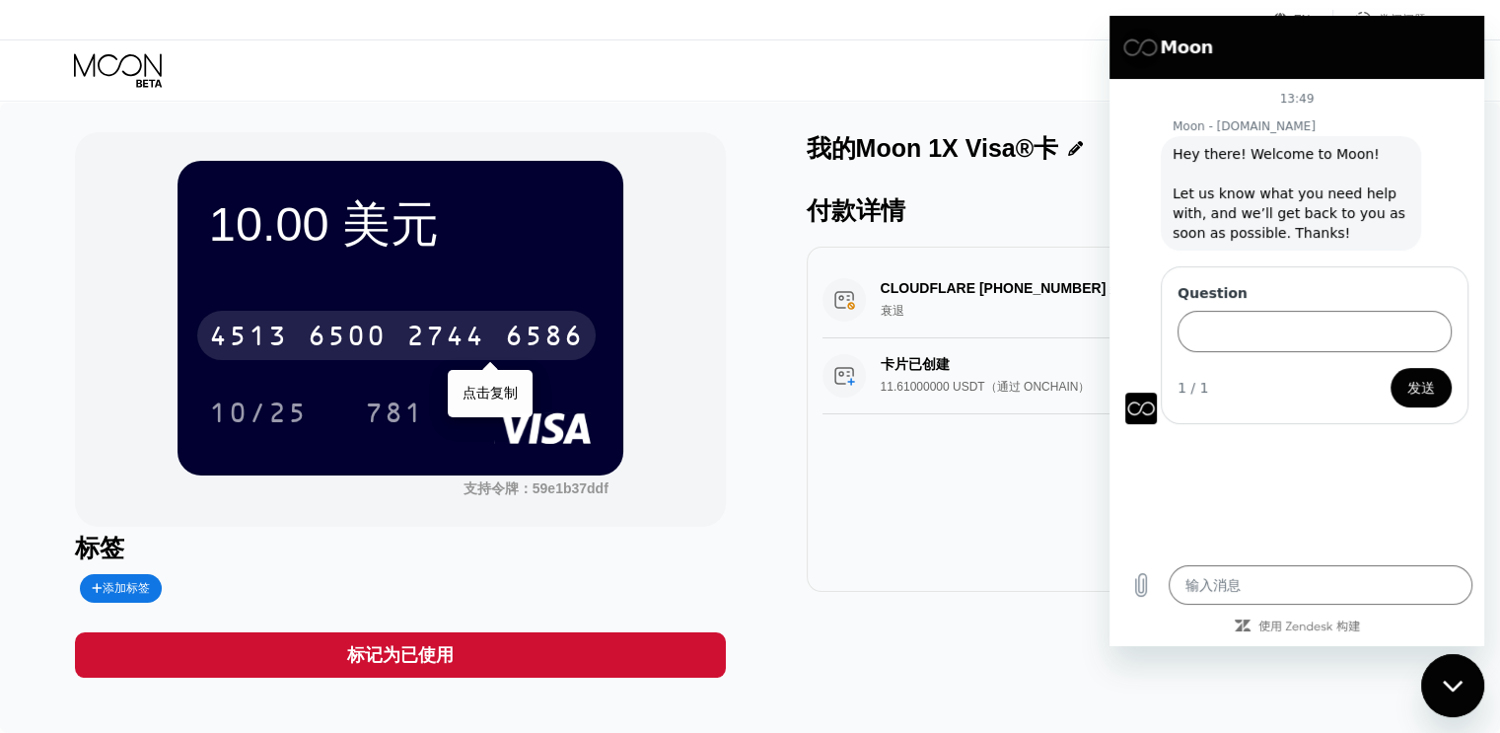
click at [1238, 517] on div "13:49 Moon - [DOMAIN_NAME] Moon - [DOMAIN_NAME] 说： Hey there! Welcome to Moon! …" at bounding box center [1296, 316] width 375 height 474
click at [924, 516] on div "CLOUDFLARE [PHONE_NUMBER] 美国 衰退 8.00 美元 [DATE]下午1:43 卡片已创建 11.61000000 USDT（通过 …" at bounding box center [1132, 419] width 650 height 345
click at [1218, 43] on h2 "Moon" at bounding box center [1324, 47] width 280 height 24
click at [987, 100] on div "Visa每月消费限额 $0.00 / $4,000.00 0.01 美元 月球信用 [PERSON_NAME] [EMAIL_ADDRESS][DOMAIN_…" at bounding box center [750, 70] width 1500 height 60
click at [1444, 679] on icon "关闭消息传送窗口" at bounding box center [1453, 685] width 21 height 13
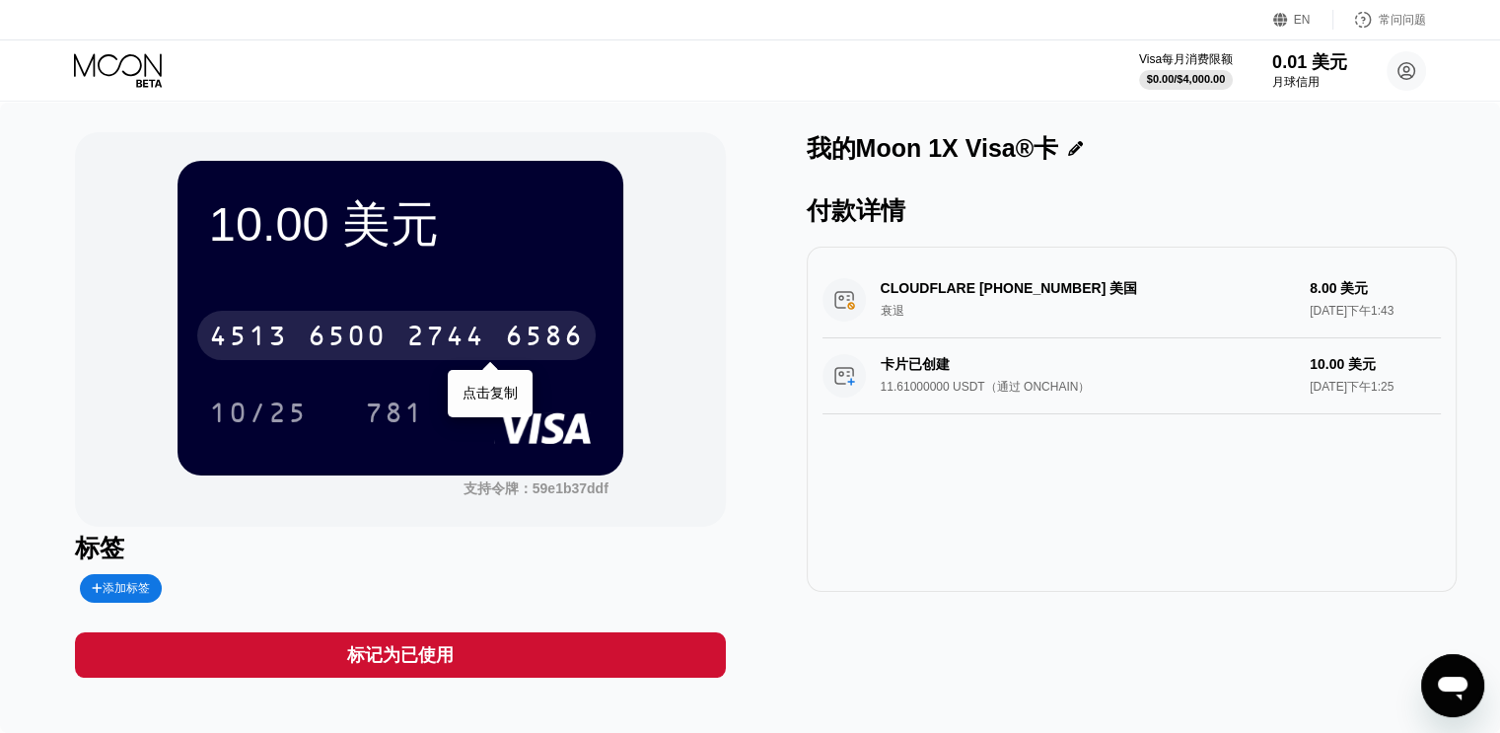
click at [1299, 12] on div "EN" at bounding box center [1303, 20] width 60 height 20
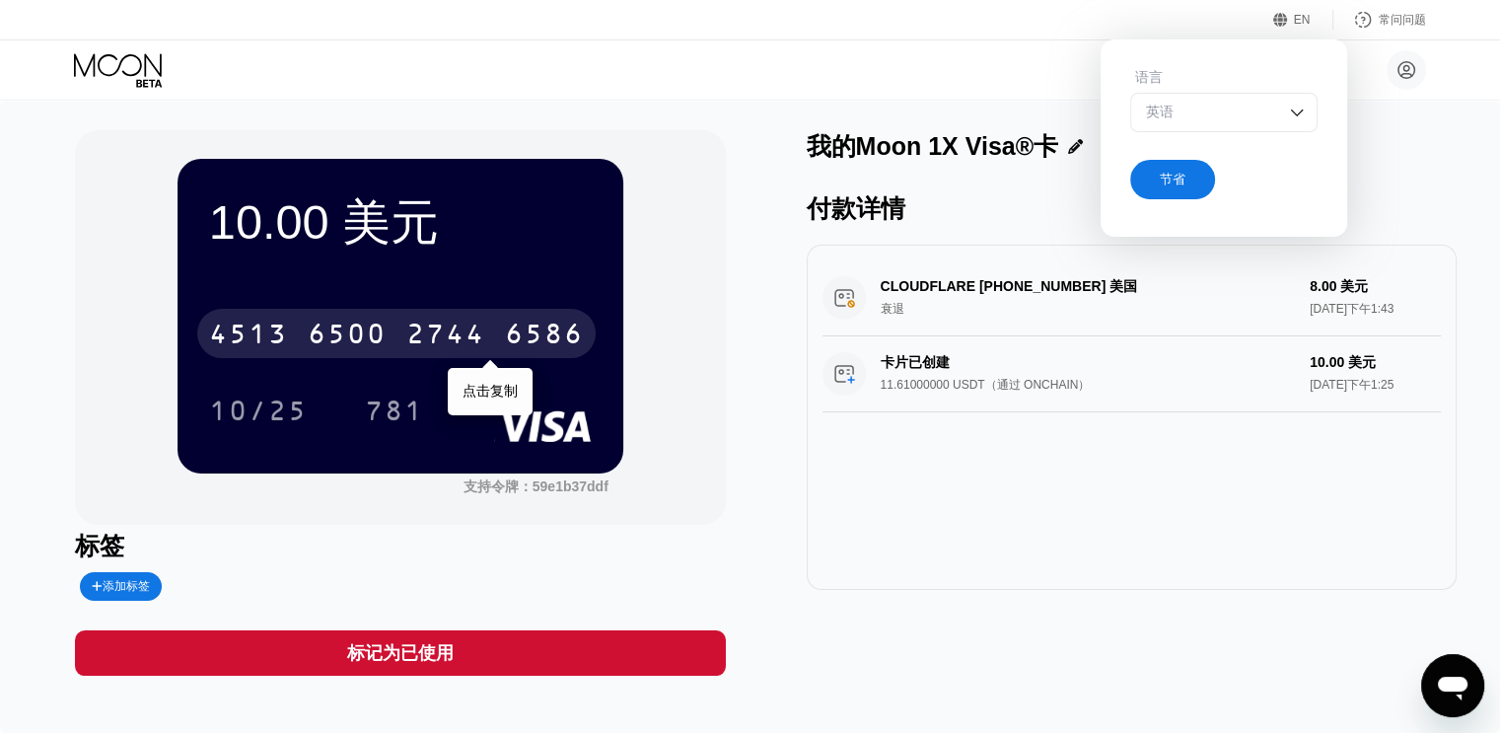
click at [1299, 12] on div "EN" at bounding box center [1303, 20] width 60 height 20
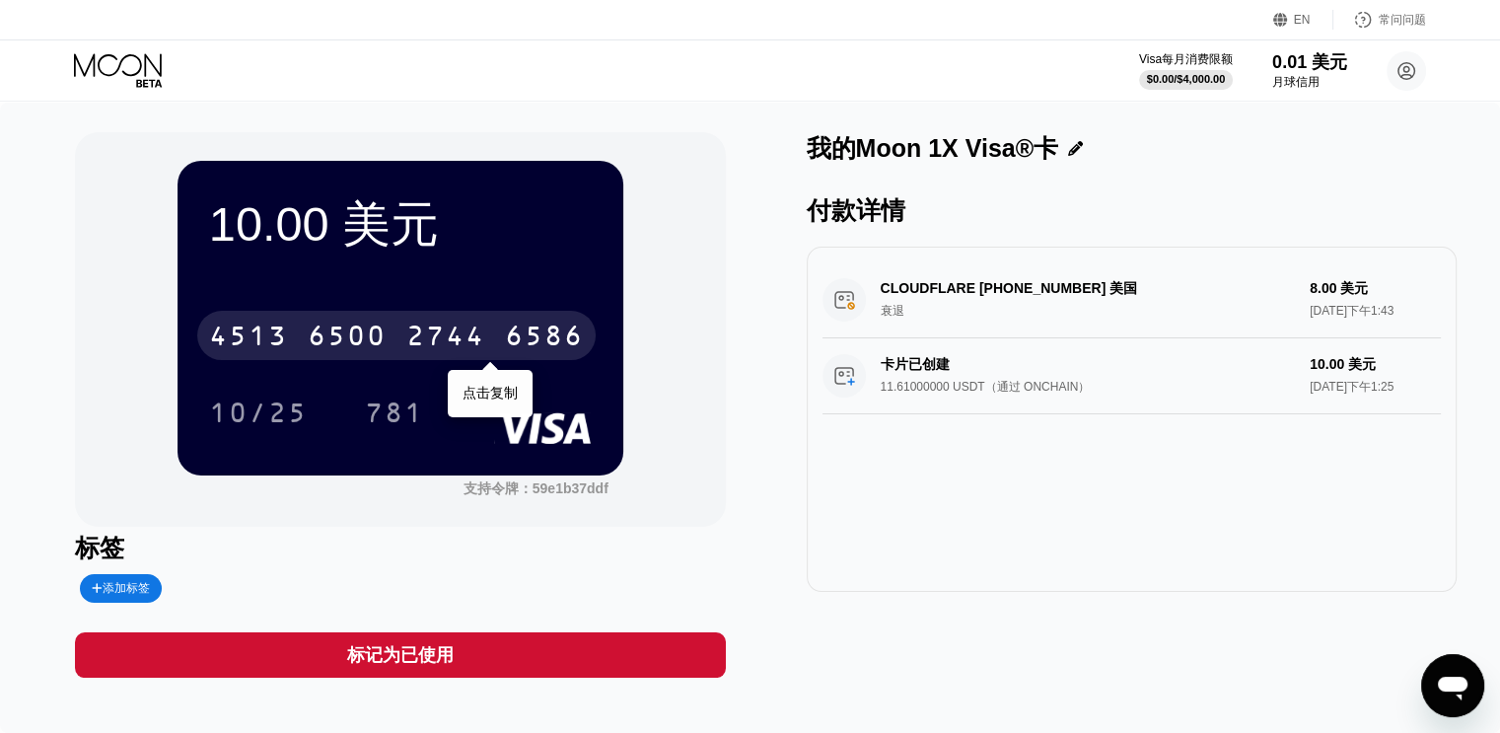
click at [474, 344] on font "2744" at bounding box center [445, 338] width 79 height 32
click at [320, 324] on font "*" at bounding box center [318, 338] width 20 height 32
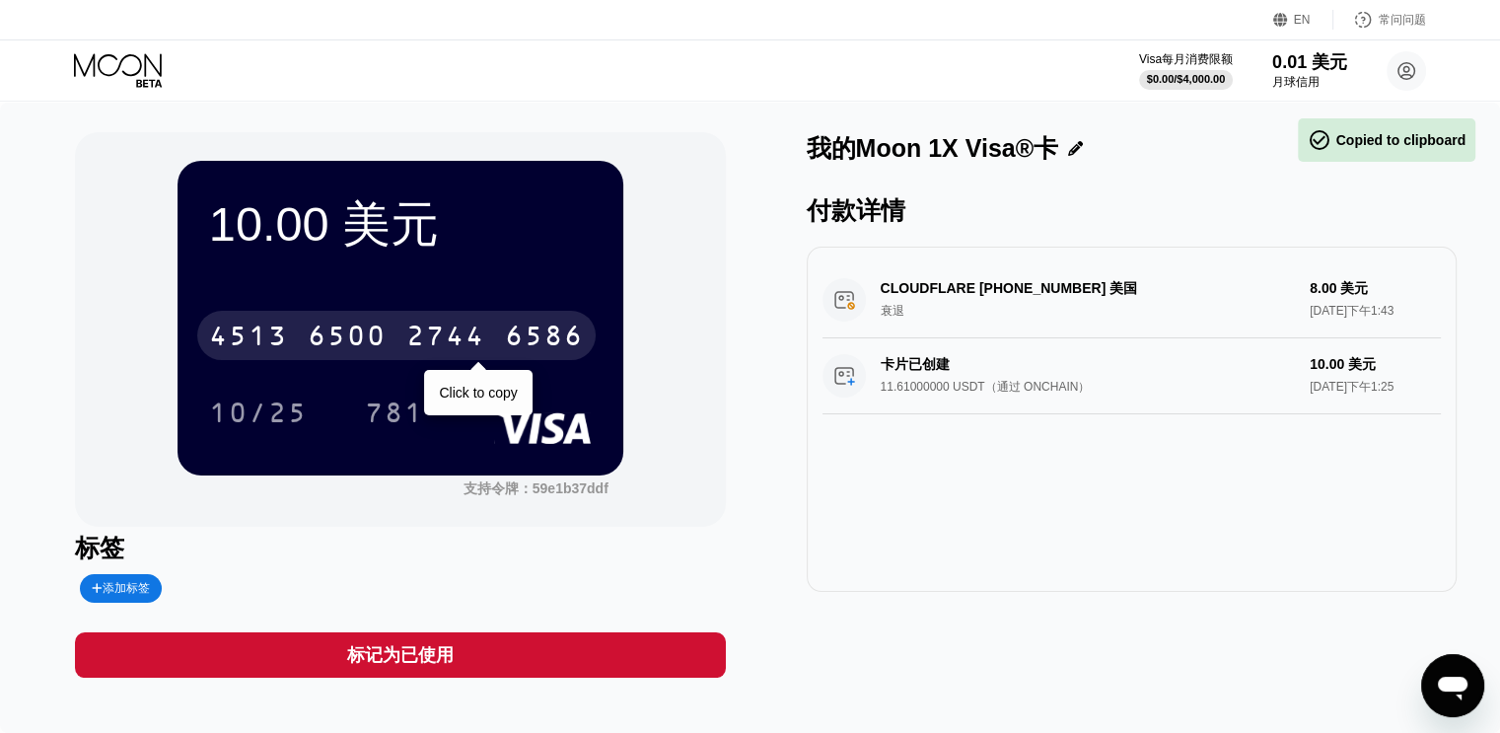
click at [372, 331] on div "6500" at bounding box center [347, 338] width 79 height 32
click at [347, 327] on font "*" at bounding box center [337, 338] width 20 height 32
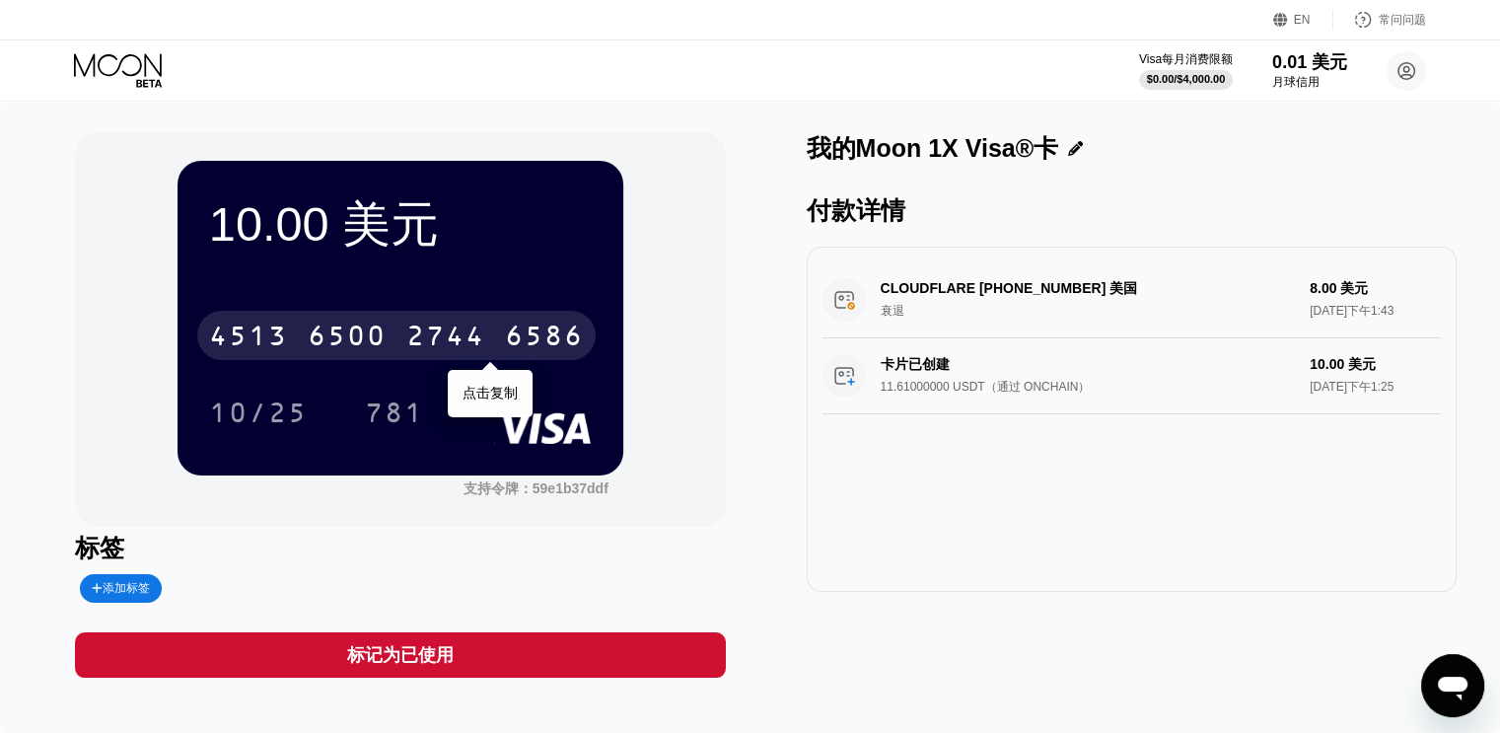
click at [362, 327] on font "6500" at bounding box center [347, 338] width 79 height 32
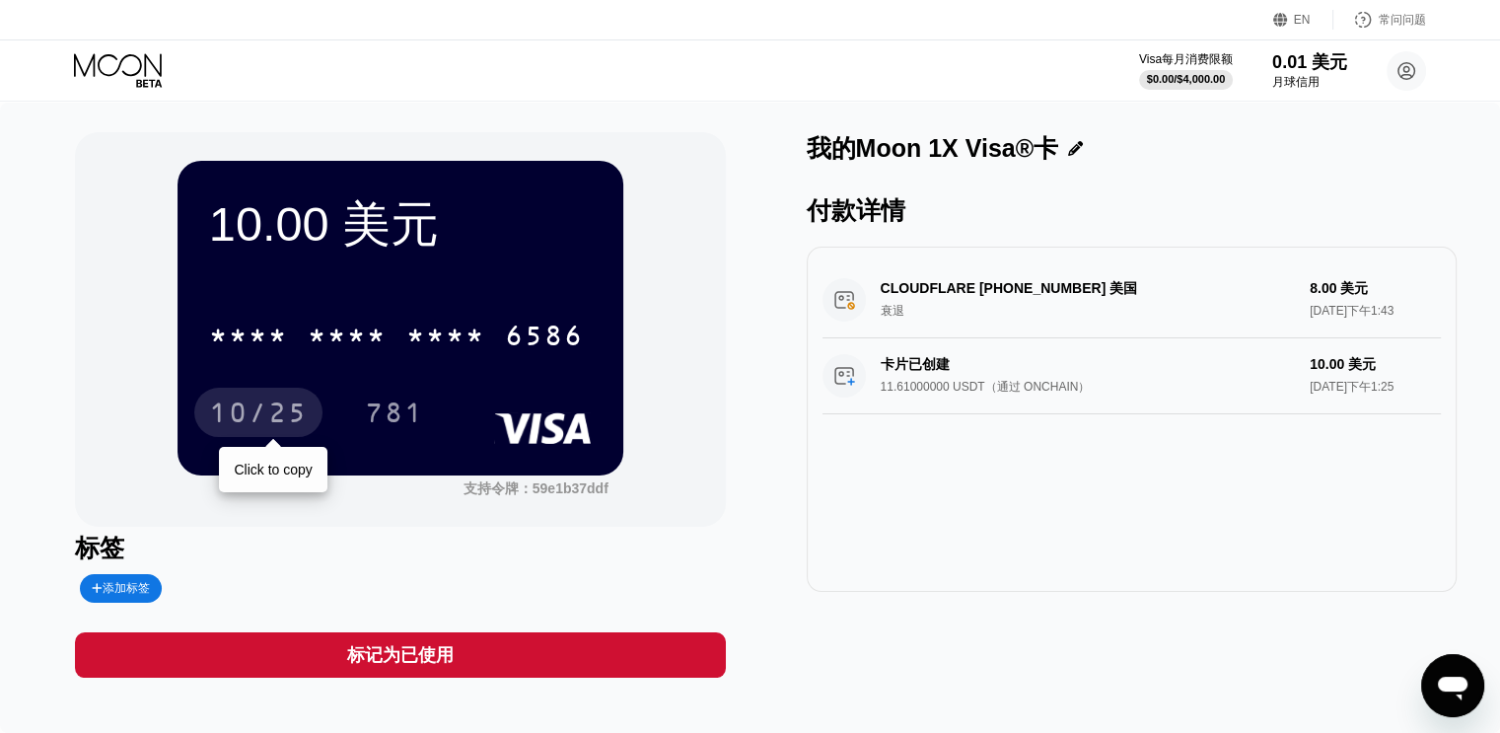
click at [248, 426] on font "10/25" at bounding box center [258, 415] width 99 height 32
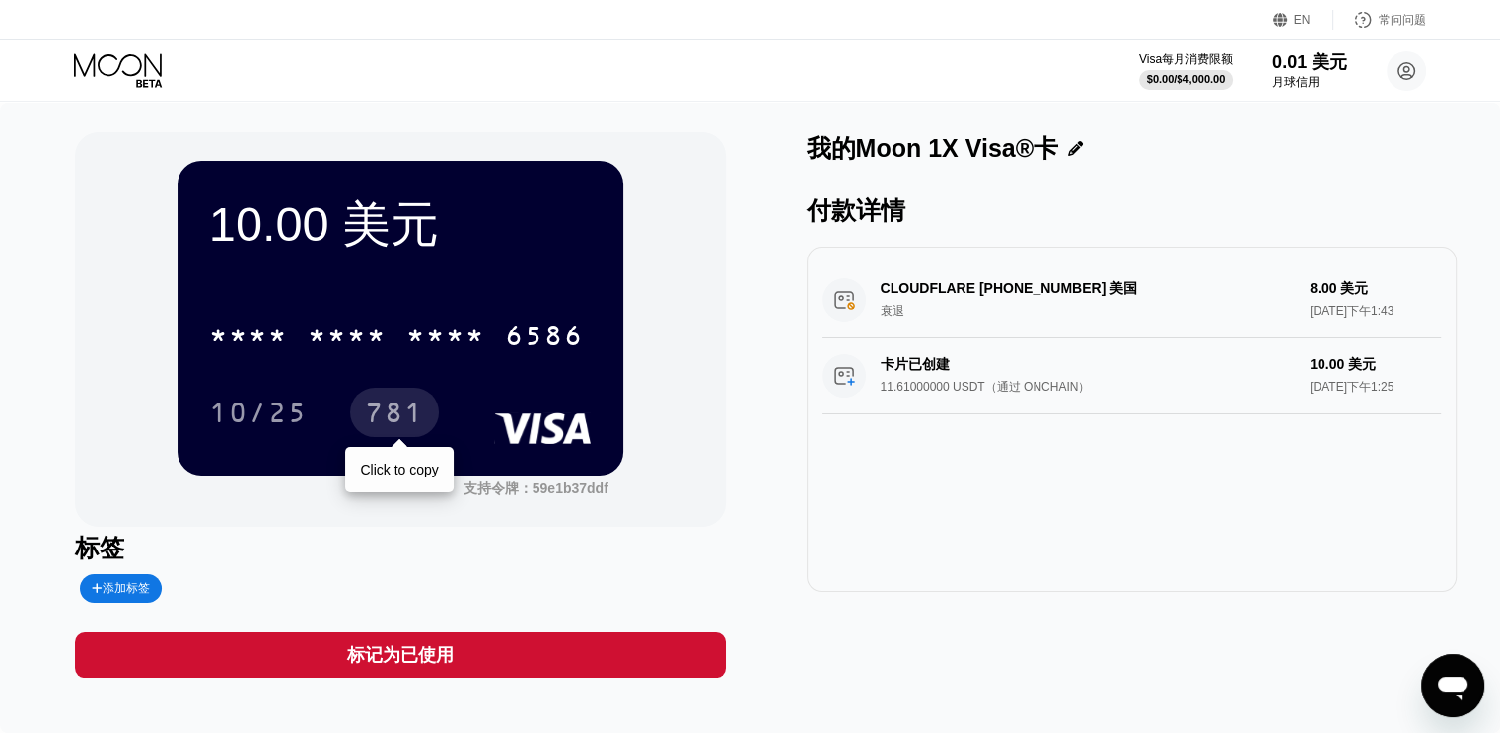
click at [399, 431] on font "781" at bounding box center [394, 415] width 59 height 32
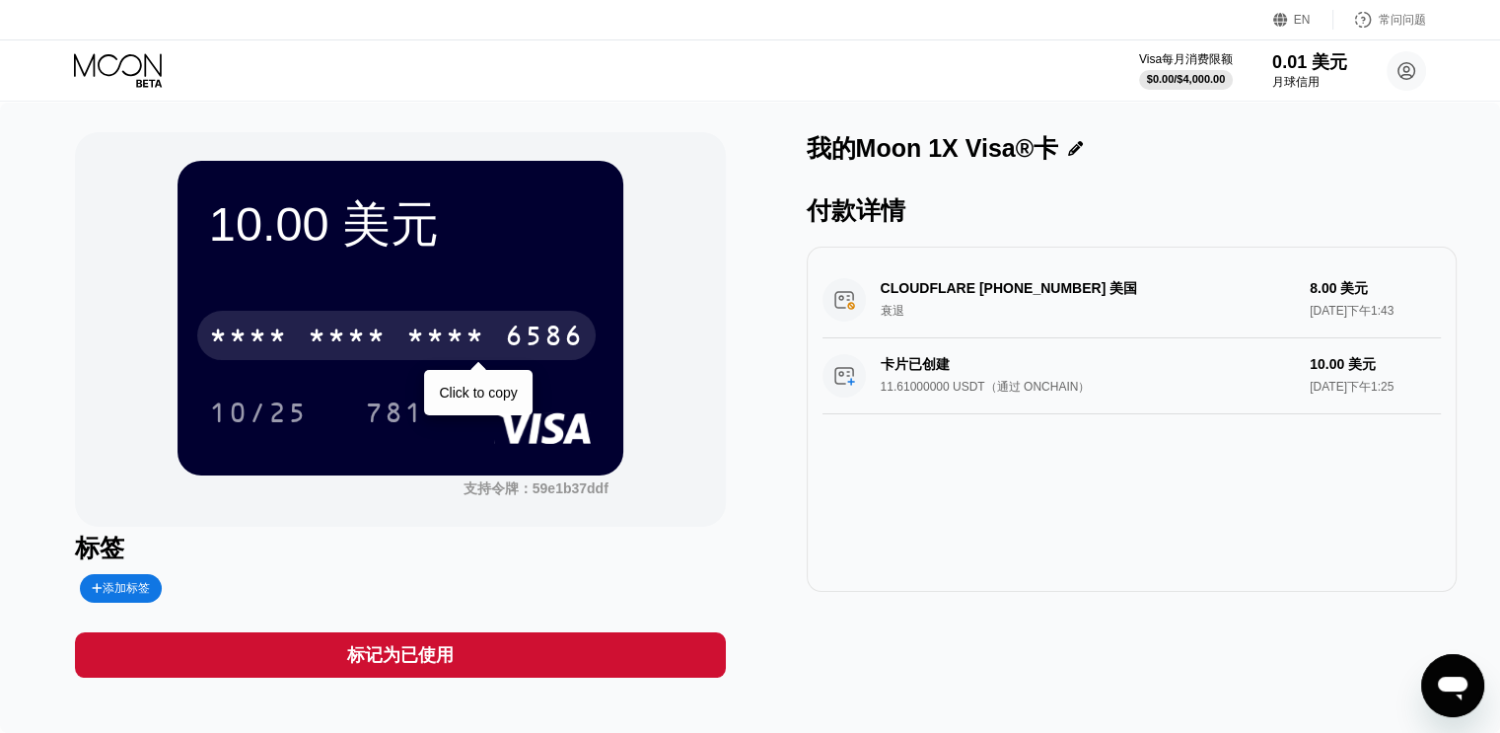
type textarea "x"
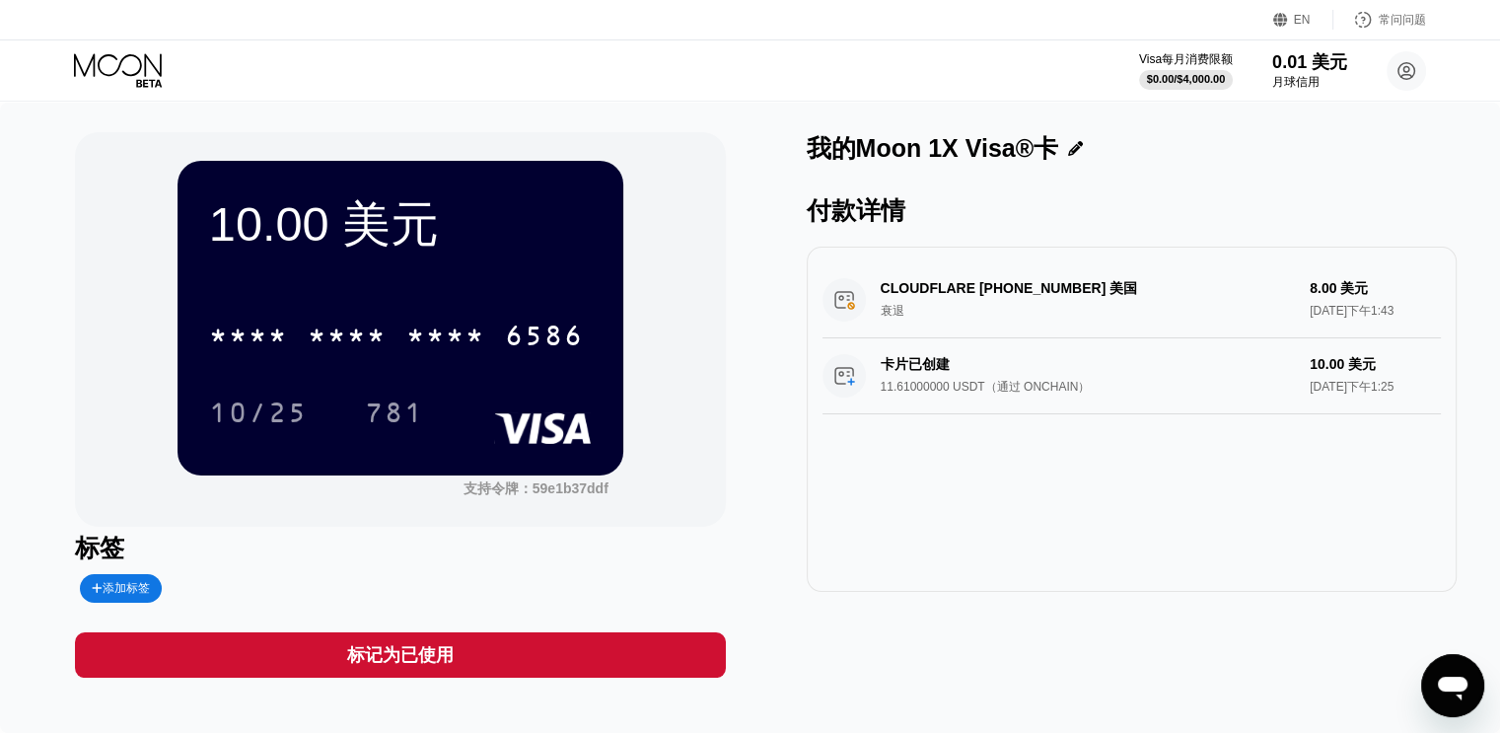
click at [772, 529] on div "10.00 美元 * * * * * * * * * * * * 6586 10/25 781 支持令牌： 59e1b37ddf 标签 添加标签 标记为已使用…" at bounding box center [750, 404] width 1350 height 545
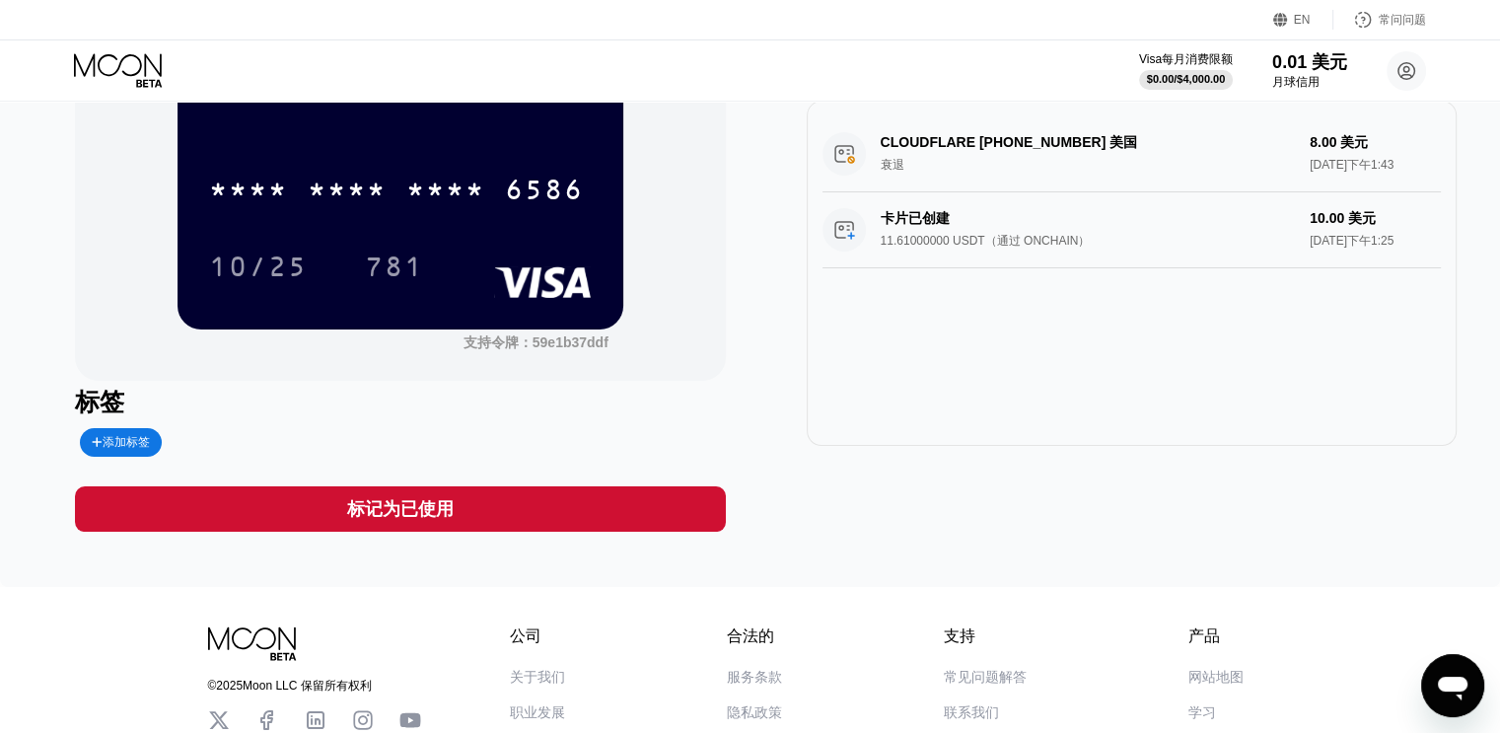
scroll to position [131, 0]
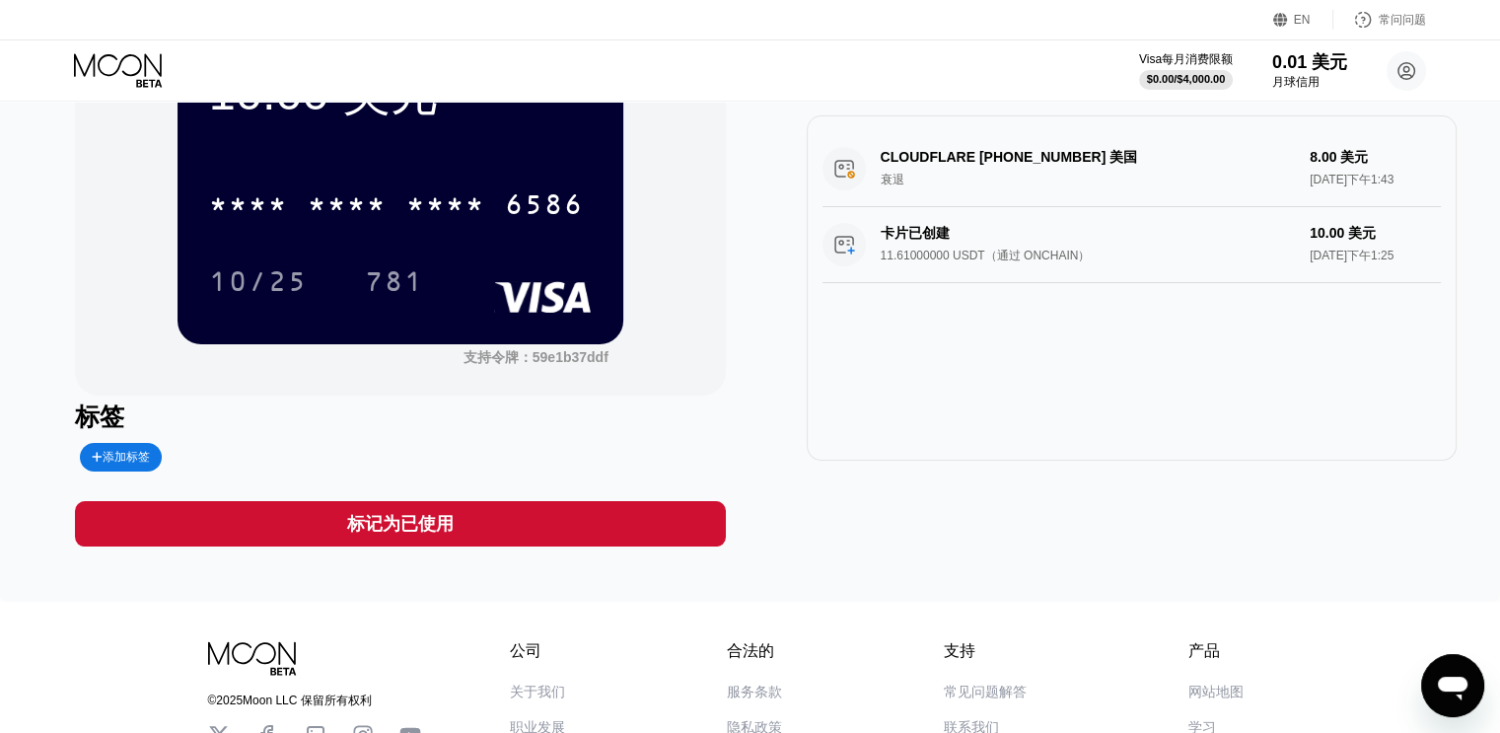
click at [531, 266] on div "* * * * * * * * * * * * 6586 10/25 781" at bounding box center [400, 223] width 383 height 116
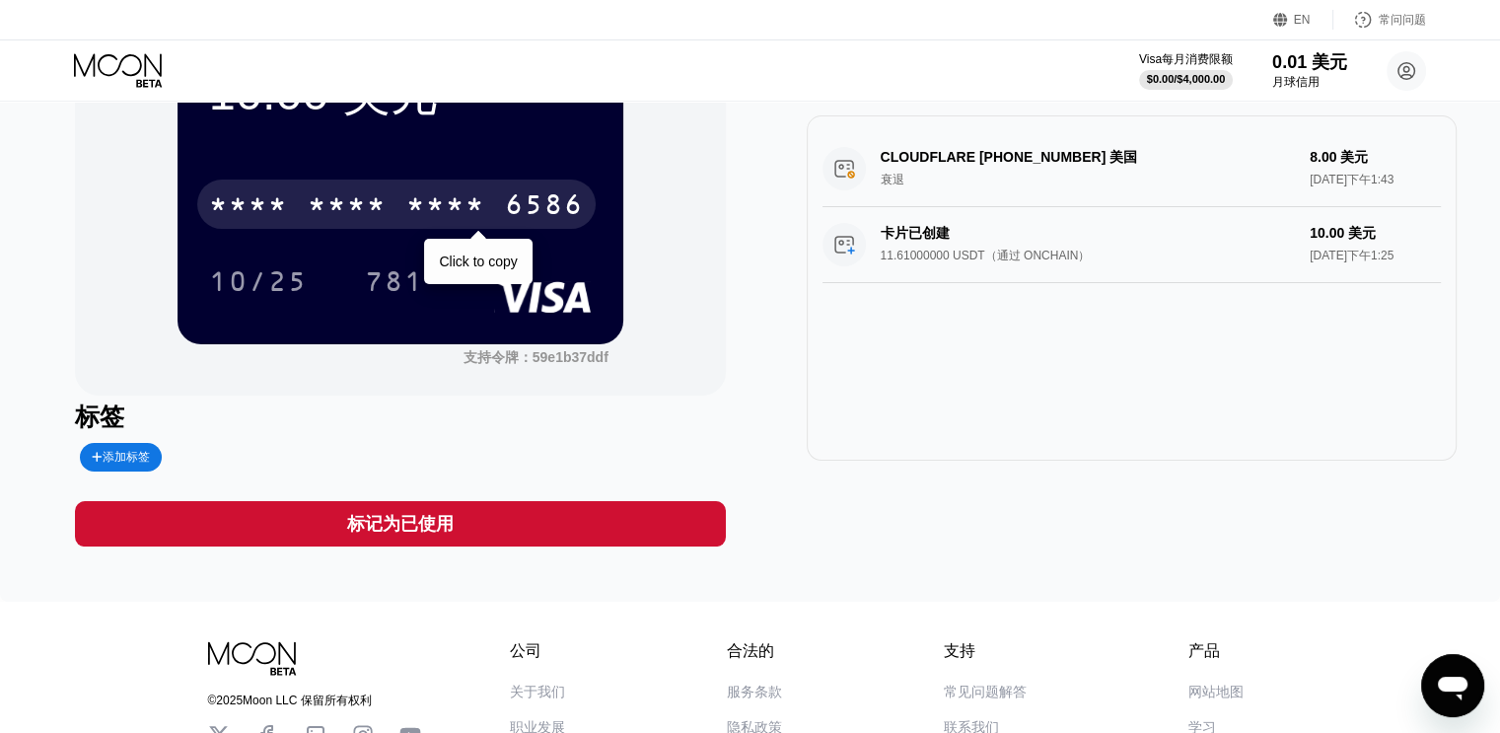
click at [406, 204] on font "*" at bounding box center [416, 207] width 20 height 32
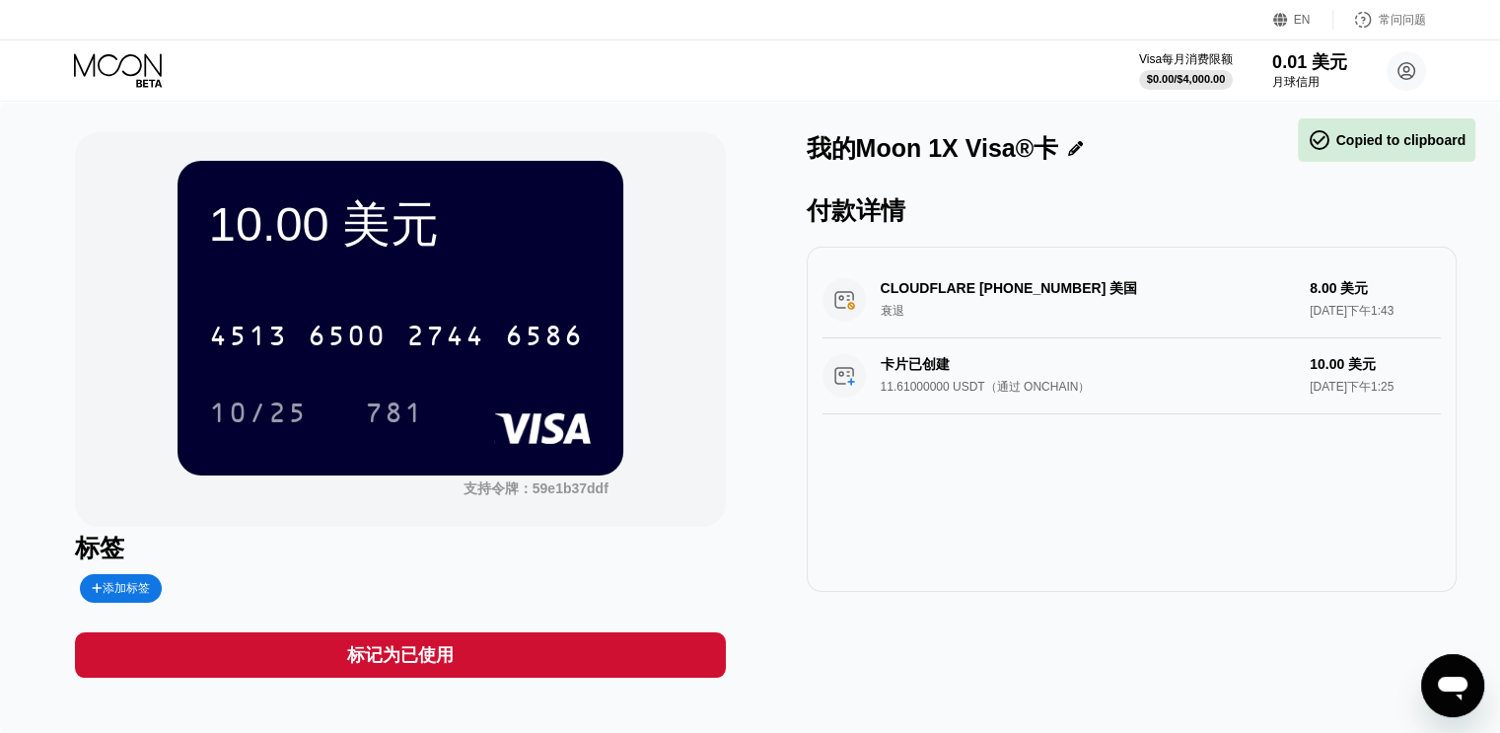
scroll to position [0, 0]
click at [1039, 151] on font "我的Moon 1X Visa®卡" at bounding box center [933, 148] width 252 height 28
click at [1078, 154] on icon at bounding box center [1075, 148] width 15 height 15
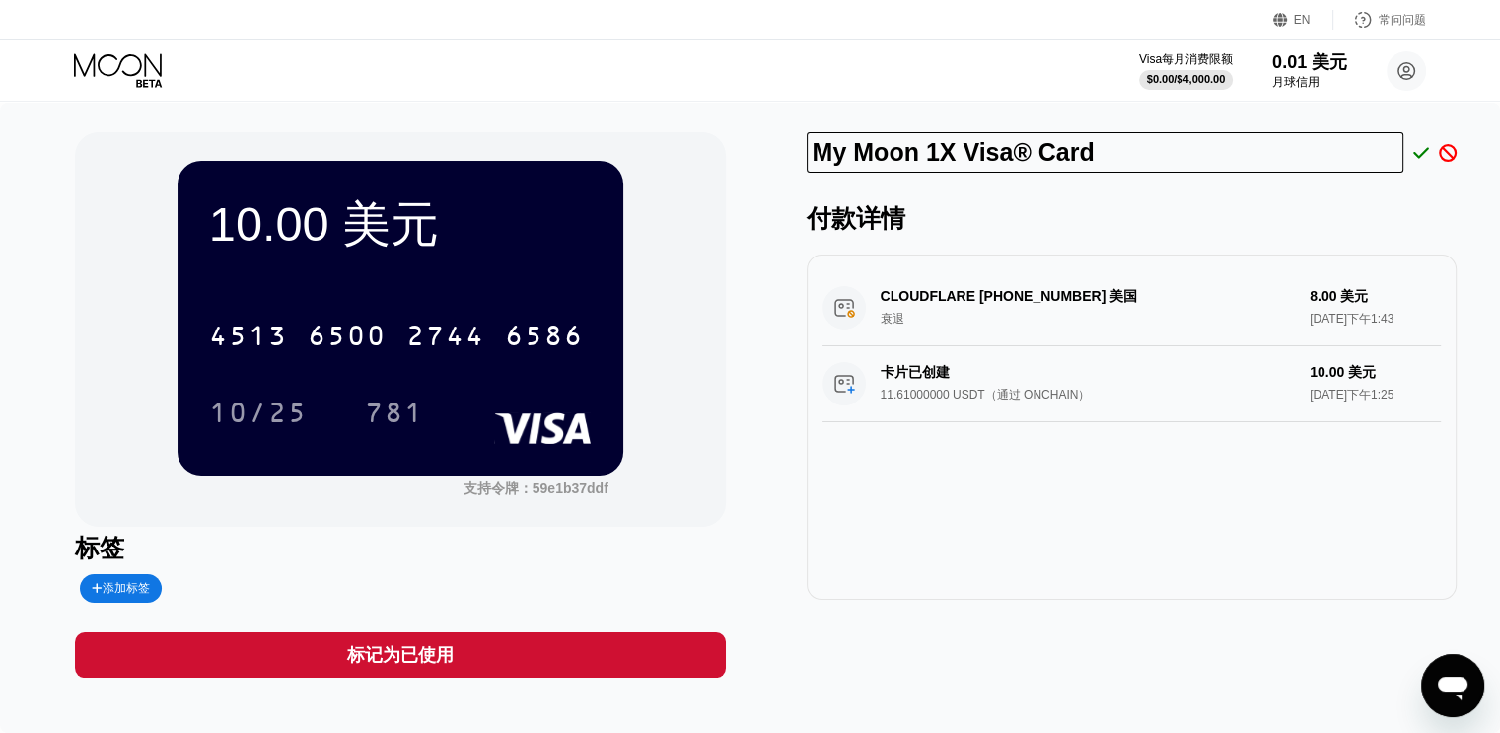
drag, startPoint x: 1164, startPoint y: 163, endPoint x: 776, endPoint y: 156, distance: 387.6
click at [776, 156] on div "10.00 美元 4513 6500 2744 6586 10/25 781 支持令牌： 59e1b37ddf 标签 添加标签 标记为已使用 My Moon …" at bounding box center [750, 404] width 1350 height 545
type input "liuxin"
click at [1421, 152] on icon at bounding box center [1421, 152] width 16 height 11
click at [978, 206] on div "付款详情" at bounding box center [1132, 218] width 650 height 33
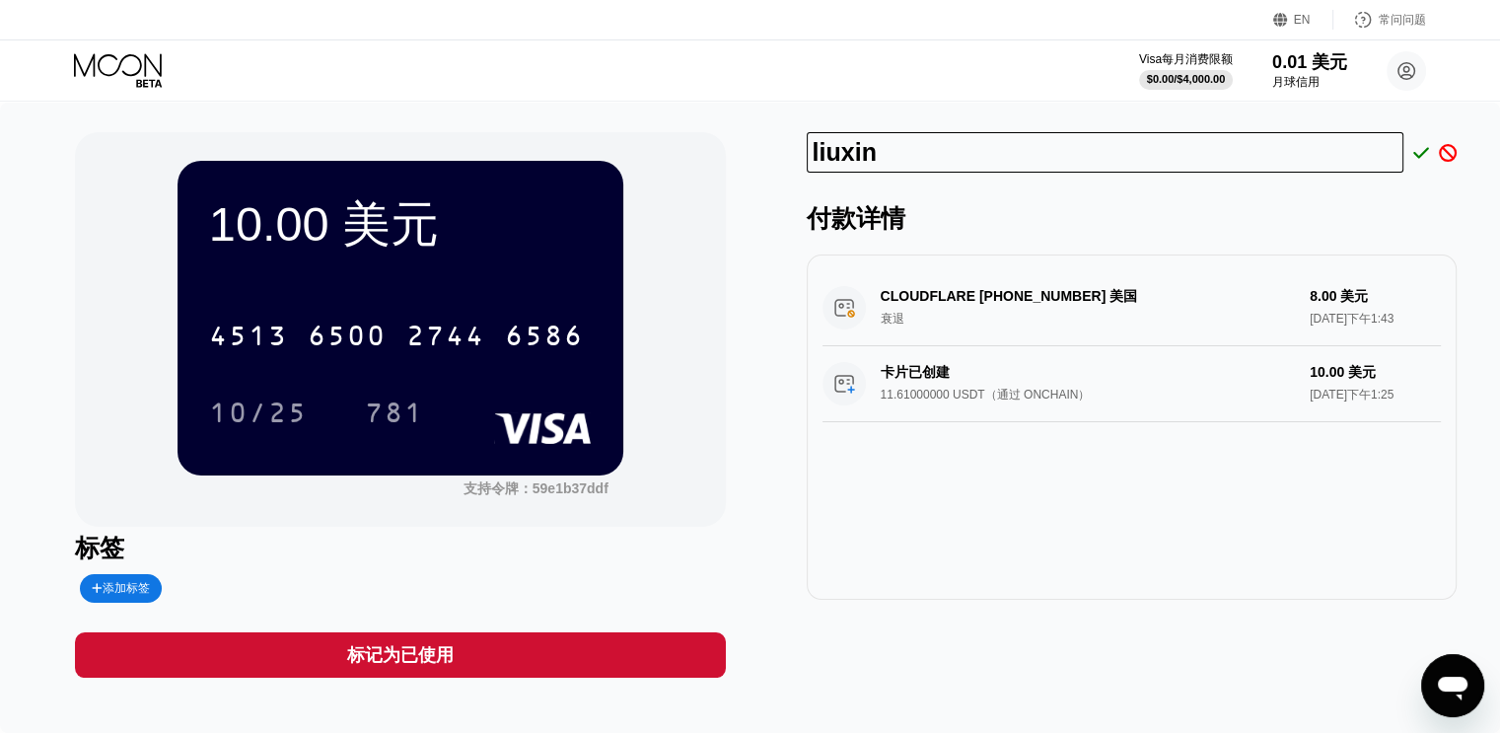
click at [1165, 231] on div "付款详情" at bounding box center [1132, 218] width 650 height 33
click at [1129, 647] on div "liuxin 付款详情 CLOUDFLARE +18889935273 美国 衰退 8.00 美元 2025年8月20日下午1:43 卡片已创建 11.610…" at bounding box center [1132, 404] width 650 height 545
click at [1418, 155] on icon at bounding box center [1421, 152] width 16 height 11
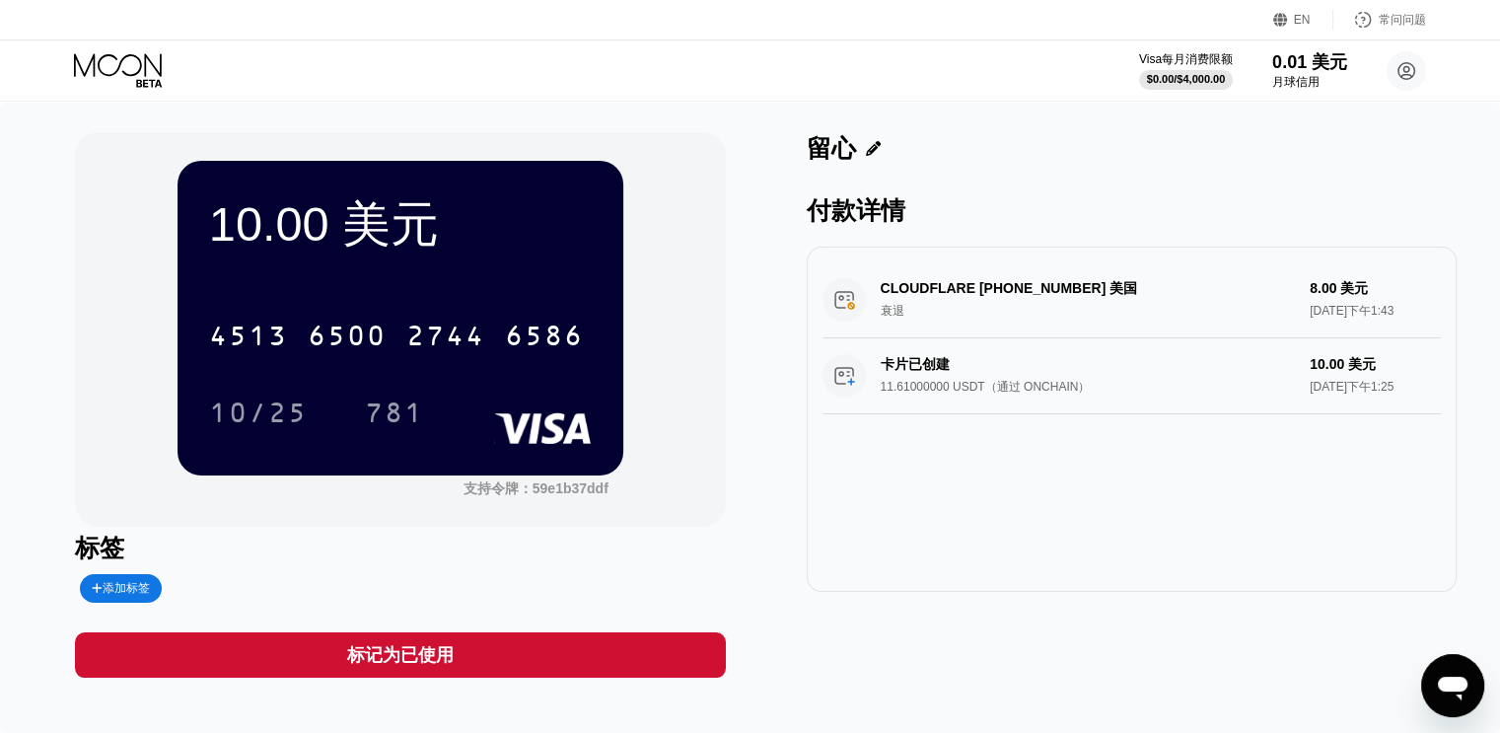
click at [905, 294] on div "CLOUDFLARE +18889935273 美国 衰退 8.00 美元 2025年8月20日下午1:43" at bounding box center [1131, 300] width 618 height 76
click at [827, 154] on font "留心" at bounding box center [831, 148] width 49 height 28
type textarea "x"
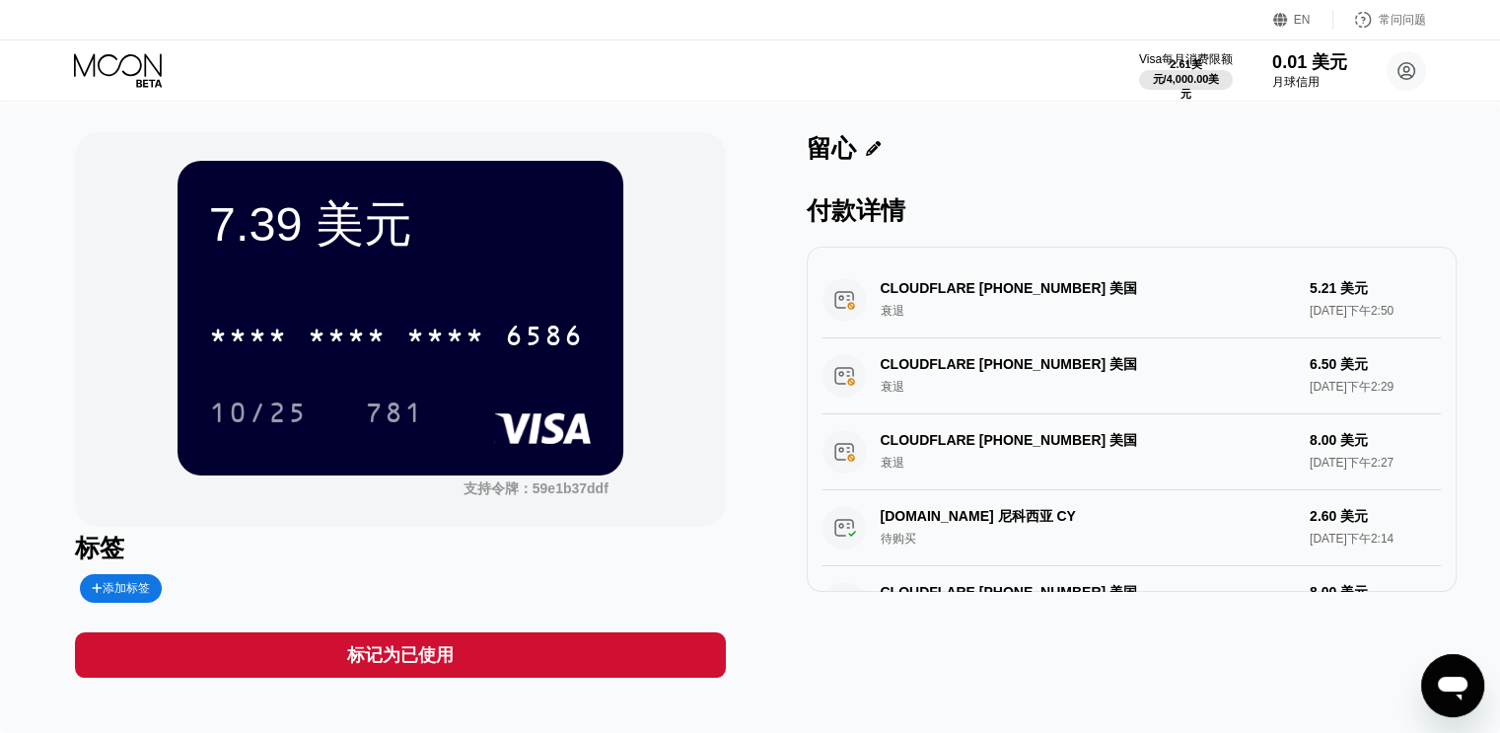
click at [1389, 227] on div "付款详情" at bounding box center [1132, 210] width 650 height 33
click at [1267, 300] on div "CLOUDFLARE [PHONE_NUMBER] 美国 衰退 5.21 美元 [DATE]下午2:50" at bounding box center [1131, 300] width 618 height 76
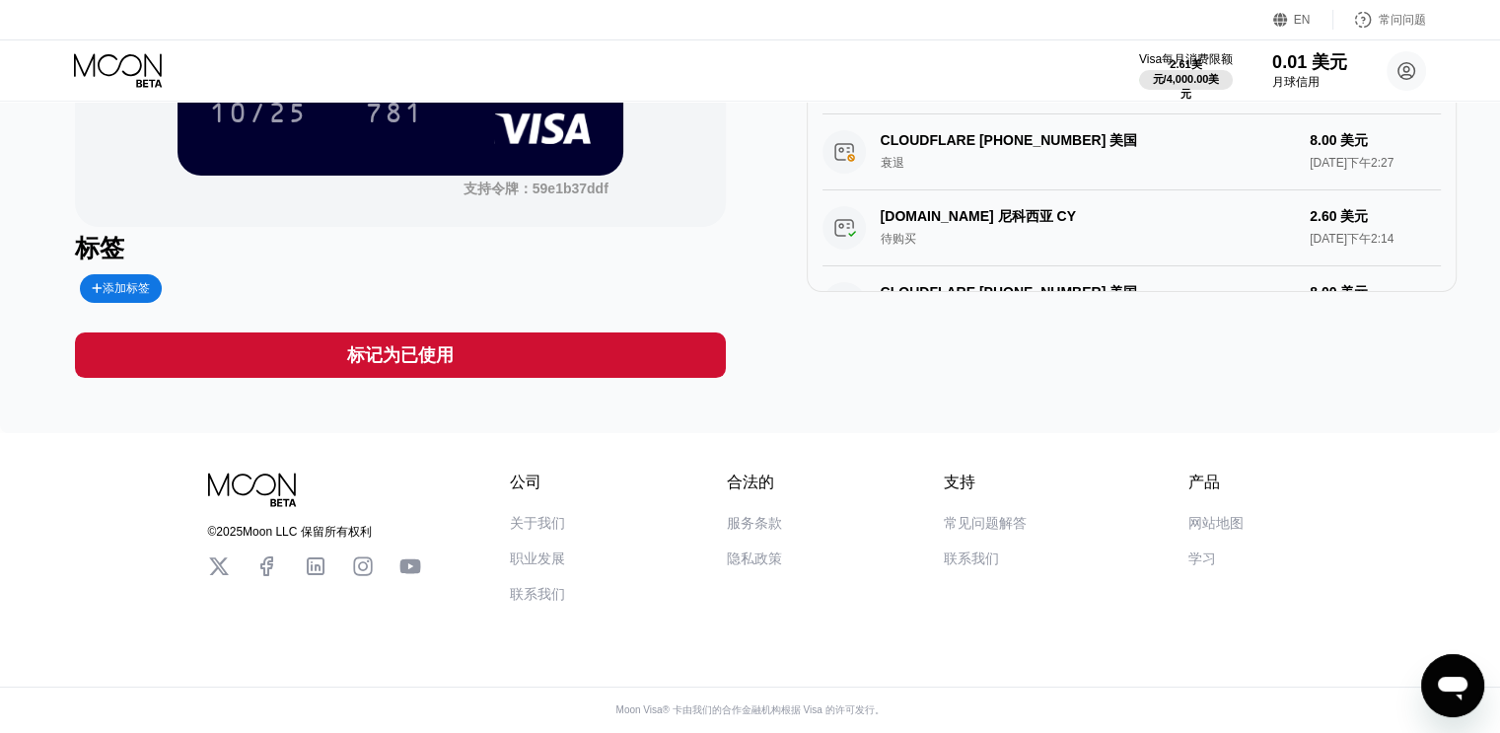
scroll to position [309, 0]
click at [423, 363] on div "标记为已使用" at bounding box center [400, 354] width 650 height 45
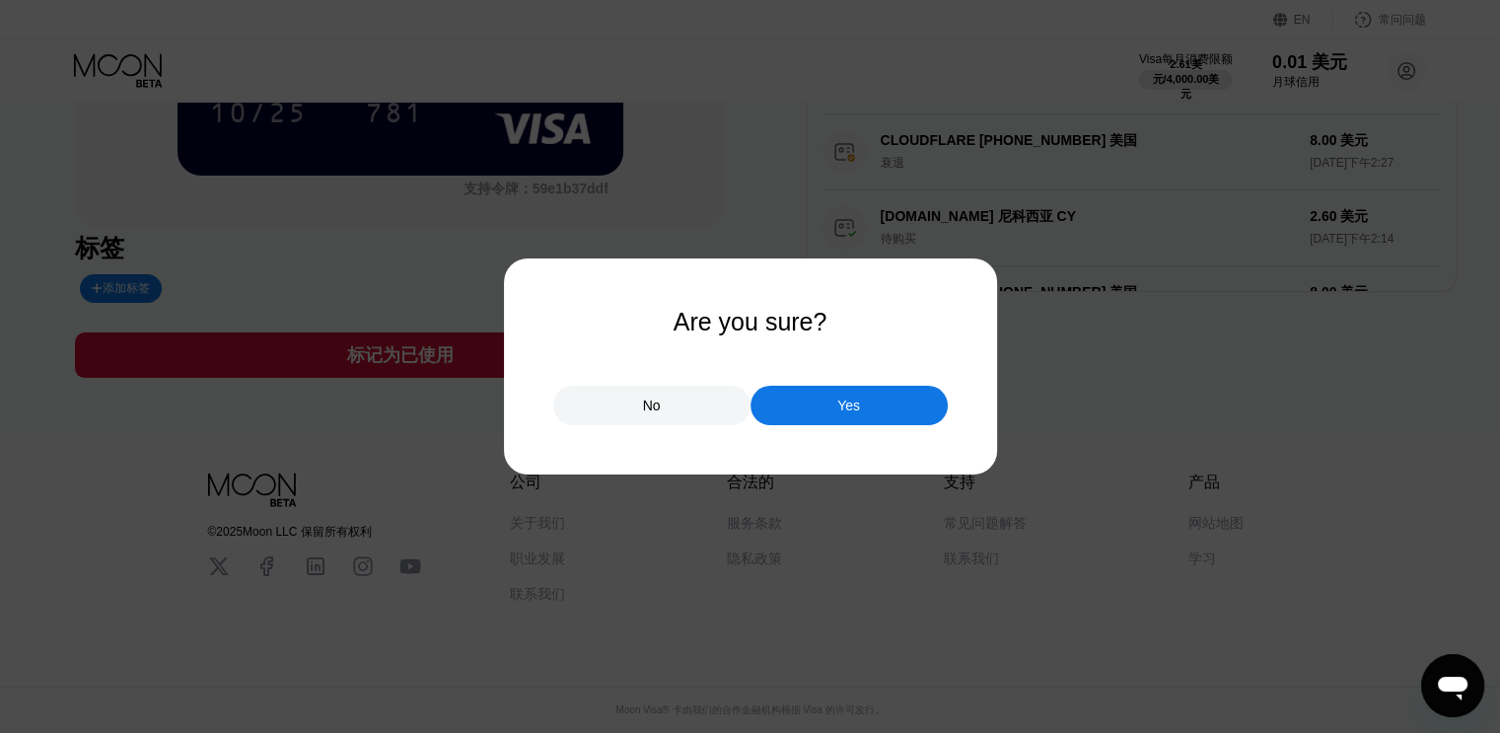
click at [821, 417] on div "Yes" at bounding box center [848, 405] width 197 height 39
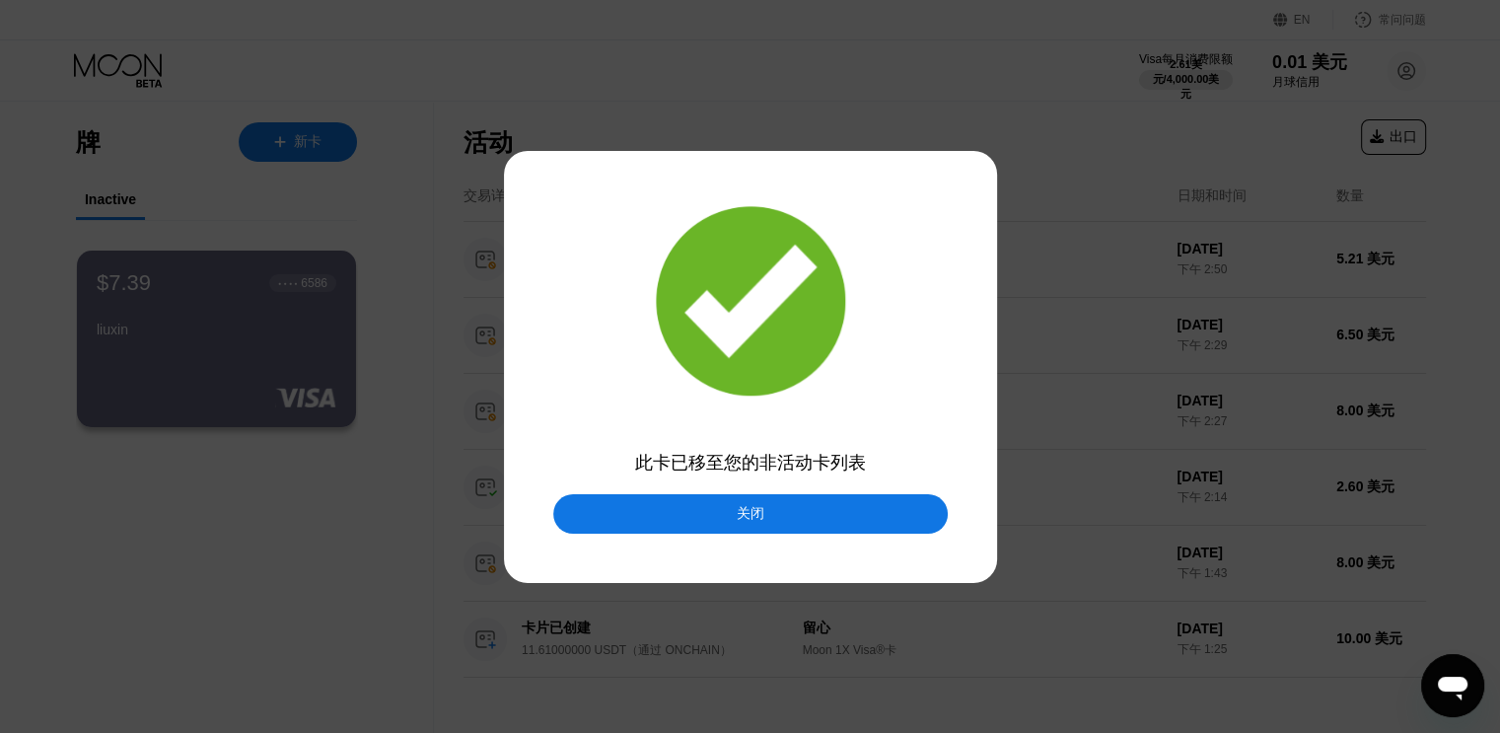
click at [756, 506] on font "关闭" at bounding box center [751, 513] width 28 height 16
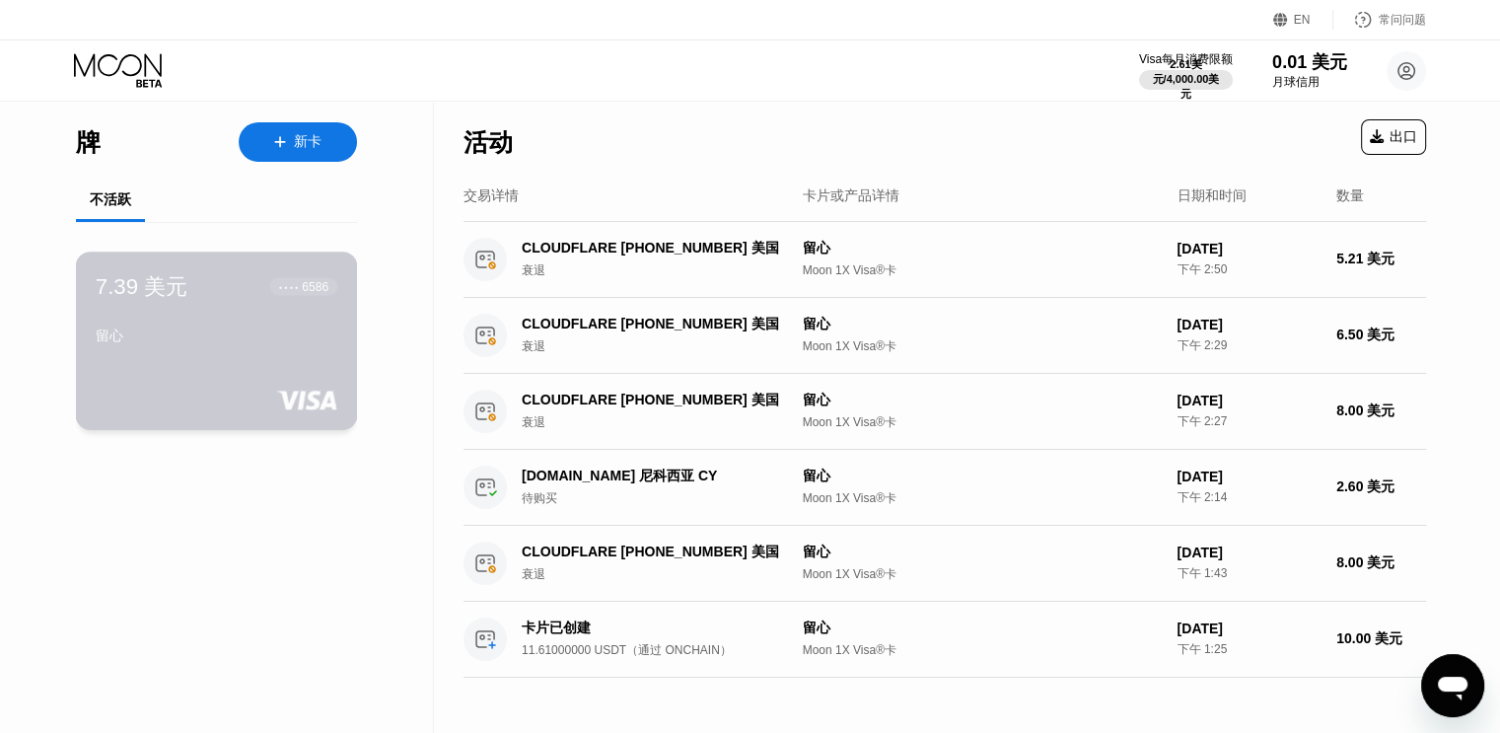
click at [223, 378] on div "7.39 美元 ● ● ● ● 6586 留心" at bounding box center [217, 340] width 282 height 178
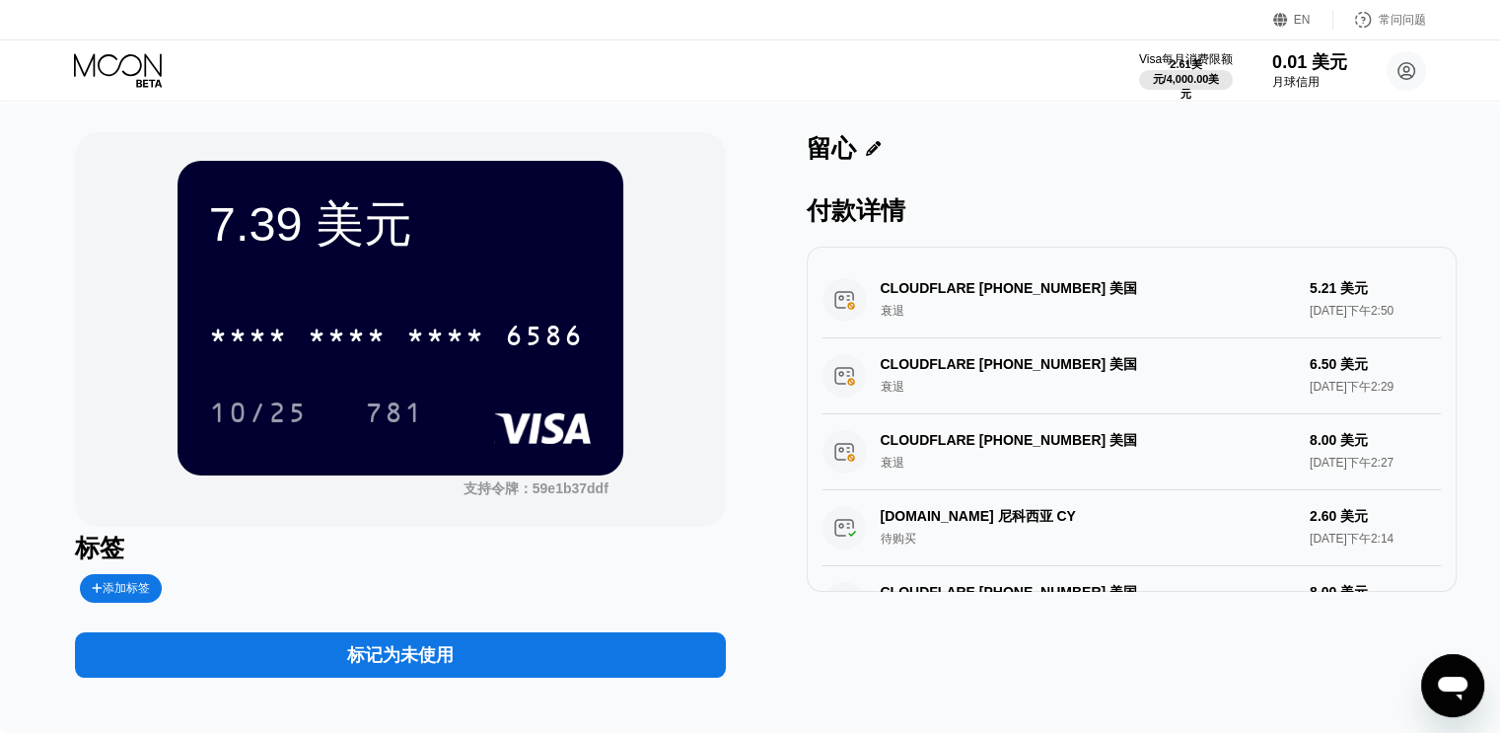
click at [117, 76] on icon at bounding box center [120, 70] width 92 height 35
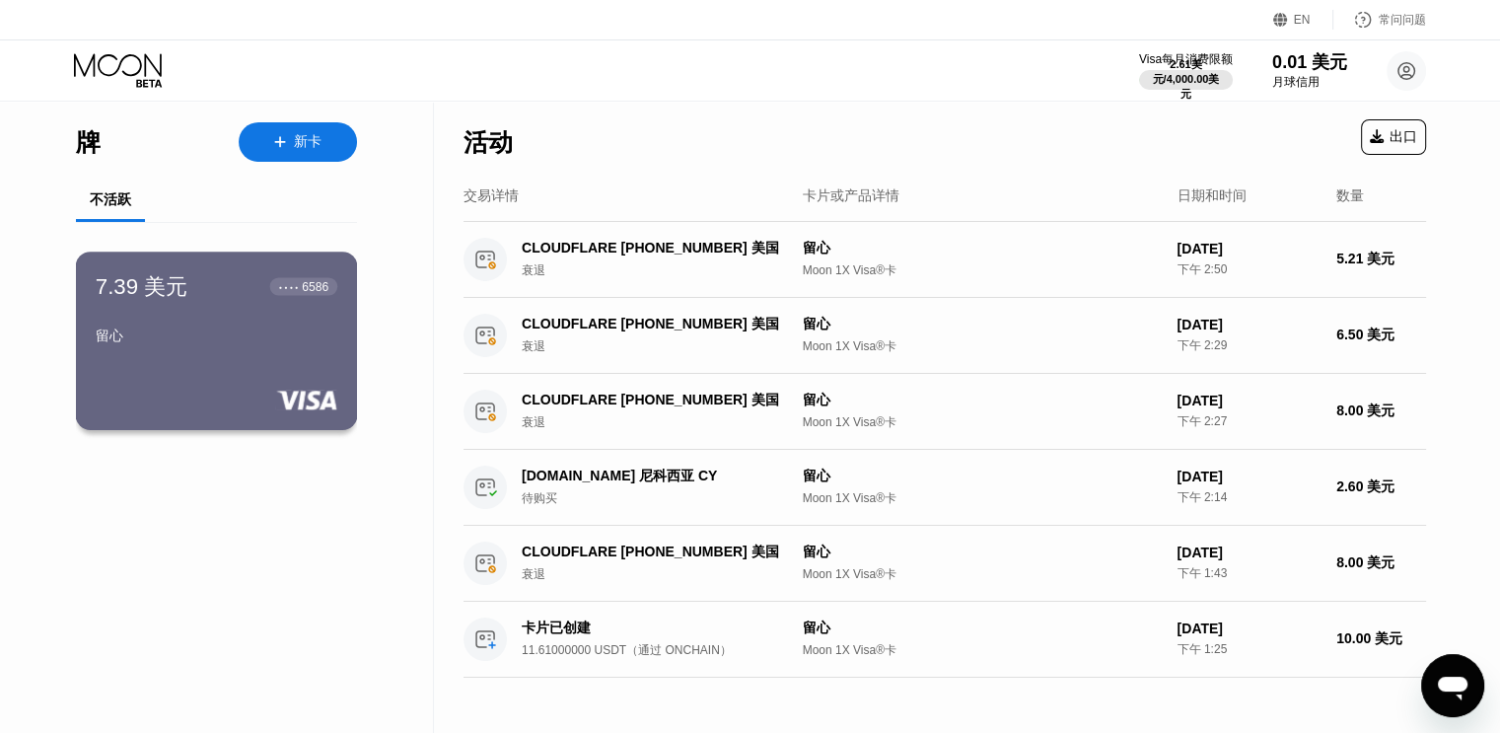
click at [101, 342] on font "留心" at bounding box center [110, 335] width 28 height 16
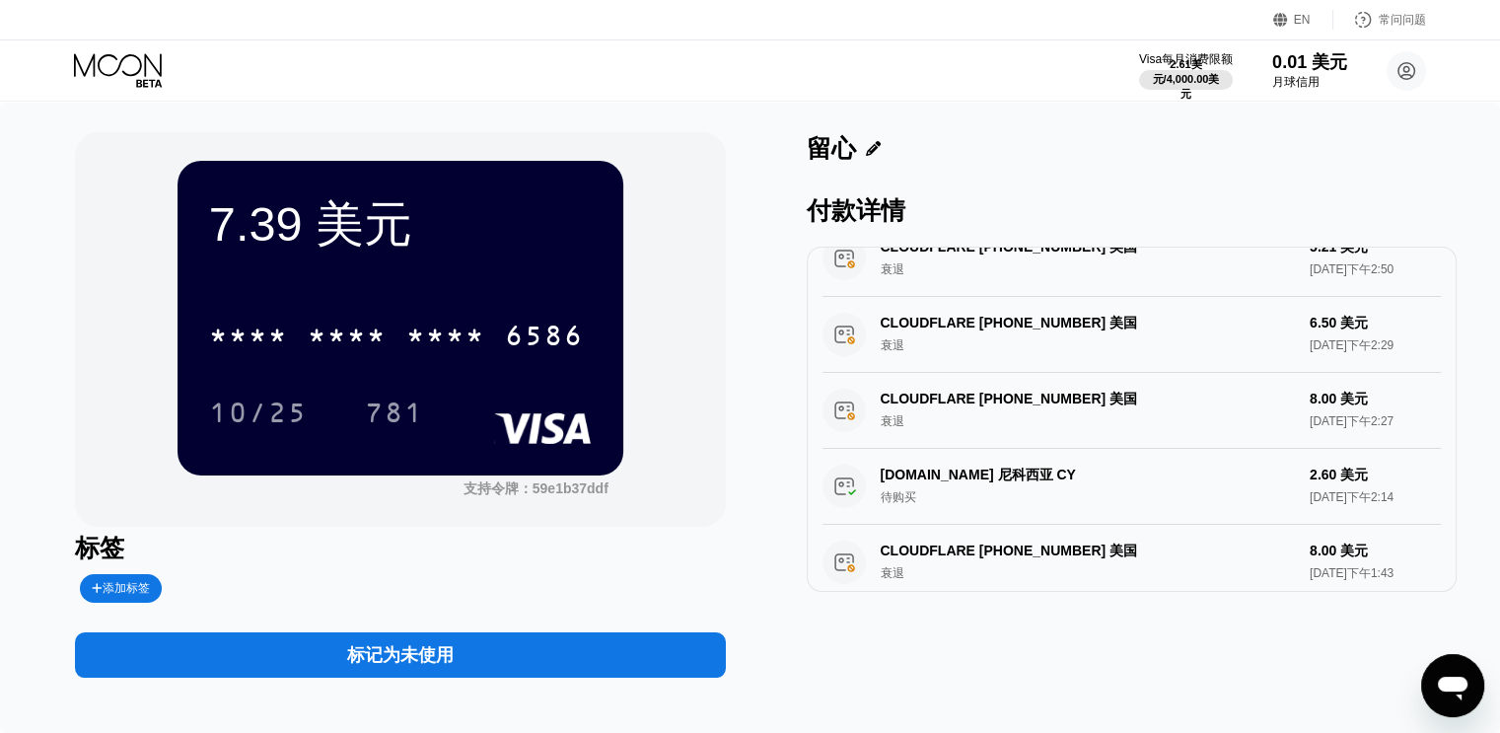
scroll to position [33, 0]
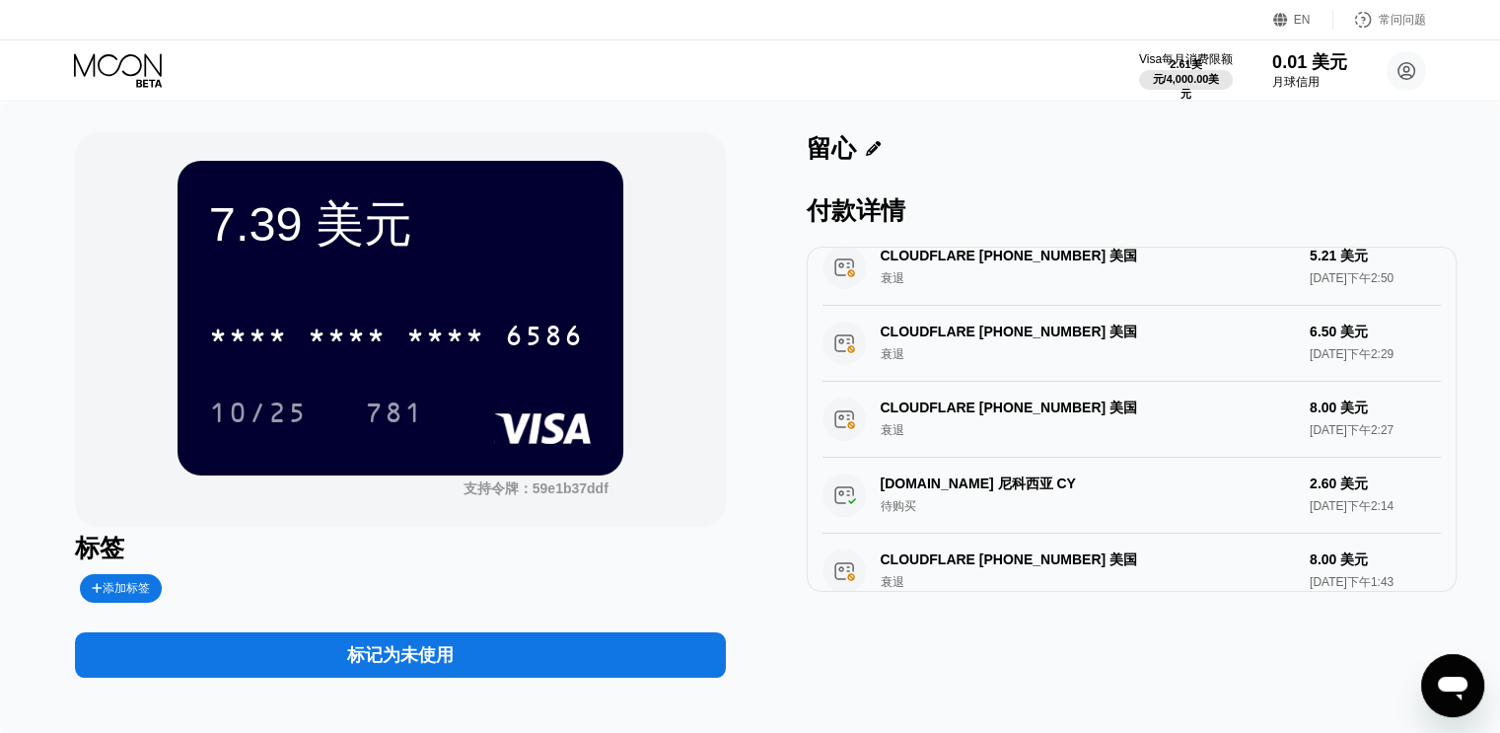
click at [1287, 279] on div "CLOUDFLARE [PHONE_NUMBER] 美国 衰退 5.21 美元 [DATE]下午2:50" at bounding box center [1131, 268] width 618 height 76
click at [967, 264] on div "CLOUDFLARE [PHONE_NUMBER] 美国 衰退 5.21 美元 [DATE]下午2:50" at bounding box center [1131, 268] width 618 height 76
click at [1025, 268] on div "CLOUDFLARE [PHONE_NUMBER] 美国 衰退 5.21 美元 [DATE]下午2:50" at bounding box center [1131, 268] width 618 height 76
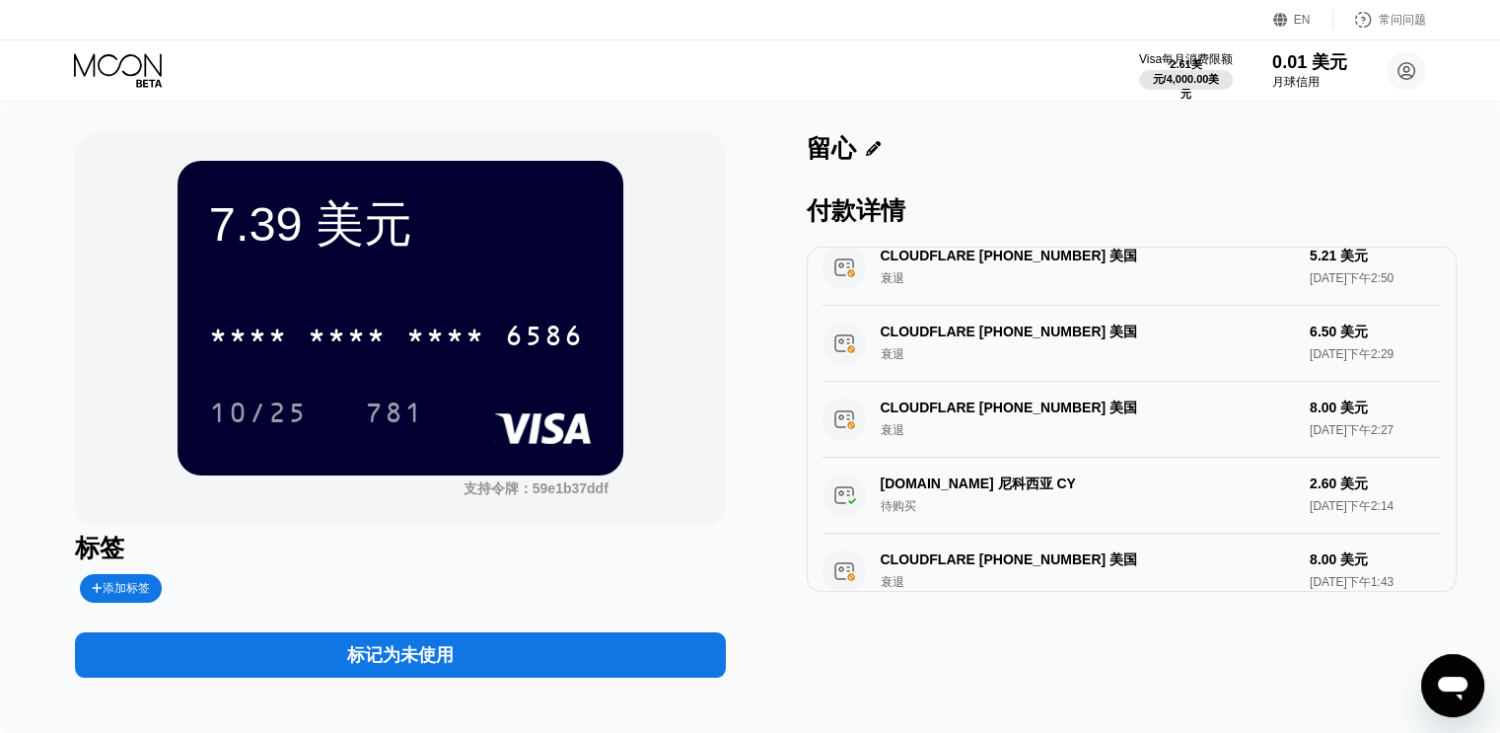
click at [1025, 268] on div "CLOUDFLARE [PHONE_NUMBER] 美国 衰退 5.21 美元 [DATE]下午2:50" at bounding box center [1131, 268] width 618 height 76
drag, startPoint x: 1069, startPoint y: 265, endPoint x: 989, endPoint y: 265, distance: 79.9
click at [989, 265] on div "CLOUDFLARE [PHONE_NUMBER] 美国 衰退 5.21 美元 [DATE]下午2:50" at bounding box center [1131, 268] width 618 height 76
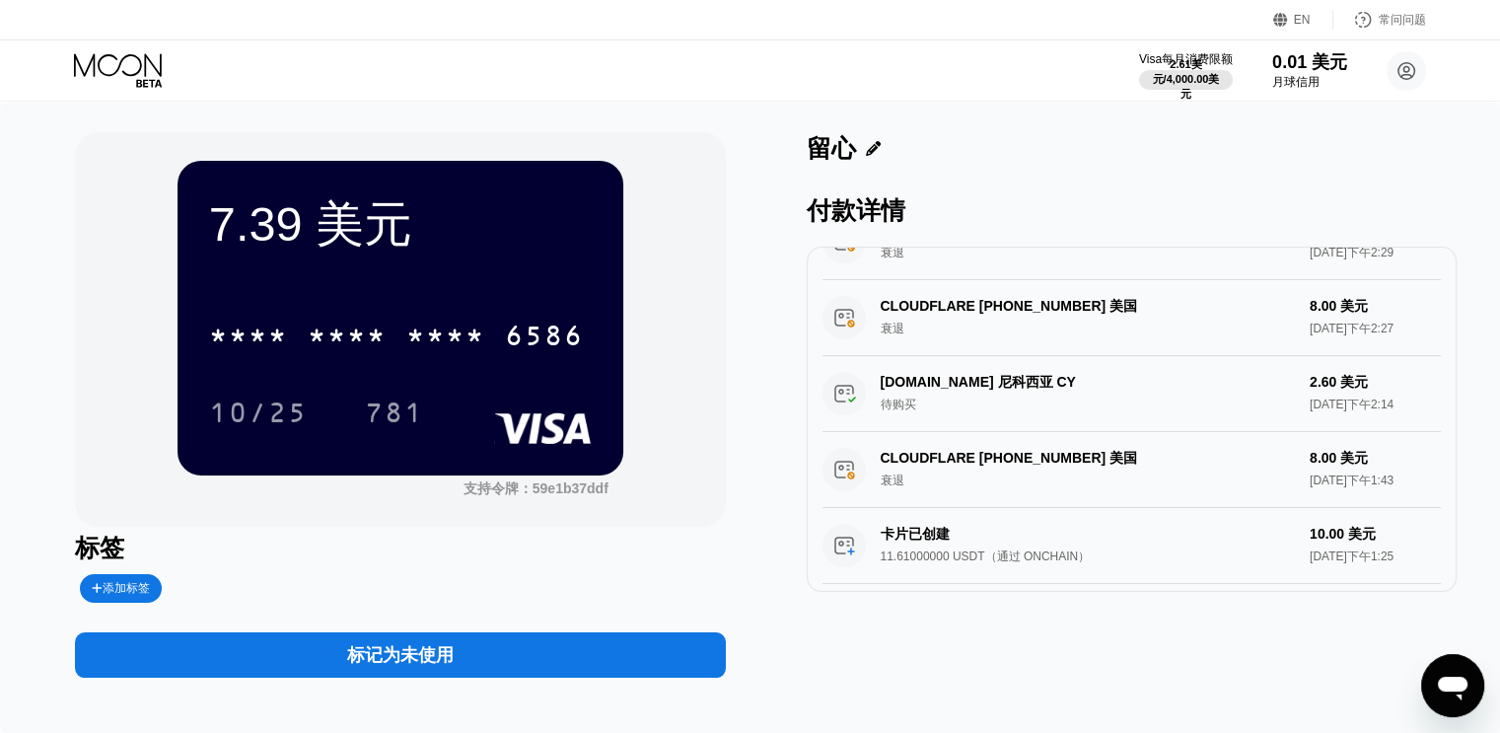
scroll to position [186, 0]
